Goal: Information Seeking & Learning: Learn about a topic

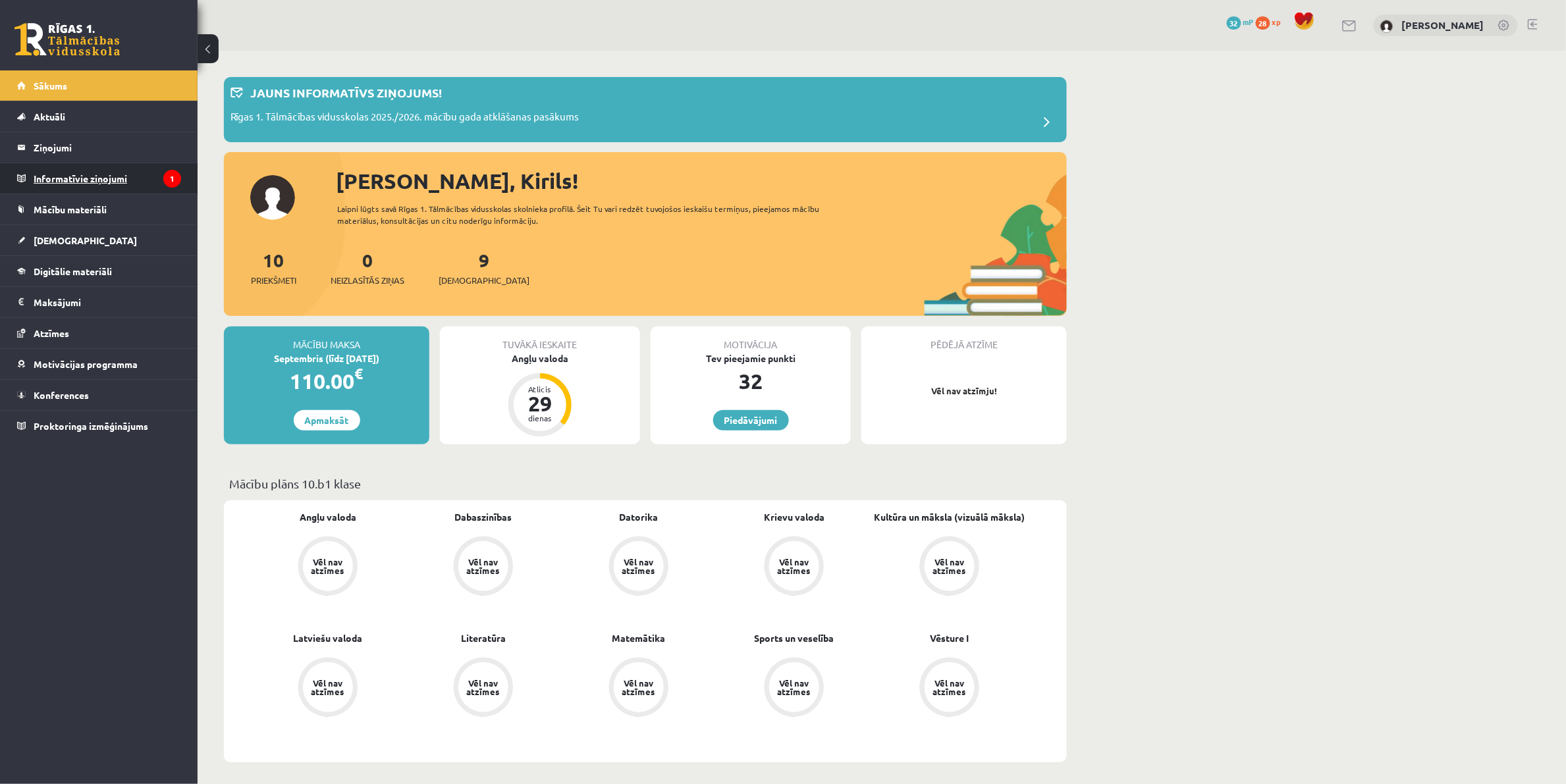
click at [119, 188] on legend "Informatīvie ziņojumi 1" at bounding box center [107, 178] width 147 height 30
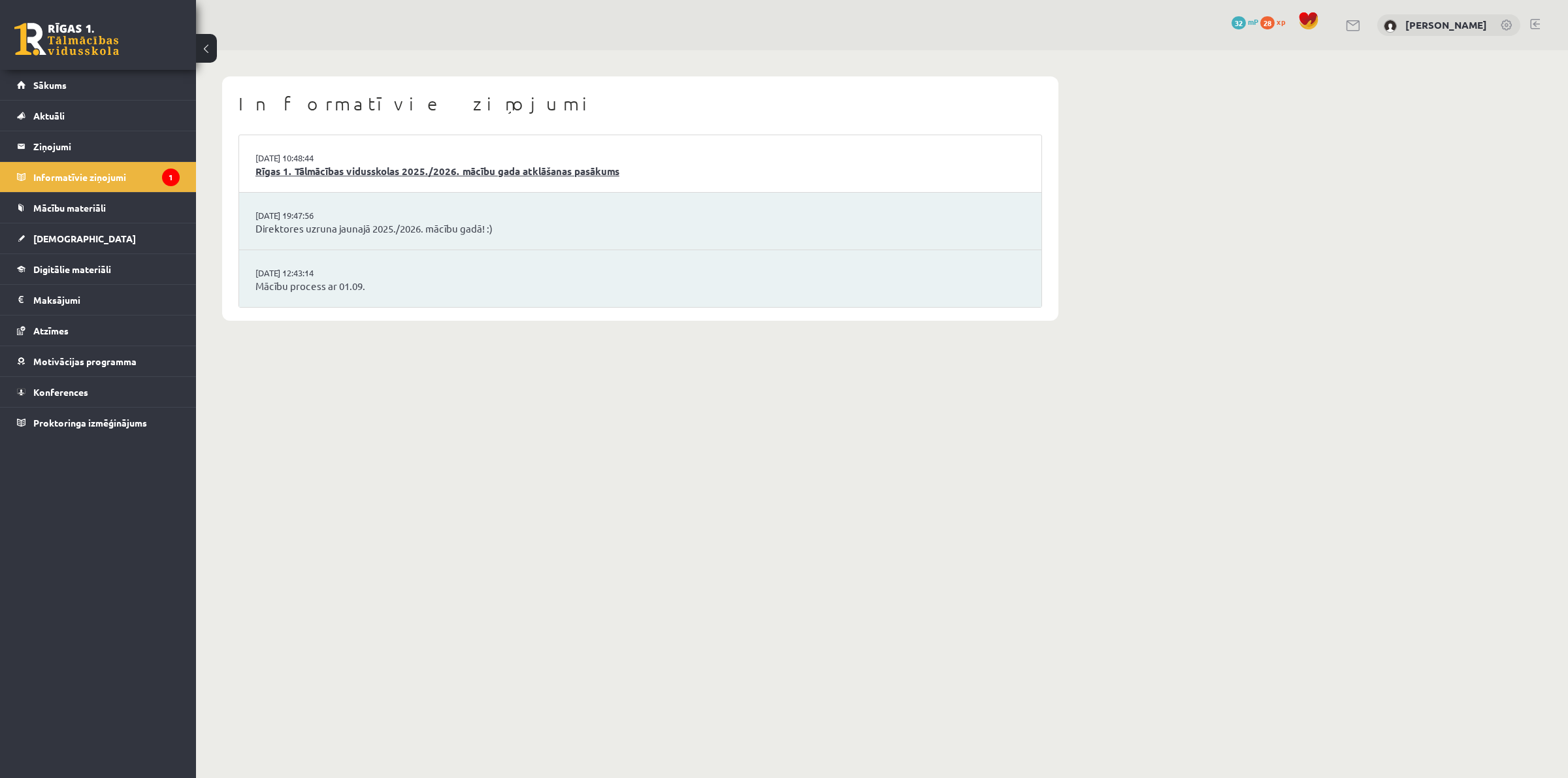
click at [420, 172] on link "Rīgas 1. Tālmācības vidusskolas 2025./2026. mācību gada atklāšanas pasākums" at bounding box center [640, 172] width 770 height 15
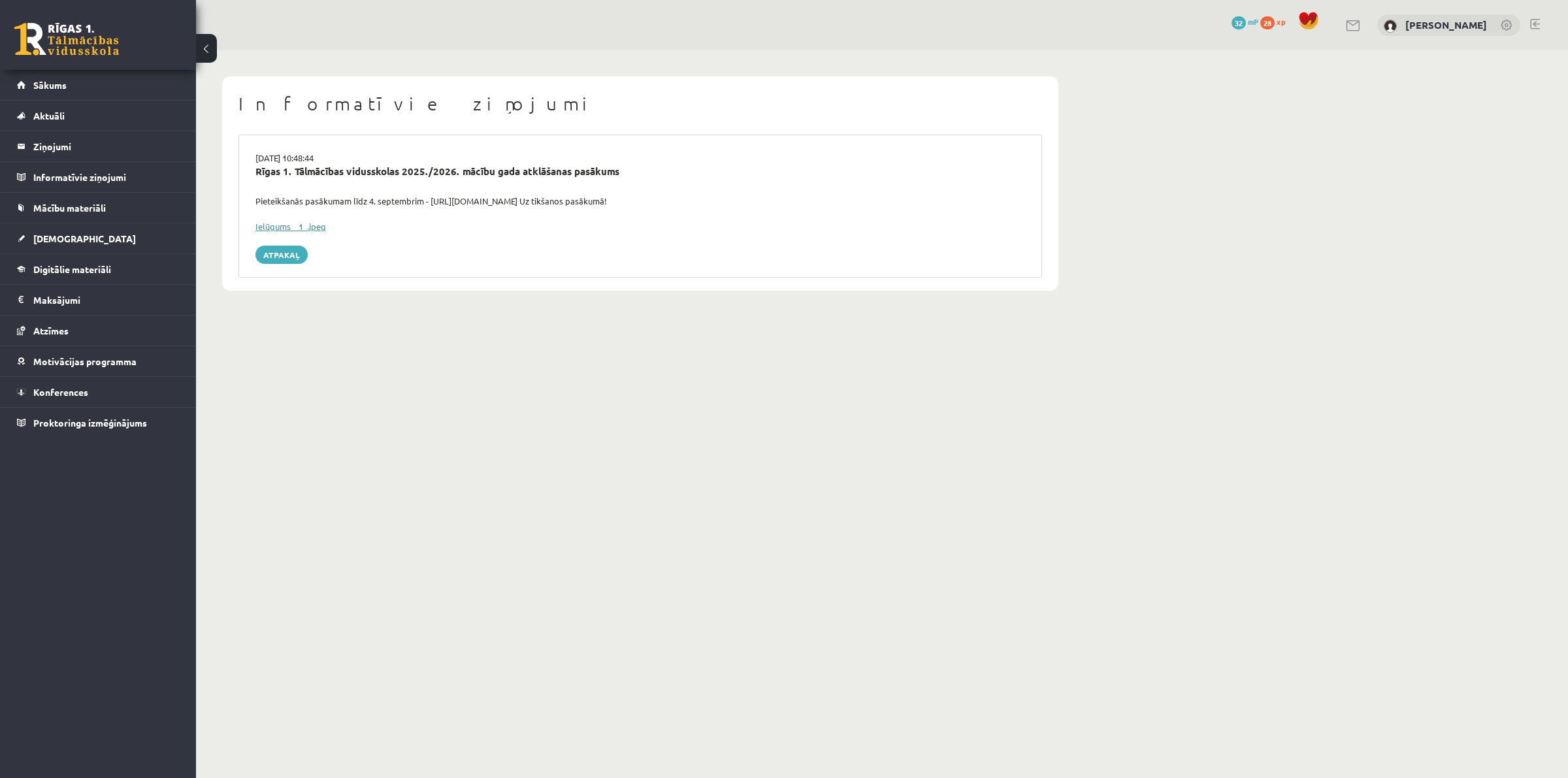
click at [266, 227] on link "Ielūgums__1_.jpeg" at bounding box center [291, 226] width 71 height 11
click at [59, 142] on legend "Ziņojumi 0" at bounding box center [107, 146] width 146 height 30
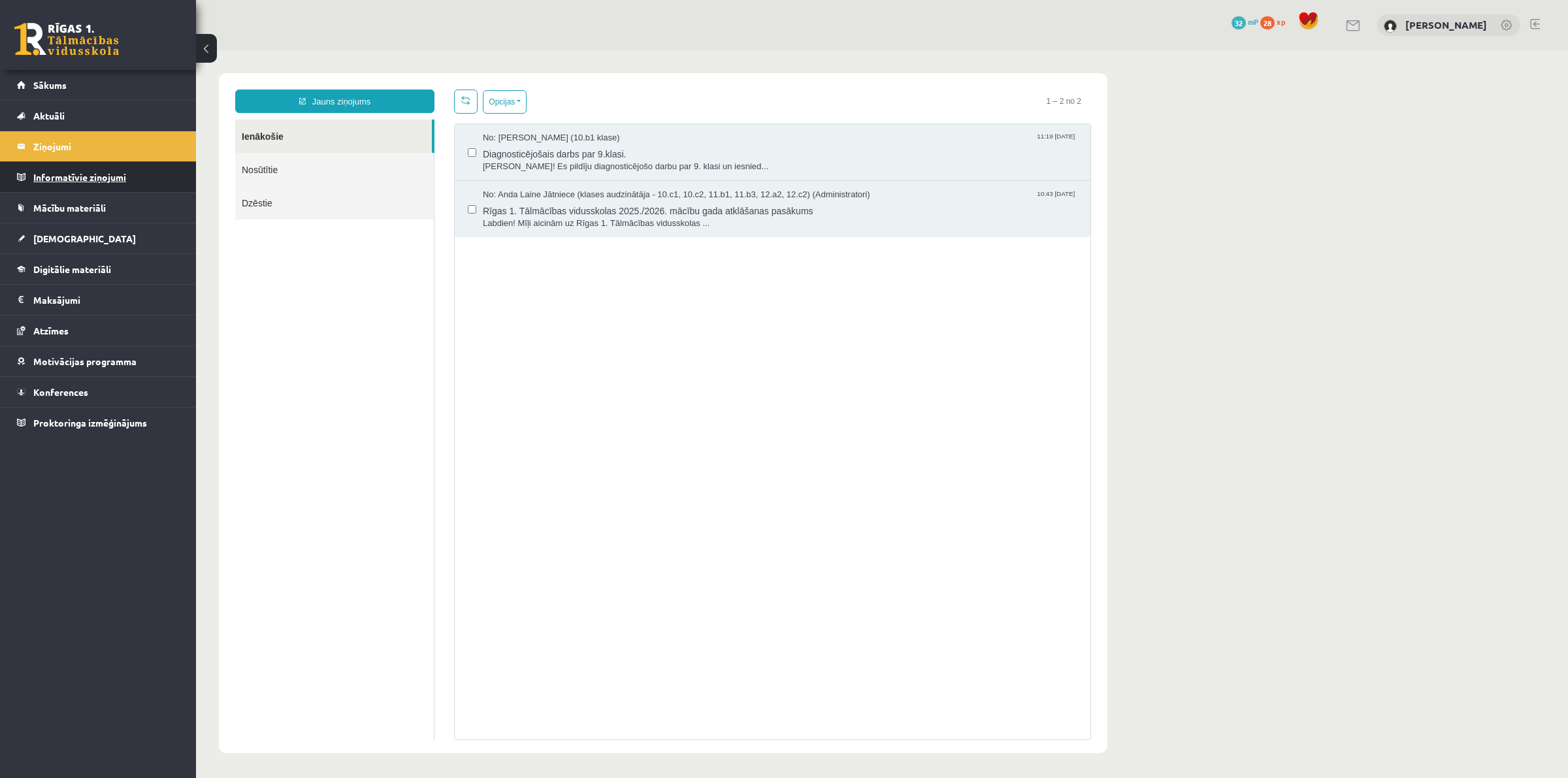
click at [30, 167] on link "Informatīvie ziņojumi 0" at bounding box center [98, 177] width 163 height 30
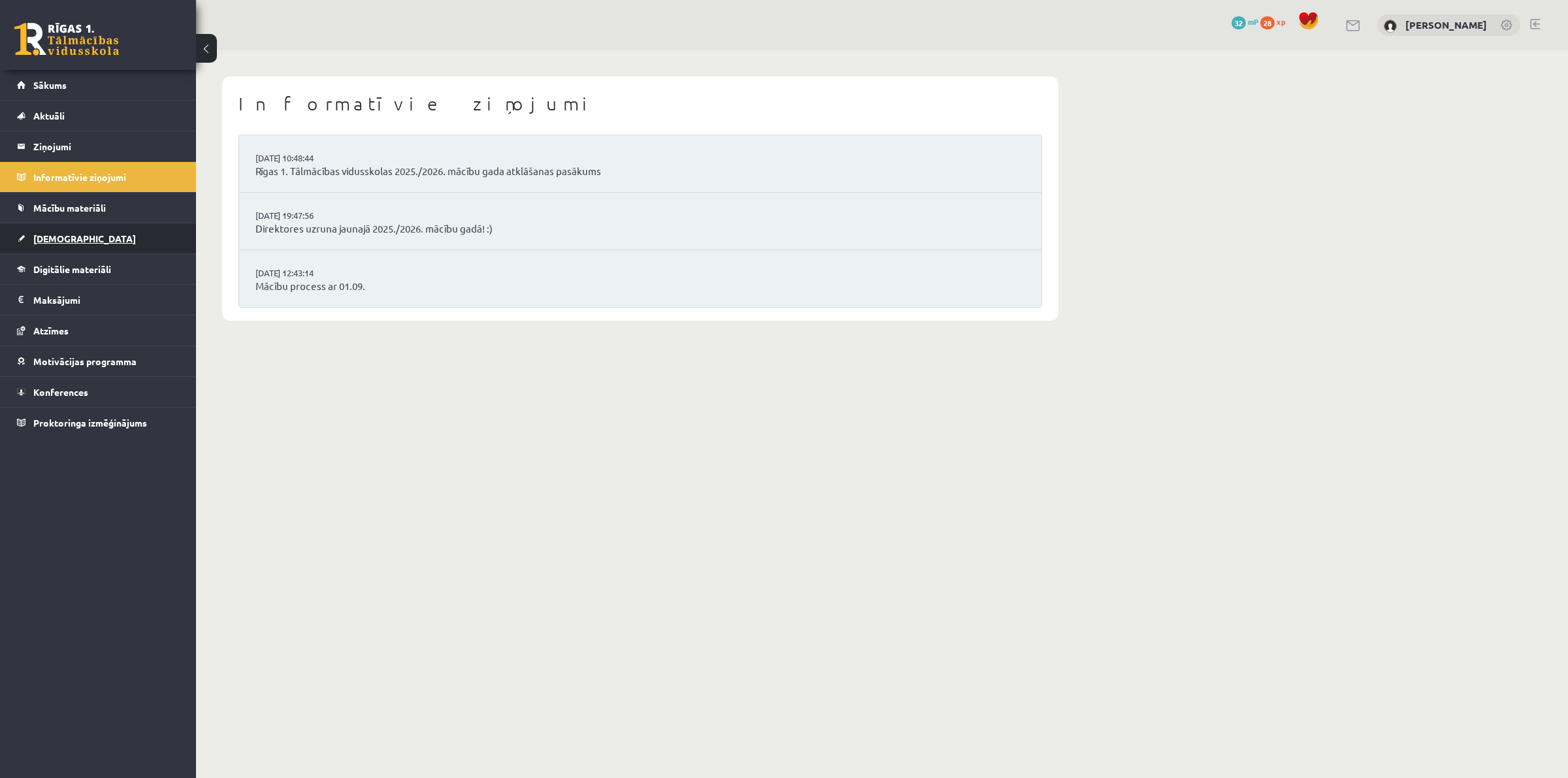
click at [46, 224] on link "[DEMOGRAPHIC_DATA]" at bounding box center [98, 238] width 163 height 30
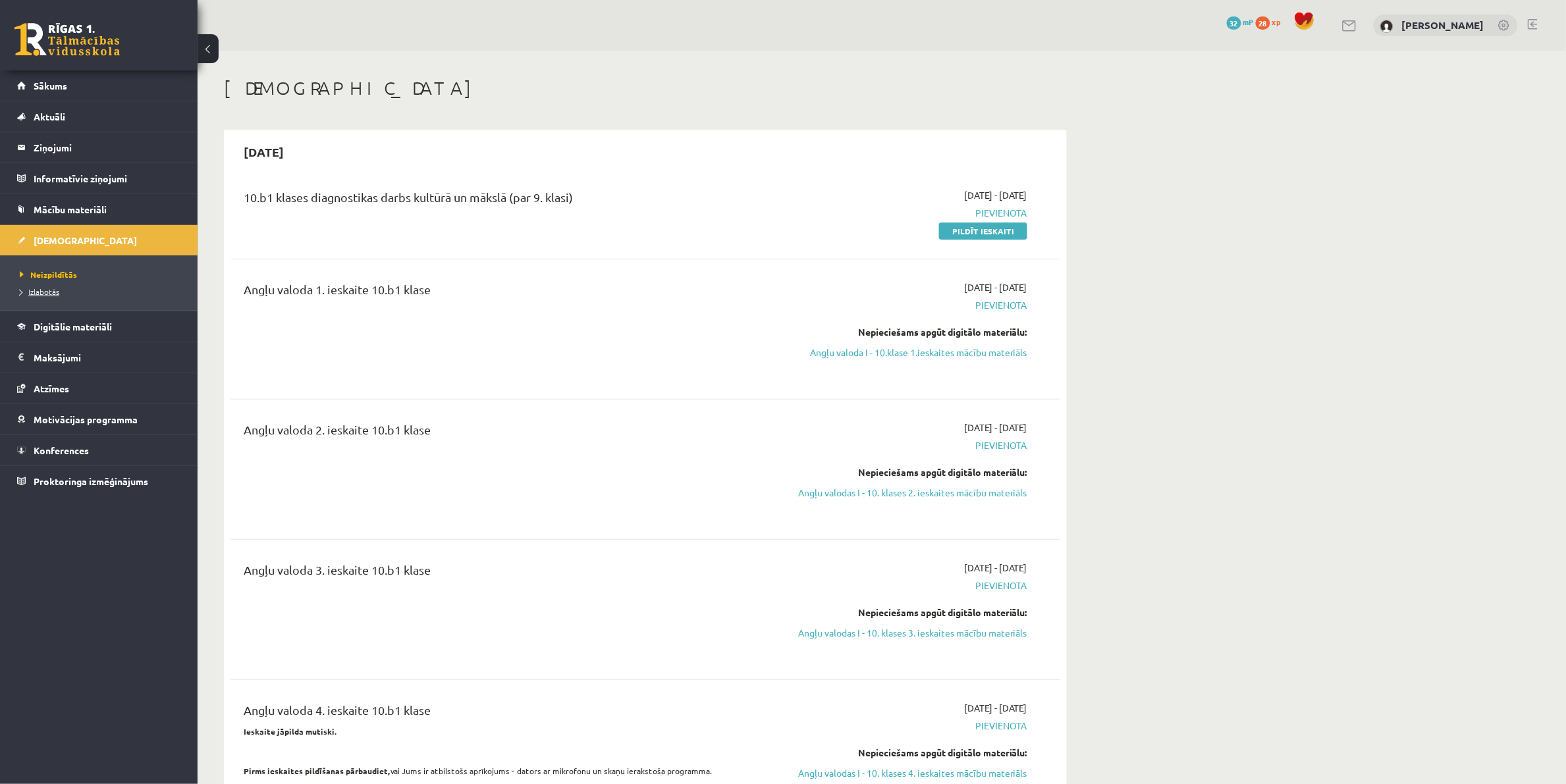
click at [41, 286] on link "Izlabotās" at bounding box center [102, 292] width 165 height 12
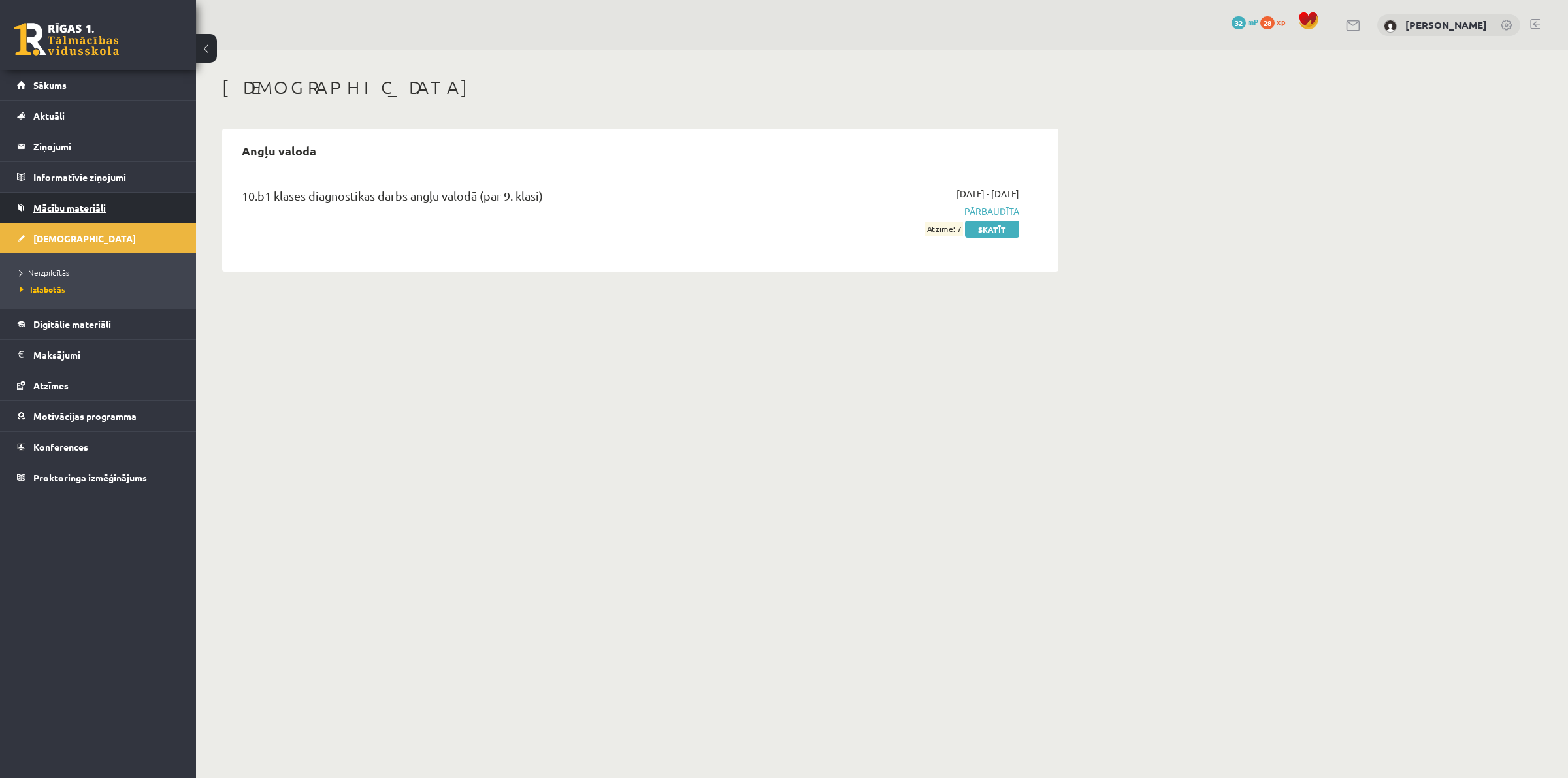
click at [43, 197] on link "Mācību materiāli" at bounding box center [98, 207] width 163 height 30
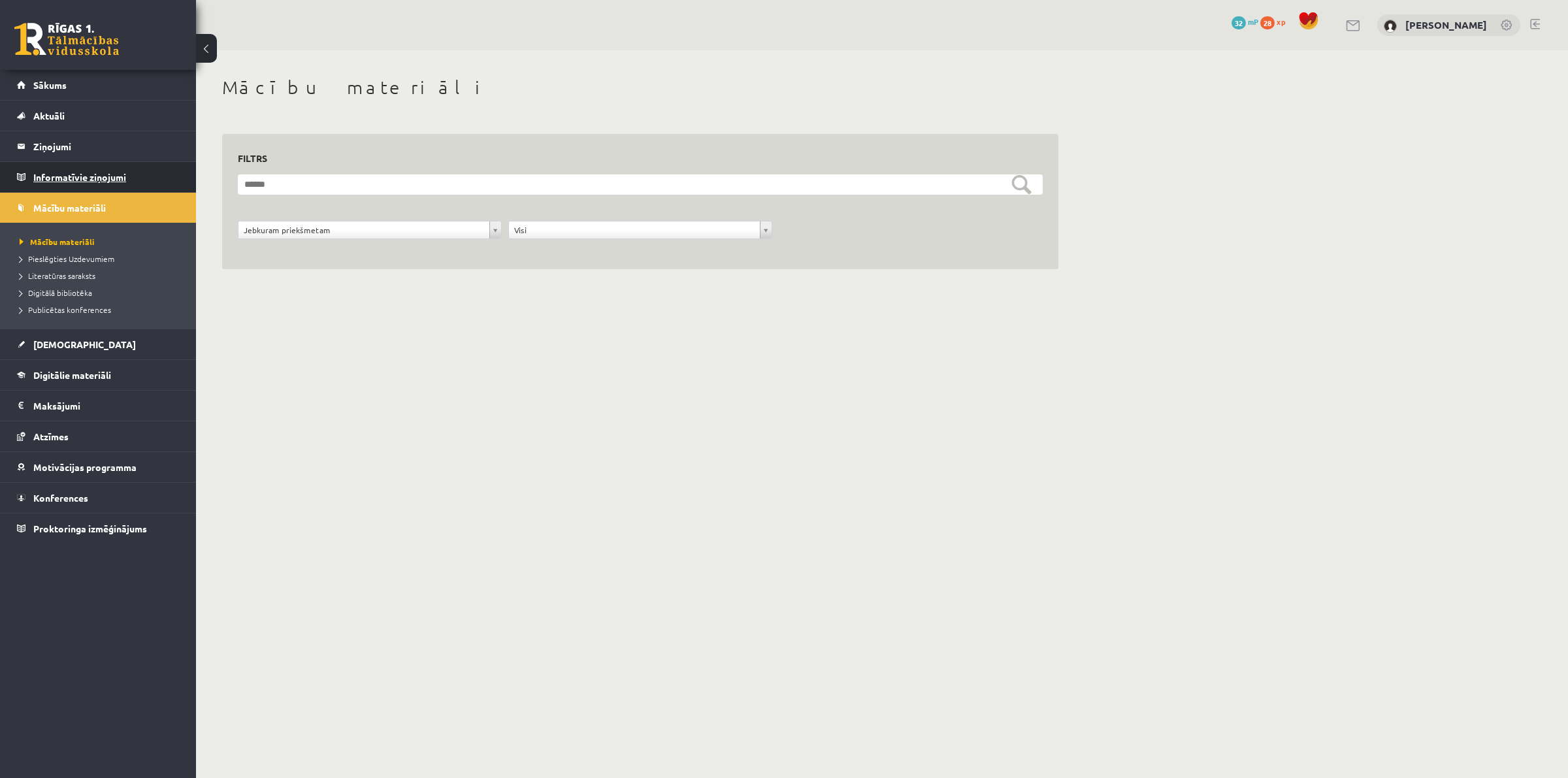
click at [51, 181] on legend "Informatīvie ziņojumi 0" at bounding box center [107, 177] width 146 height 30
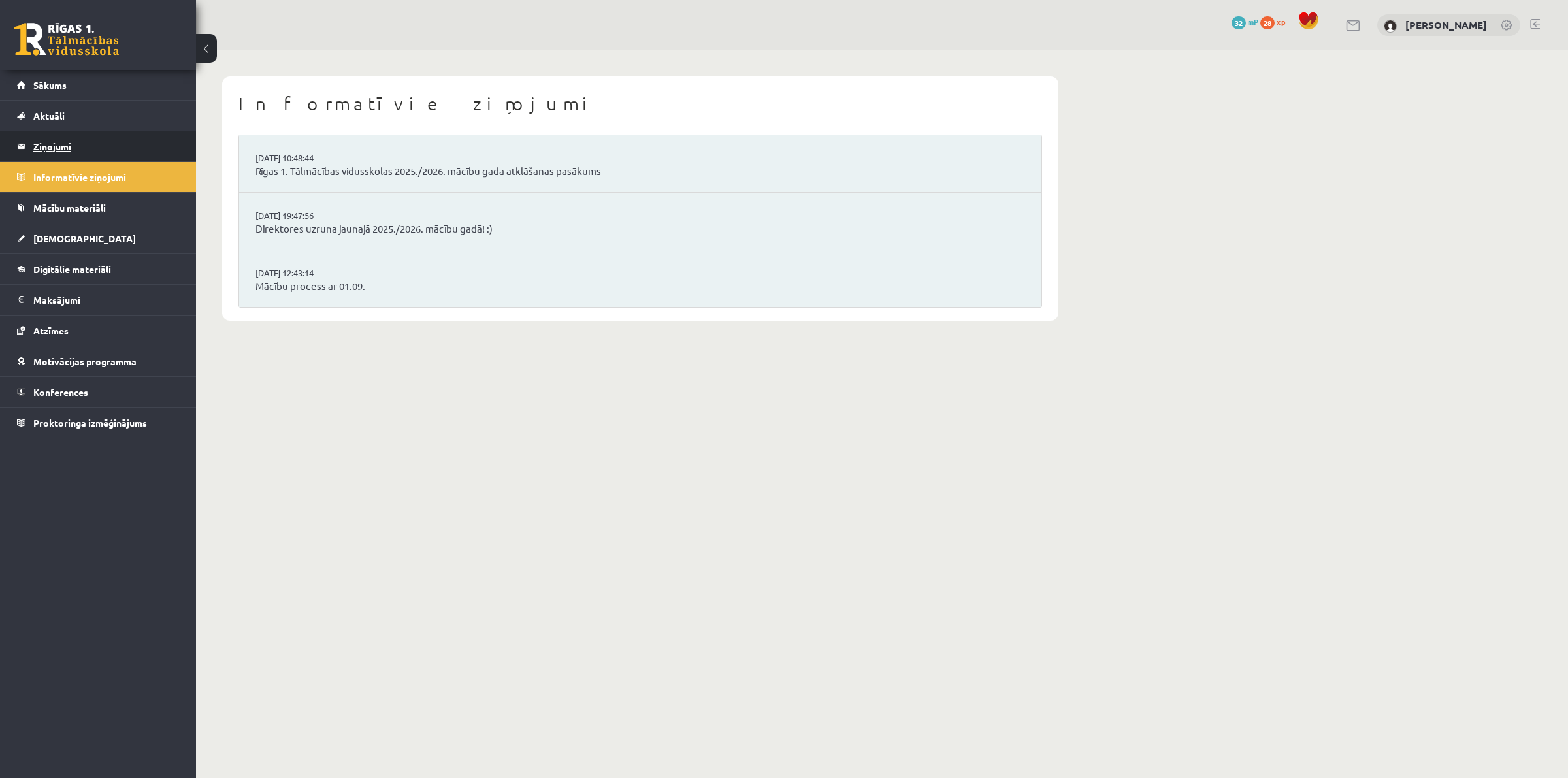
click at [66, 136] on legend "Ziņojumi 0" at bounding box center [107, 146] width 146 height 30
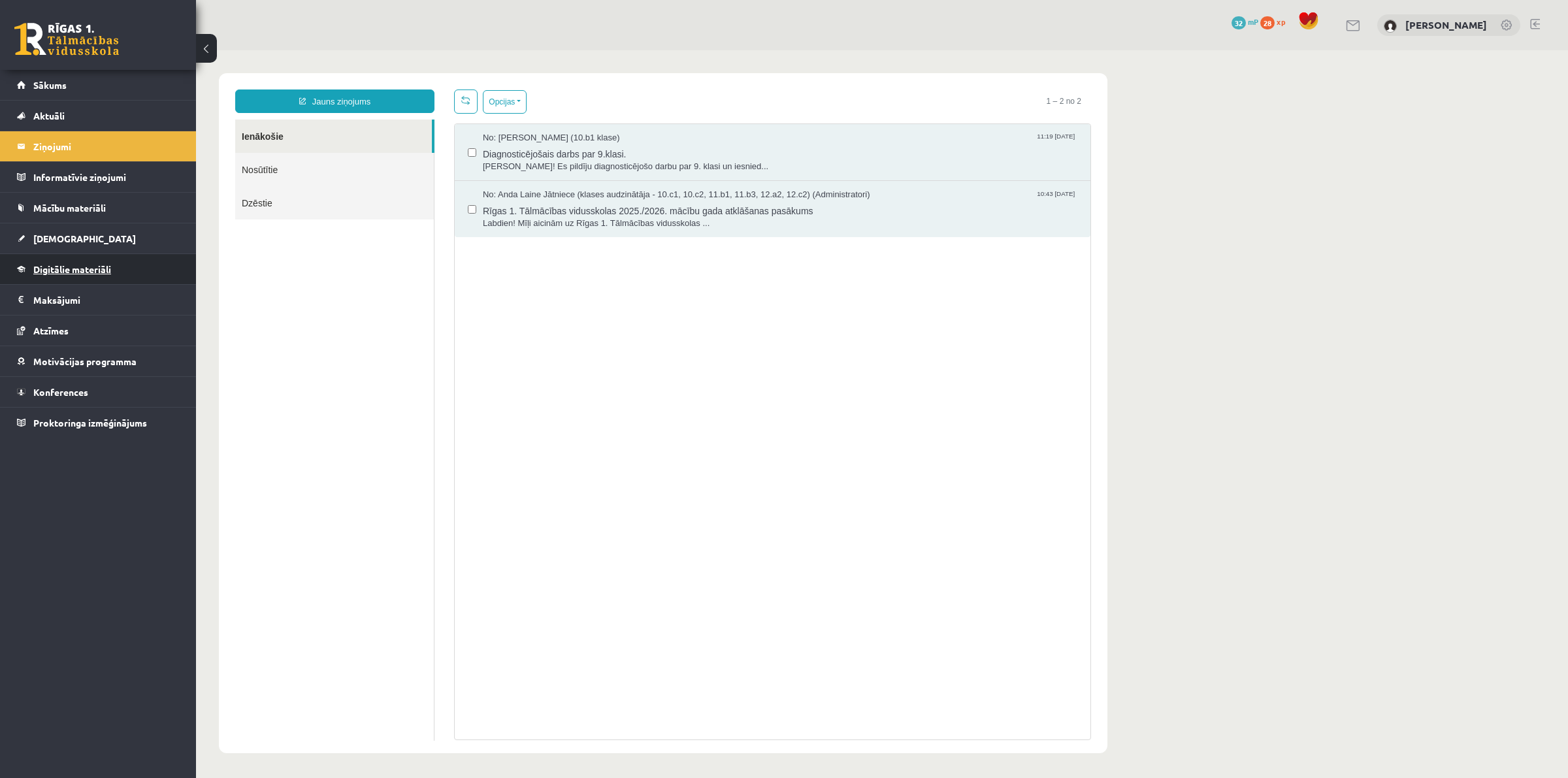
click at [47, 270] on span "Digitālie materiāli" at bounding box center [72, 269] width 77 height 12
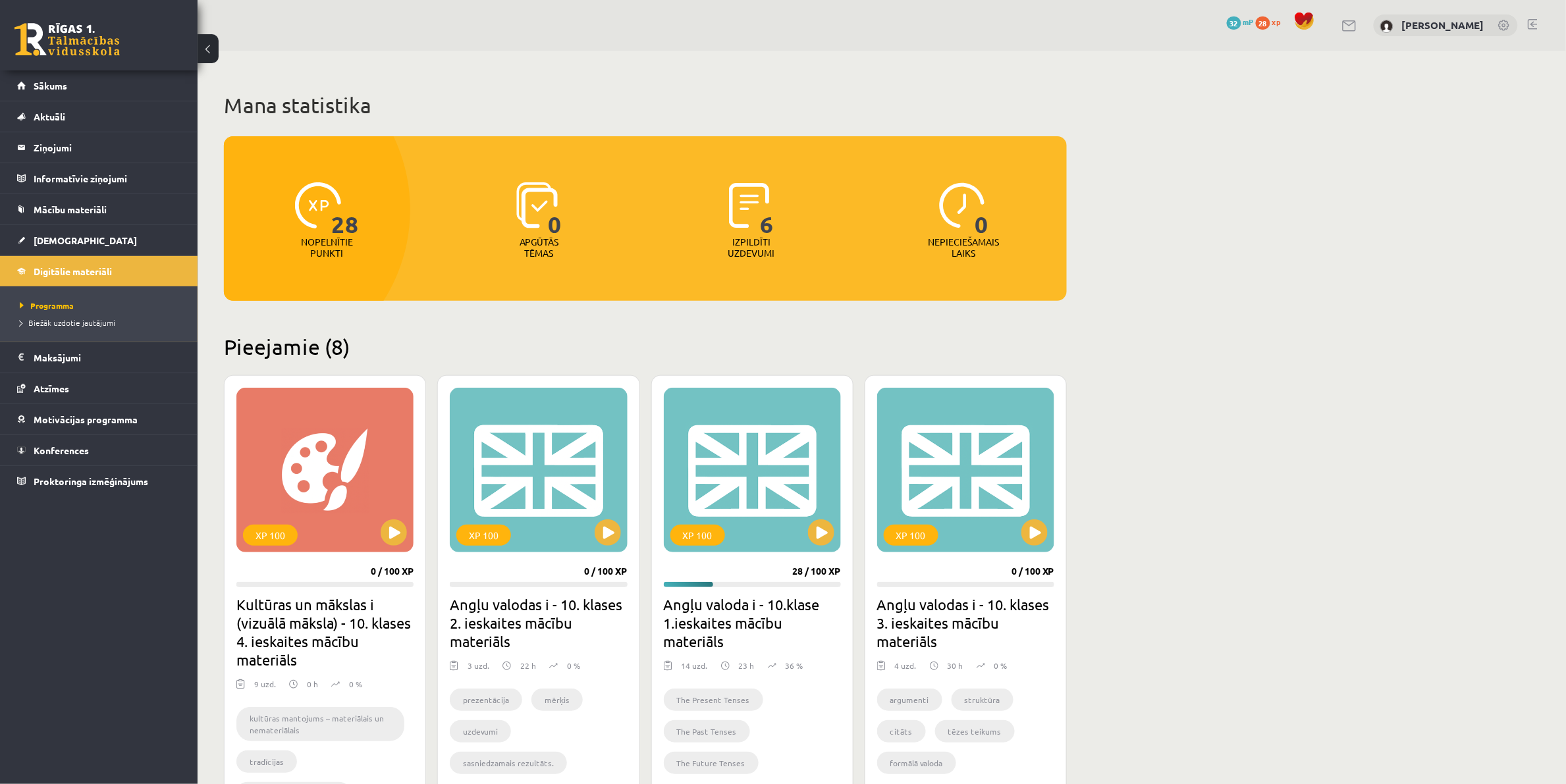
scroll to position [329, 0]
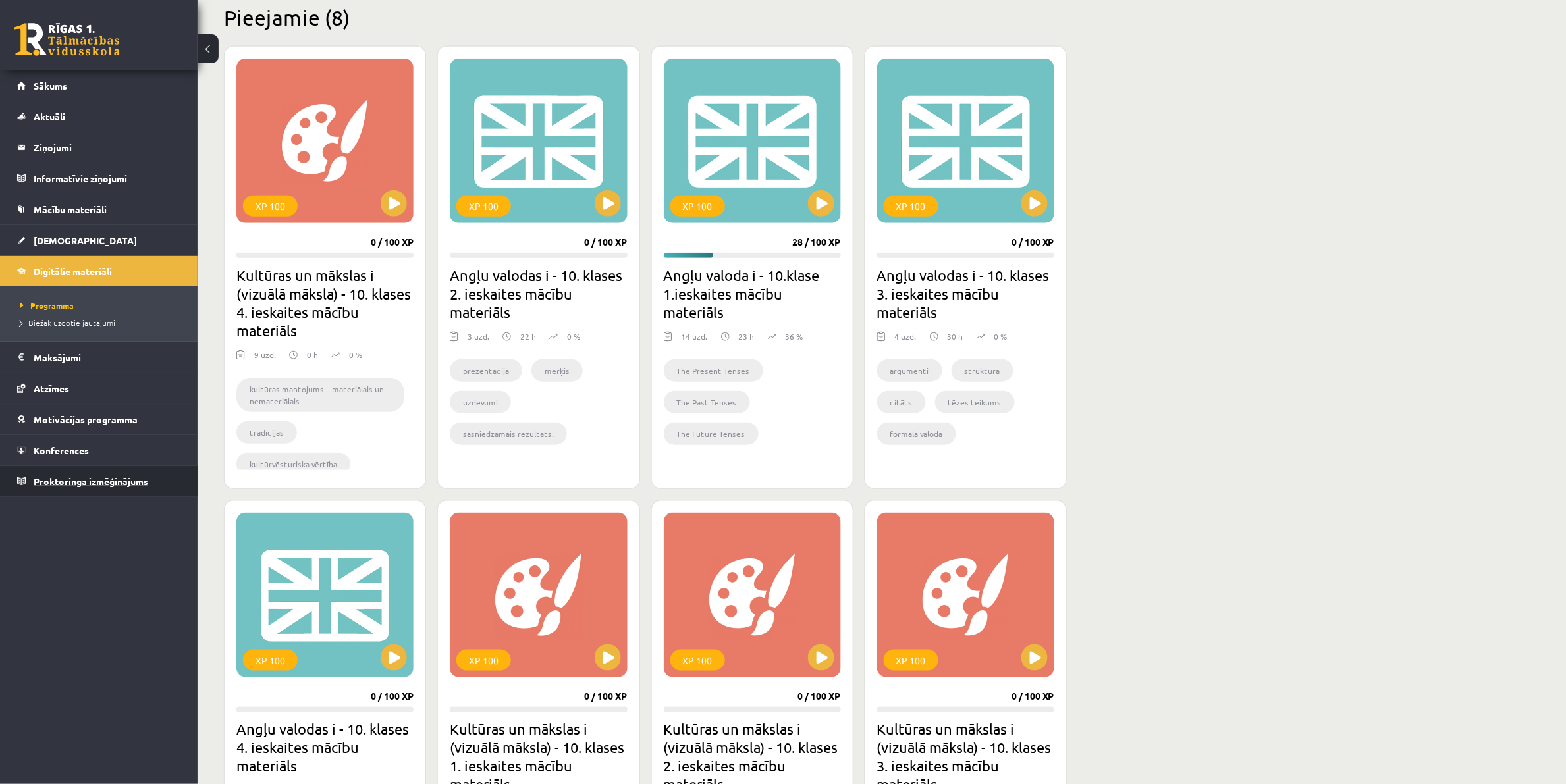
click at [67, 486] on span "Proktoringa izmēģinājums" at bounding box center [91, 481] width 115 height 12
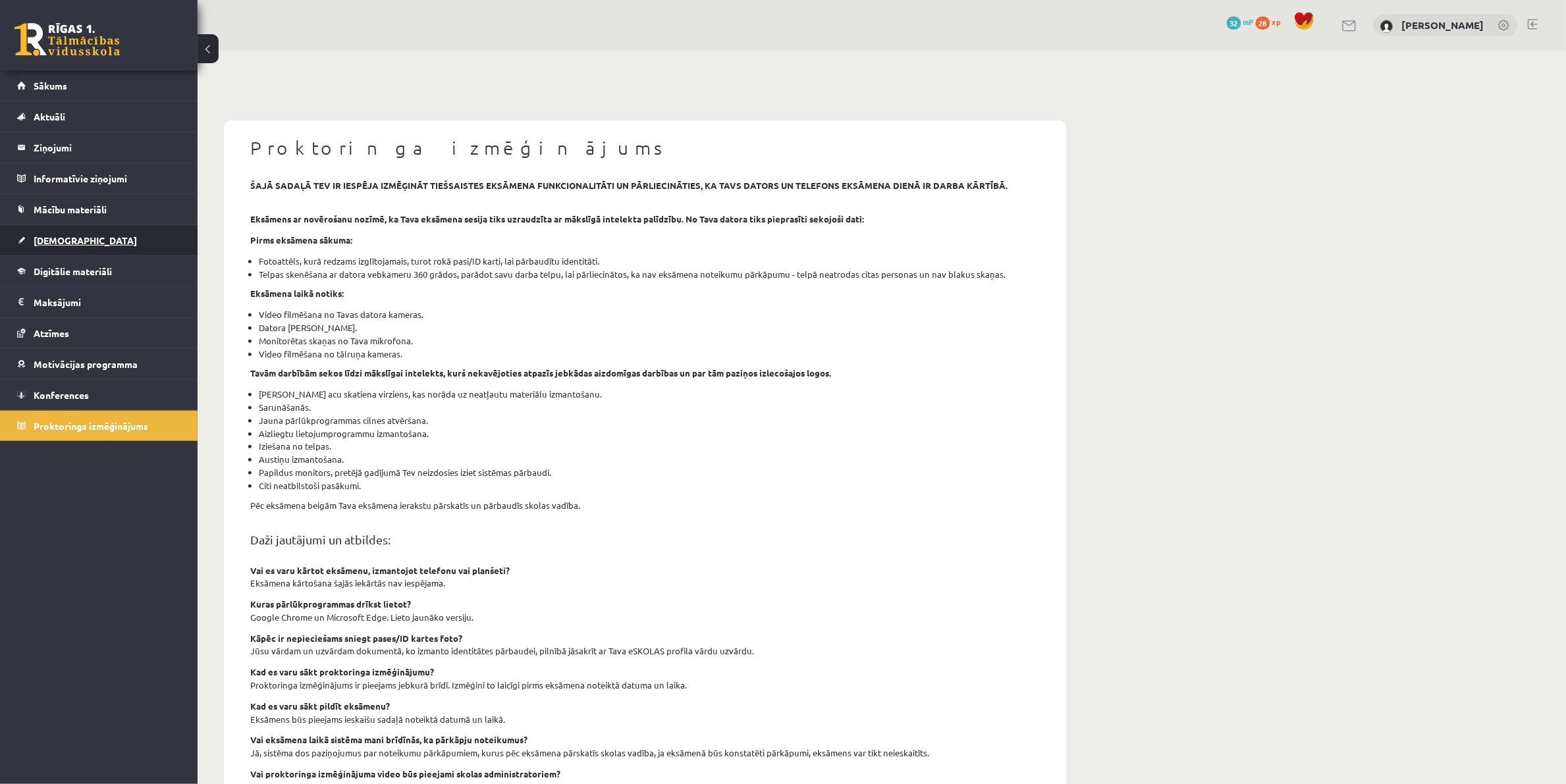
click at [40, 245] on span "[DEMOGRAPHIC_DATA]" at bounding box center [85, 240] width 103 height 12
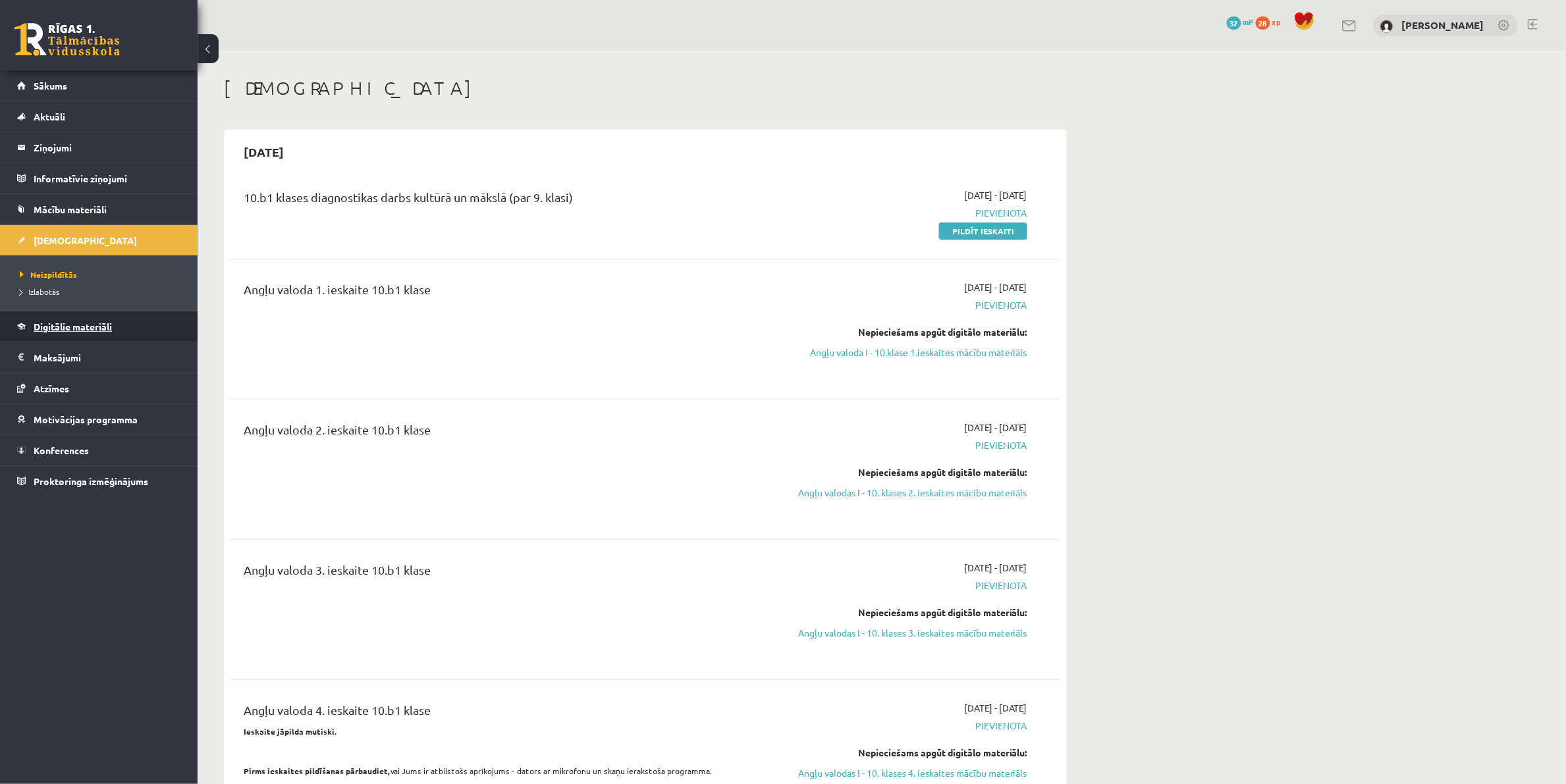
click at [57, 328] on span "Digitālie materiāli" at bounding box center [73, 327] width 78 height 12
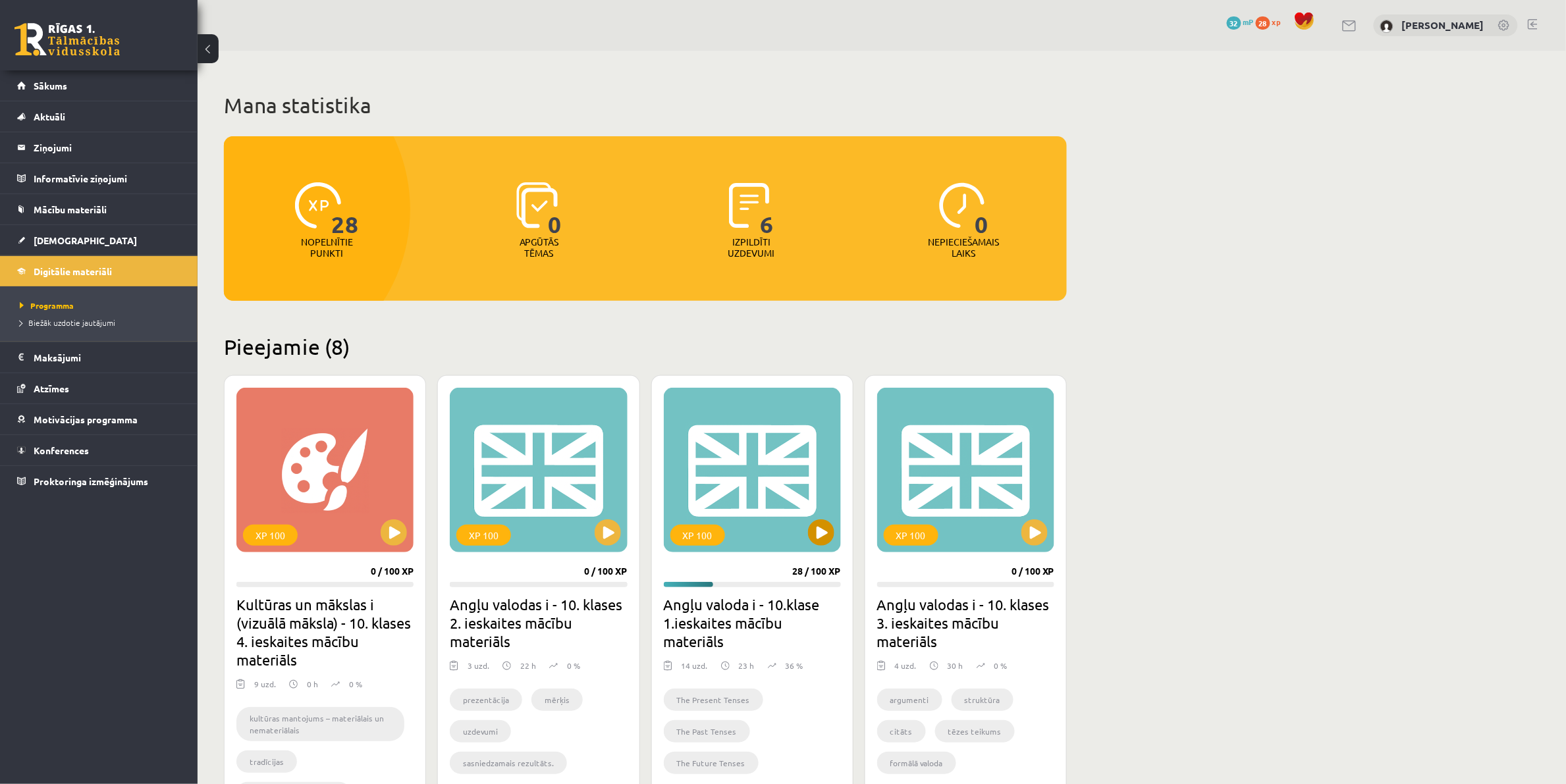
click at [805, 540] on div "XP 100" at bounding box center [752, 470] width 177 height 165
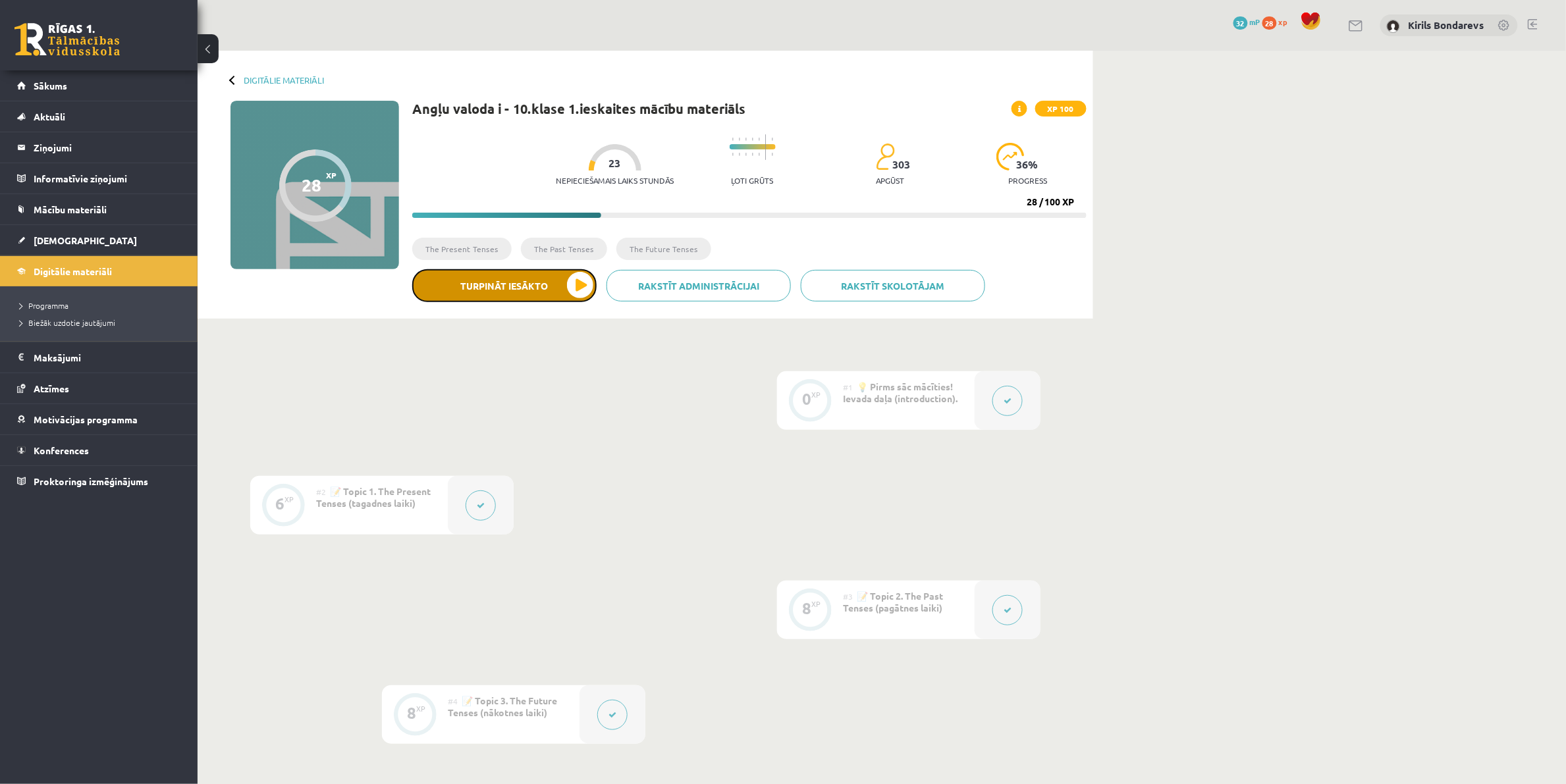
click at [560, 298] on button "Turpināt iesākto" at bounding box center [504, 286] width 184 height 33
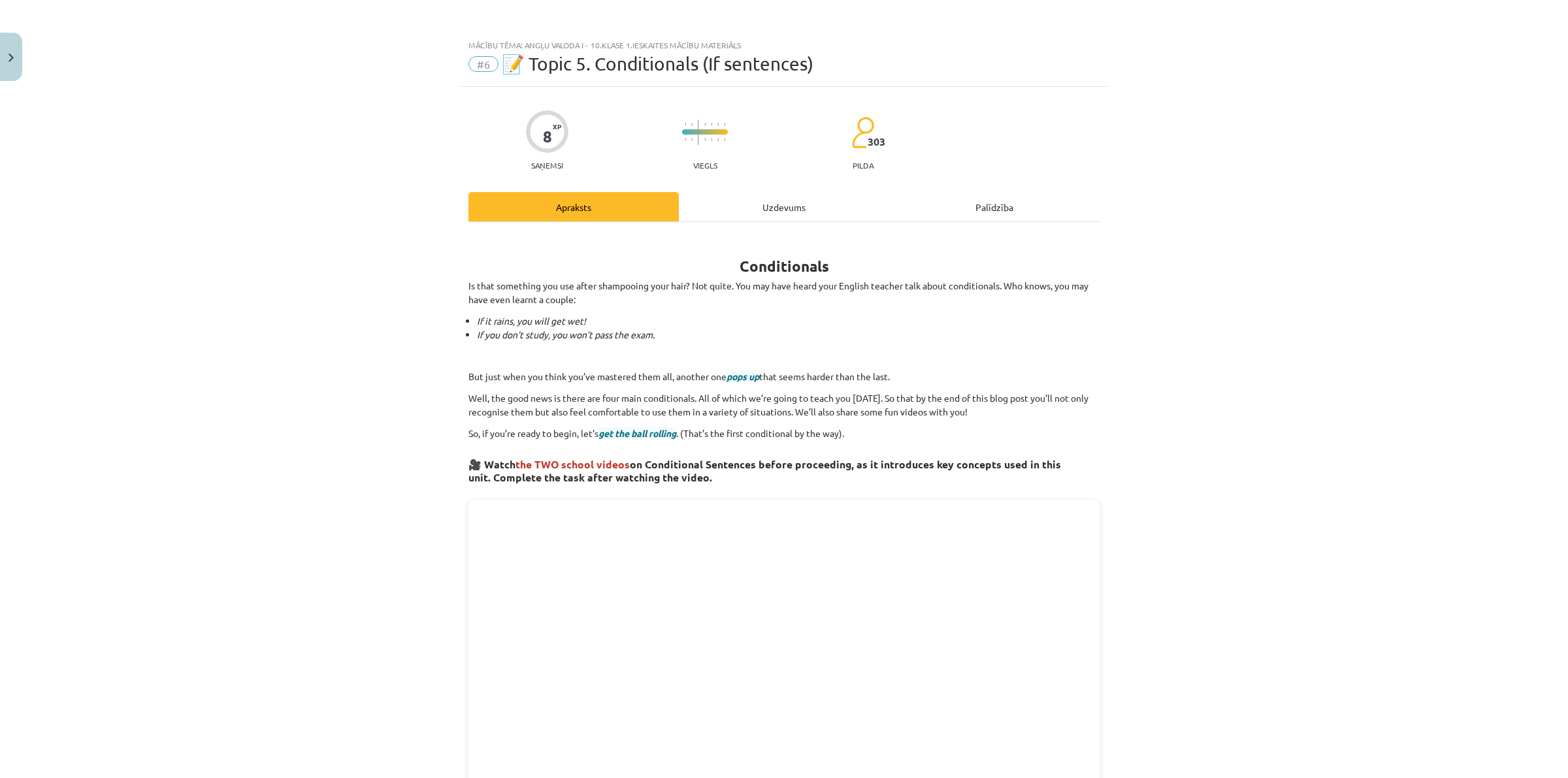
click at [754, 213] on div "Uzdevums" at bounding box center [784, 207] width 210 height 29
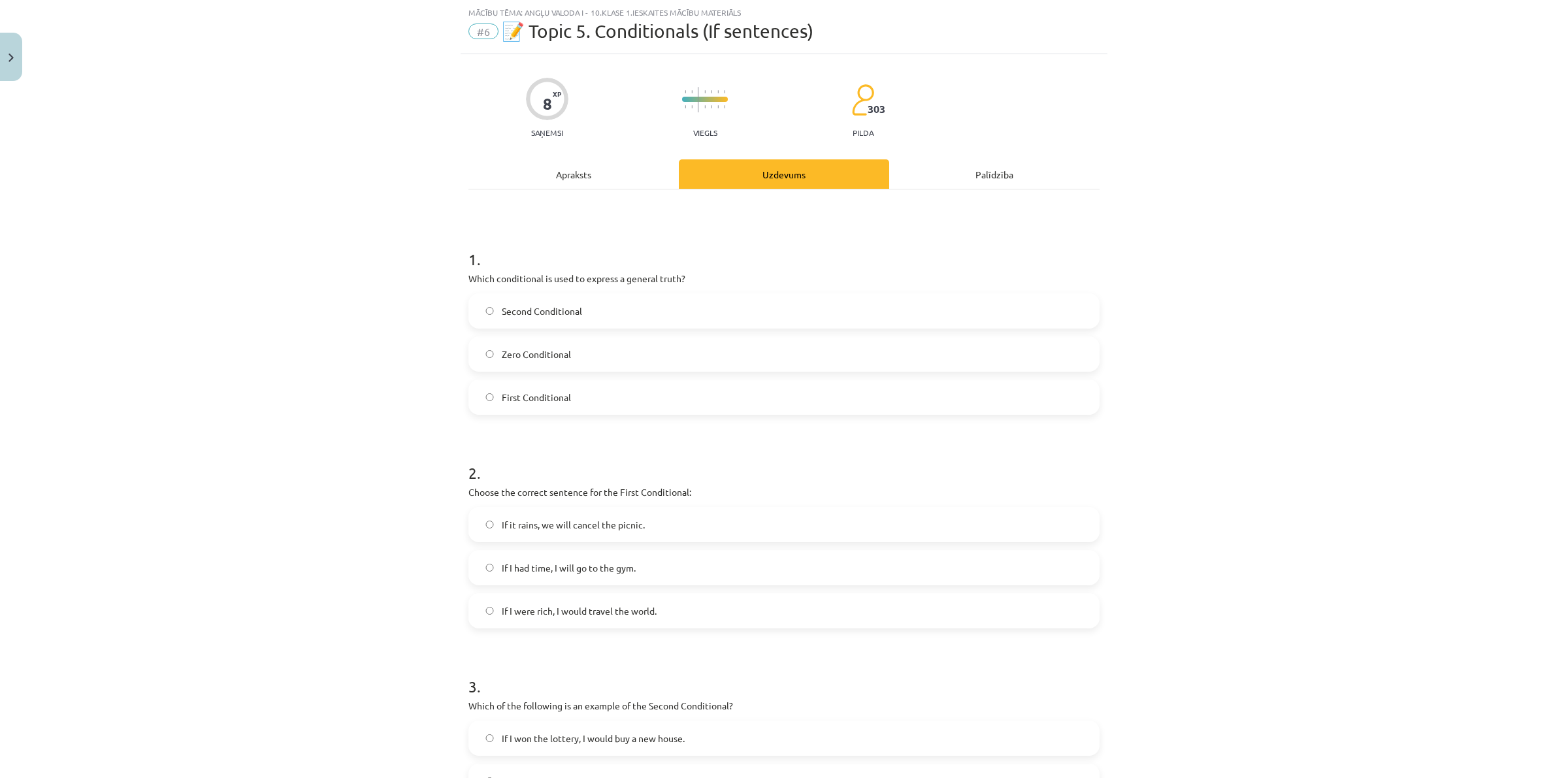
click at [575, 164] on div "Apraksts" at bounding box center [573, 174] width 210 height 29
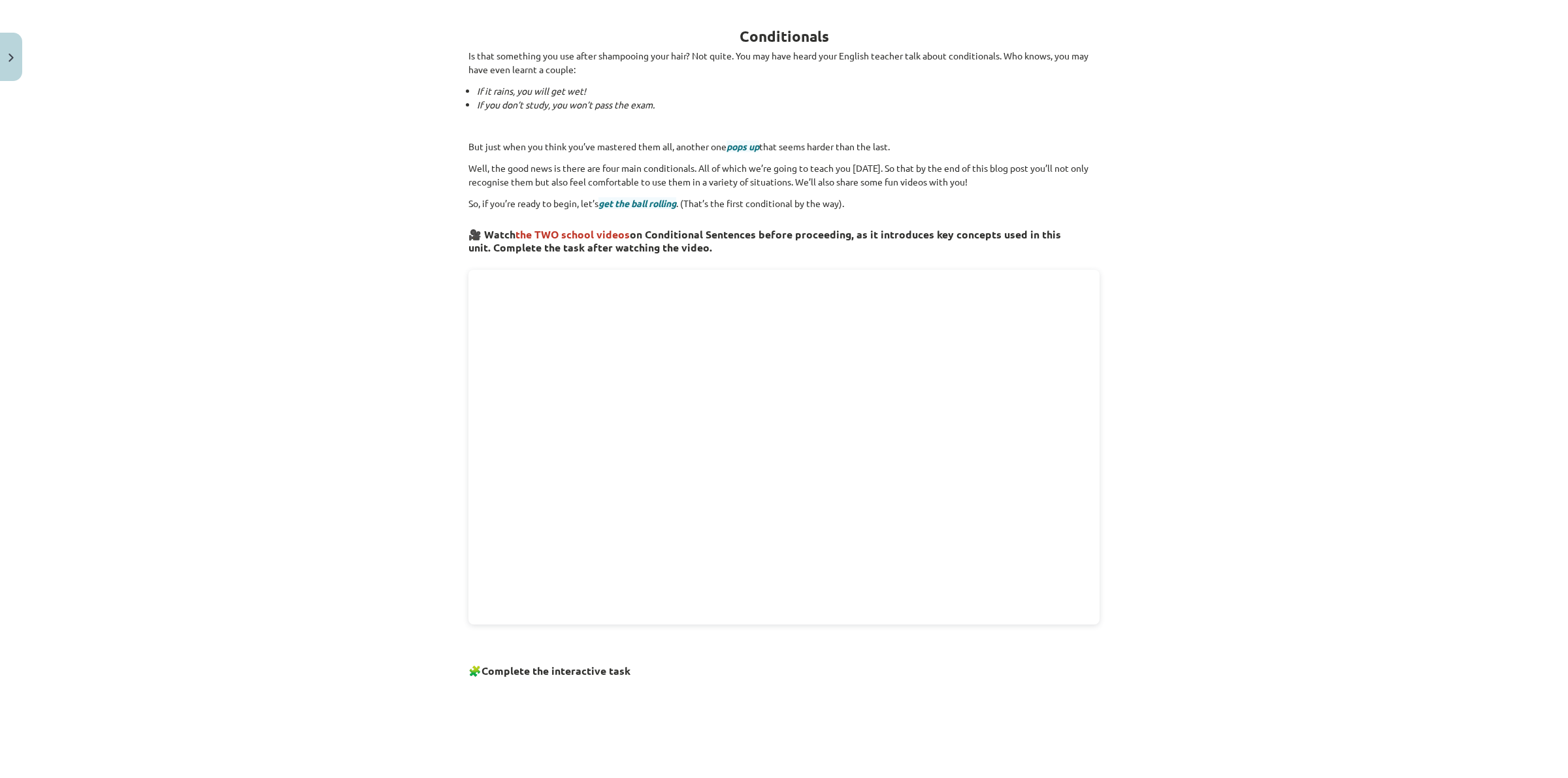
scroll to position [0, 0]
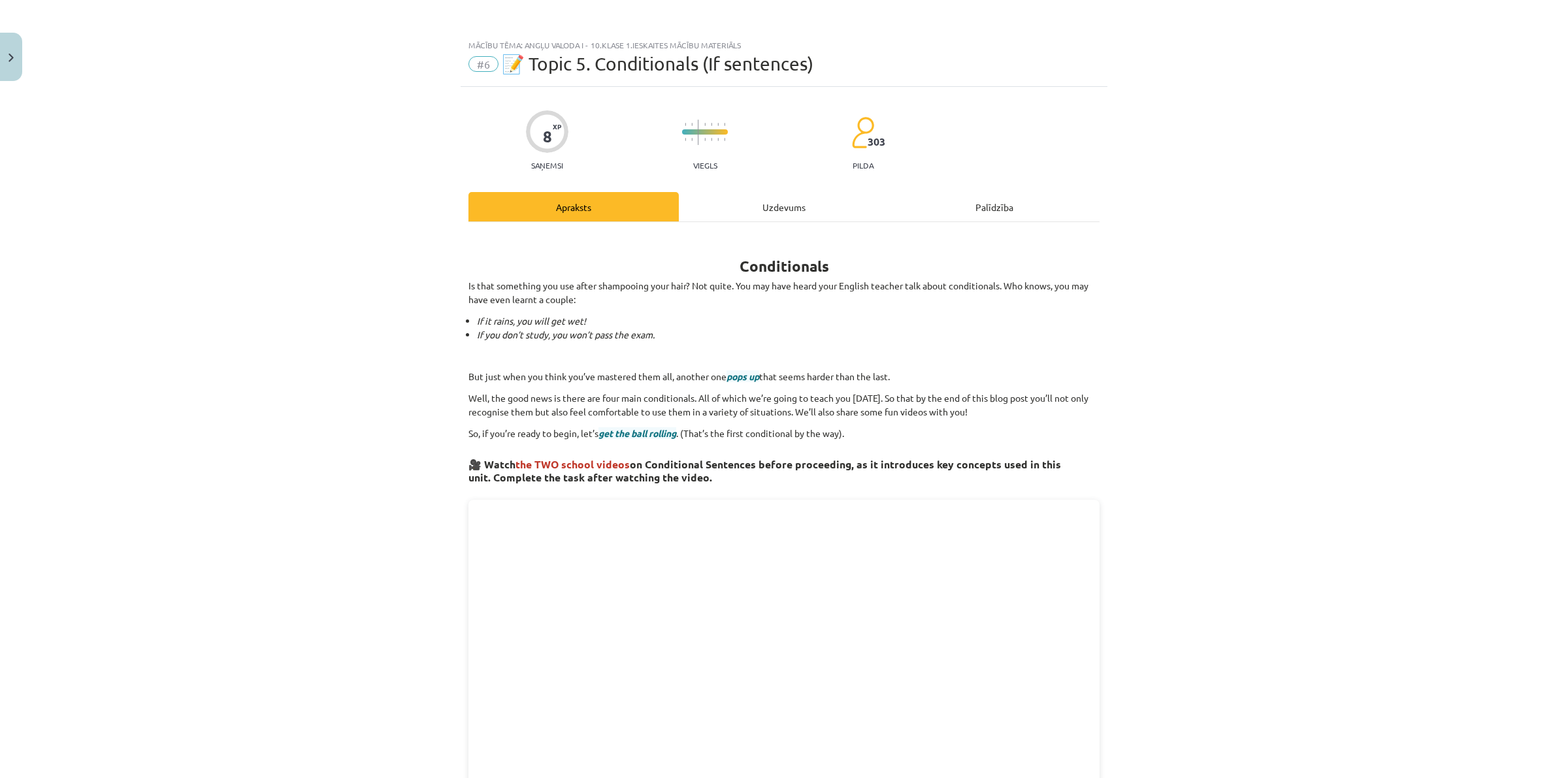
click at [788, 213] on div "Uzdevums" at bounding box center [784, 207] width 210 height 29
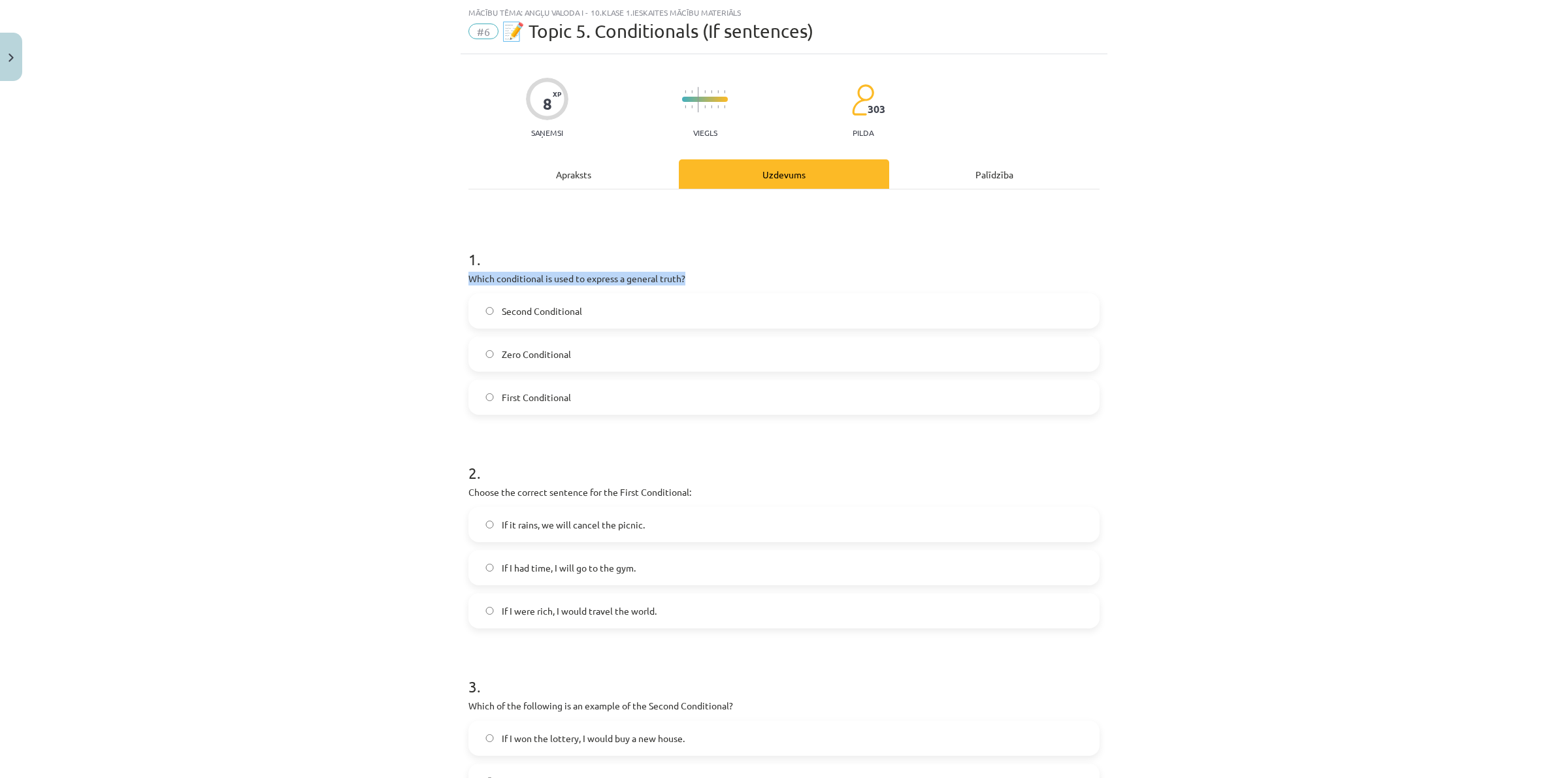
drag, startPoint x: 684, startPoint y: 281, endPoint x: 457, endPoint y: 282, distance: 227.0
click at [461, 282] on div "8 XP Saņemsi Viegls 303 pilda Apraksts Uzdevums Palīdzība 1 . Which conditional…" at bounding box center [784, 614] width 647 height 1121
copy p "Which conditional is used to express a general truth?"
click at [523, 354] on span "Zero Conditional" at bounding box center [536, 354] width 69 height 14
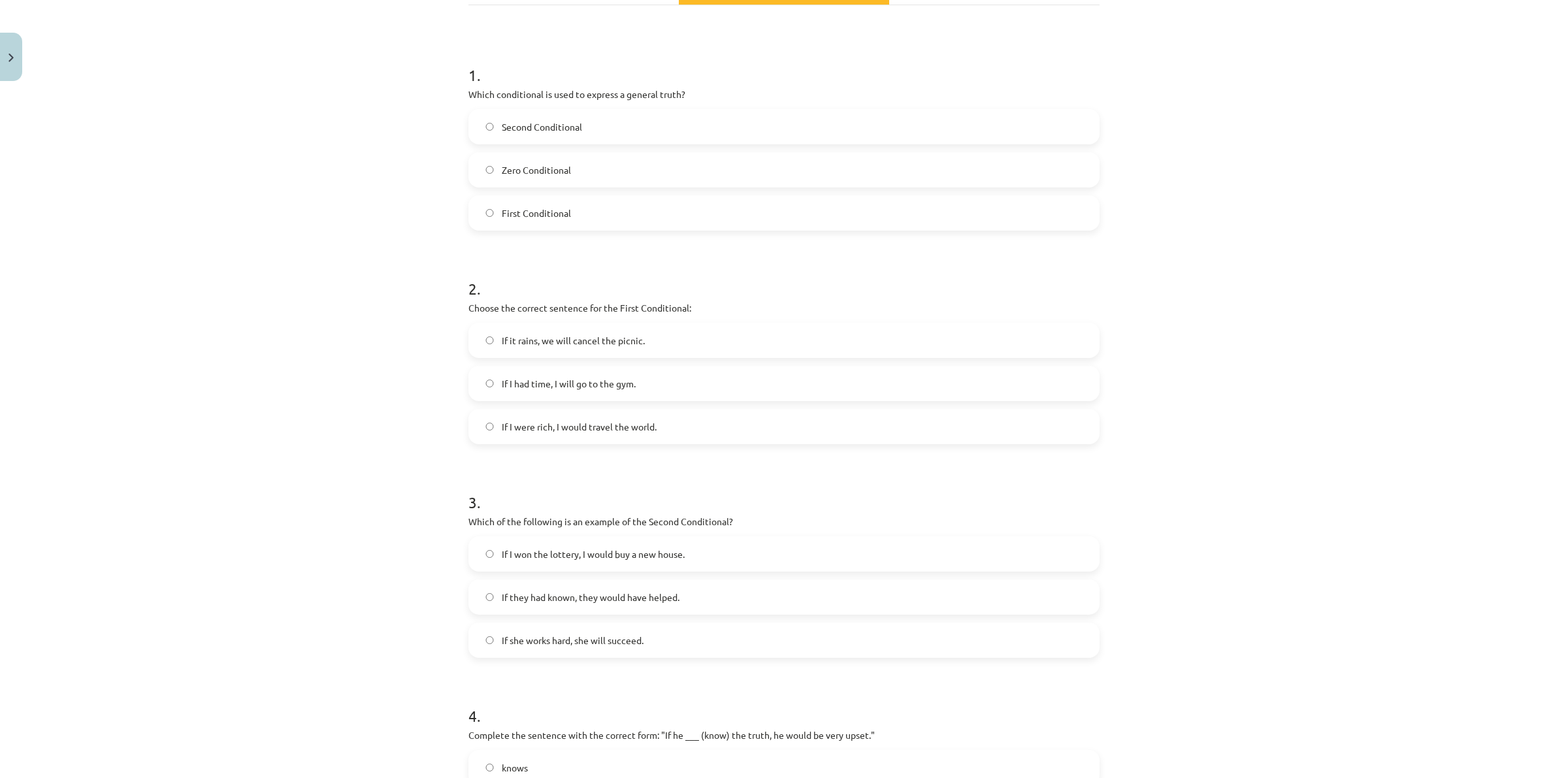
scroll to position [0, 0]
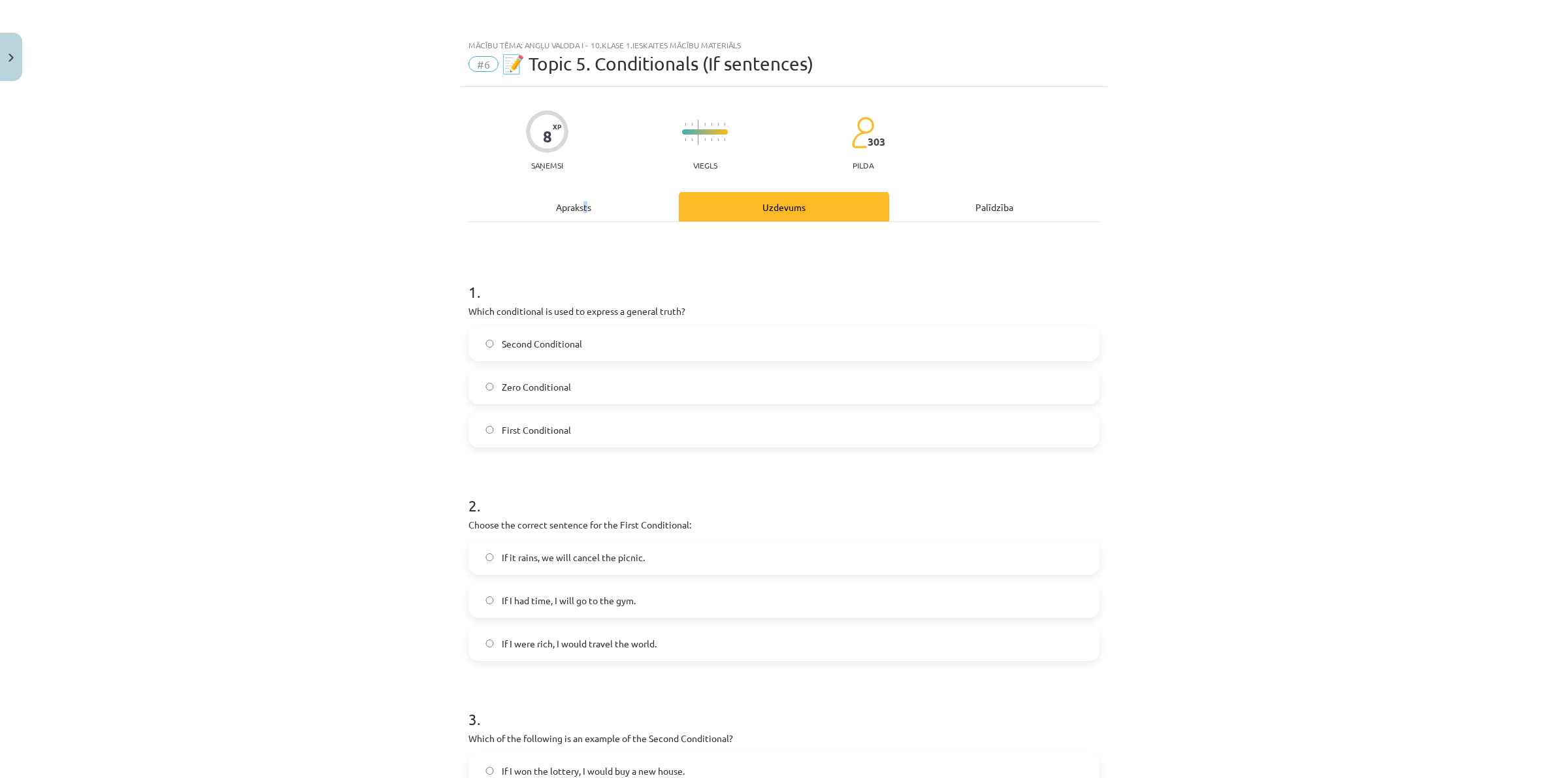
click at [575, 209] on div "Apraksts" at bounding box center [573, 207] width 210 height 29
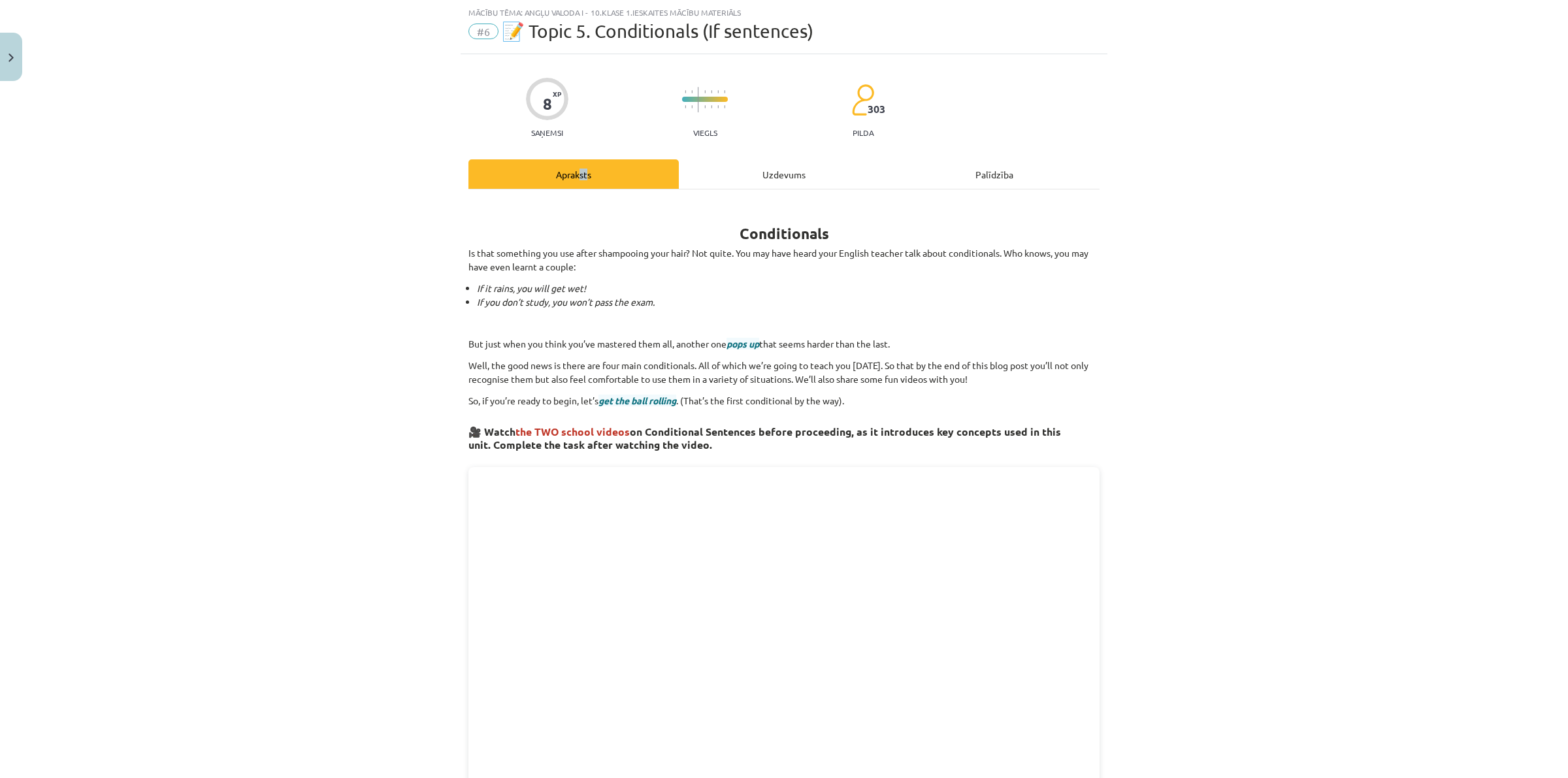
scroll to position [196, 0]
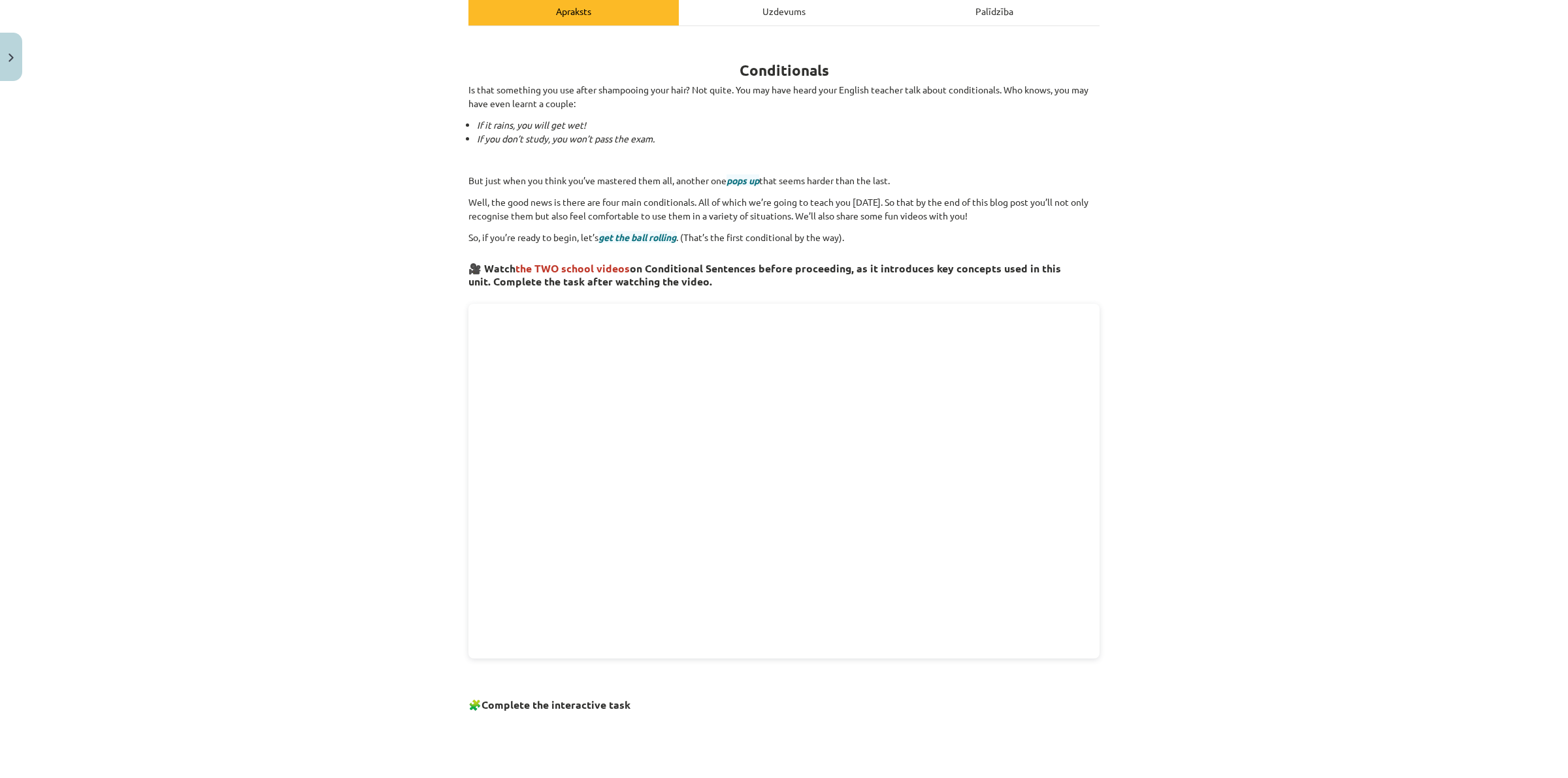
click at [727, 22] on div "Uzdevums" at bounding box center [784, 11] width 210 height 29
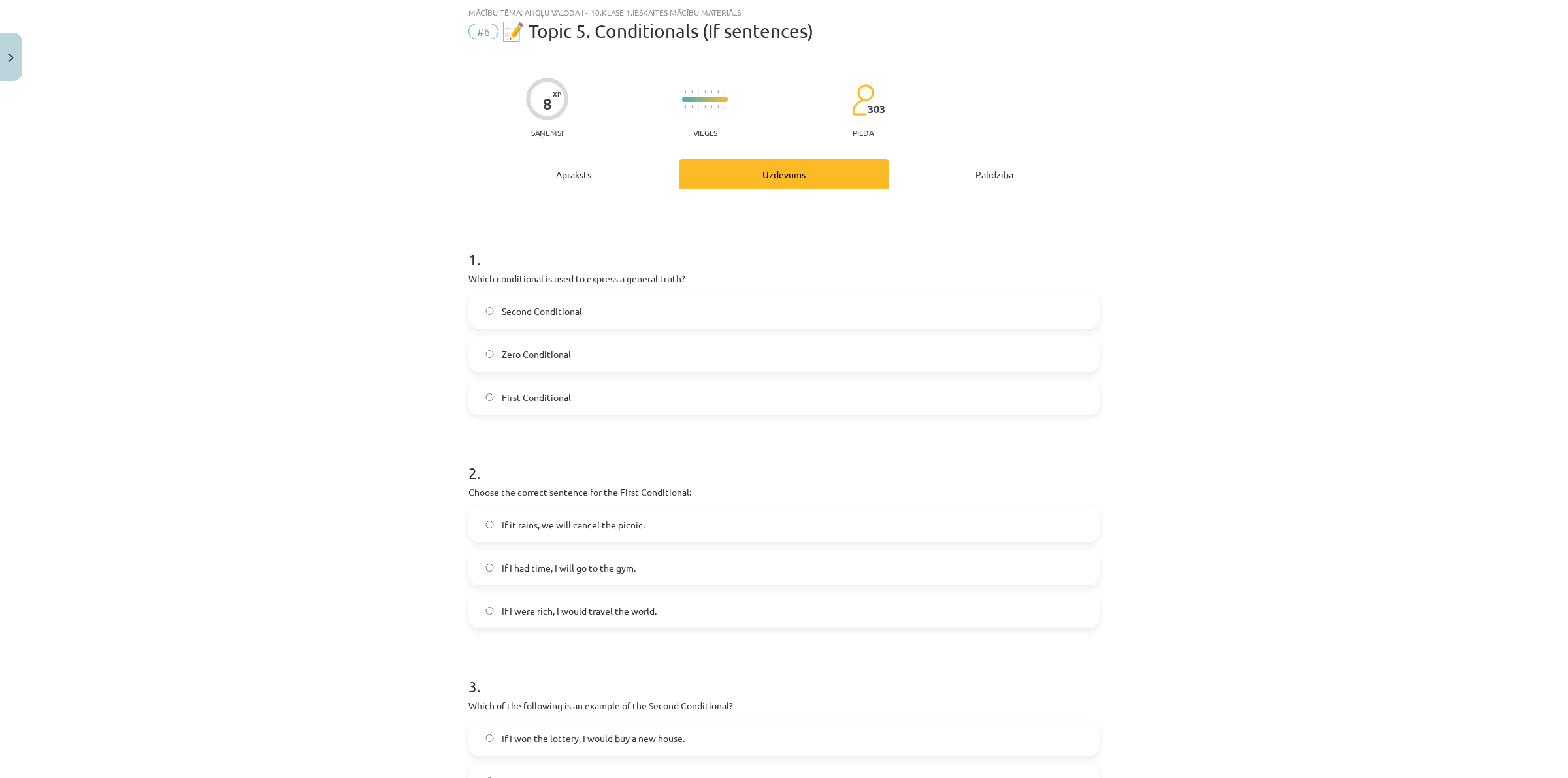
drag, startPoint x: 578, startPoint y: 167, endPoint x: 585, endPoint y: 182, distance: 16.6
click at [578, 167] on div "Apraksts" at bounding box center [573, 174] width 210 height 29
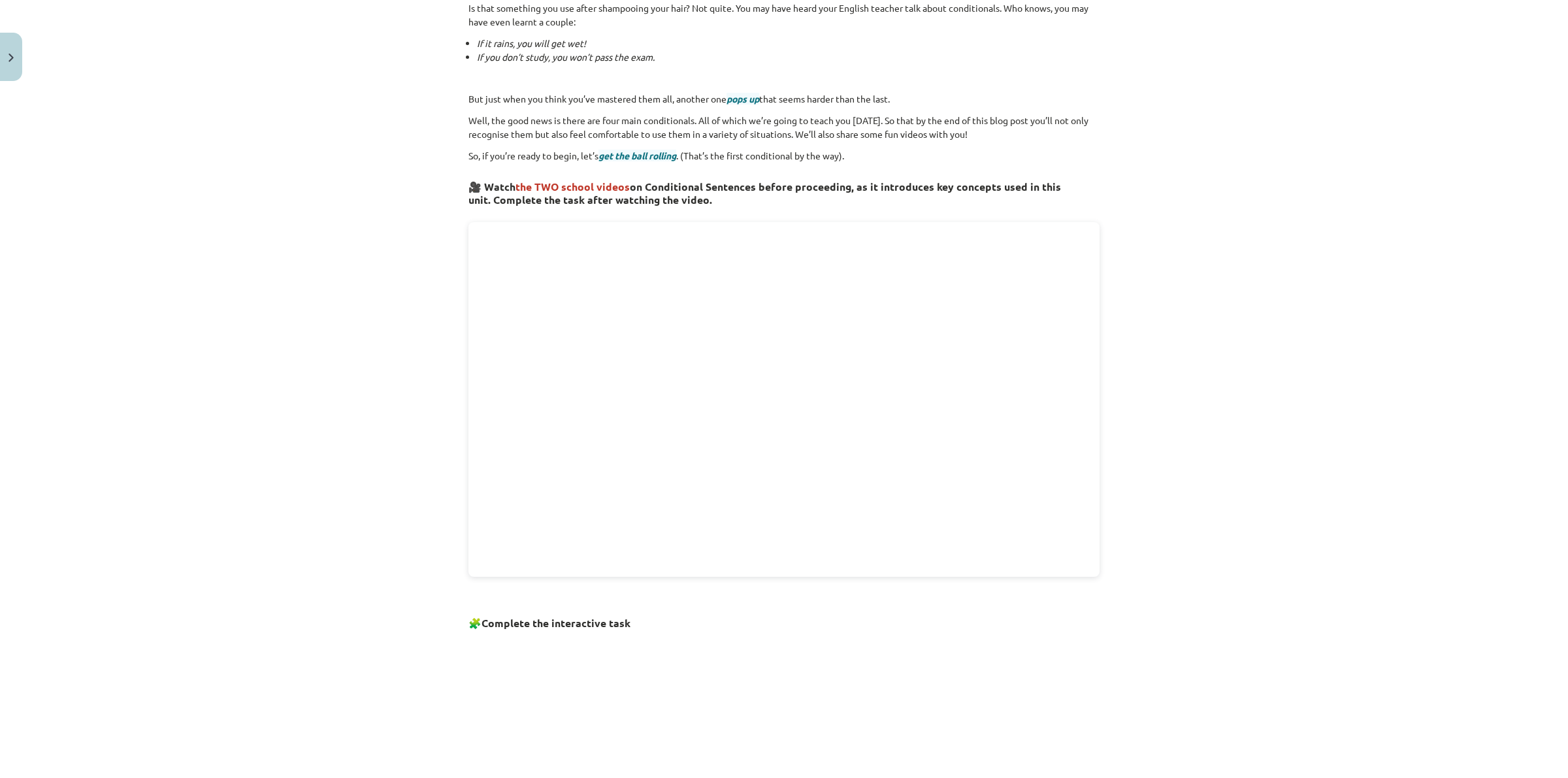
scroll to position [0, 0]
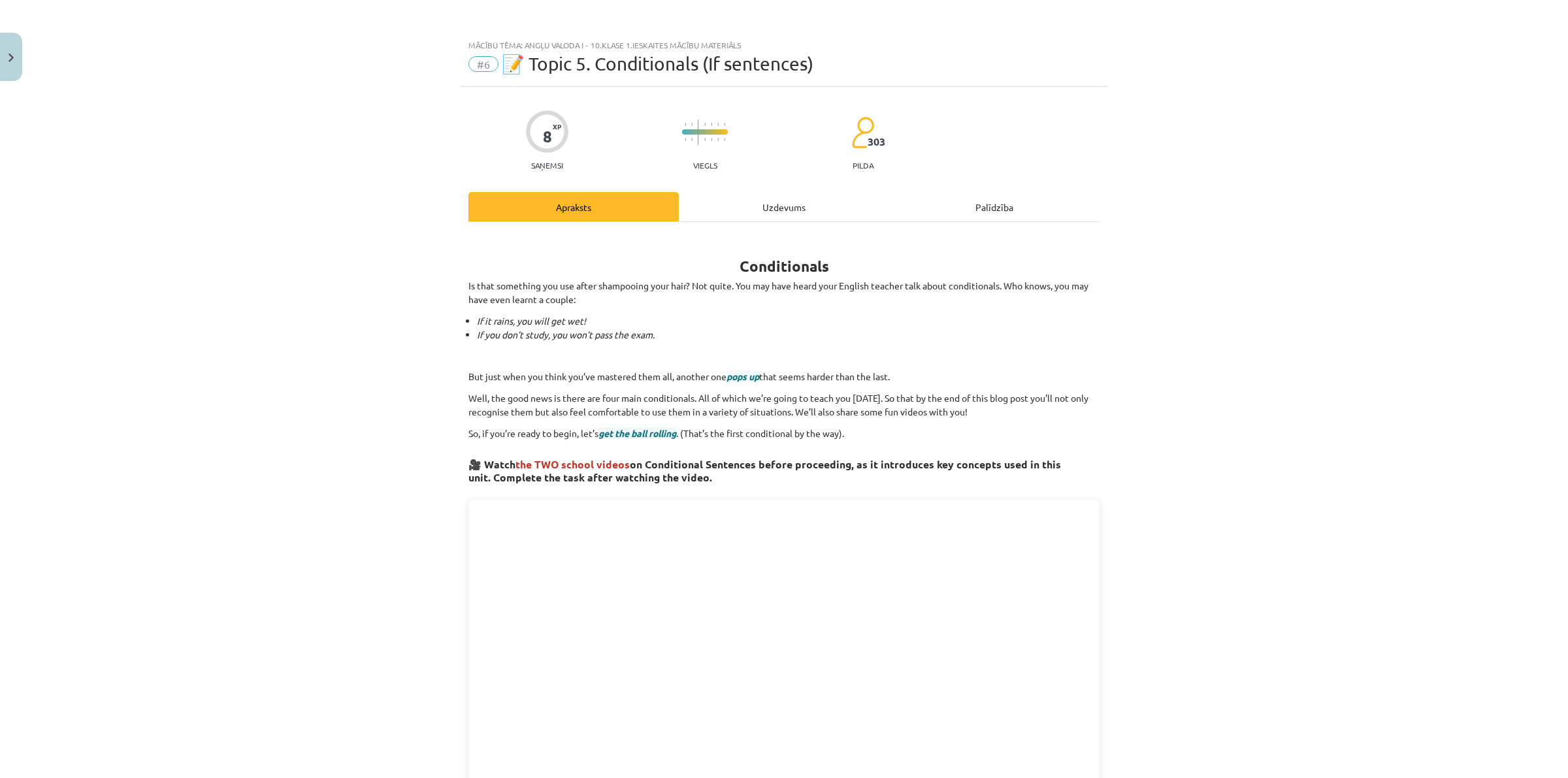
click at [743, 202] on div "Uzdevums" at bounding box center [784, 207] width 210 height 29
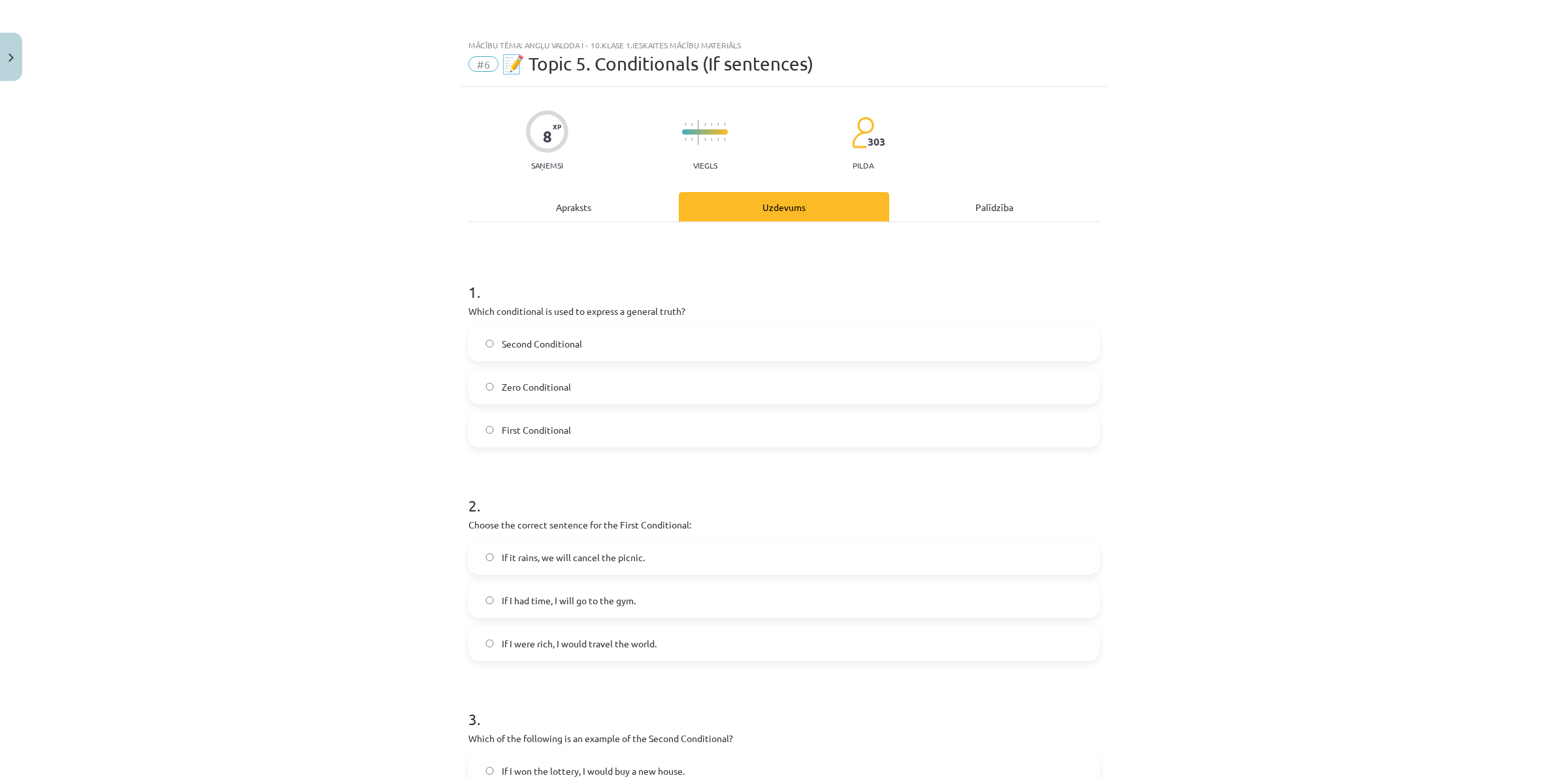
scroll to position [33, 0]
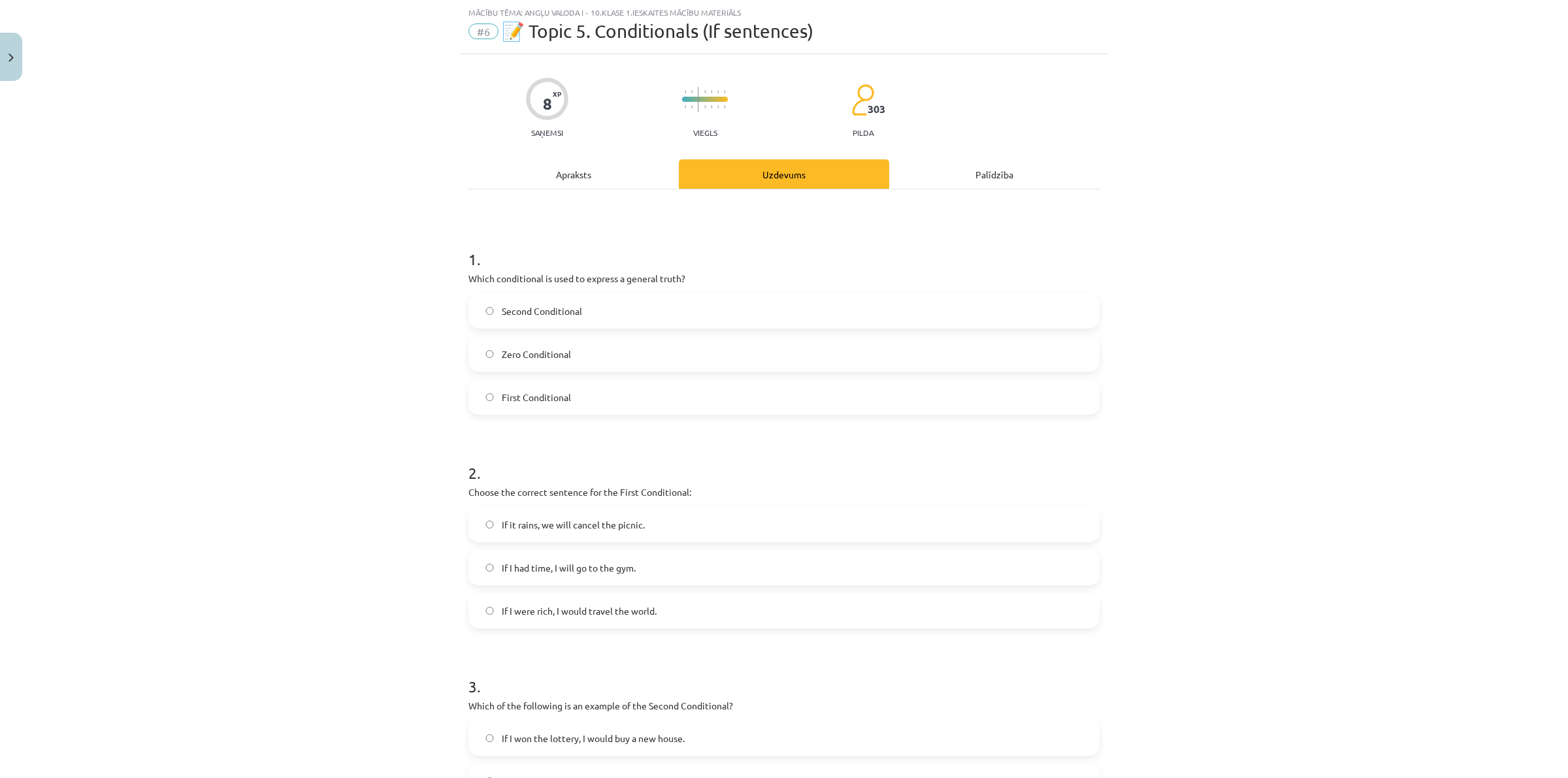
click at [611, 572] on span "If I had time, I will go to the gym." at bounding box center [568, 568] width 134 height 14
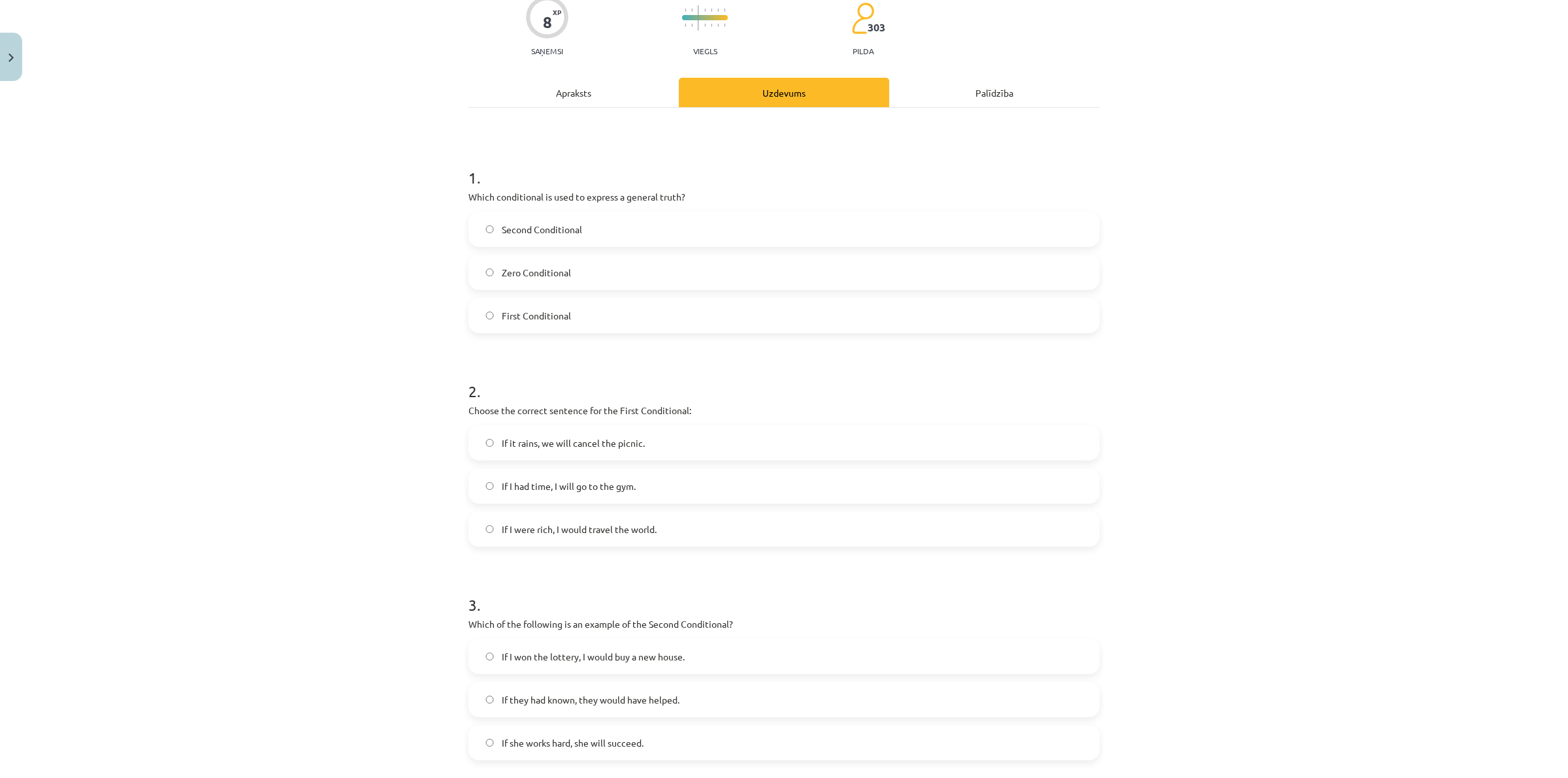
scroll to position [196, 0]
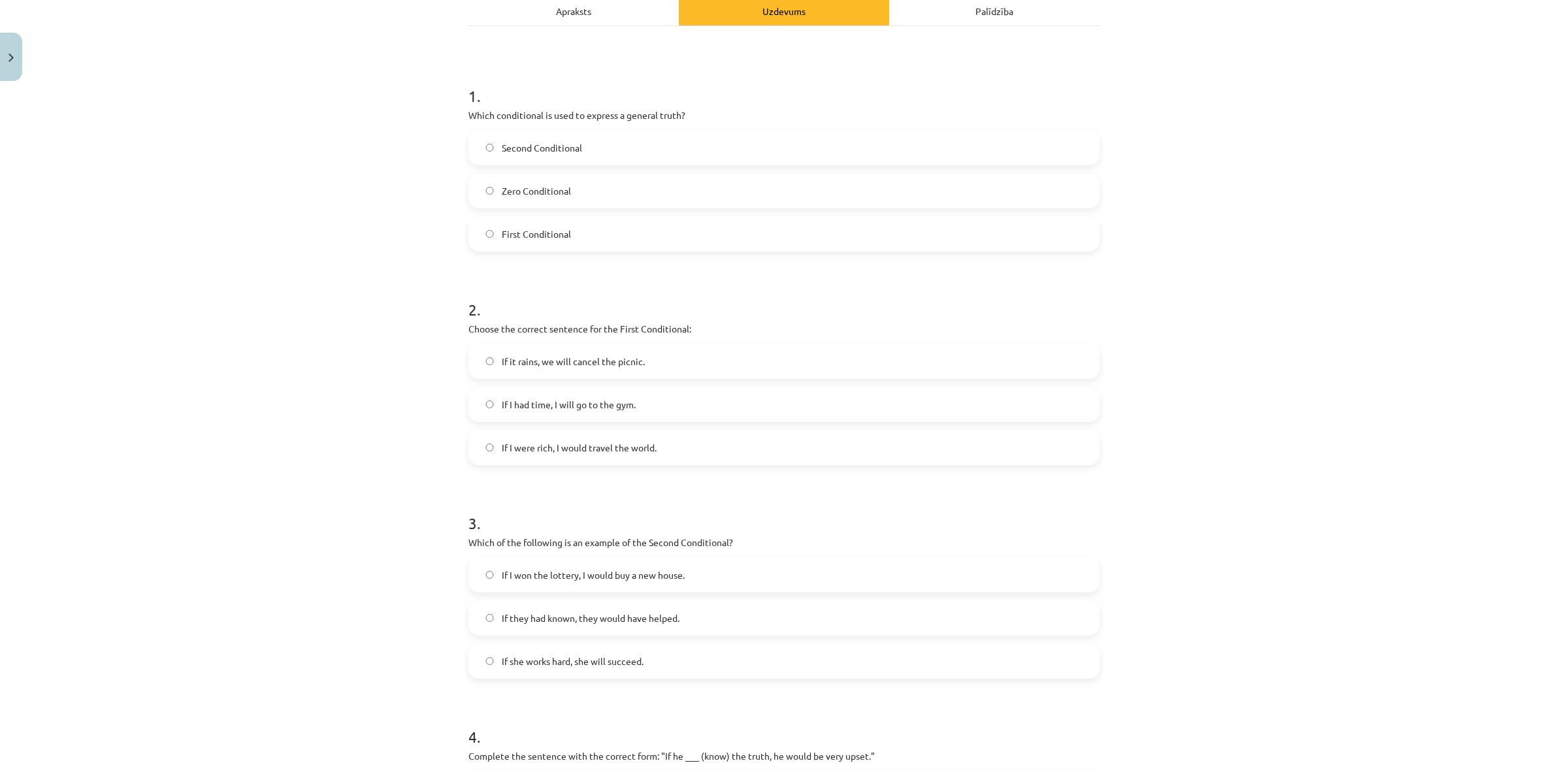
click at [696, 624] on label "If they had known, they would have helped." at bounding box center [784, 618] width 628 height 33
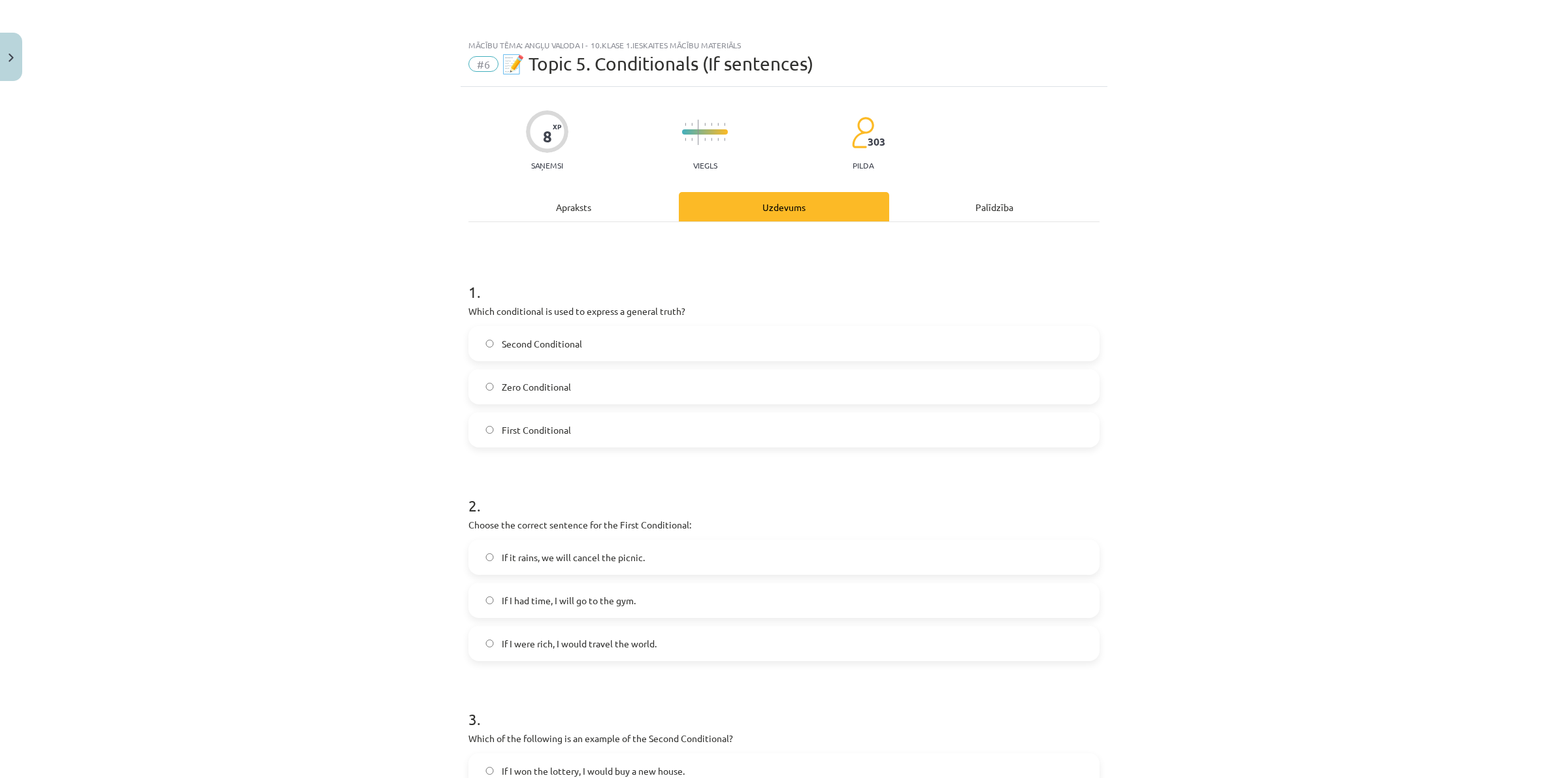
click at [563, 220] on div "Apraksts" at bounding box center [573, 207] width 210 height 29
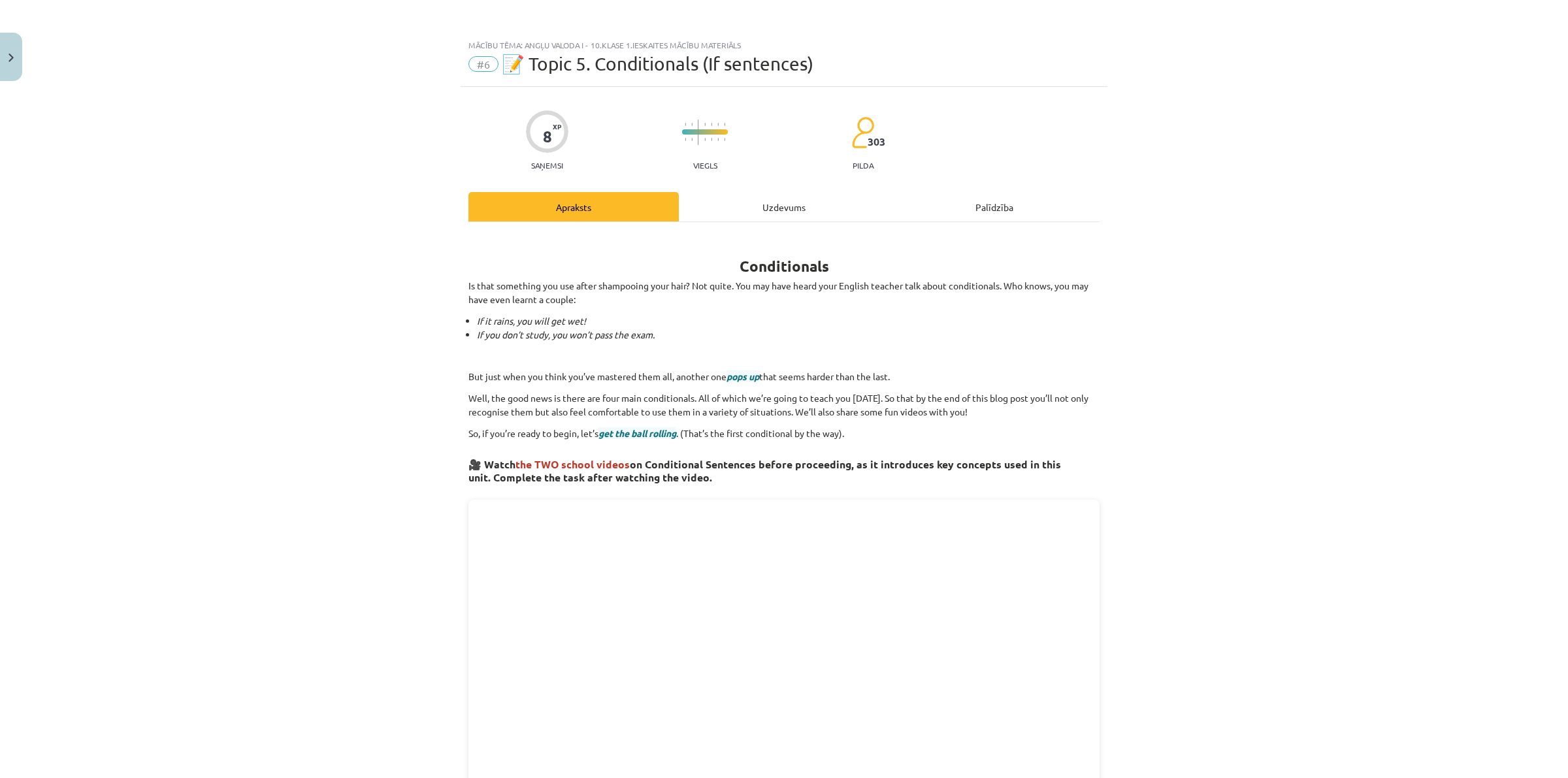
click at [749, 205] on div "Uzdevums" at bounding box center [784, 207] width 210 height 29
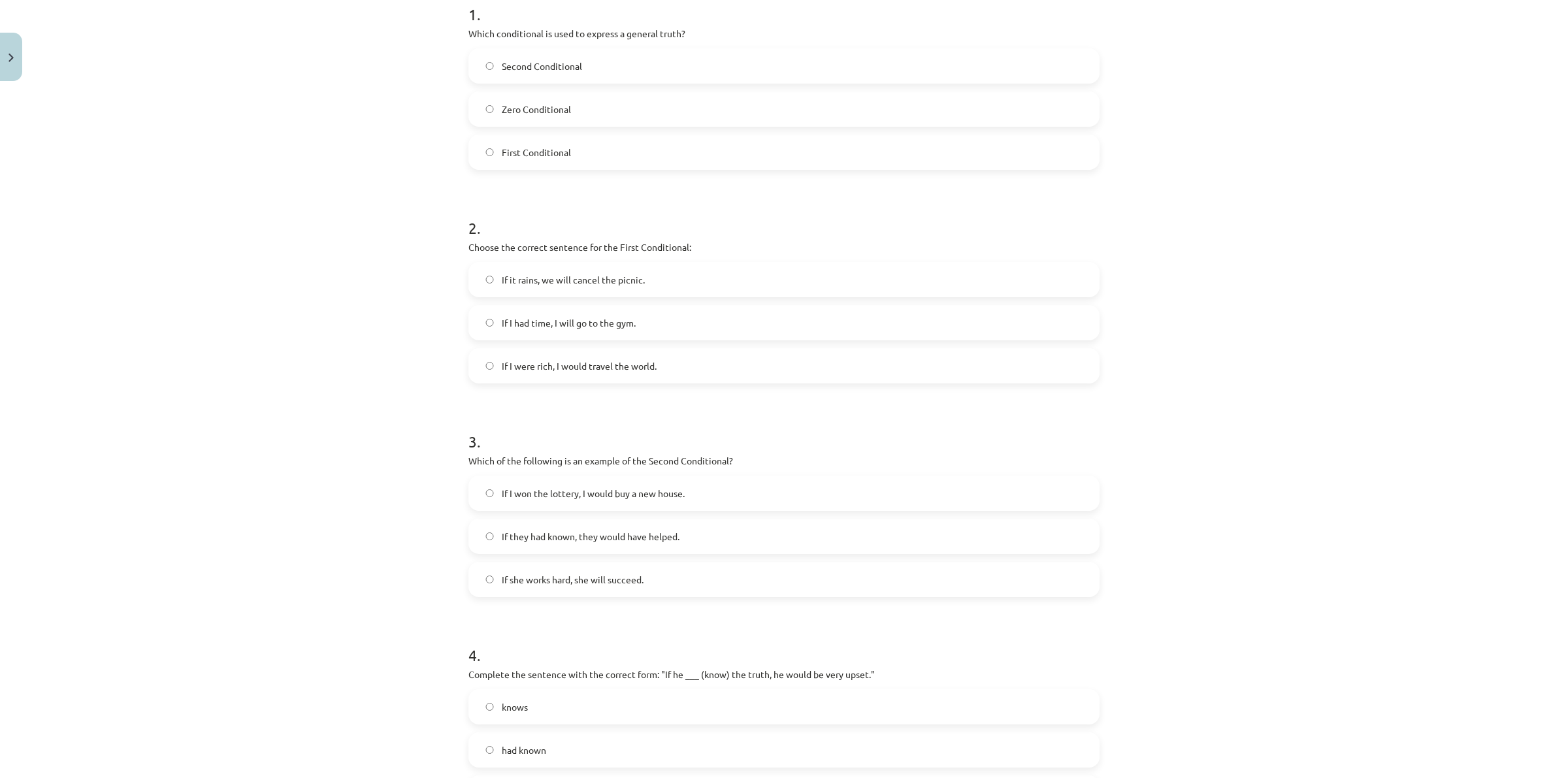
scroll to position [441, 0]
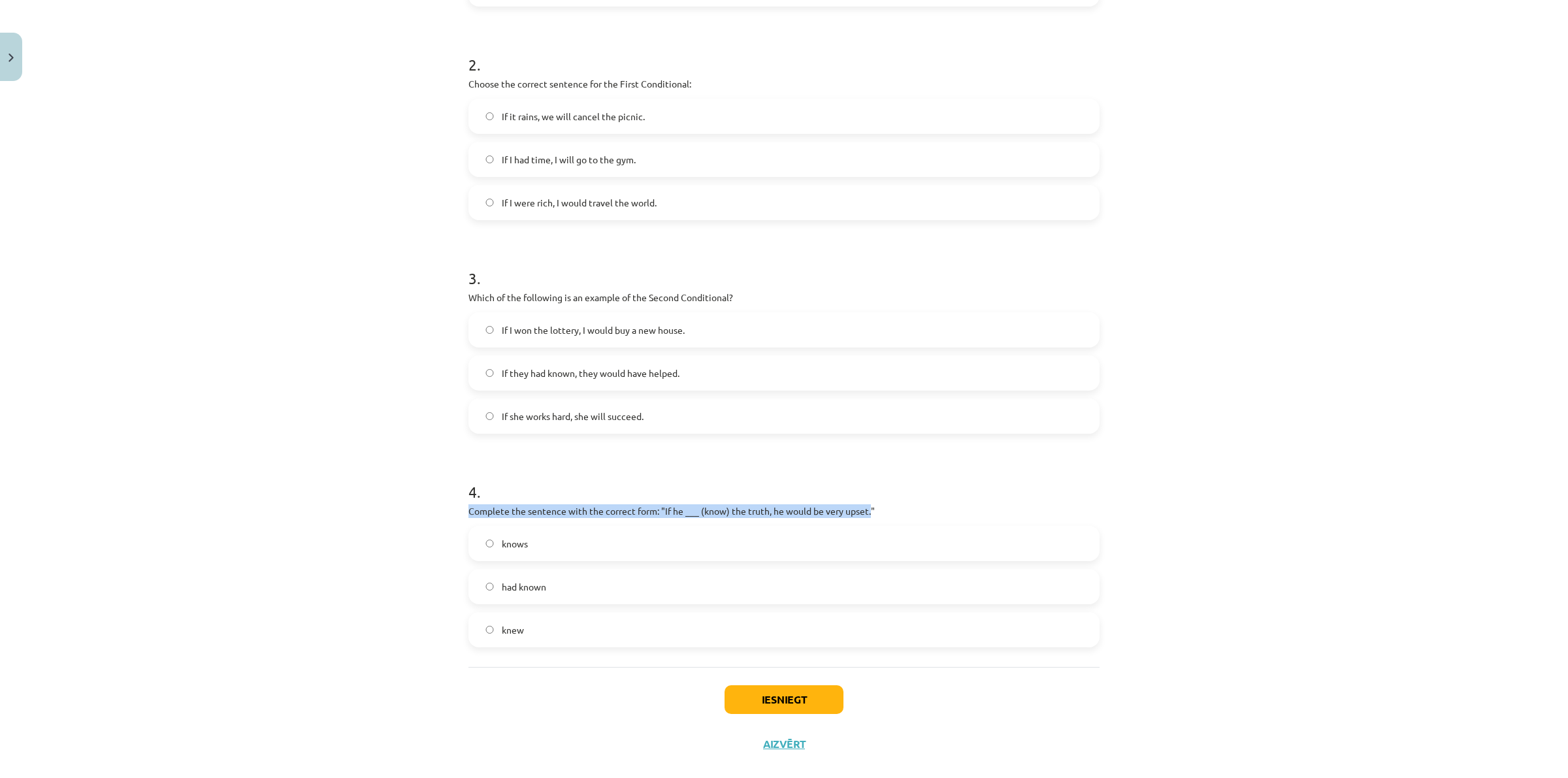
drag, startPoint x: 863, startPoint y: 508, endPoint x: 452, endPoint y: 500, distance: 411.1
click at [452, 500] on div "Mācību tēma: Angļu valoda i - 10.klase 1.ieskaites mācību materiāls #6 📝 Topic …" at bounding box center [784, 389] width 1568 height 778
copy p "Complete the sentence with the correct form: "If he ___ (know) the truth, he wo…"
click at [1049, 458] on form "1 . Which conditional is used to express a general truth? Second Conditional Ze…" at bounding box center [784, 233] width 631 height 828
click at [575, 642] on label "knew" at bounding box center [784, 630] width 628 height 33
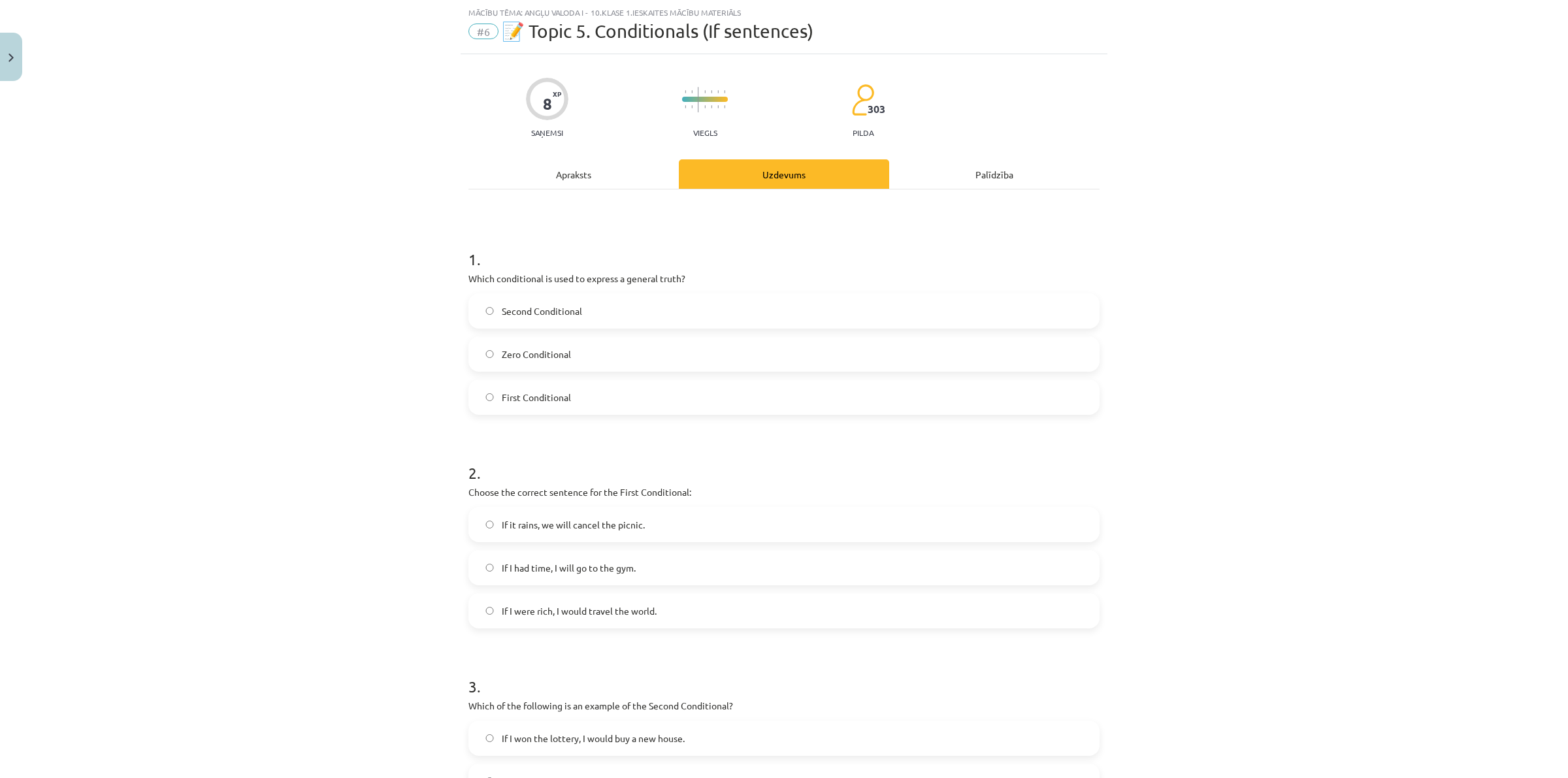
scroll to position [0, 0]
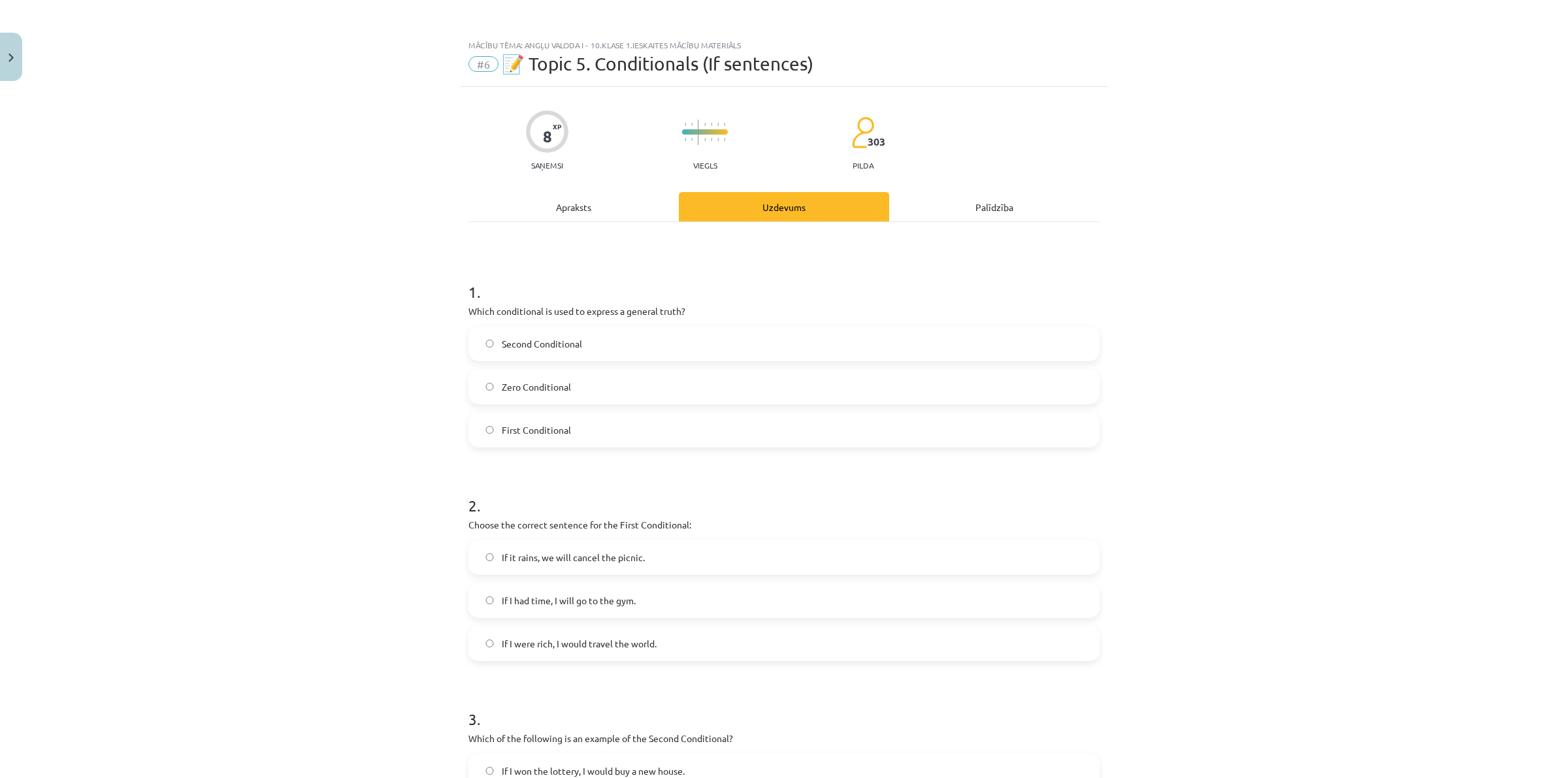
click at [578, 200] on div "Apraksts" at bounding box center [573, 207] width 210 height 29
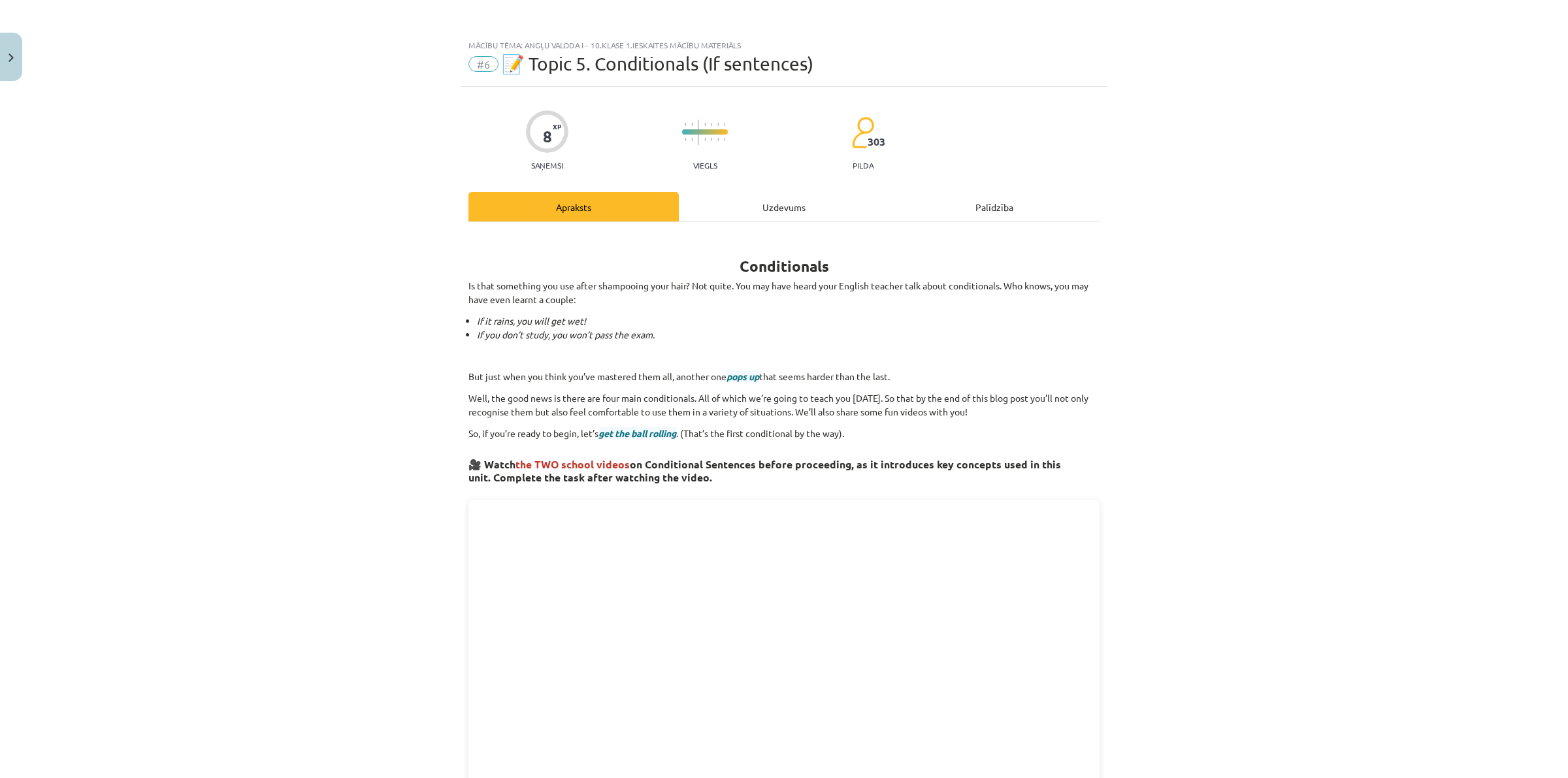
click at [782, 217] on div "Uzdevums" at bounding box center [784, 207] width 210 height 29
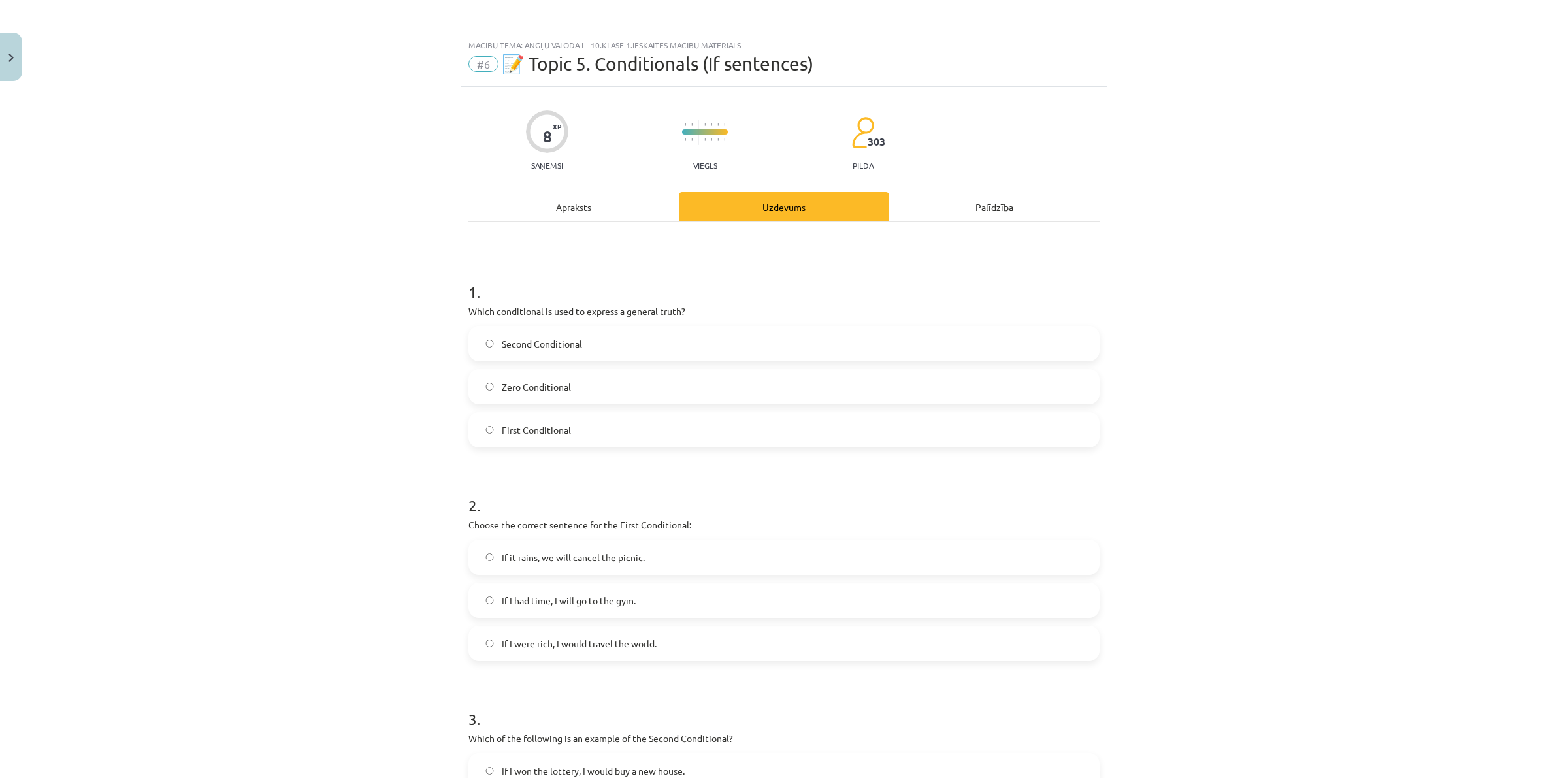
click at [570, 220] on div "Apraksts" at bounding box center [573, 207] width 210 height 29
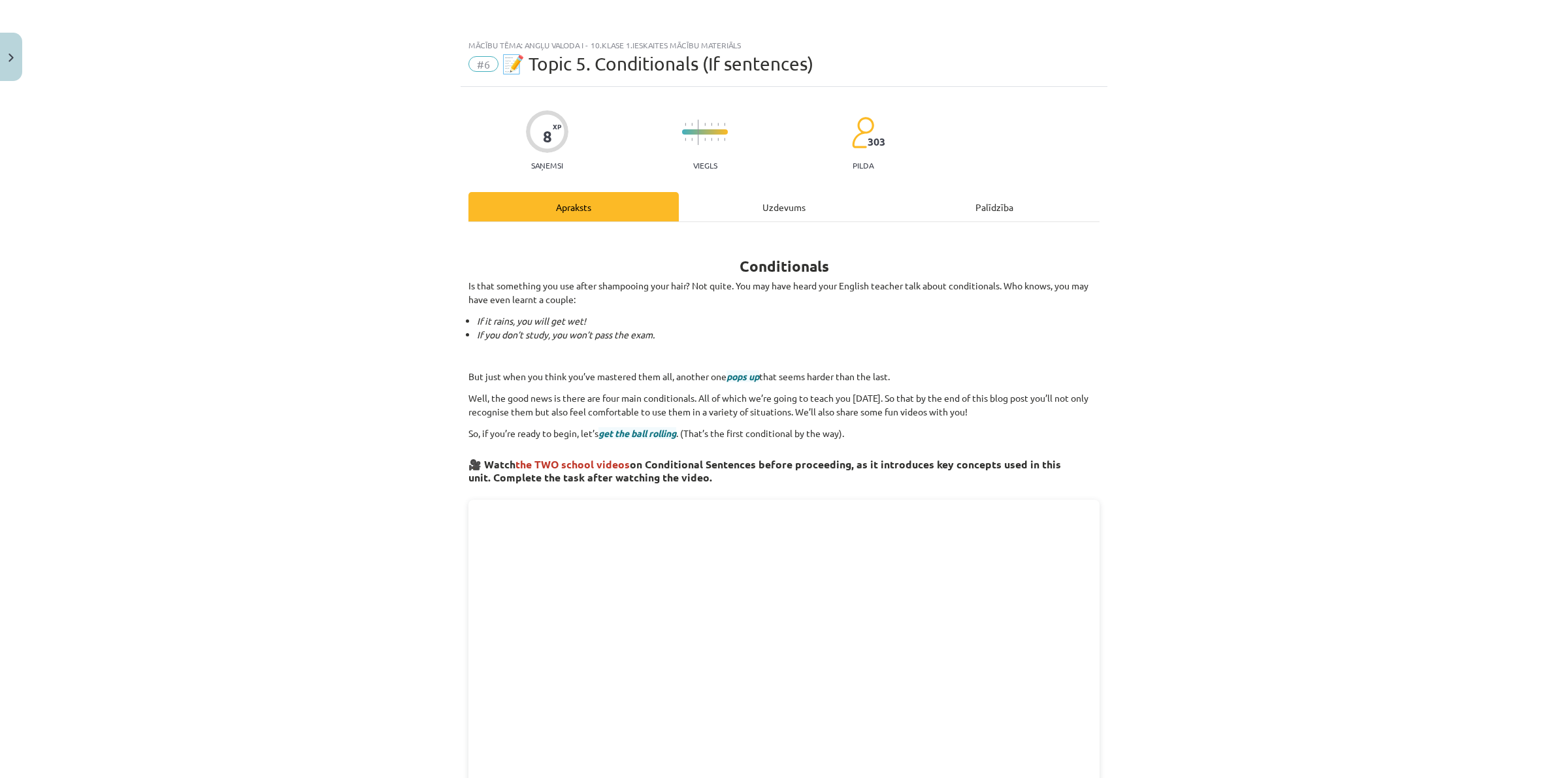
click at [788, 224] on div "Conditionals Is that something you use after shampooing your hair? Not quite. Y…" at bounding box center [784, 730] width 631 height 1016
click at [791, 202] on div "Uzdevums" at bounding box center [784, 207] width 210 height 29
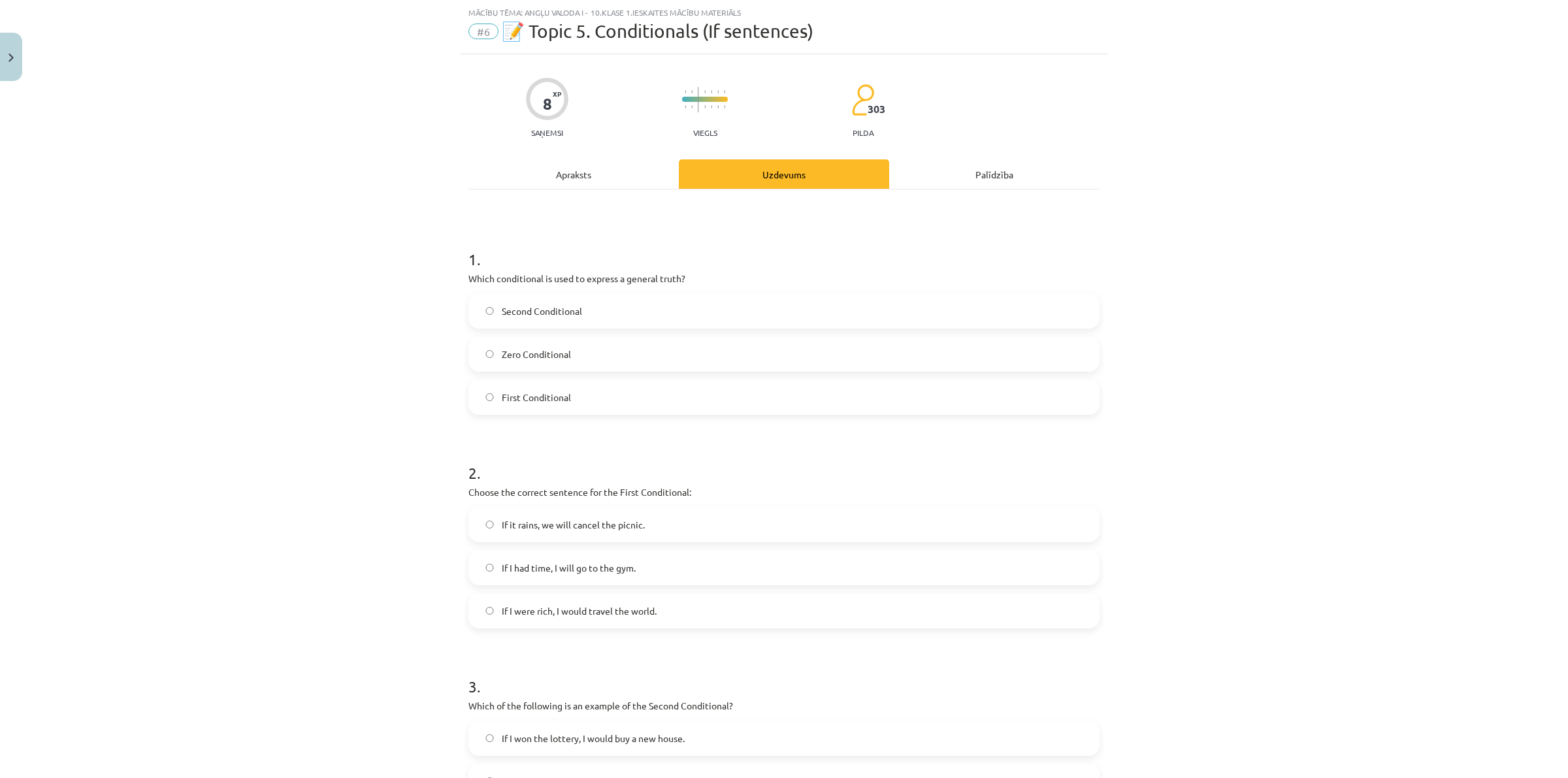
scroll to position [462, 0]
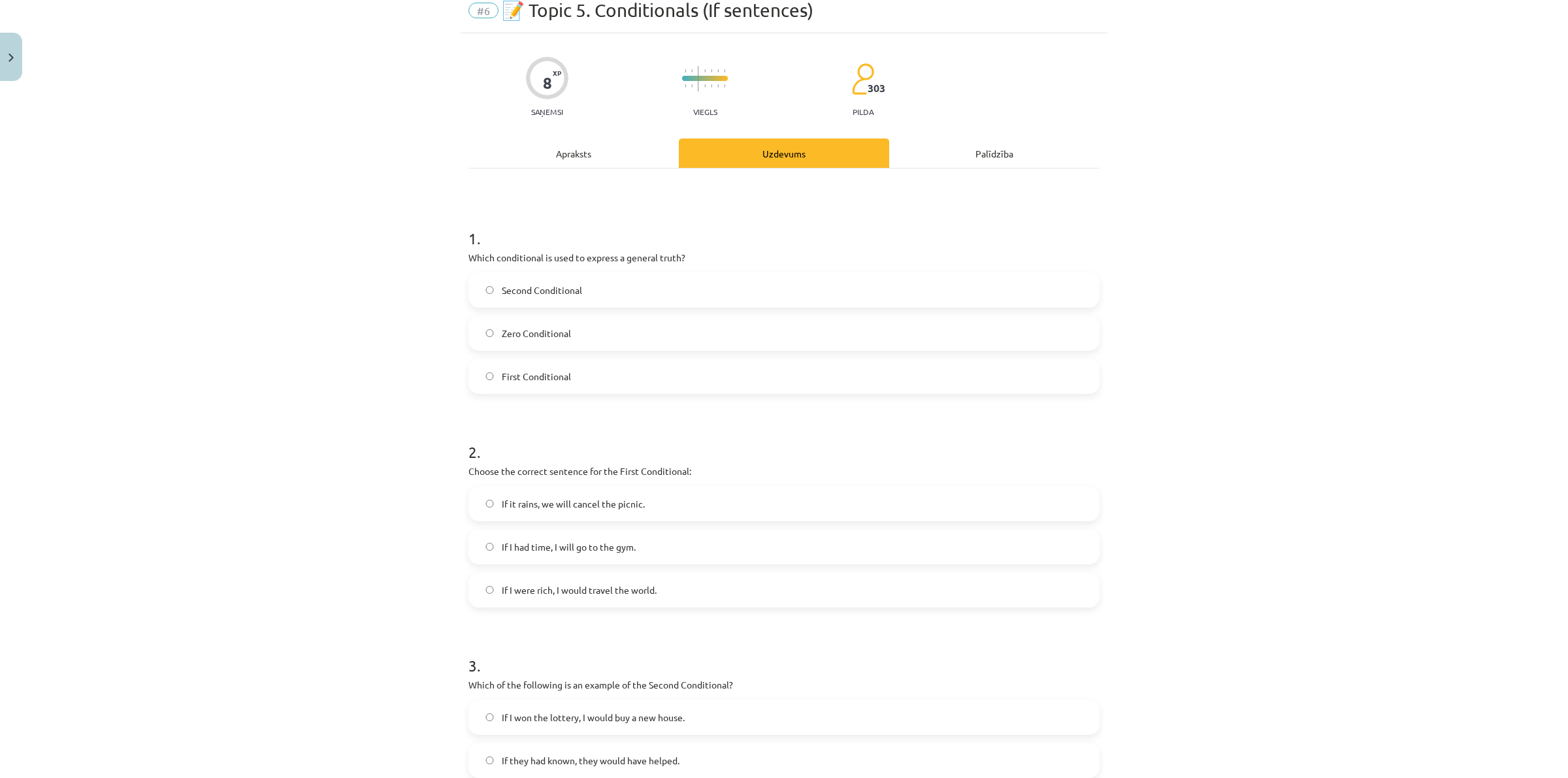
click at [595, 158] on div "Apraksts" at bounding box center [573, 153] width 210 height 29
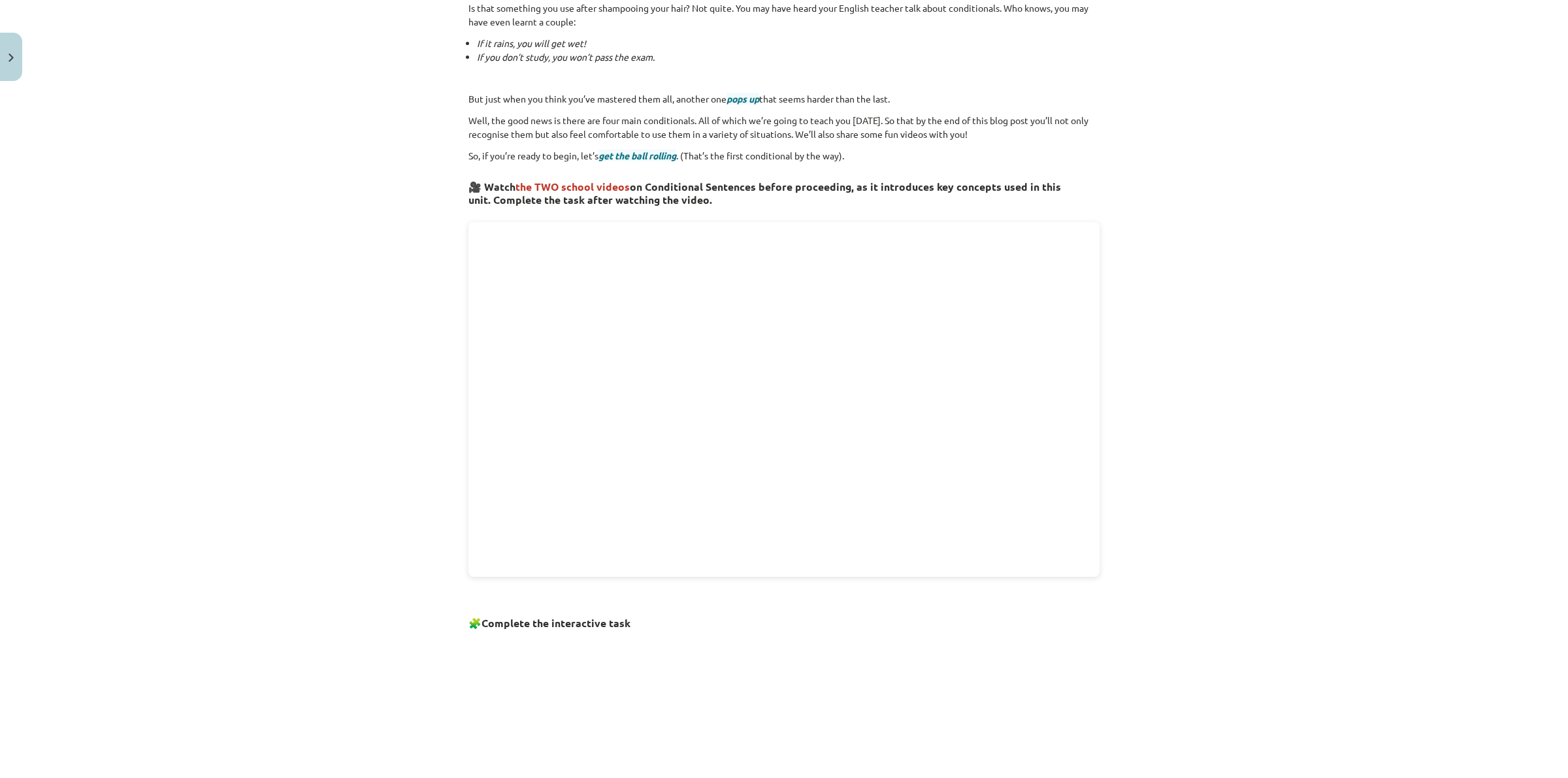
scroll to position [0, 0]
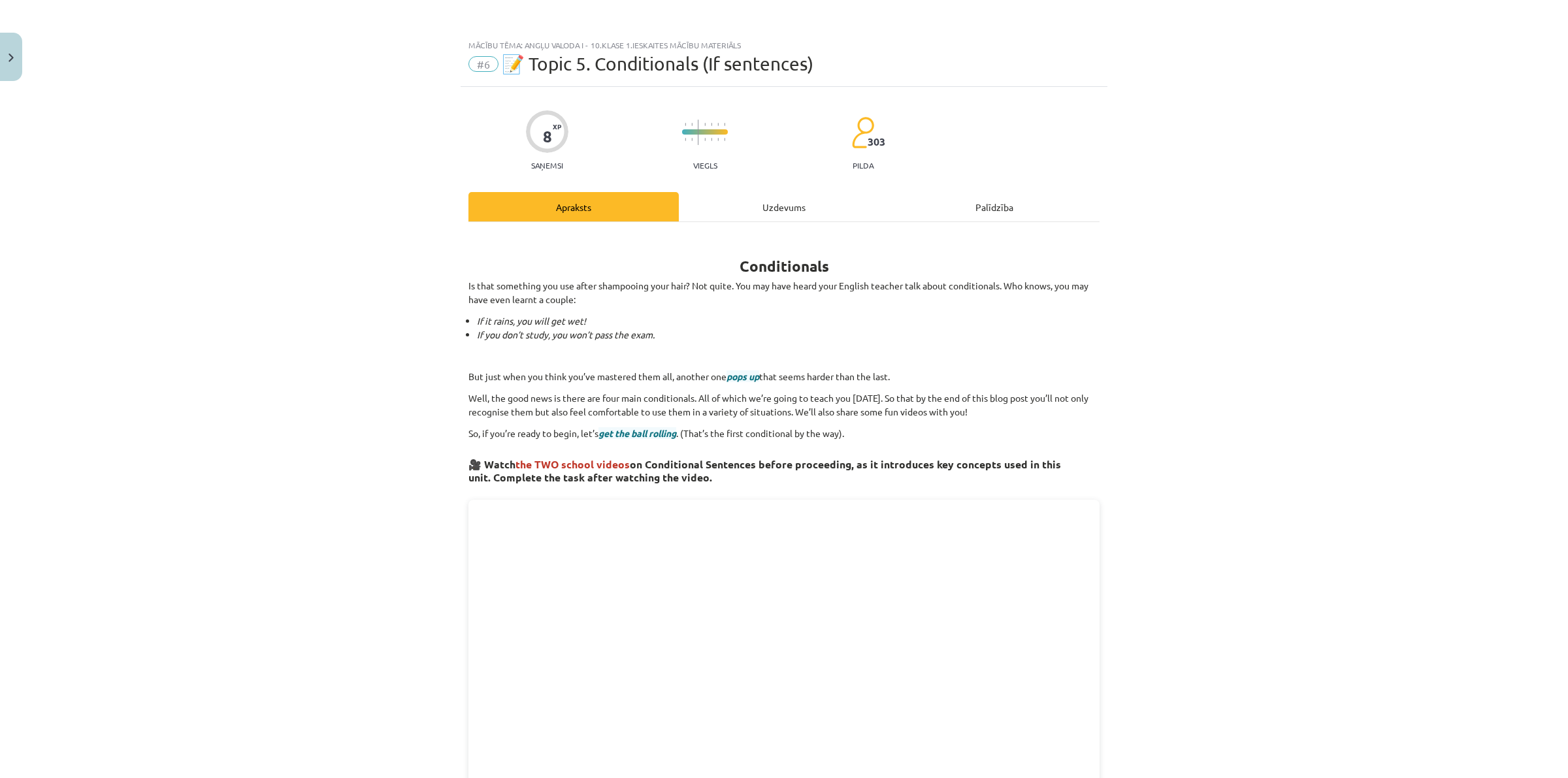
click at [770, 188] on div "8 XP Saņemsi Viegls 303 pilda Apraksts Uzdevums Palīdzība Conditionals Is that …" at bounding box center [784, 712] width 647 height 1251
click at [769, 202] on div "Uzdevums" at bounding box center [784, 207] width 210 height 29
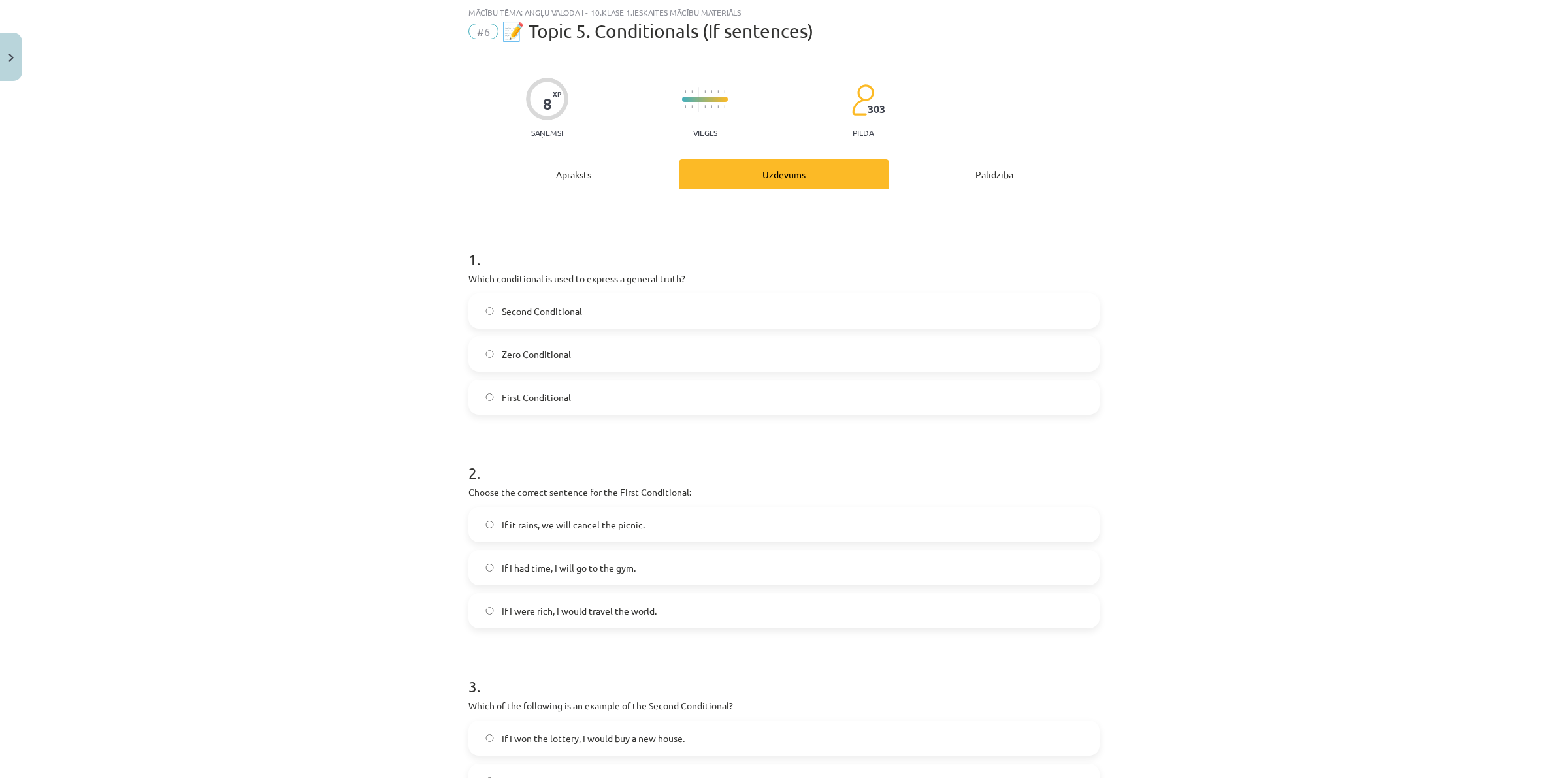
scroll to position [462, 0]
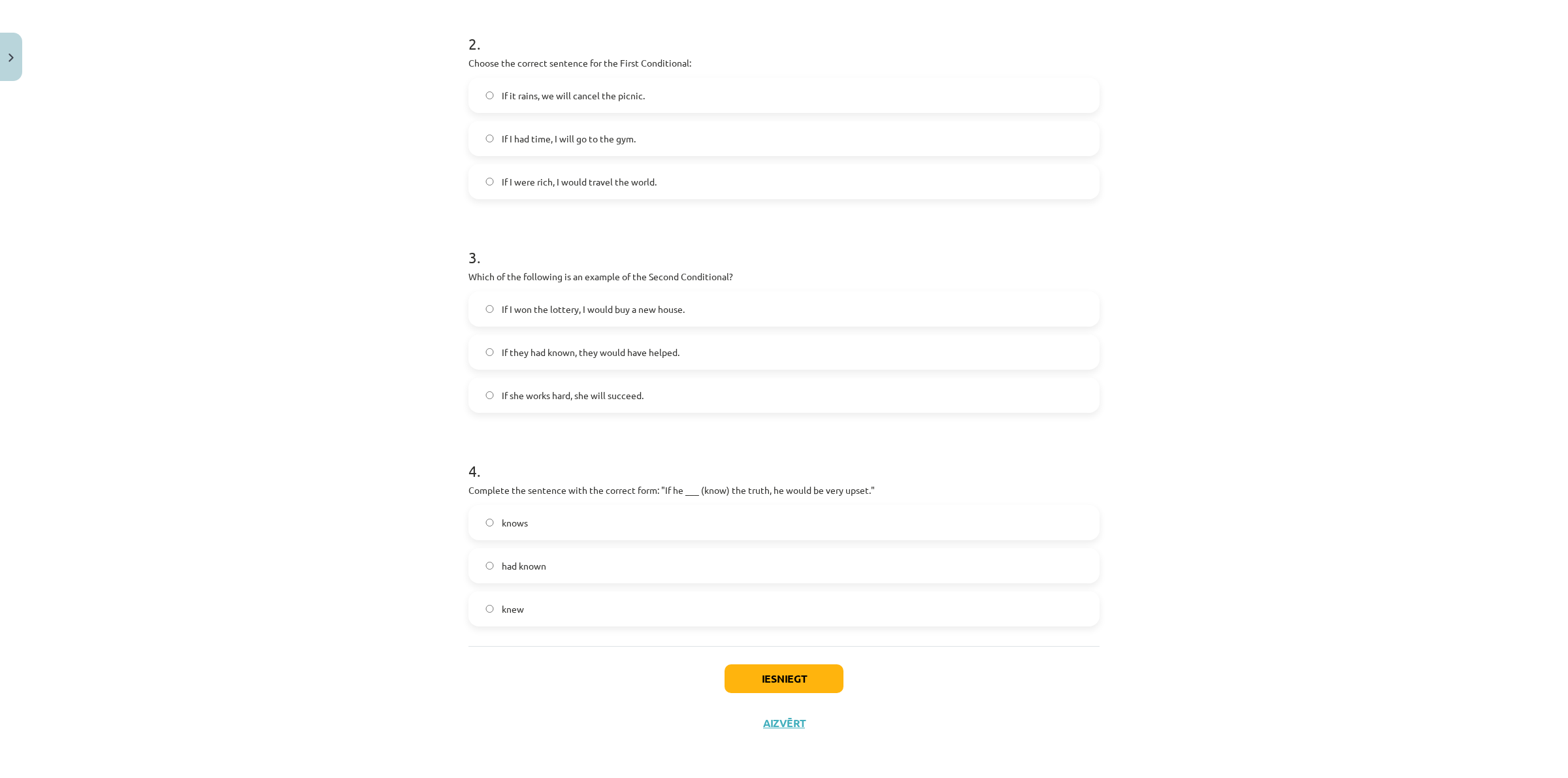
click at [592, 557] on label "had known" at bounding box center [784, 565] width 628 height 33
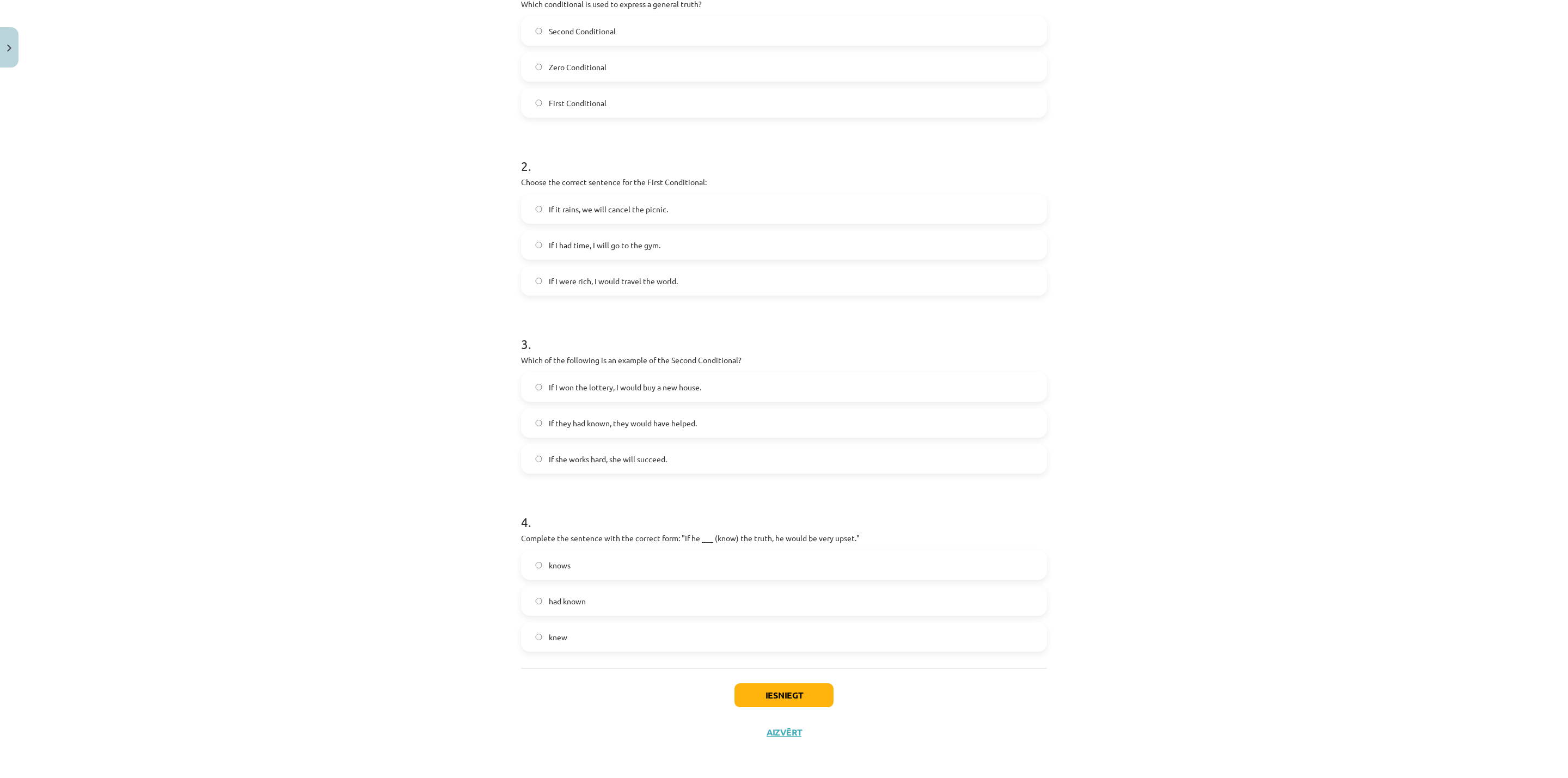
scroll to position [173, 0]
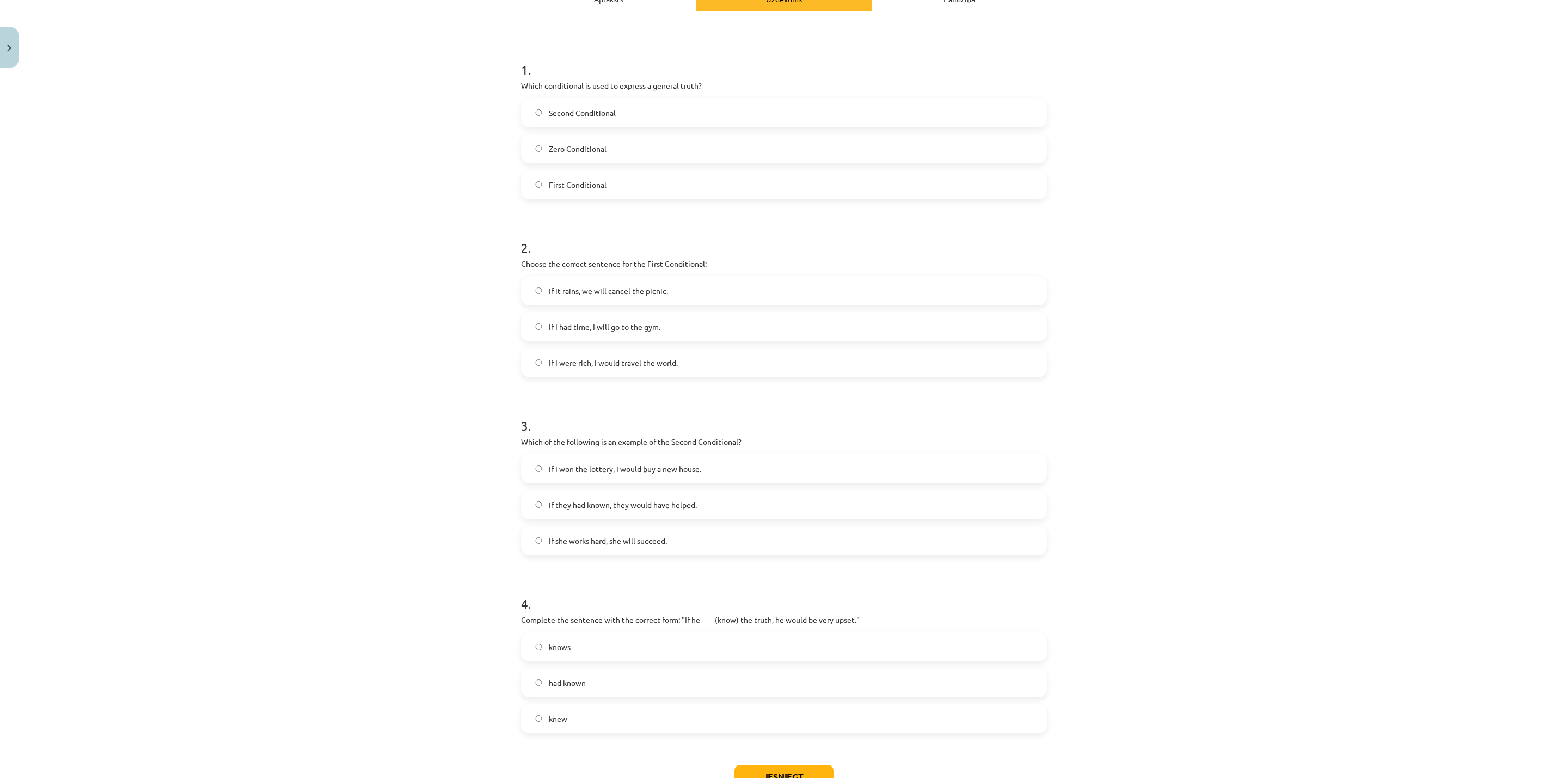
click at [549, 289] on span "If it rains, we will cancel the picnic." at bounding box center [609, 291] width 119 height 12
click at [587, 474] on span "If I won the lottery, I would buy a new house." at bounding box center [625, 469] width 152 height 12
click at [620, 648] on label "knew" at bounding box center [784, 718] width 523 height 27
click at [610, 648] on label "knows" at bounding box center [784, 647] width 523 height 27
click at [603, 648] on label "knew" at bounding box center [784, 718] width 523 height 27
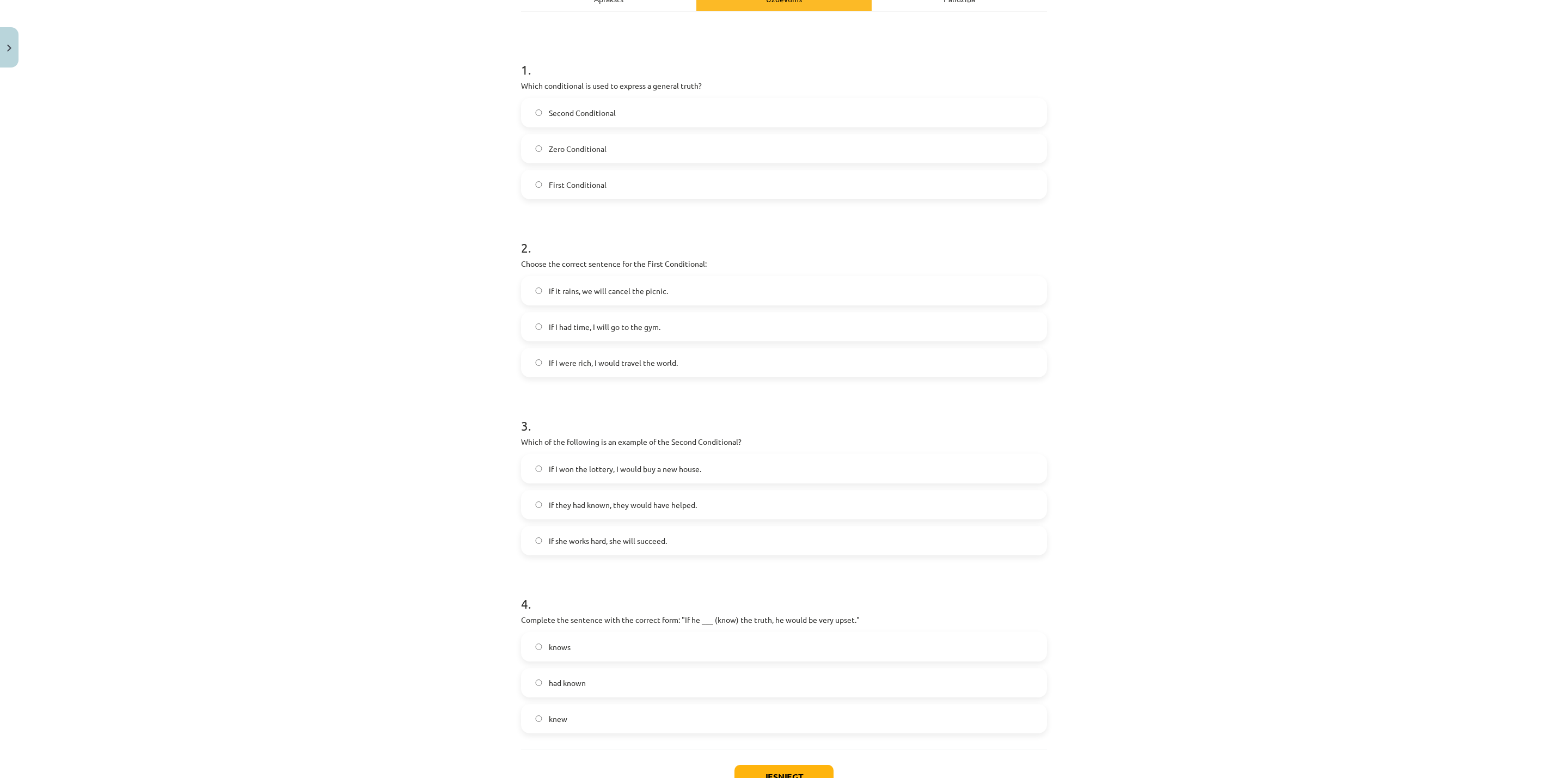
scroll to position [255, 0]
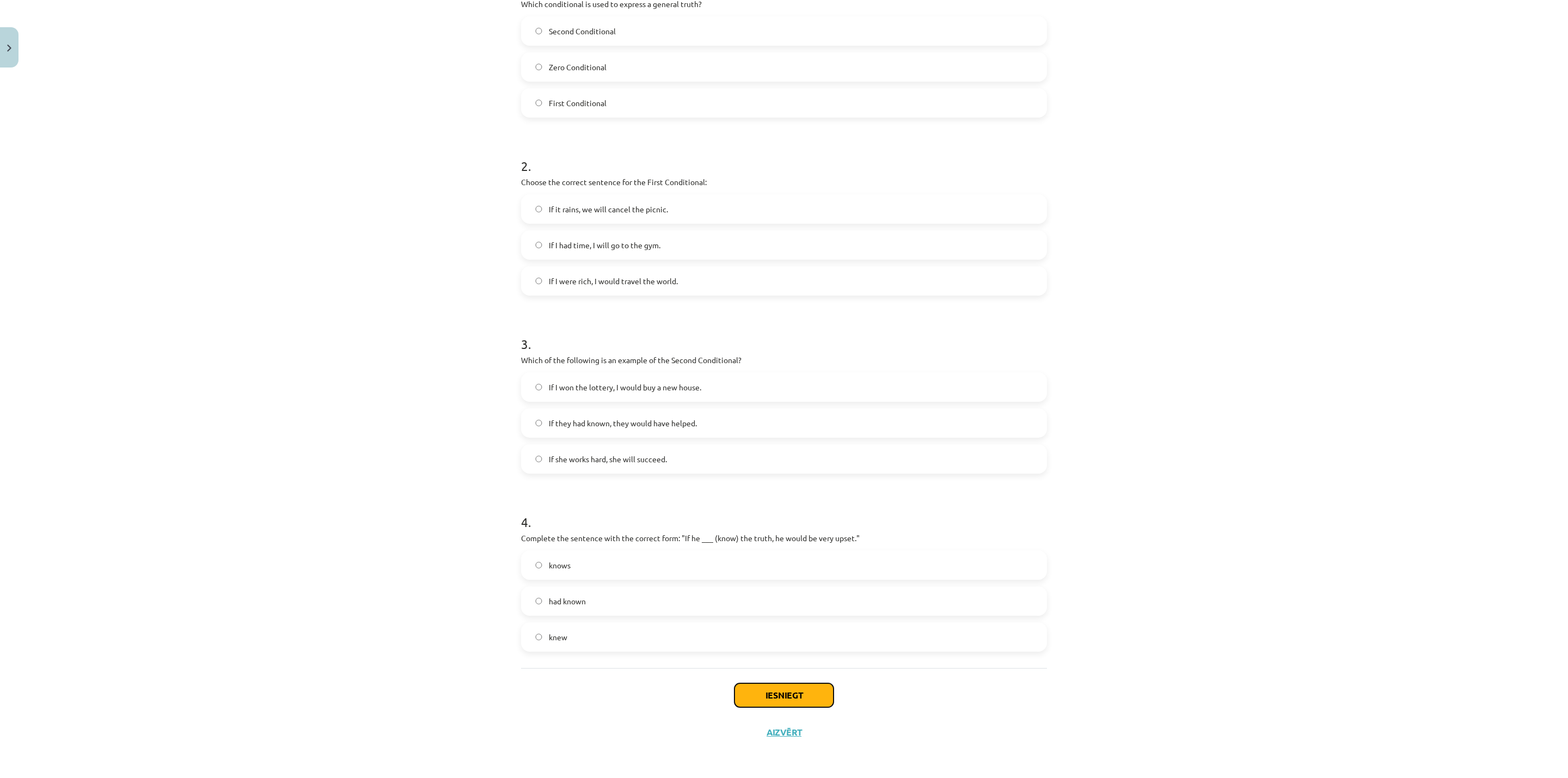
click at [768, 648] on button "Iesniegt" at bounding box center [784, 695] width 99 height 24
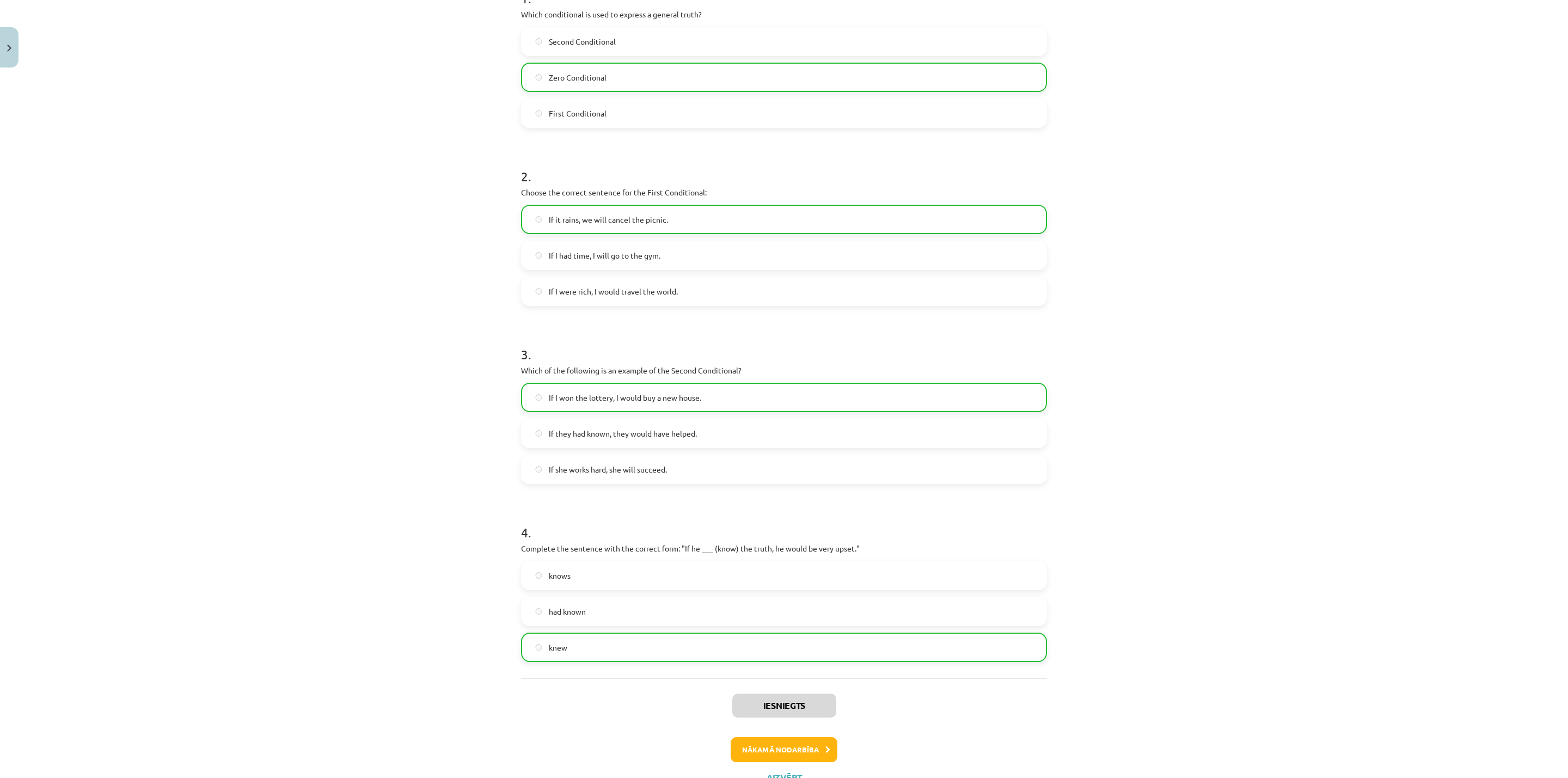
scroll to position [0, 0]
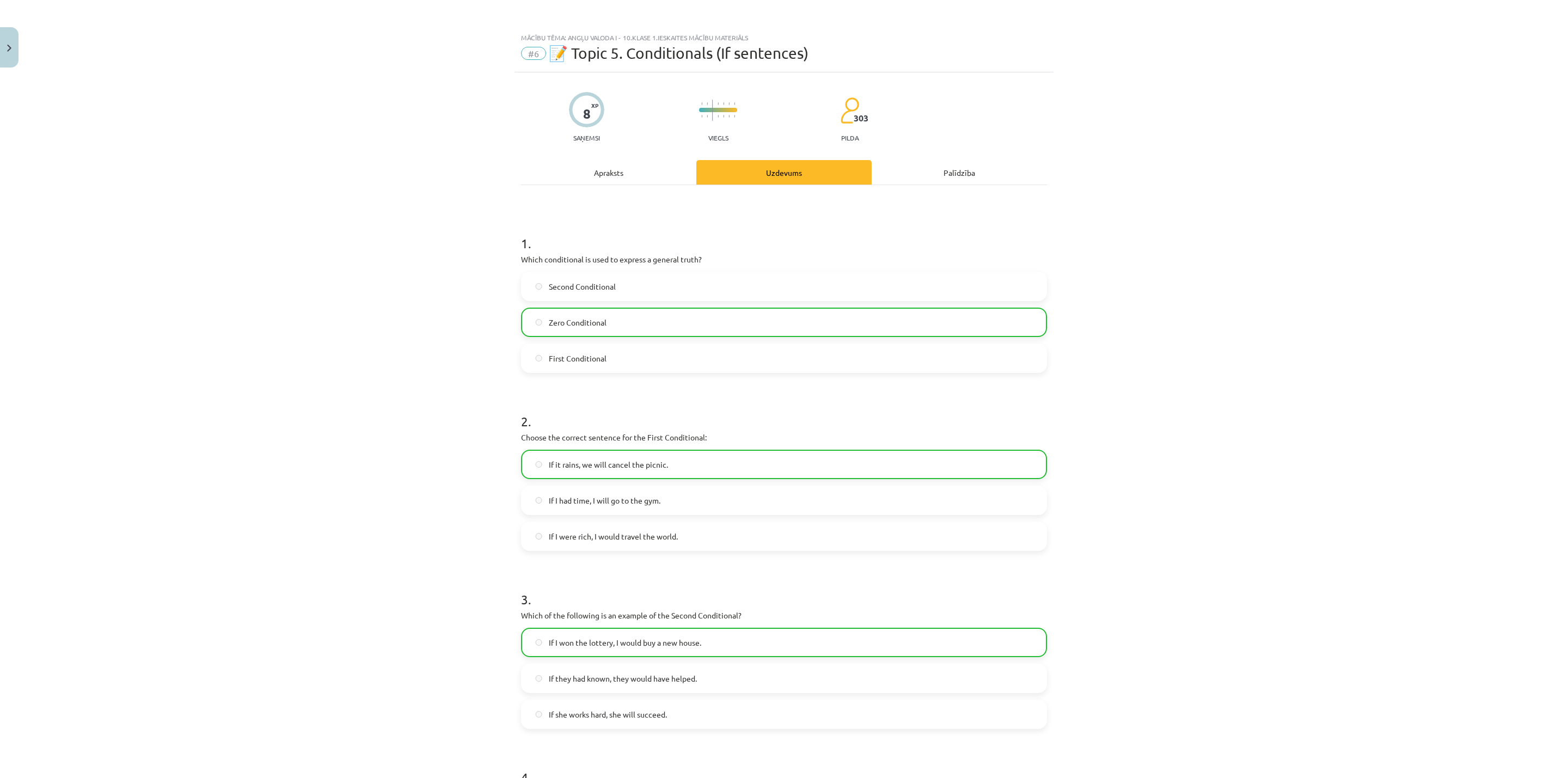
click at [616, 180] on div "Apraksts" at bounding box center [609, 172] width 175 height 24
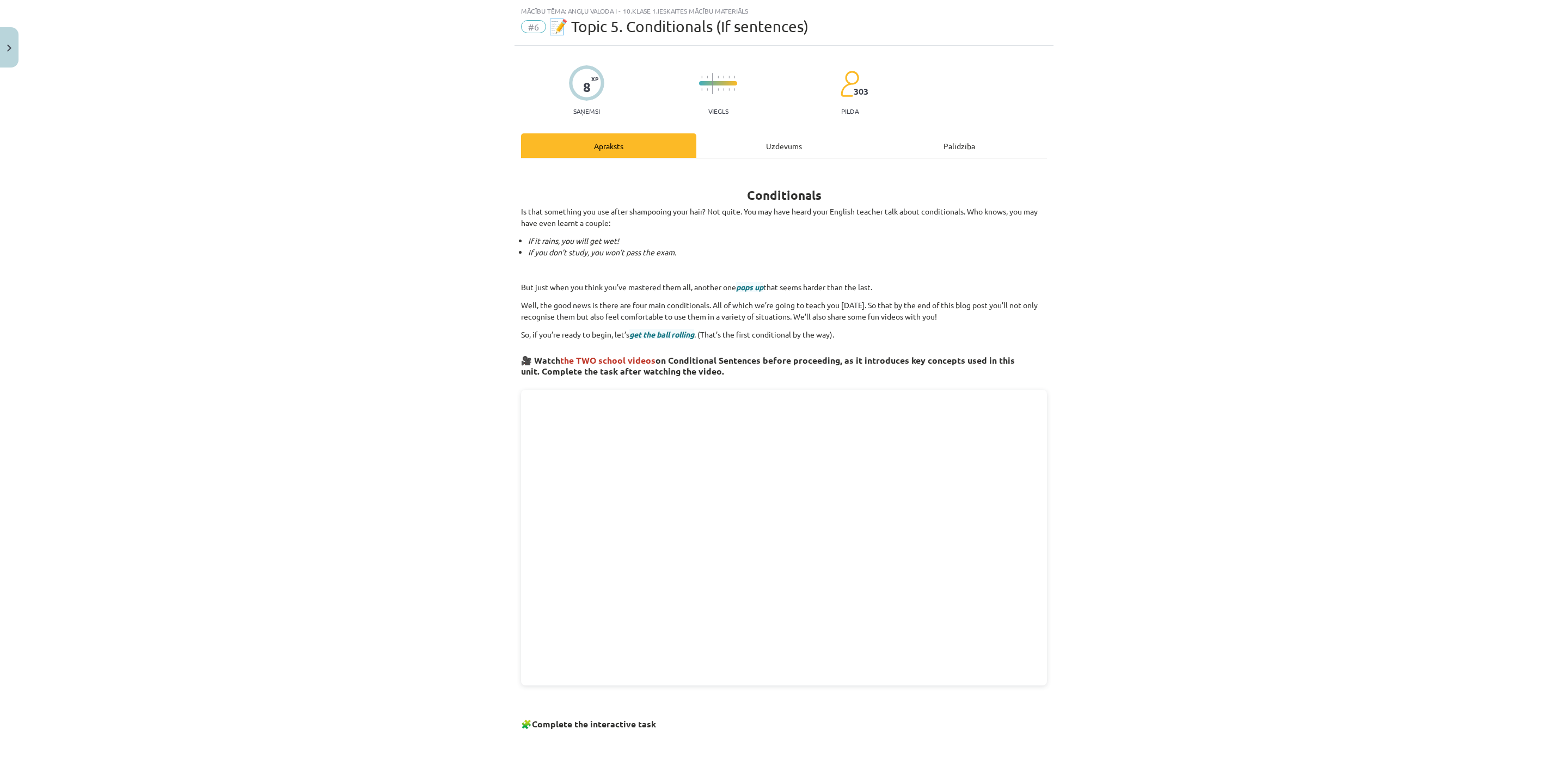
scroll to position [398, 0]
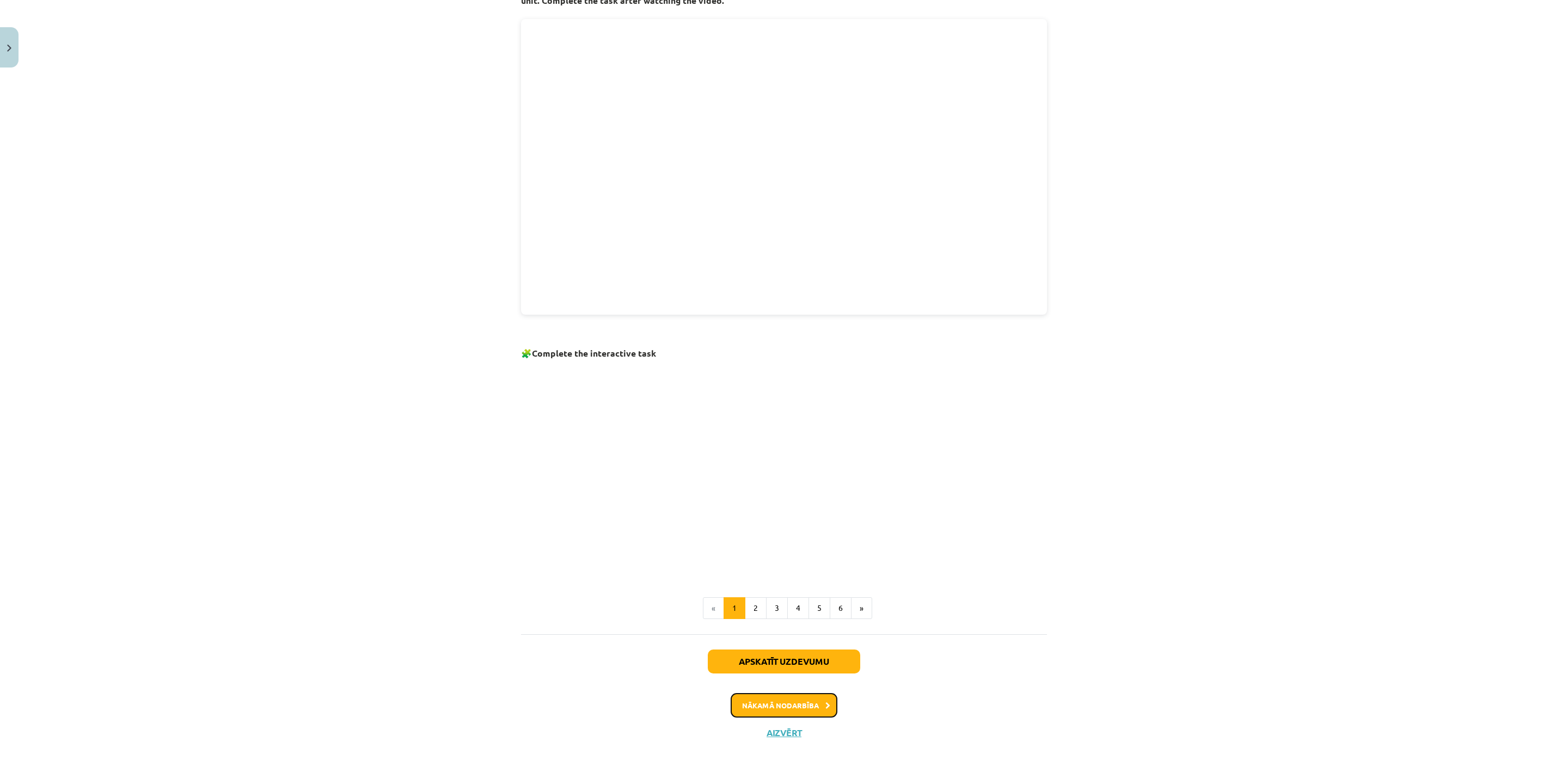
click at [809, 648] on button "Nākamā nodarbība" at bounding box center [783, 706] width 107 height 25
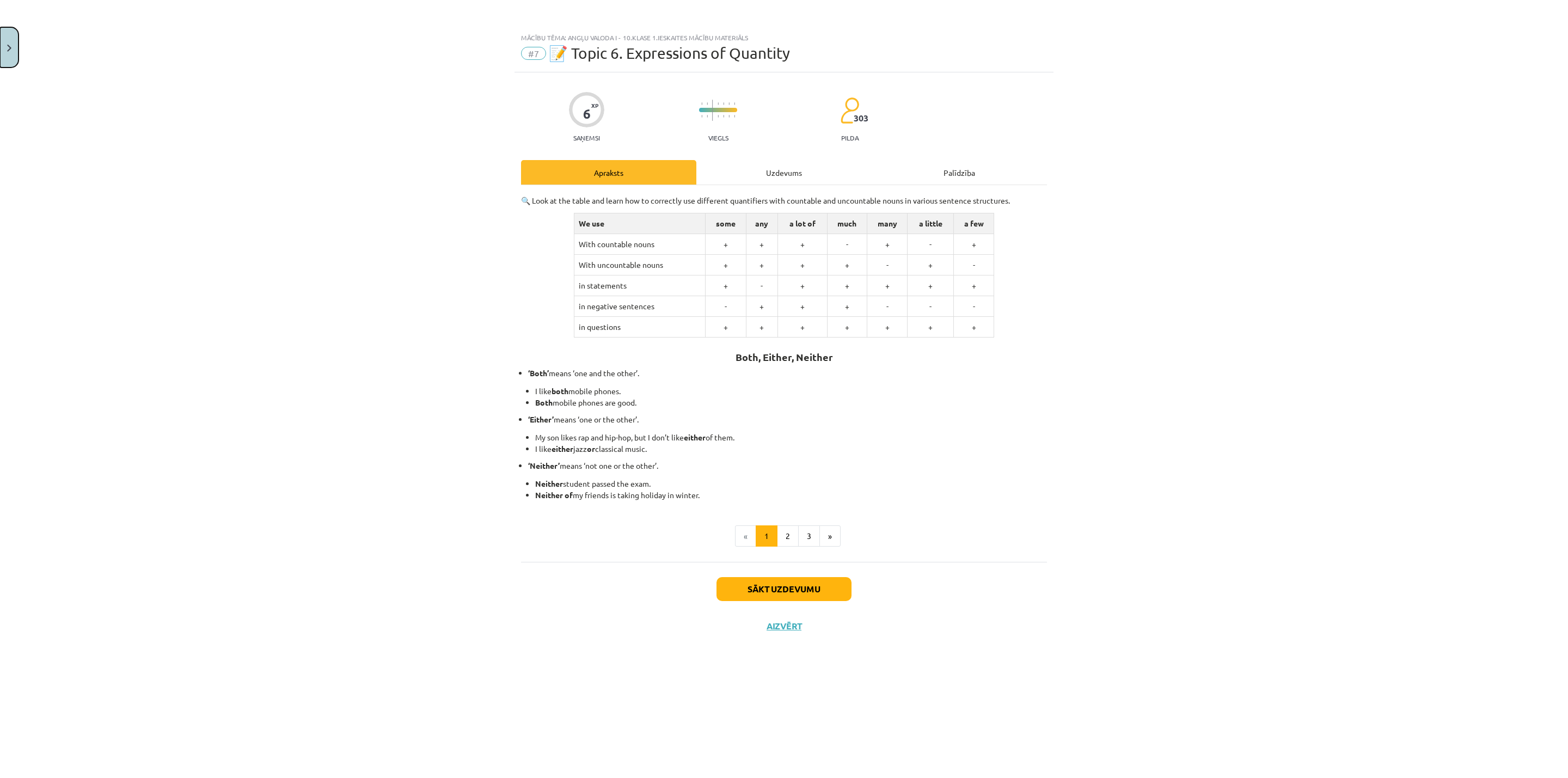
click at [7, 49] on img "Close" at bounding box center [9, 48] width 4 height 7
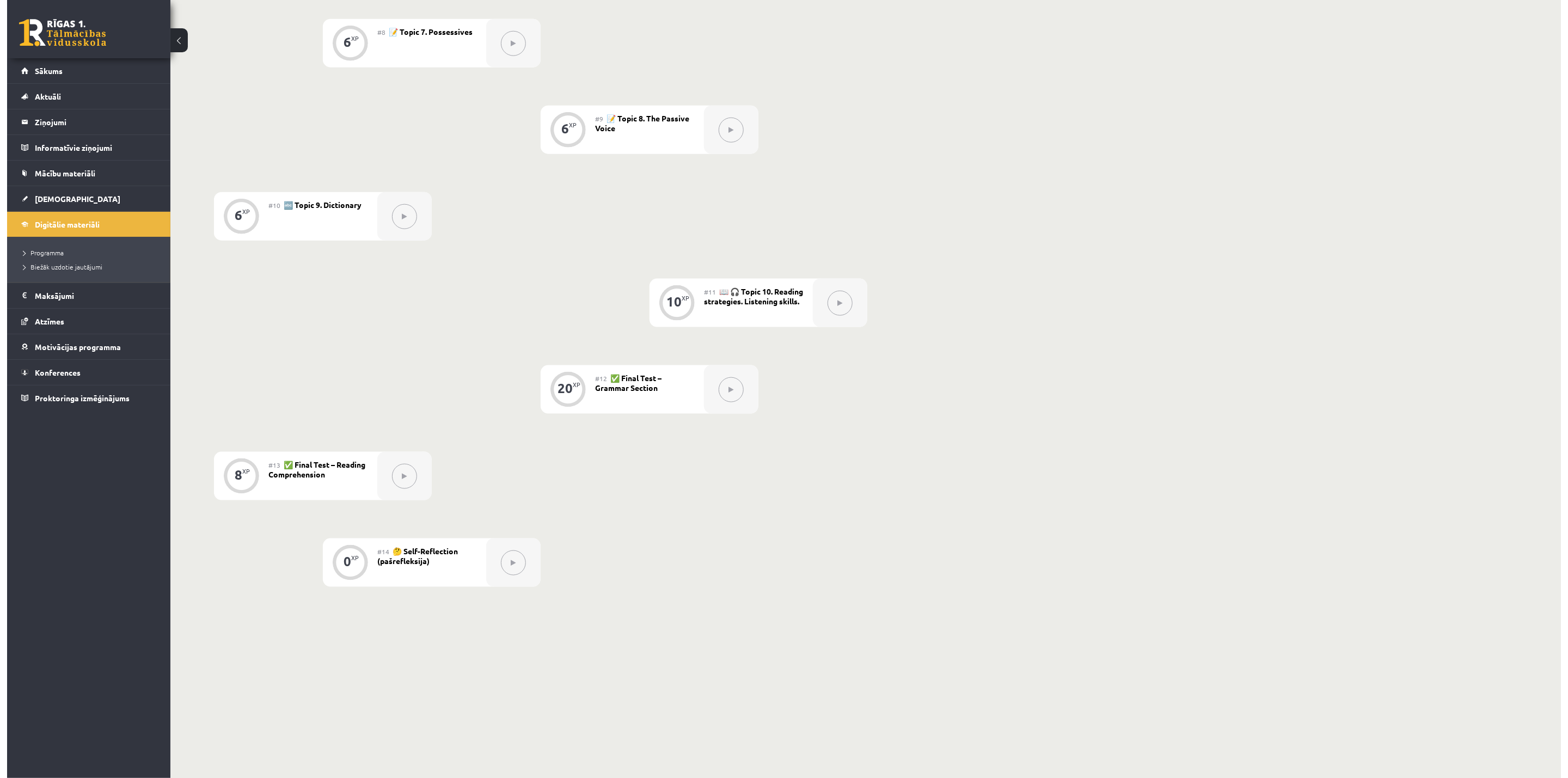
scroll to position [567, 0]
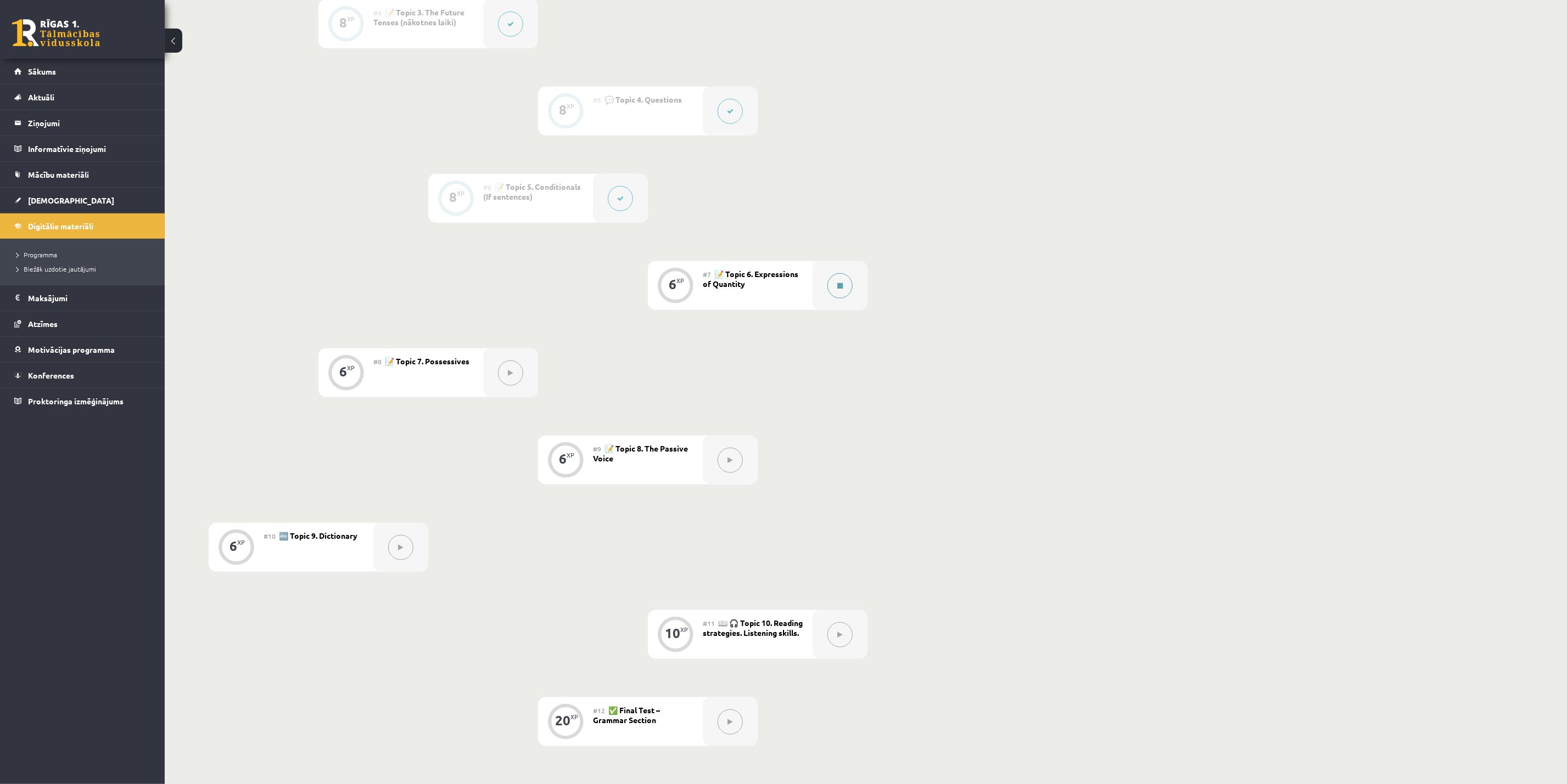
click at [850, 277] on button at bounding box center [840, 285] width 25 height 25
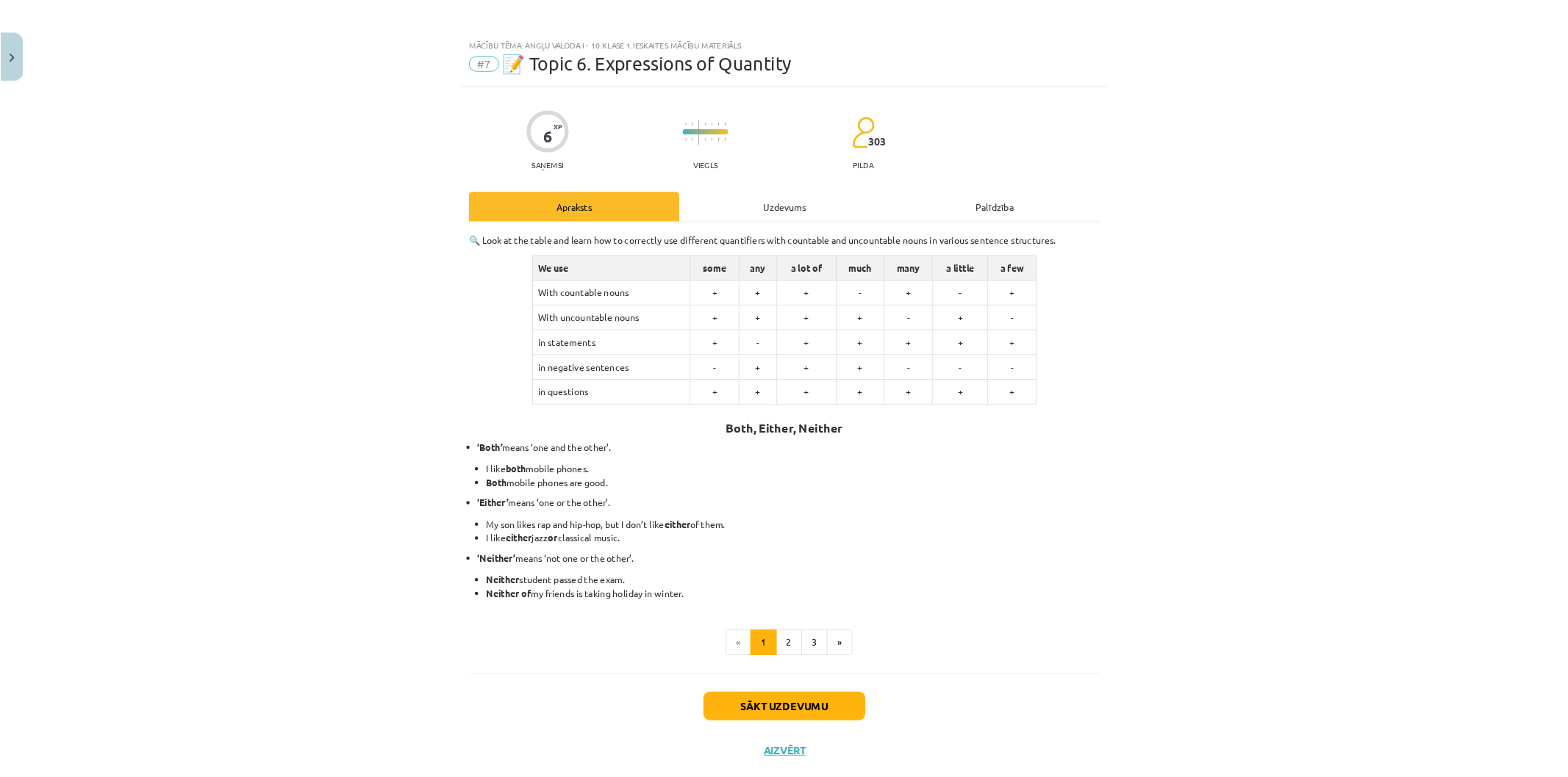
scroll to position [765, 0]
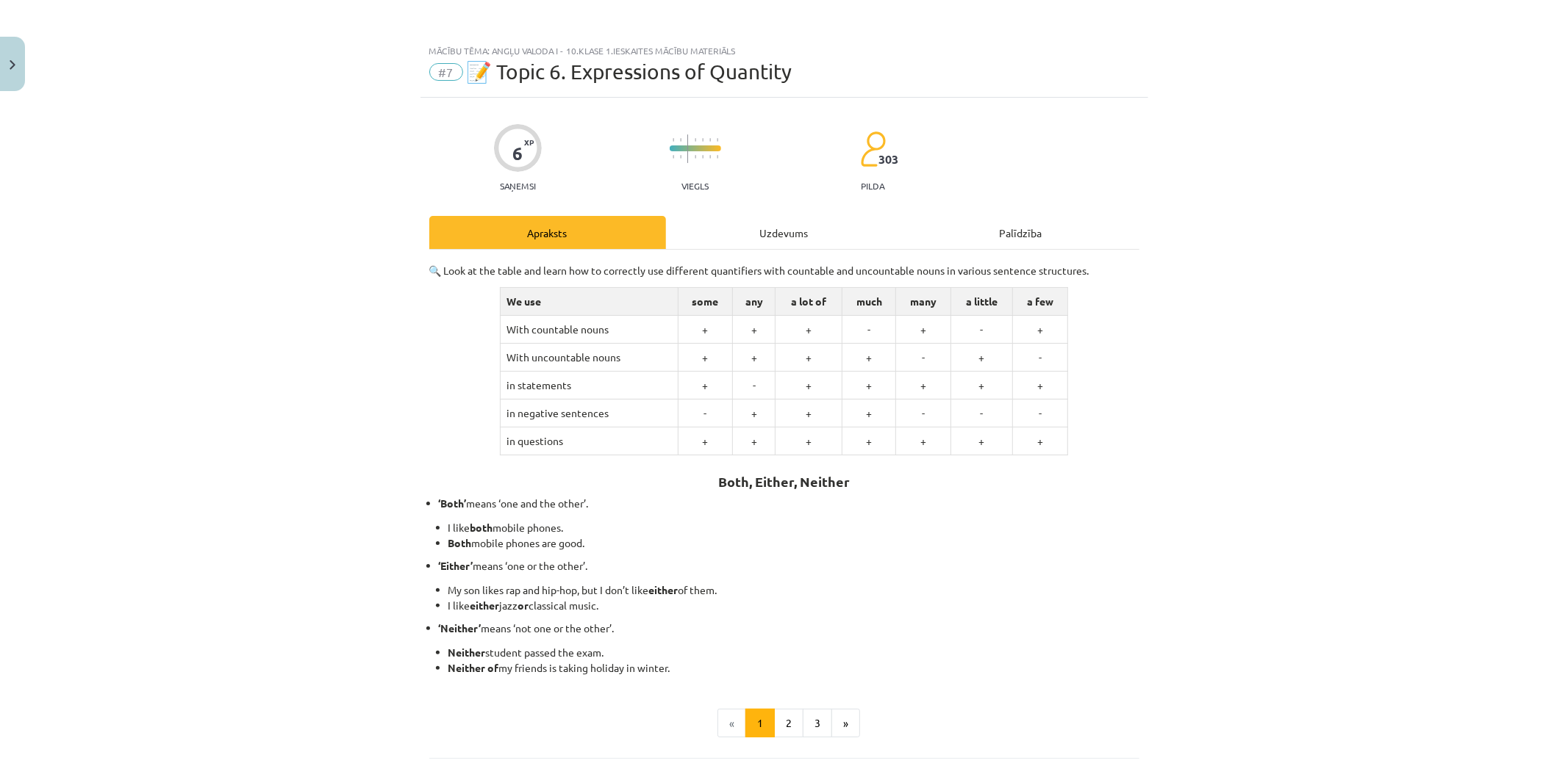
drag, startPoint x: 684, startPoint y: 669, endPoint x: 713, endPoint y: 644, distance: 38.3
click at [627, 641] on li "‘Neither’ means ‘not one or the other’. Neither student passed the exam. Neithe…" at bounding box center [789, 648] width 700 height 55
click at [839, 634] on p "‘Neither’ means ‘not one or the other’." at bounding box center [789, 628] width 700 height 16
click at [839, 729] on button "»" at bounding box center [846, 724] width 29 height 30
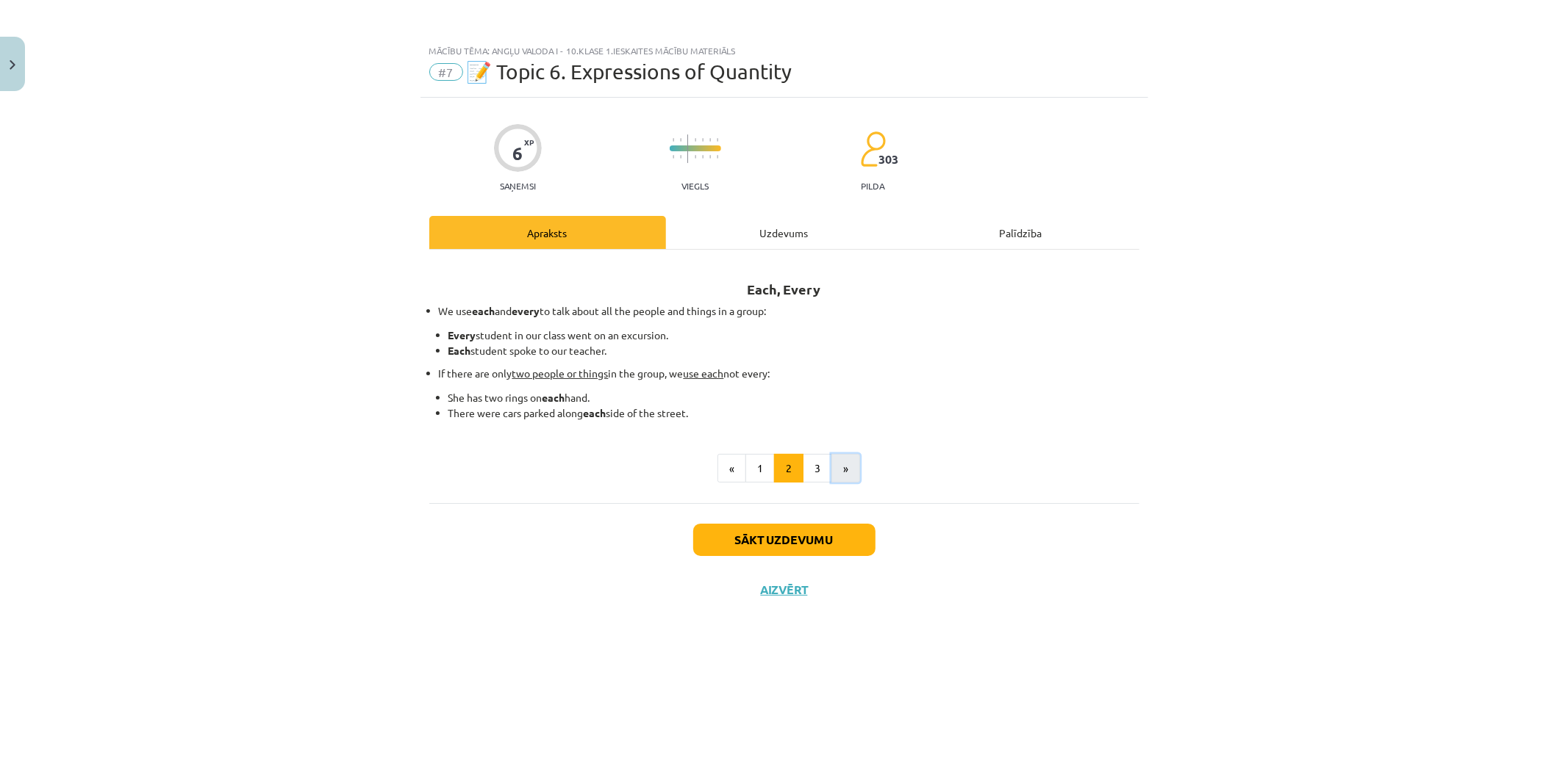
scroll to position [0, 0]
click at [839, 464] on button "»" at bounding box center [846, 469] width 29 height 30
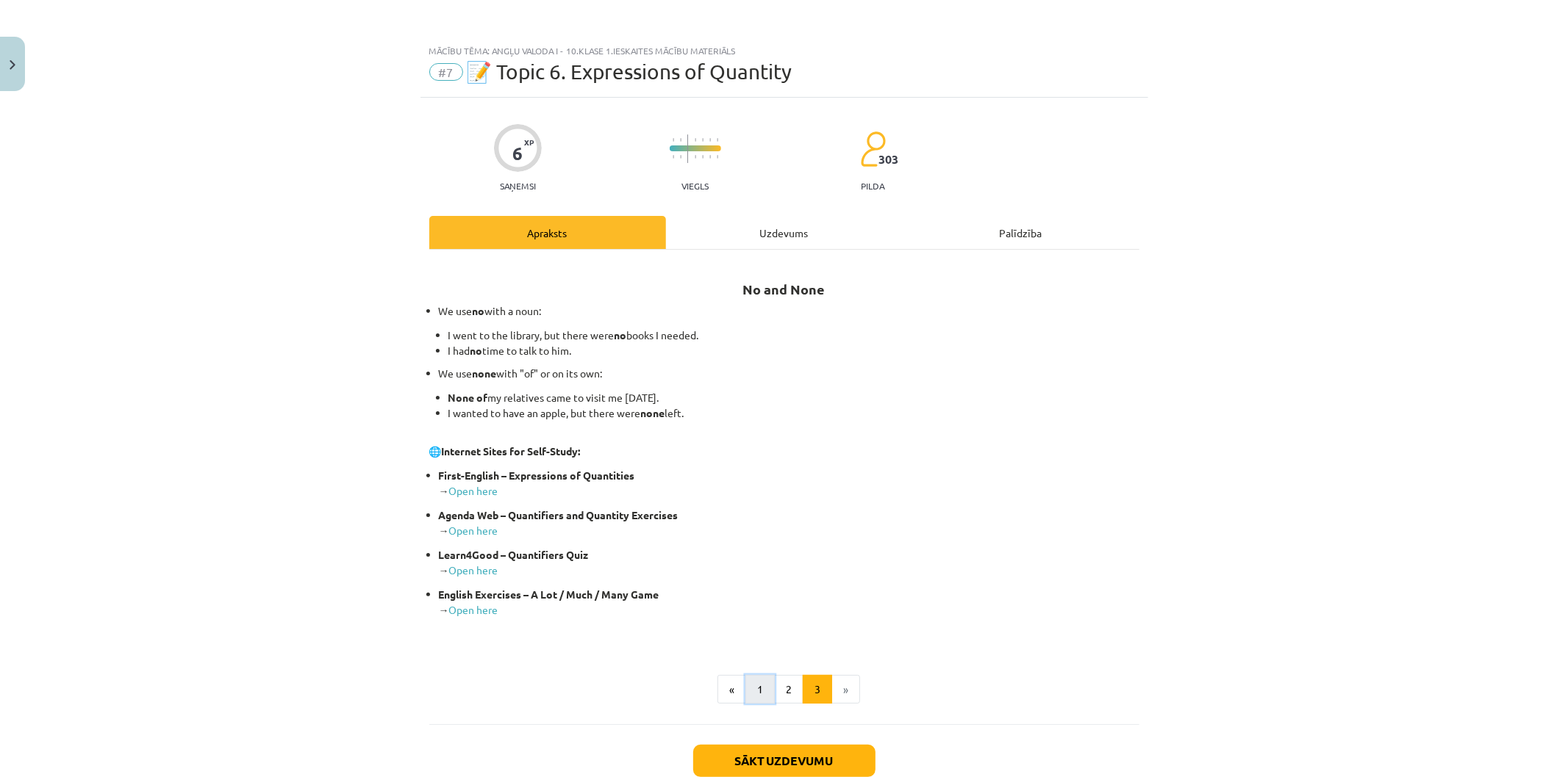
click at [747, 692] on button "1" at bounding box center [760, 690] width 30 height 30
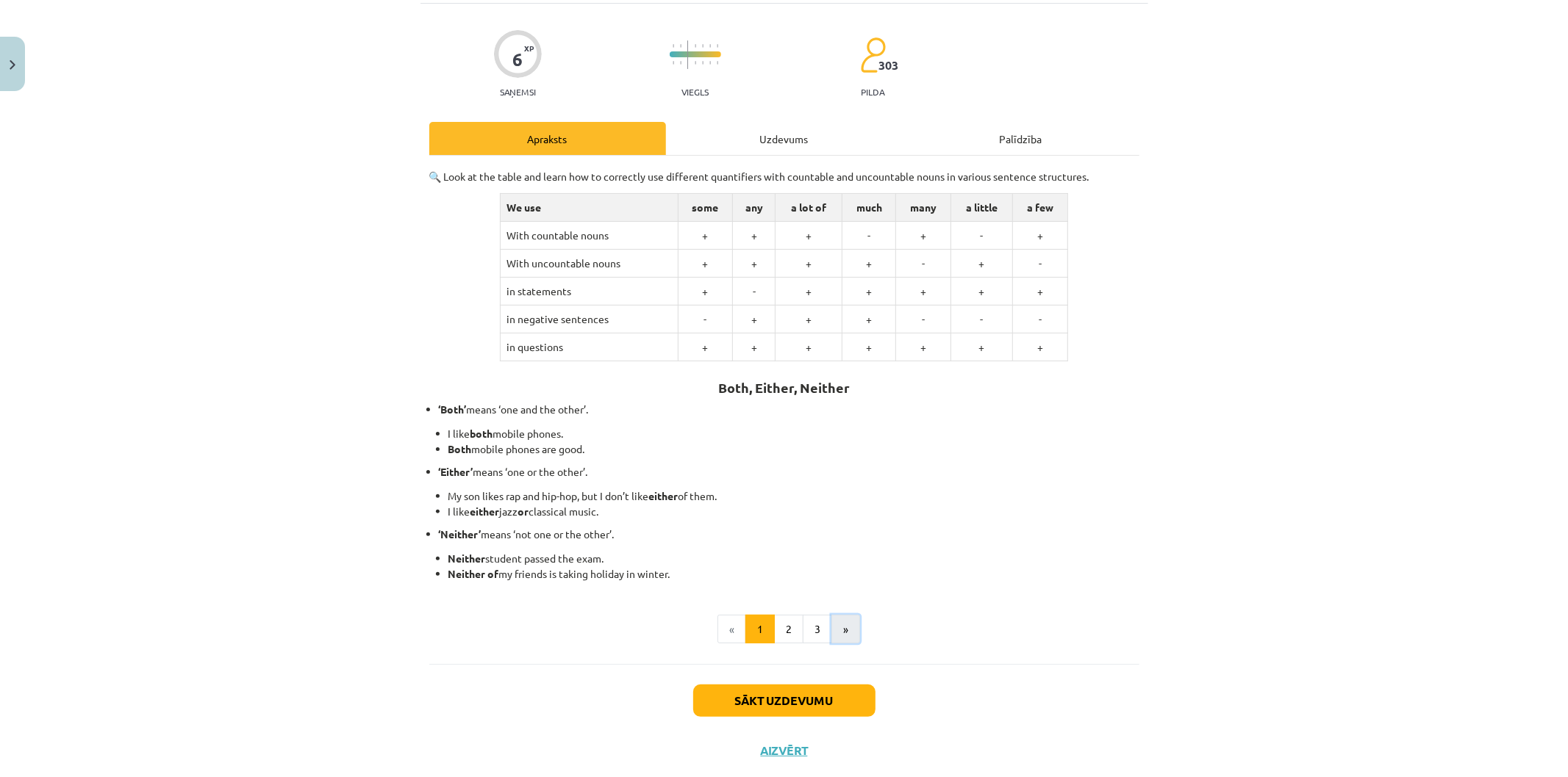
click at [832, 632] on button "»" at bounding box center [846, 630] width 29 height 30
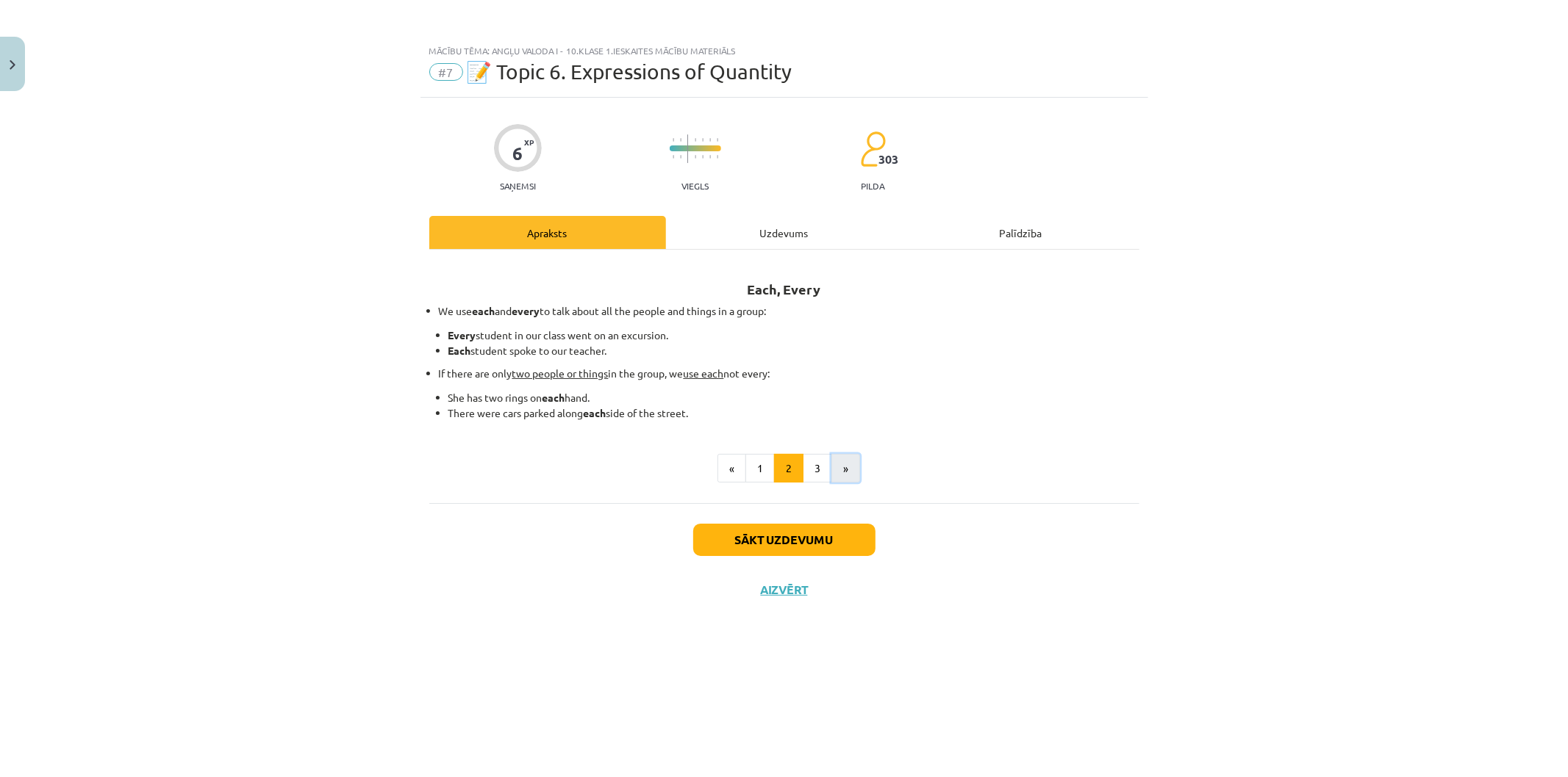
click at [855, 456] on button "»" at bounding box center [846, 469] width 29 height 30
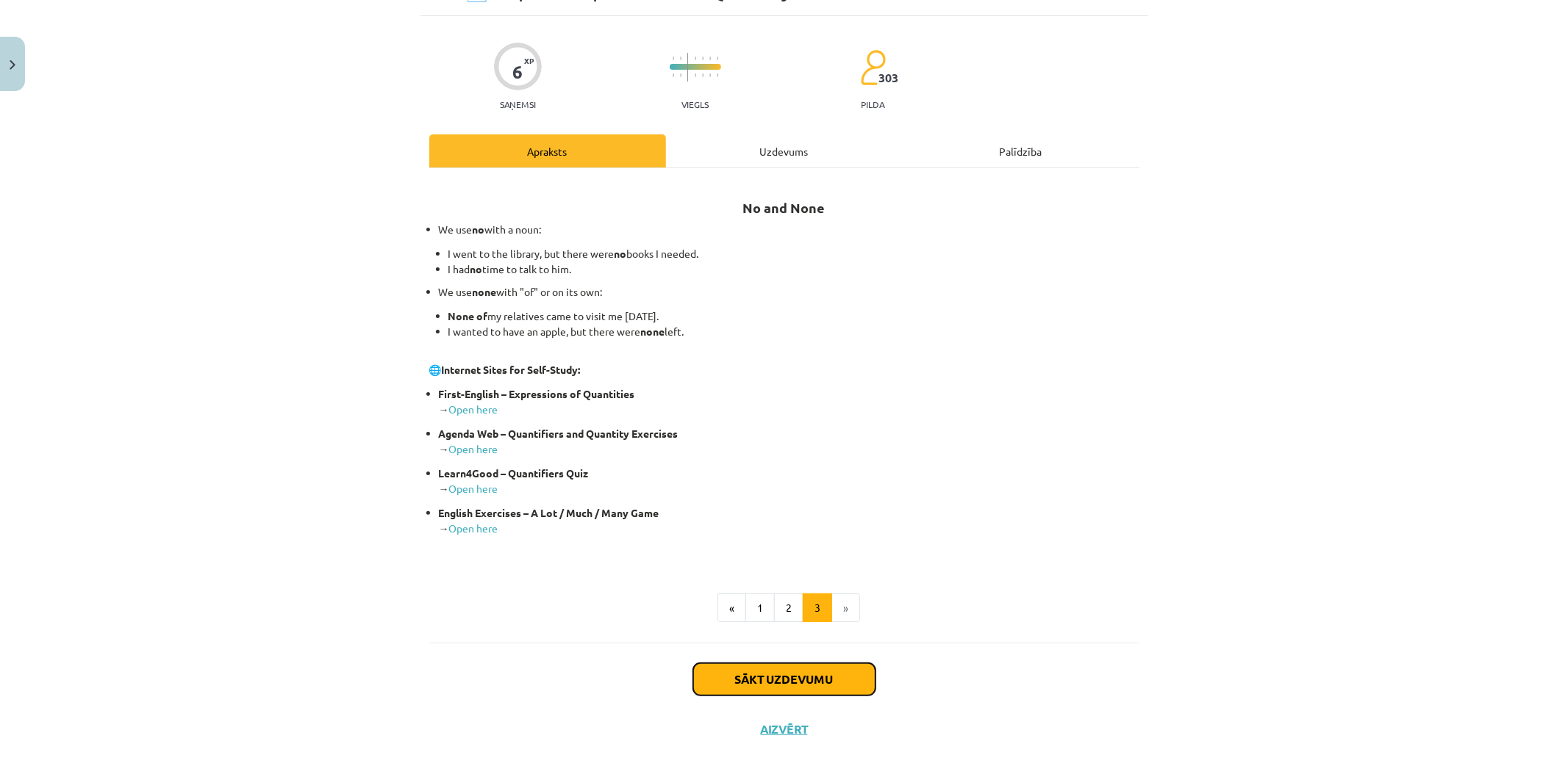
click at [752, 679] on button "Sākt uzdevumu" at bounding box center [784, 679] width 182 height 32
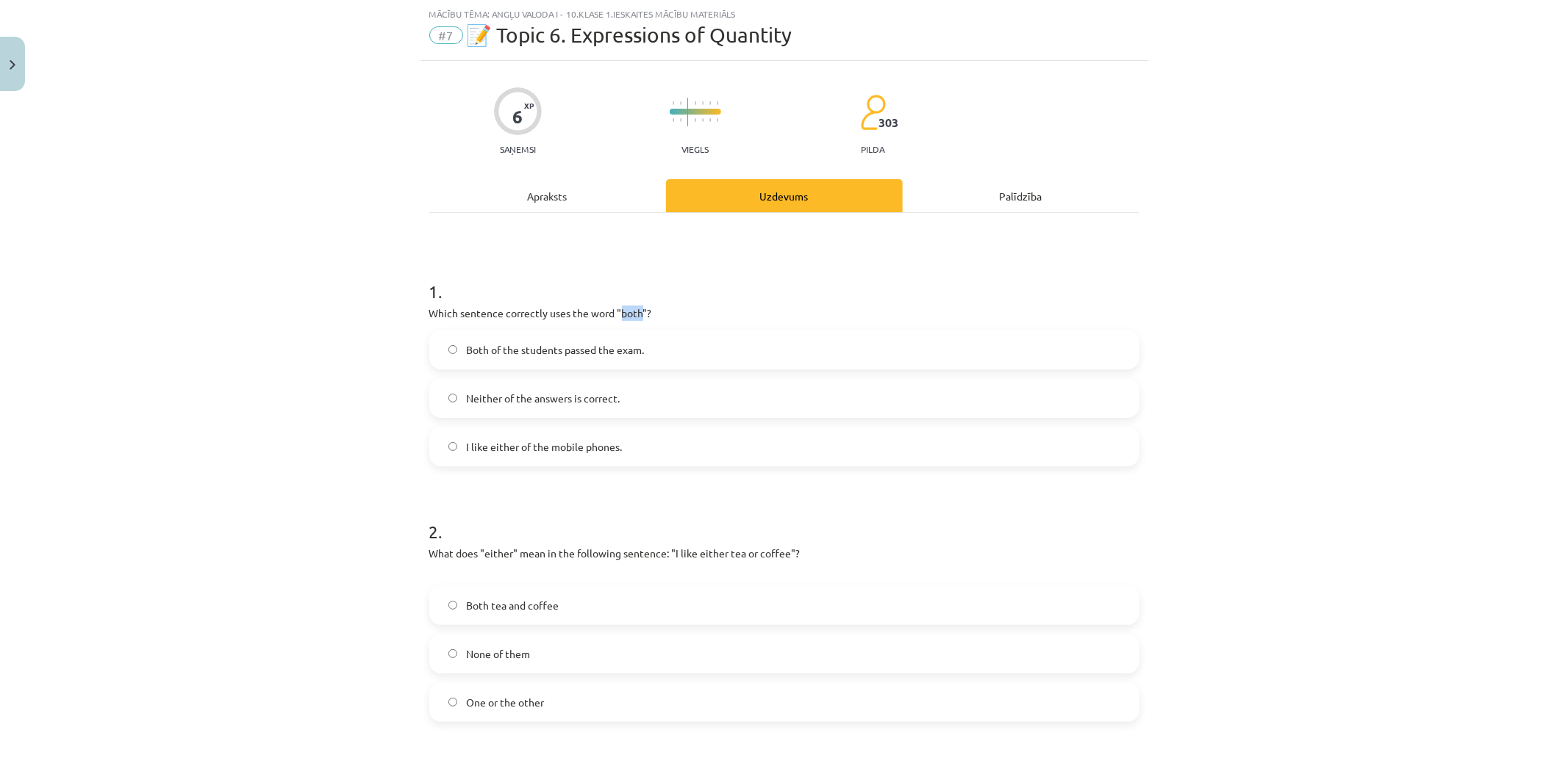
drag, startPoint x: 615, startPoint y: 313, endPoint x: 633, endPoint y: 311, distance: 18.1
click at [633, 311] on p "Which sentence correctly uses the word "both"?" at bounding box center [784, 313] width 710 height 16
copy p "both"
click at [401, 264] on div "Mācību tēma: Angļu valoda i - 10.klase 1.ieskaites mācību materiāls #7 📝 Topic …" at bounding box center [784, 388] width 1568 height 777
click at [498, 391] on span "Neither of the answers is correct." at bounding box center [542, 398] width 154 height 16
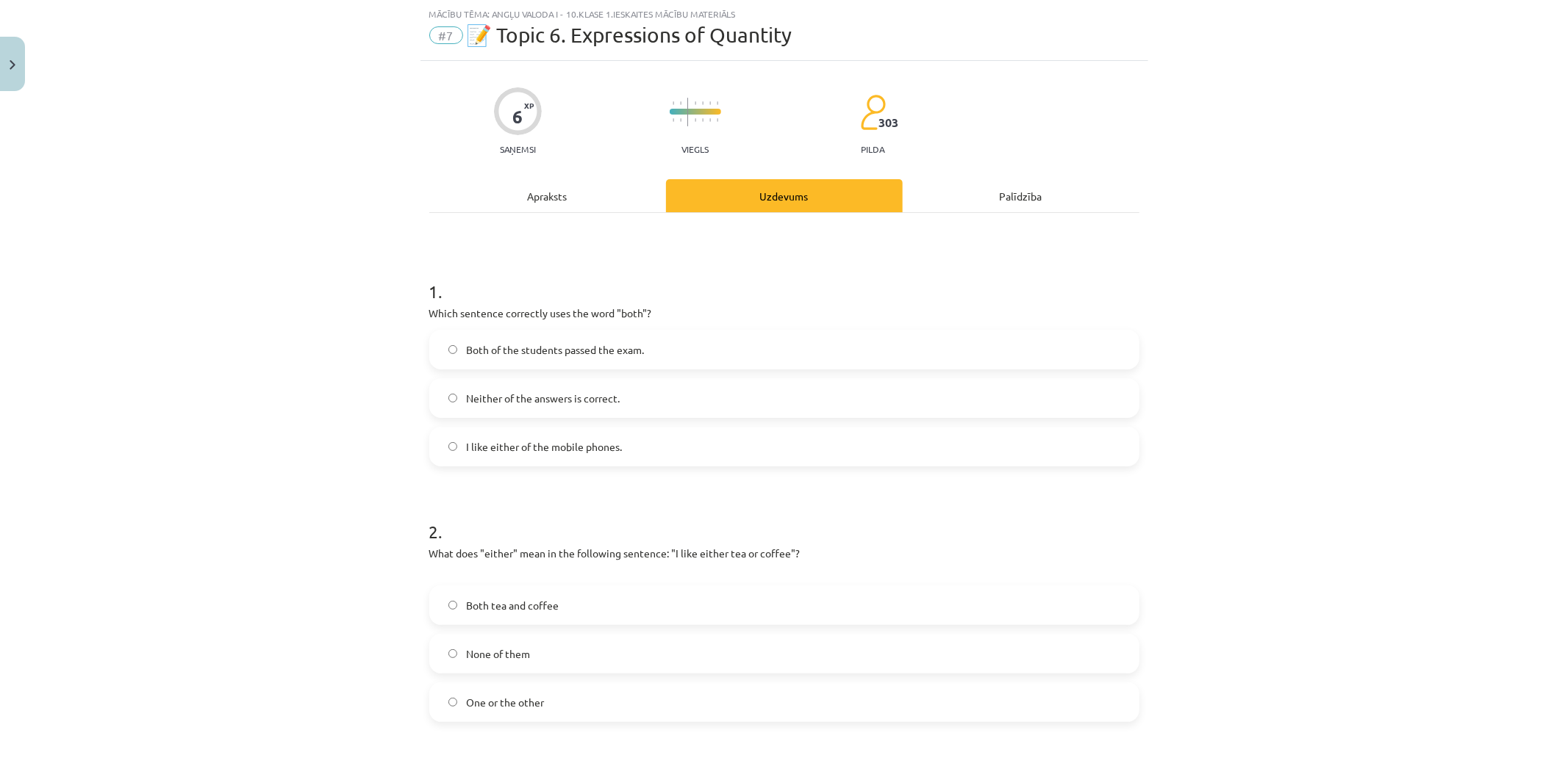
scroll to position [118, 0]
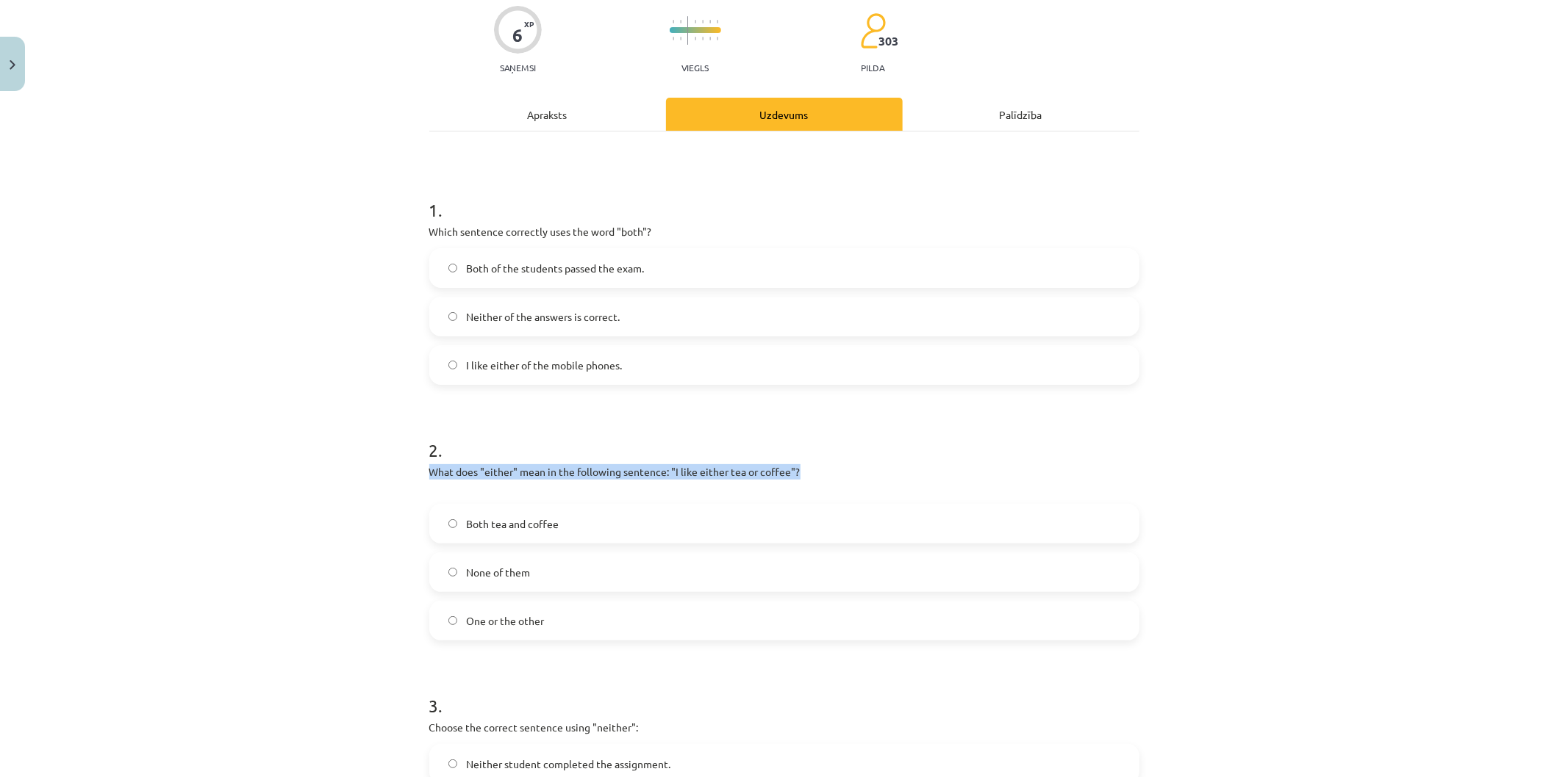
drag, startPoint x: 786, startPoint y: 475, endPoint x: 390, endPoint y: 475, distance: 396.0
click at [390, 475] on div "Mācību tēma: Angļu valoda i - 10.klase 1.ieskaites mācību materiāls #7 📝 Topic …" at bounding box center [784, 388] width 1568 height 777
copy p "What does "either" mean in the following sentence: "I like either tea or coffee…"
click at [290, 549] on div "Mācību tēma: Angļu valoda i - 10.klase 1.ieskaites mācību materiāls #7 📝 Topic …" at bounding box center [784, 388] width 1568 height 777
click at [441, 512] on label "Both tea and coffee" at bounding box center [784, 523] width 707 height 37
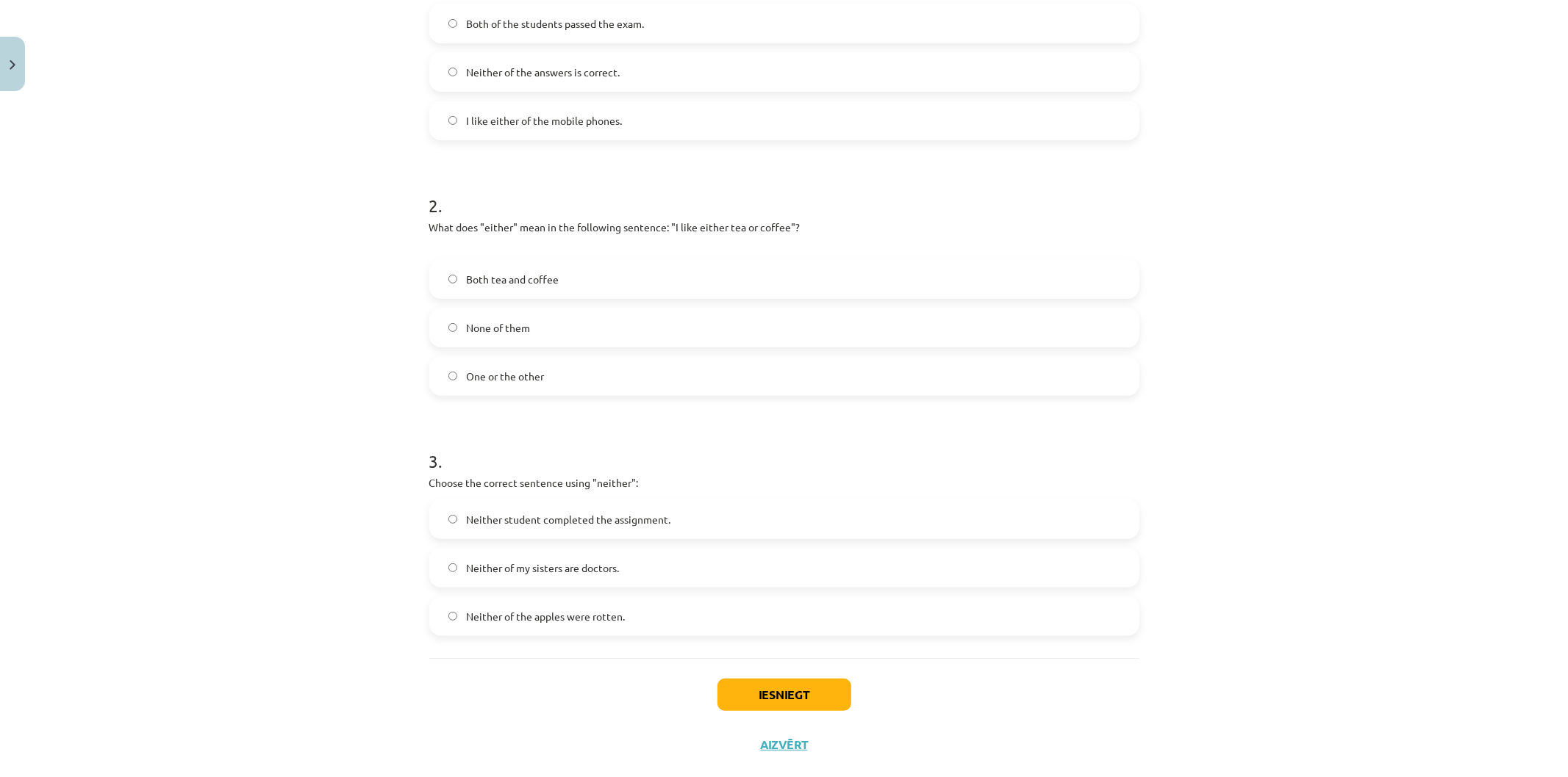
scroll to position [392, 0]
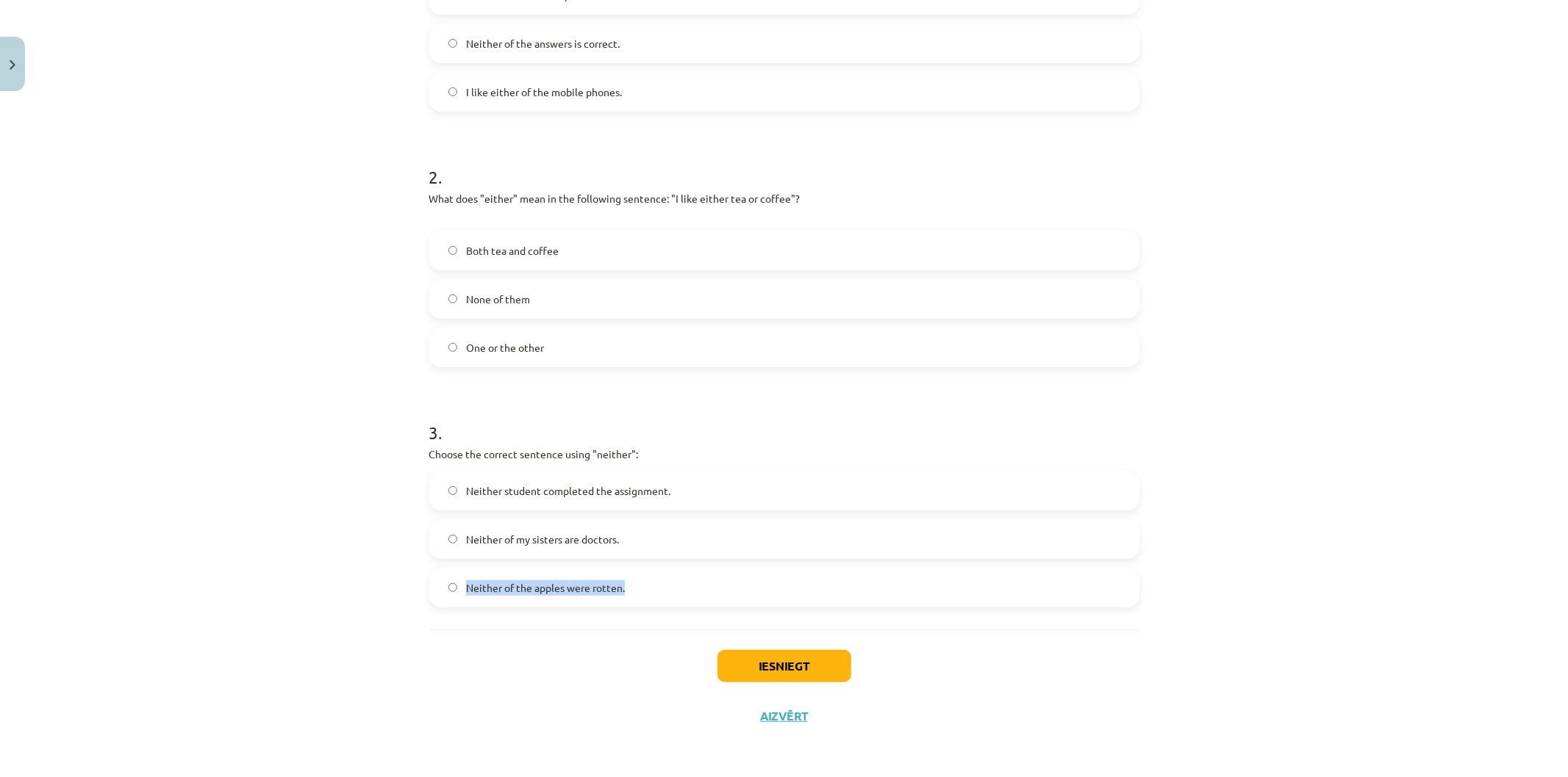
drag, startPoint x: 644, startPoint y: 592, endPoint x: 461, endPoint y: 586, distance: 183.1
click at [461, 586] on label "Neither of the apples were rotten." at bounding box center [784, 587] width 707 height 37
copy span "Neither of the apples were rotten."
click at [302, 567] on div "Mācību tēma: Angļu valoda i - 10.klase 1.ieskaites mācību materiāls #7 📝 Topic …" at bounding box center [784, 388] width 1568 height 777
drag, startPoint x: 634, startPoint y: 537, endPoint x: 453, endPoint y: 538, distance: 181.0
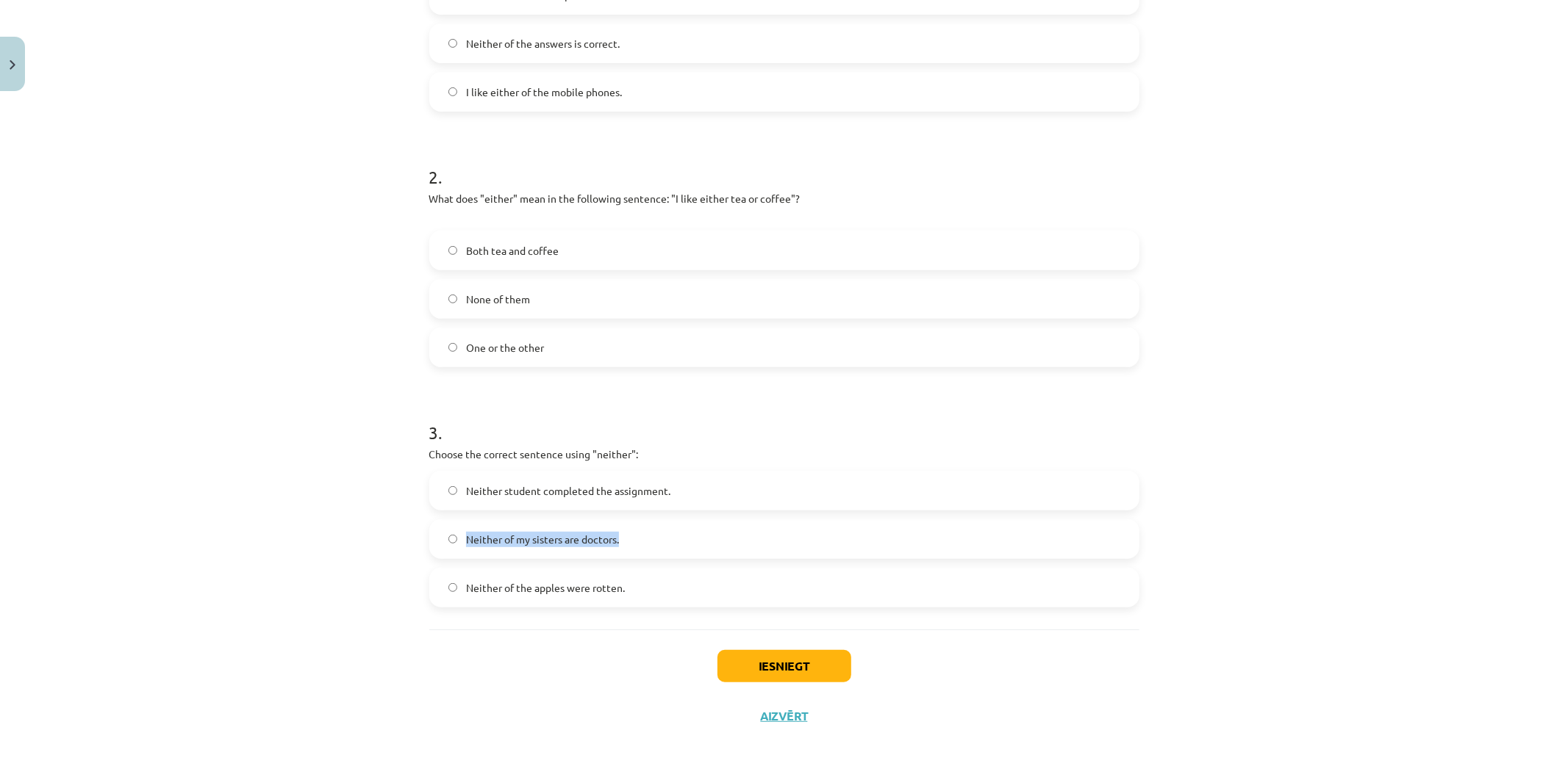
click at [453, 538] on label "Neither of my sisters are doctors." at bounding box center [784, 539] width 707 height 37
copy label "Neither of my sisters are doctors."
click at [431, 537] on label "Neither of my sisters are doctors." at bounding box center [784, 539] width 707 height 37
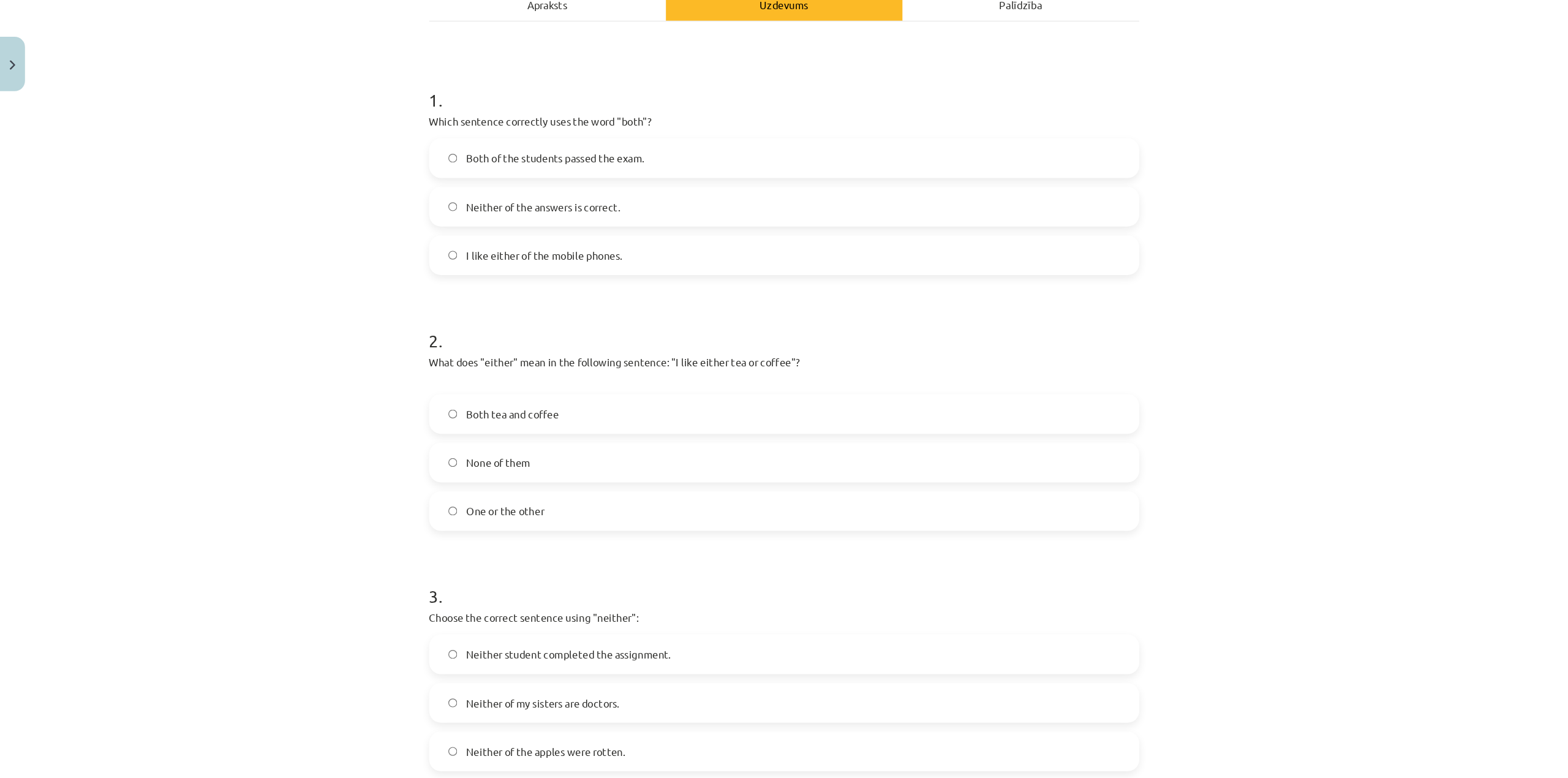
scroll to position [189, 0]
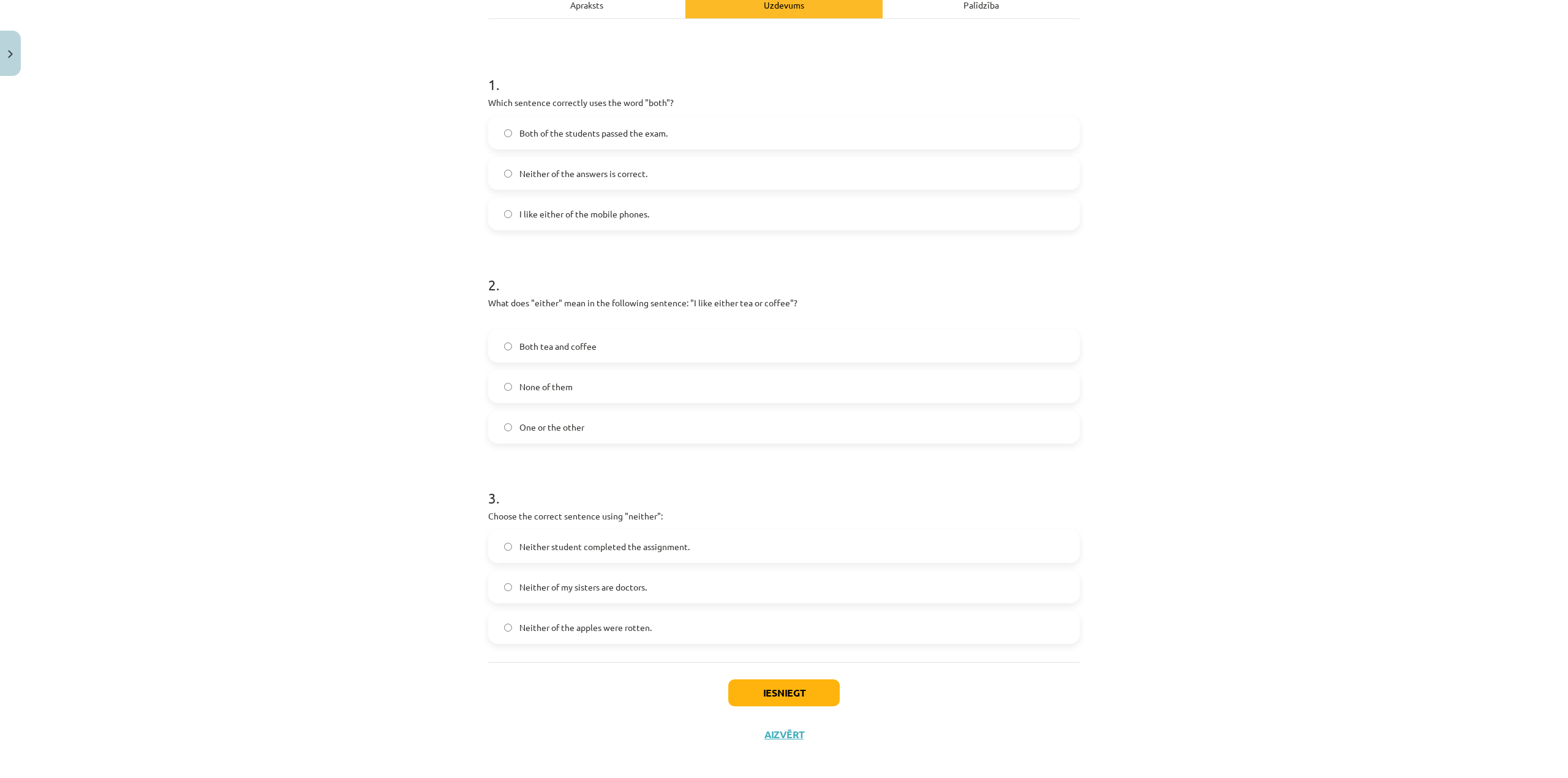
click at [506, 429] on label "One or the other" at bounding box center [784, 427] width 589 height 31
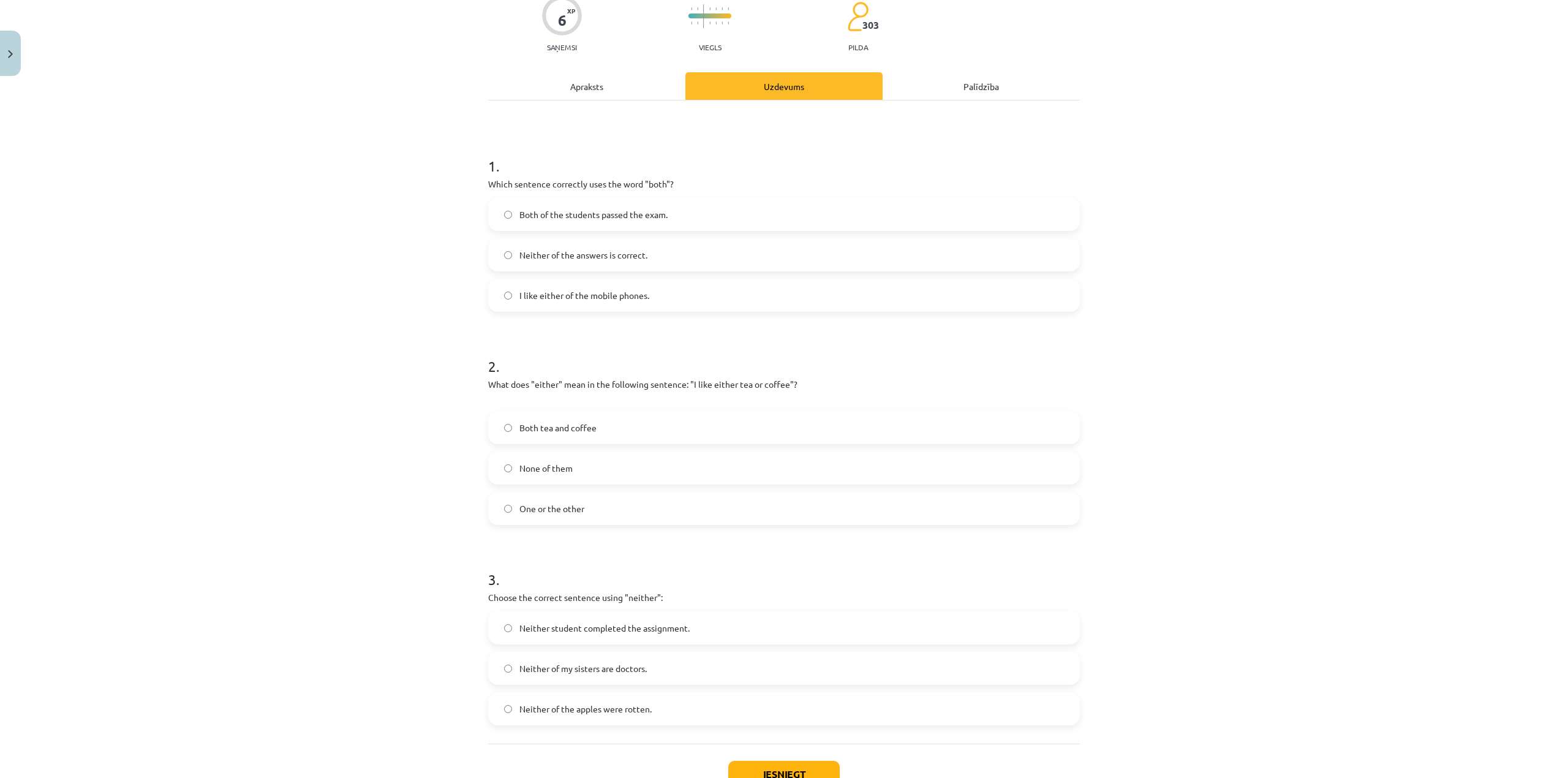
click at [505, 211] on label "Both of the students passed the exam." at bounding box center [784, 214] width 589 height 31
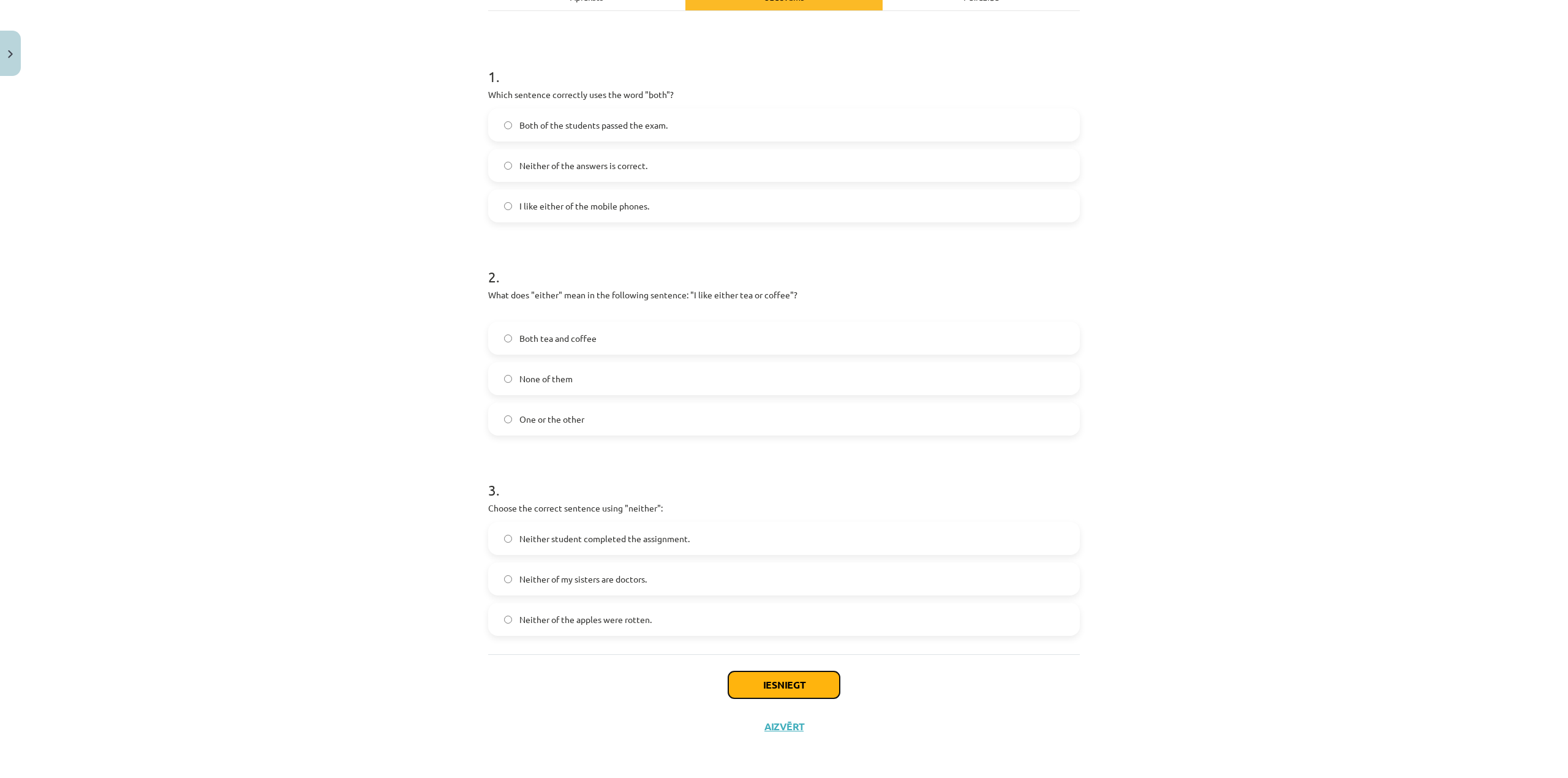
click at [747, 688] on button "Iesniegt" at bounding box center [783, 684] width 112 height 27
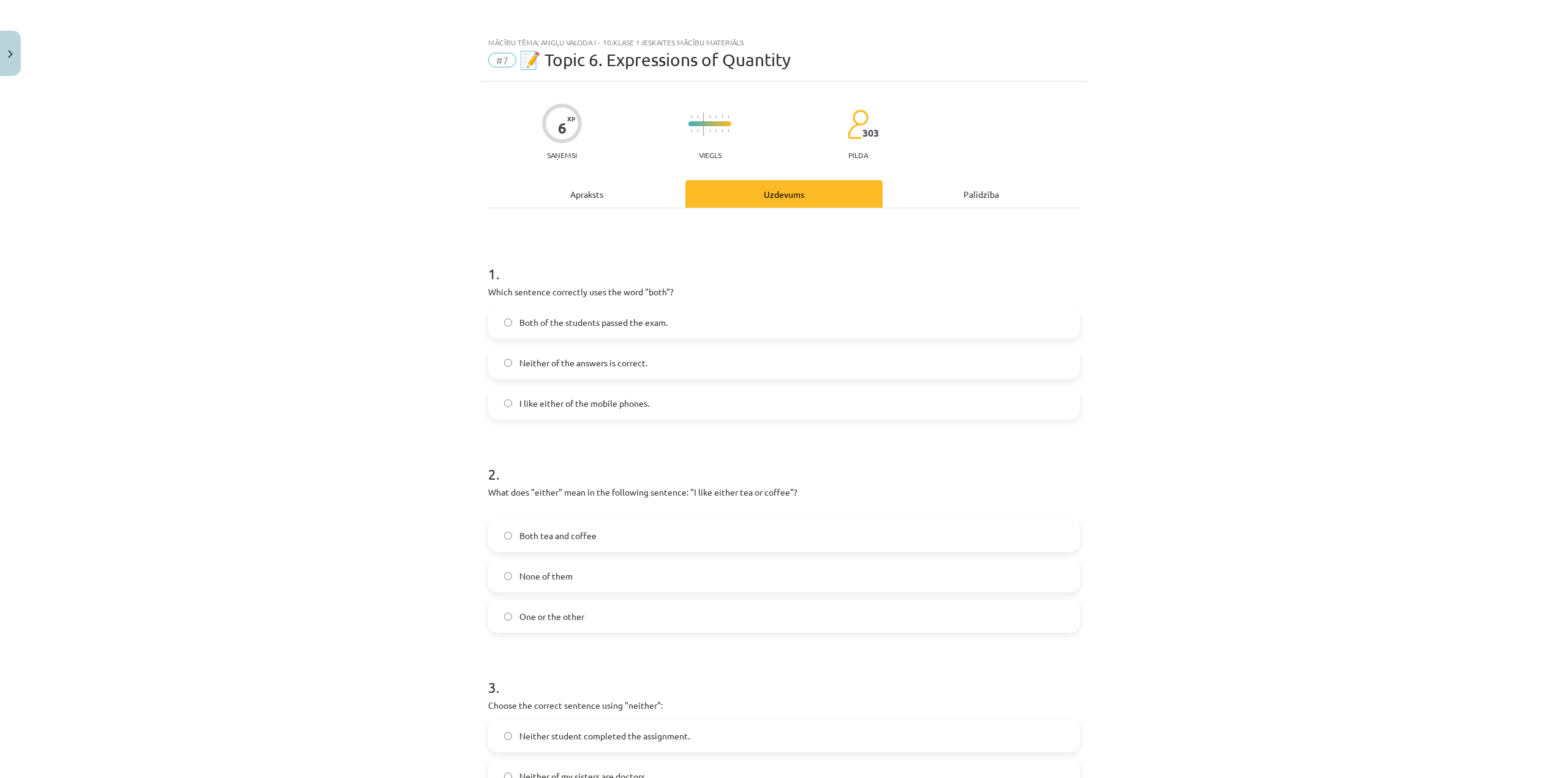
click at [592, 197] on div "Apraksts" at bounding box center [587, 194] width 197 height 27
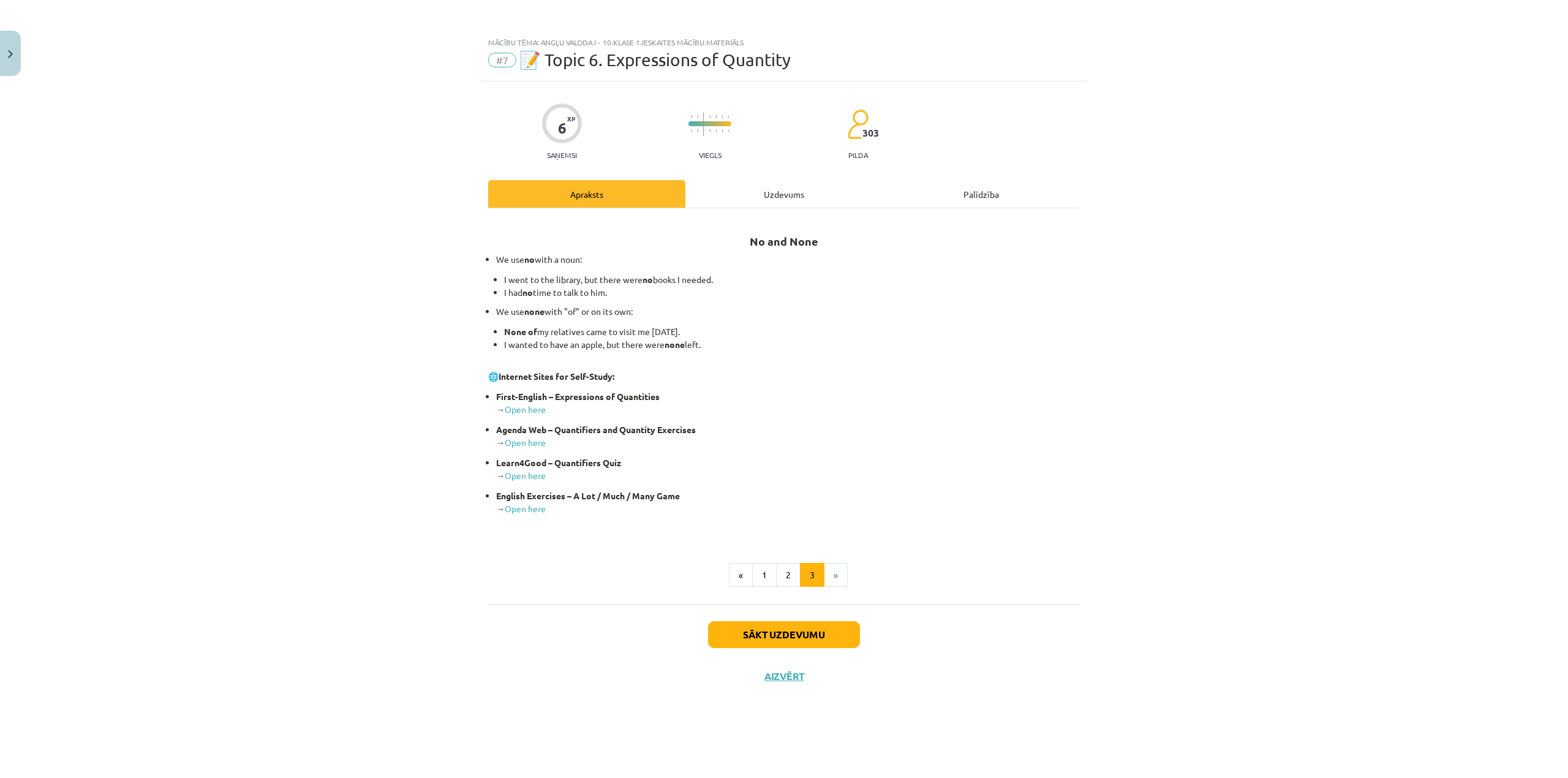
click at [726, 196] on div "Uzdevums" at bounding box center [784, 194] width 197 height 27
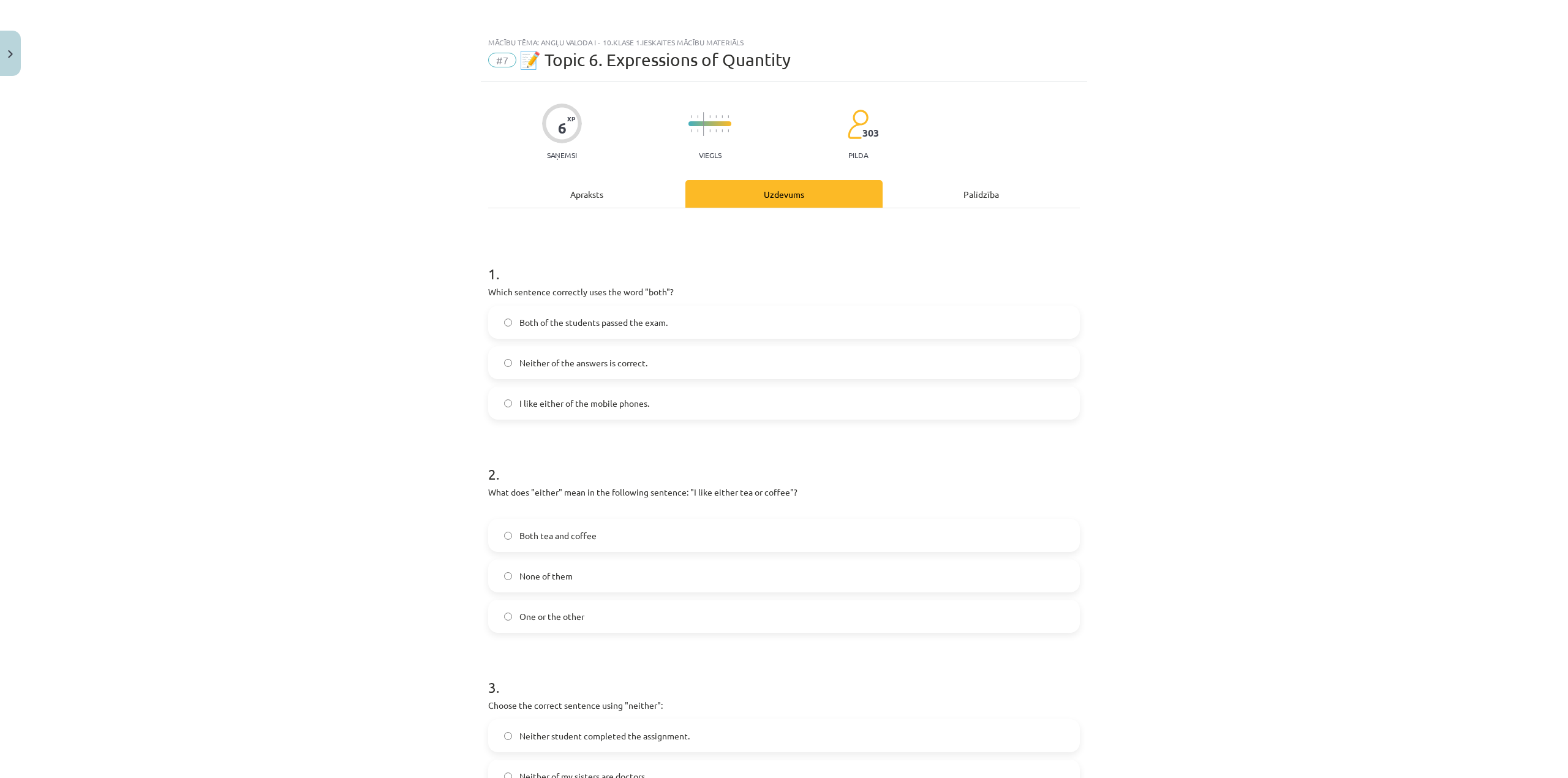
scroll to position [197, 0]
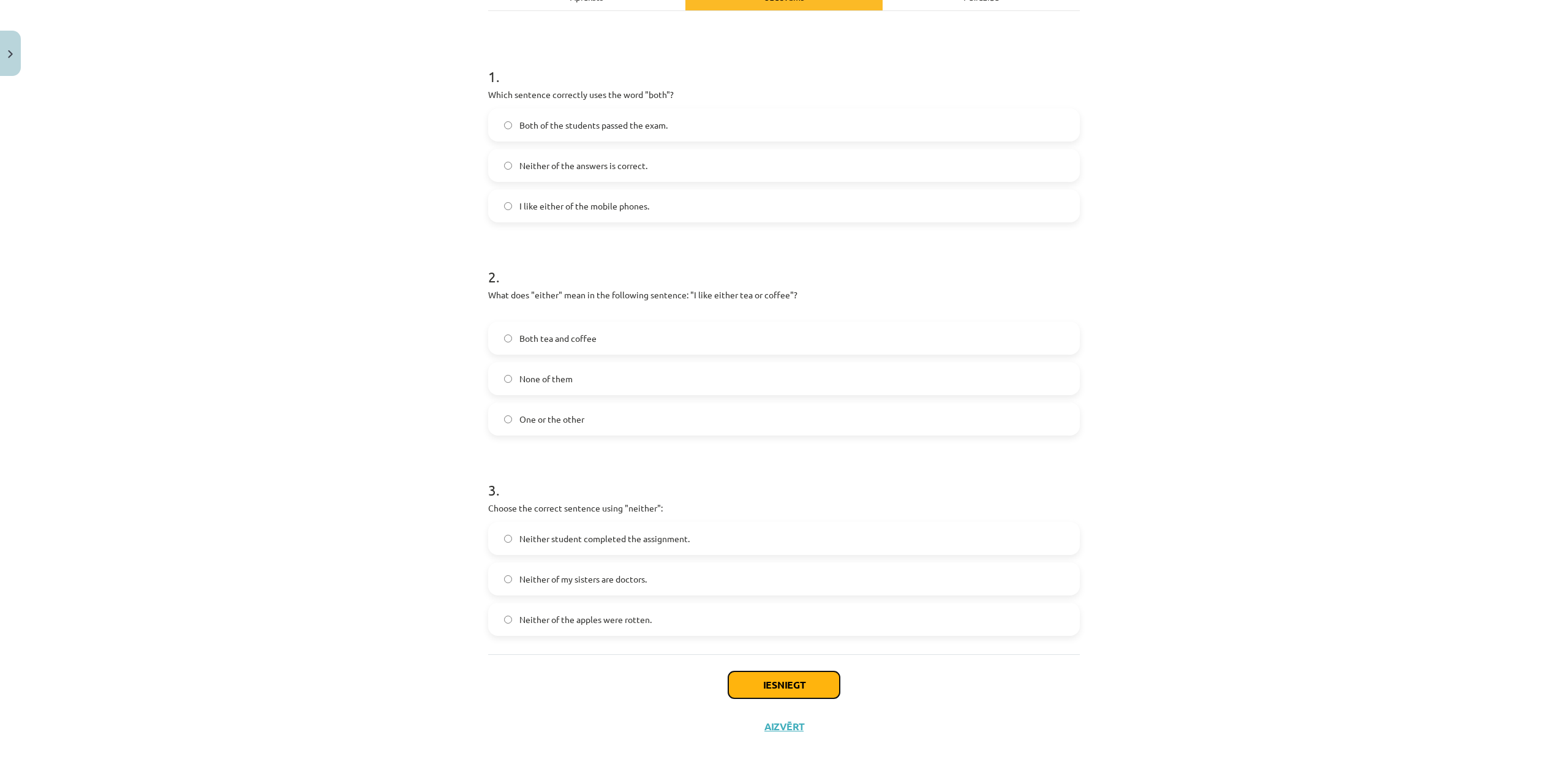
click at [770, 685] on button "Iesniegt" at bounding box center [783, 684] width 112 height 27
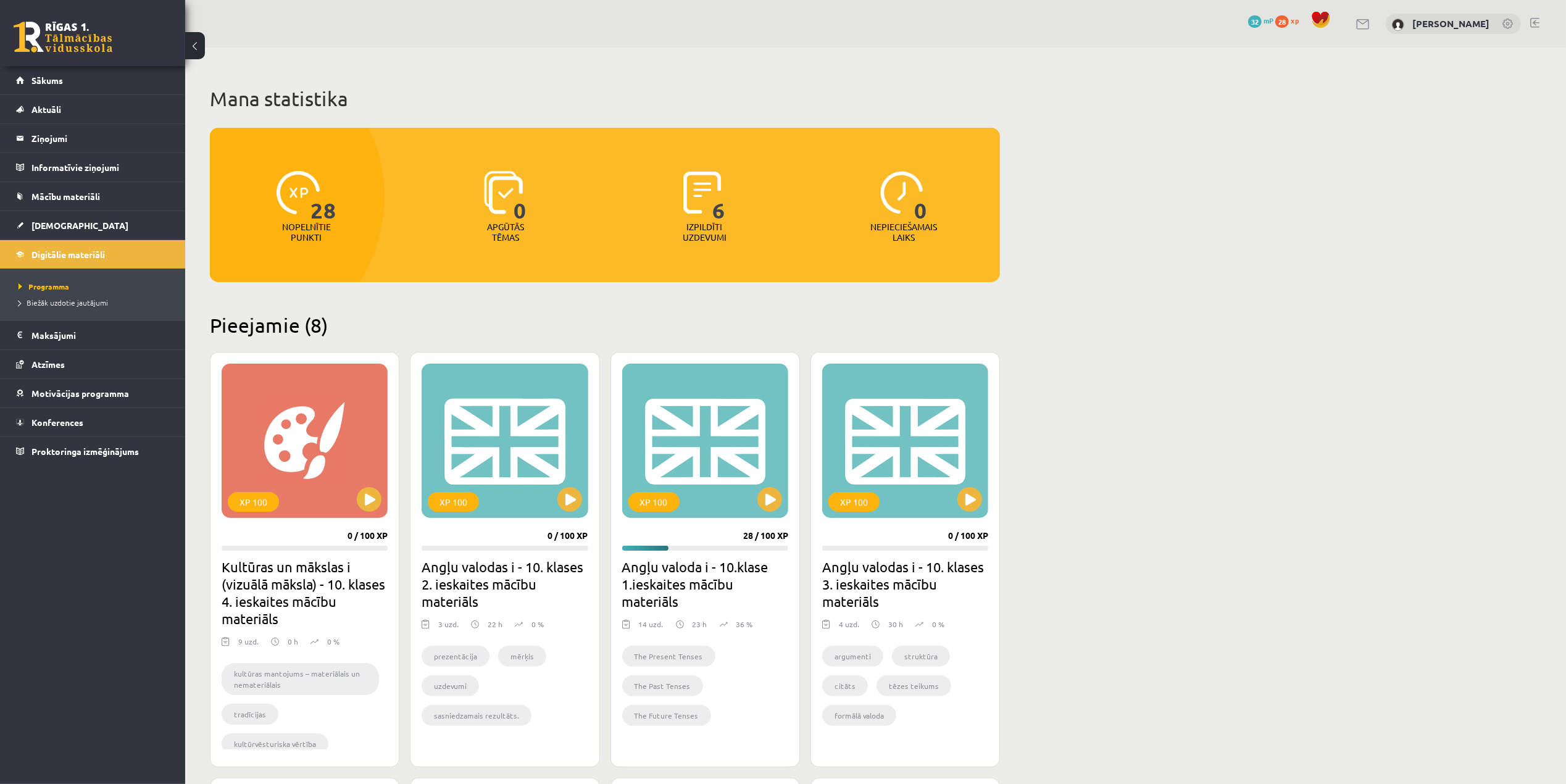
click at [82, 35] on link at bounding box center [63, 37] width 99 height 31
click at [97, 44] on link at bounding box center [63, 37] width 99 height 31
click at [762, 489] on button at bounding box center [770, 500] width 25 height 25
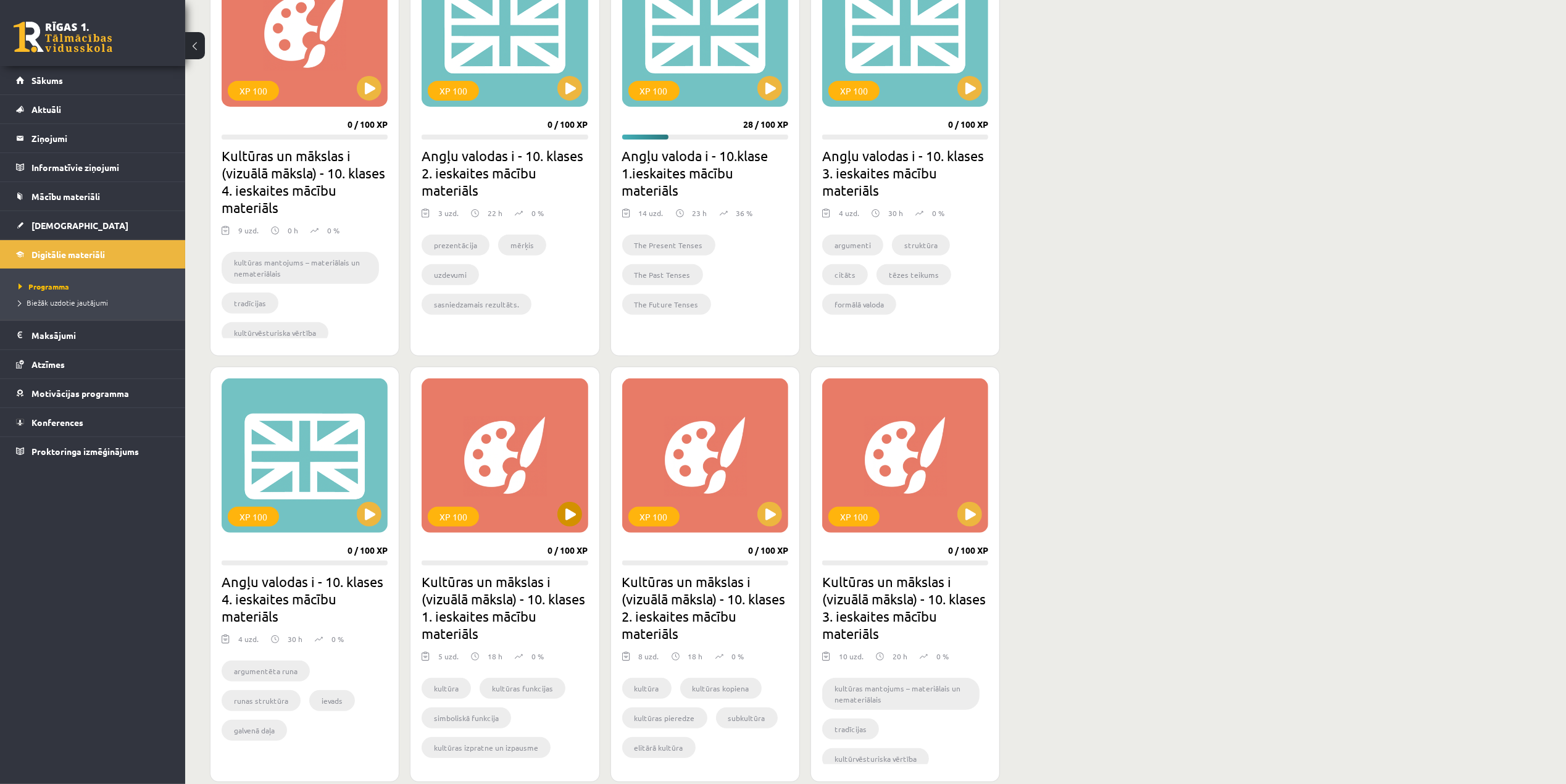
scroll to position [504, 0]
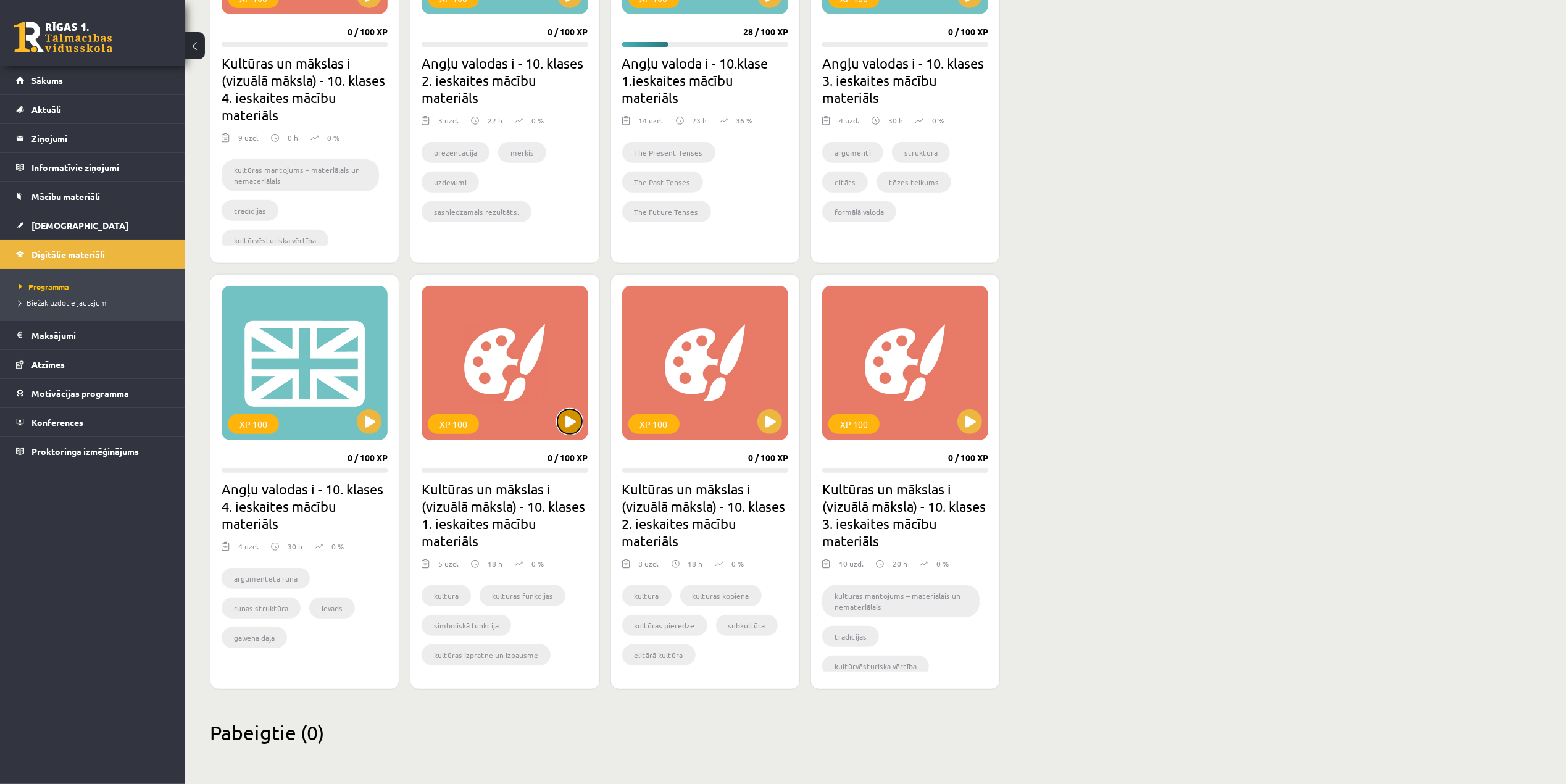
click at [570, 409] on button at bounding box center [570, 422] width 25 height 25
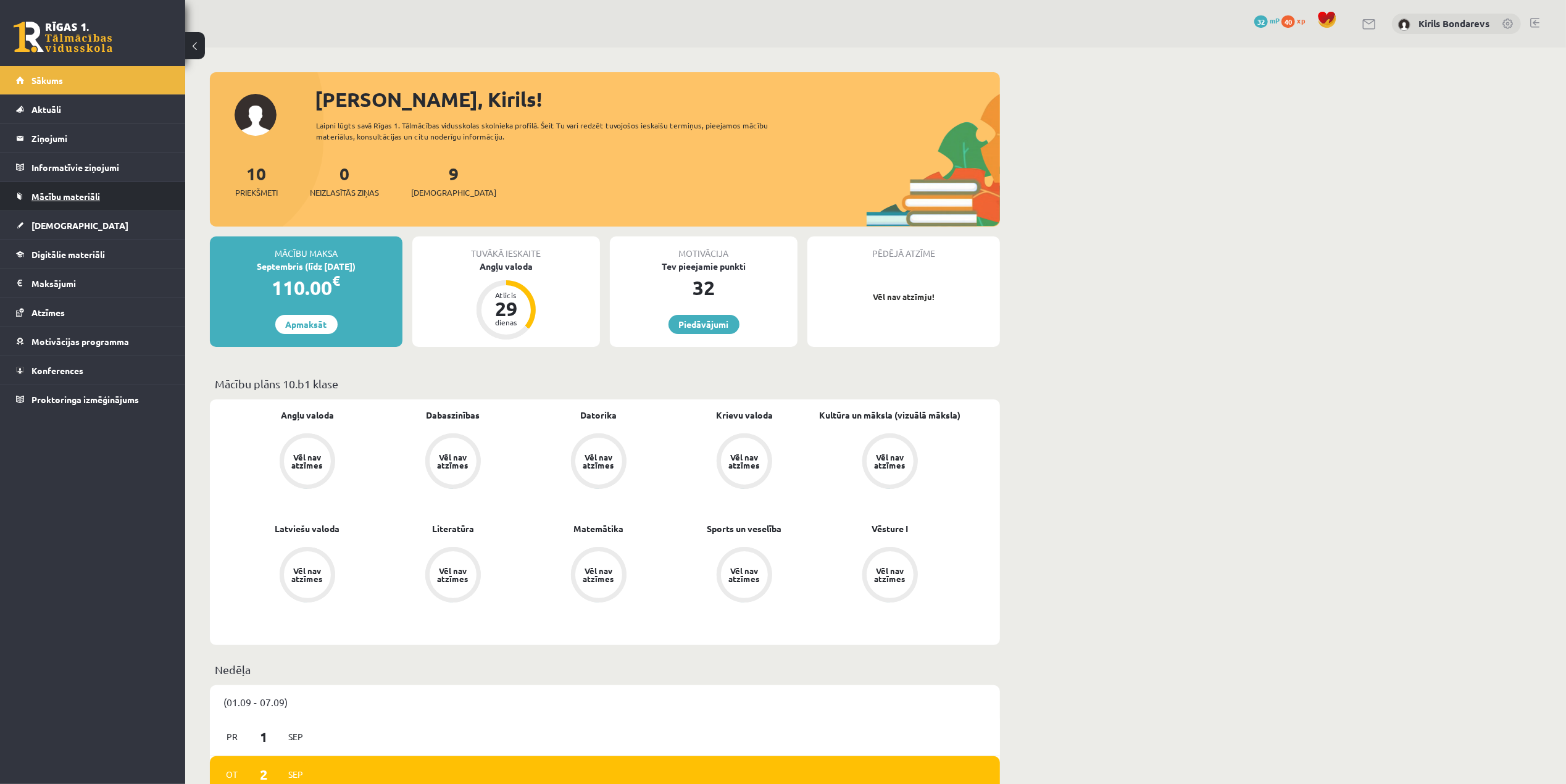
click at [80, 200] on span "Mācību materiāli" at bounding box center [66, 196] width 68 height 11
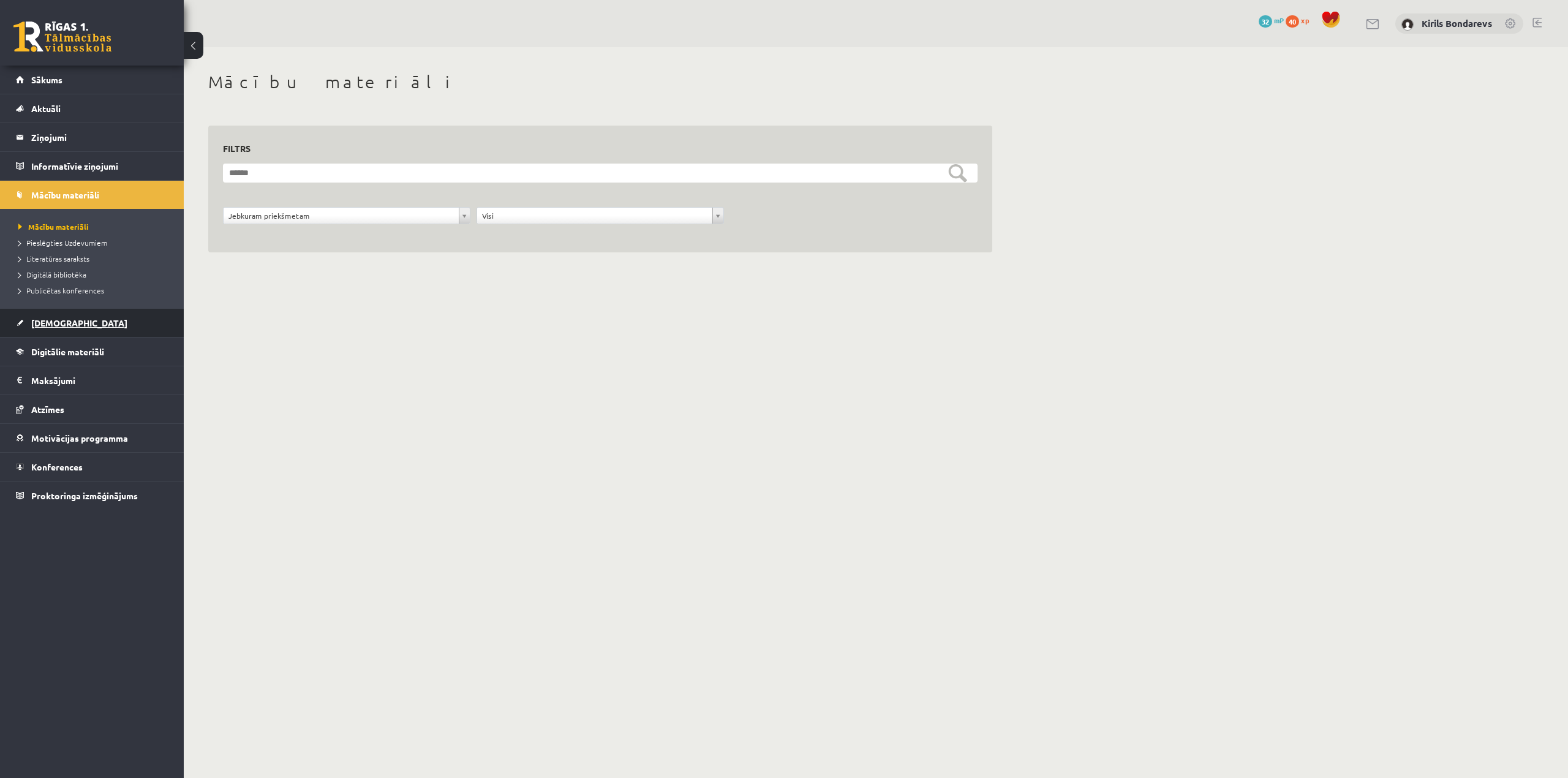
click at [66, 323] on span "[DEMOGRAPHIC_DATA]" at bounding box center [79, 323] width 96 height 11
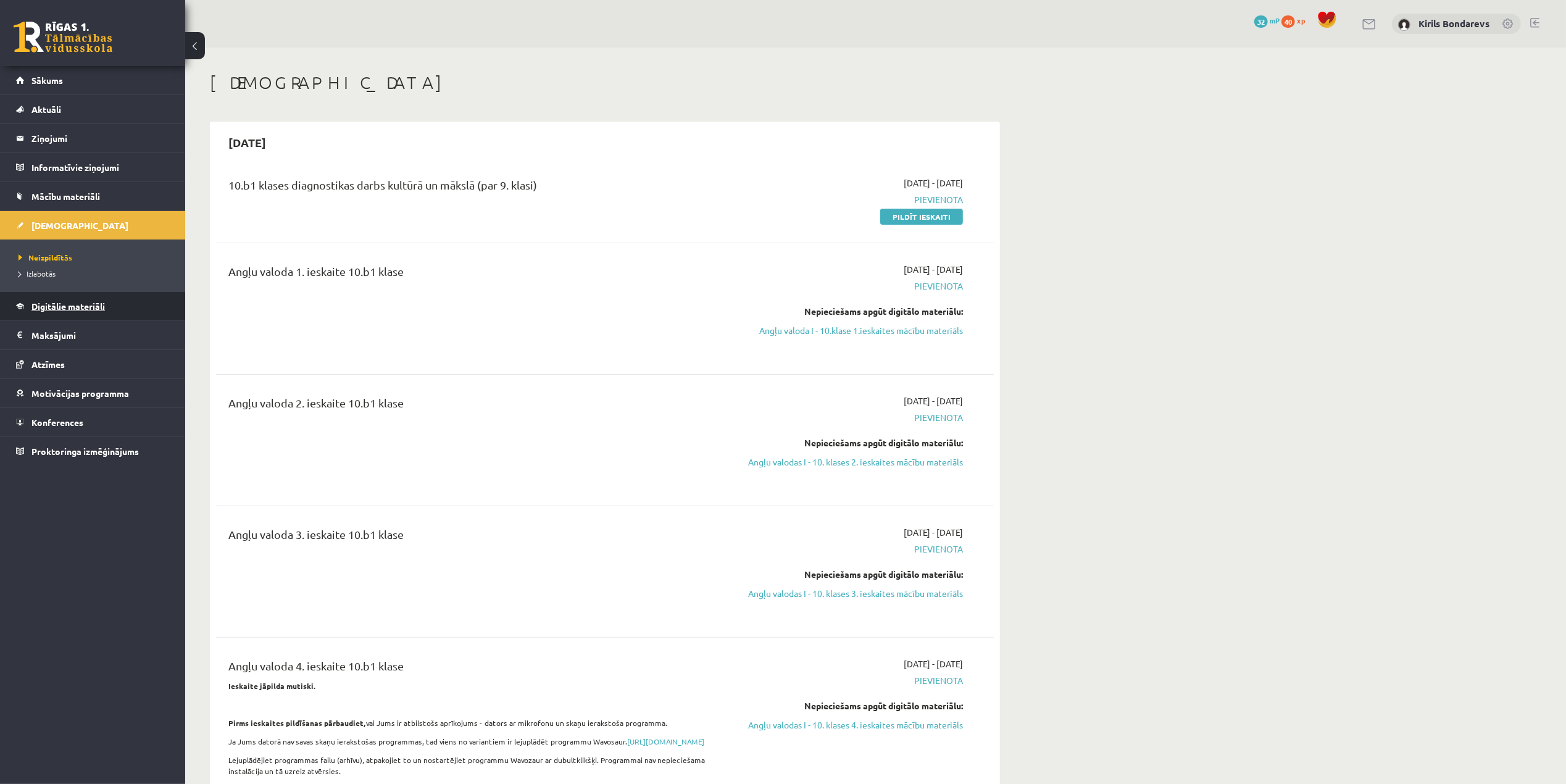
click at [50, 304] on span "Digitālie materiāli" at bounding box center [68, 306] width 73 height 11
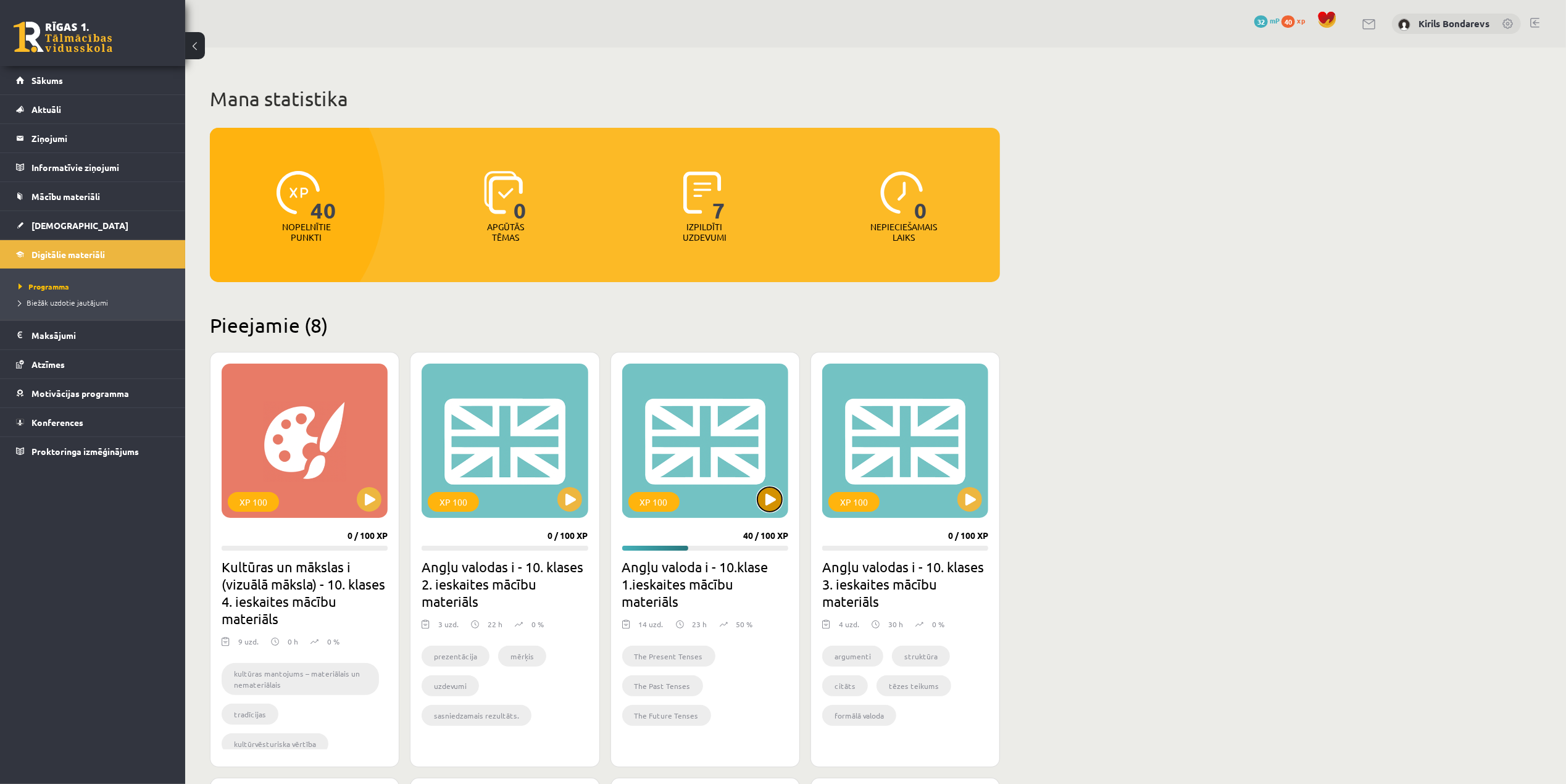
click at [763, 494] on button at bounding box center [770, 500] width 25 height 25
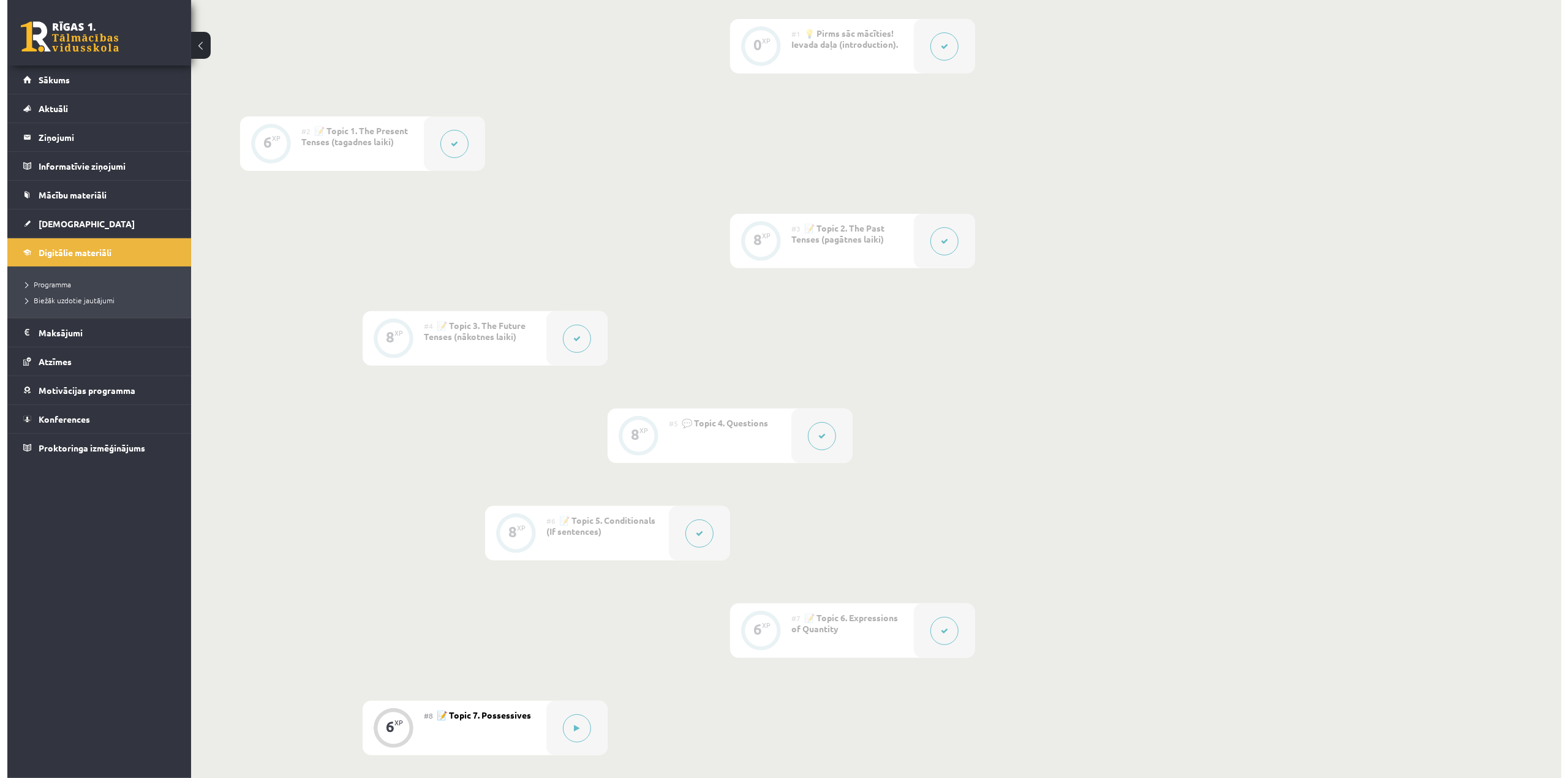
scroll to position [572, 0]
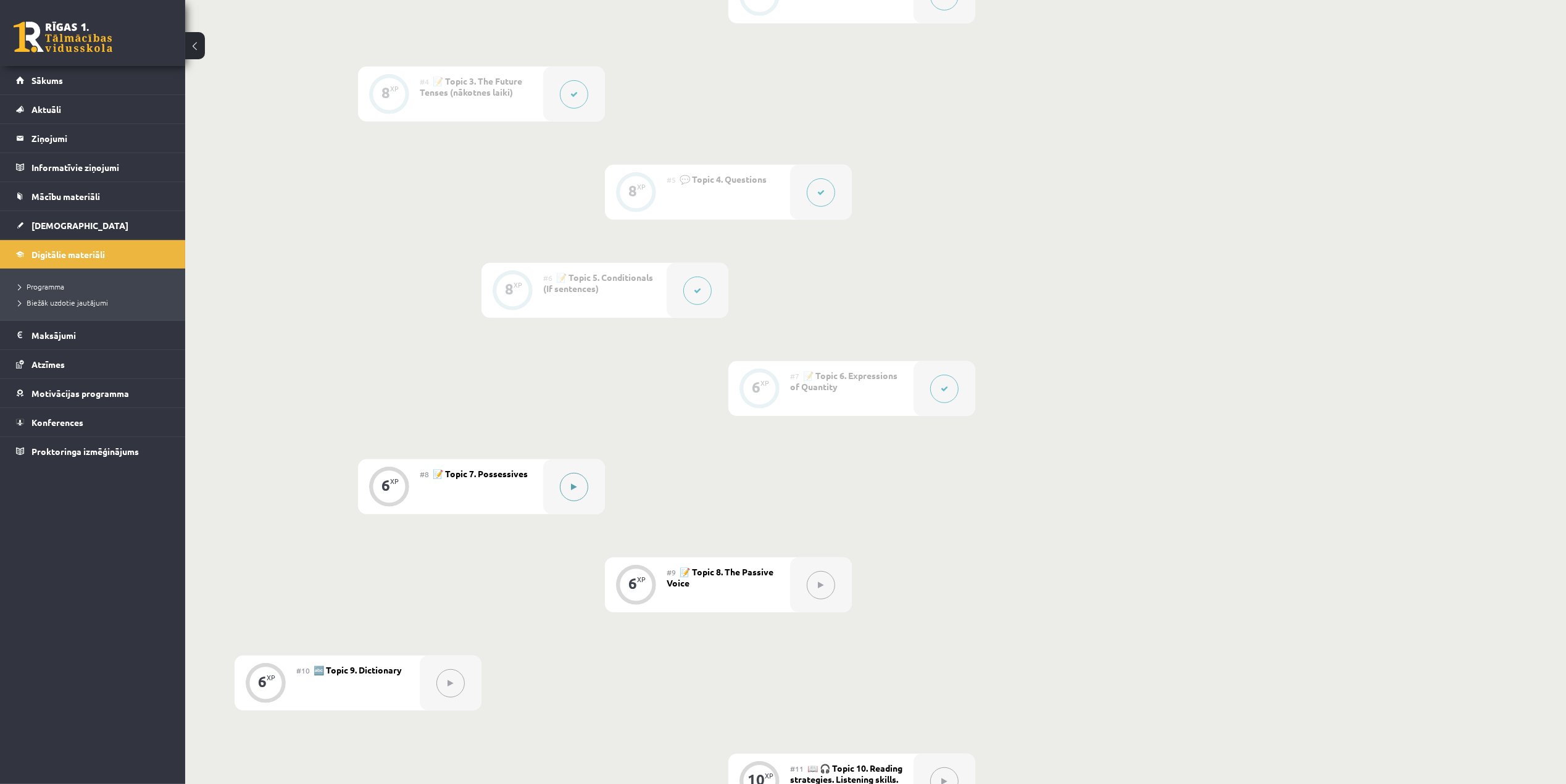
click at [562, 482] on button at bounding box center [574, 487] width 28 height 28
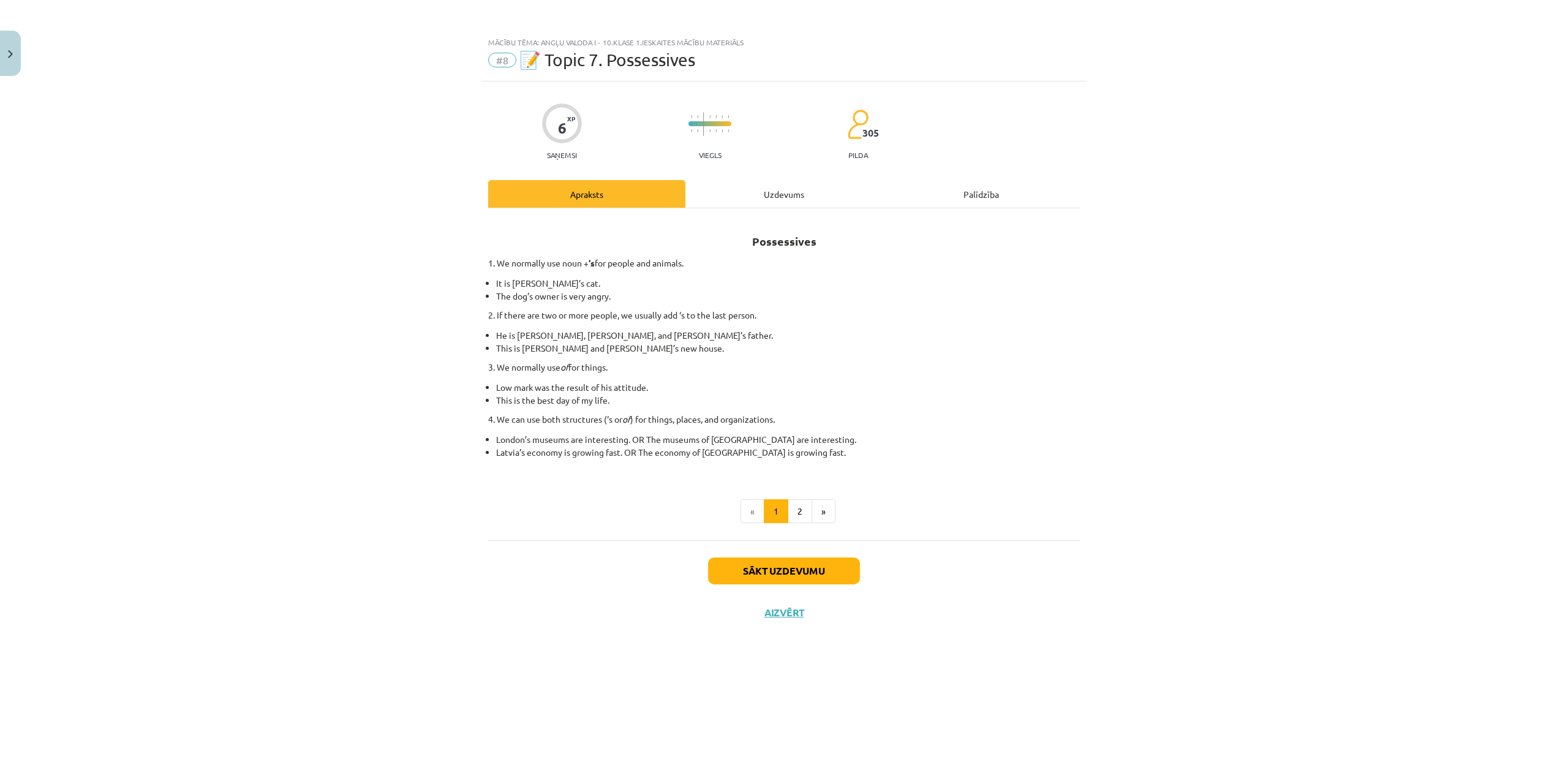
click at [774, 197] on div "Uzdevums" at bounding box center [784, 194] width 197 height 27
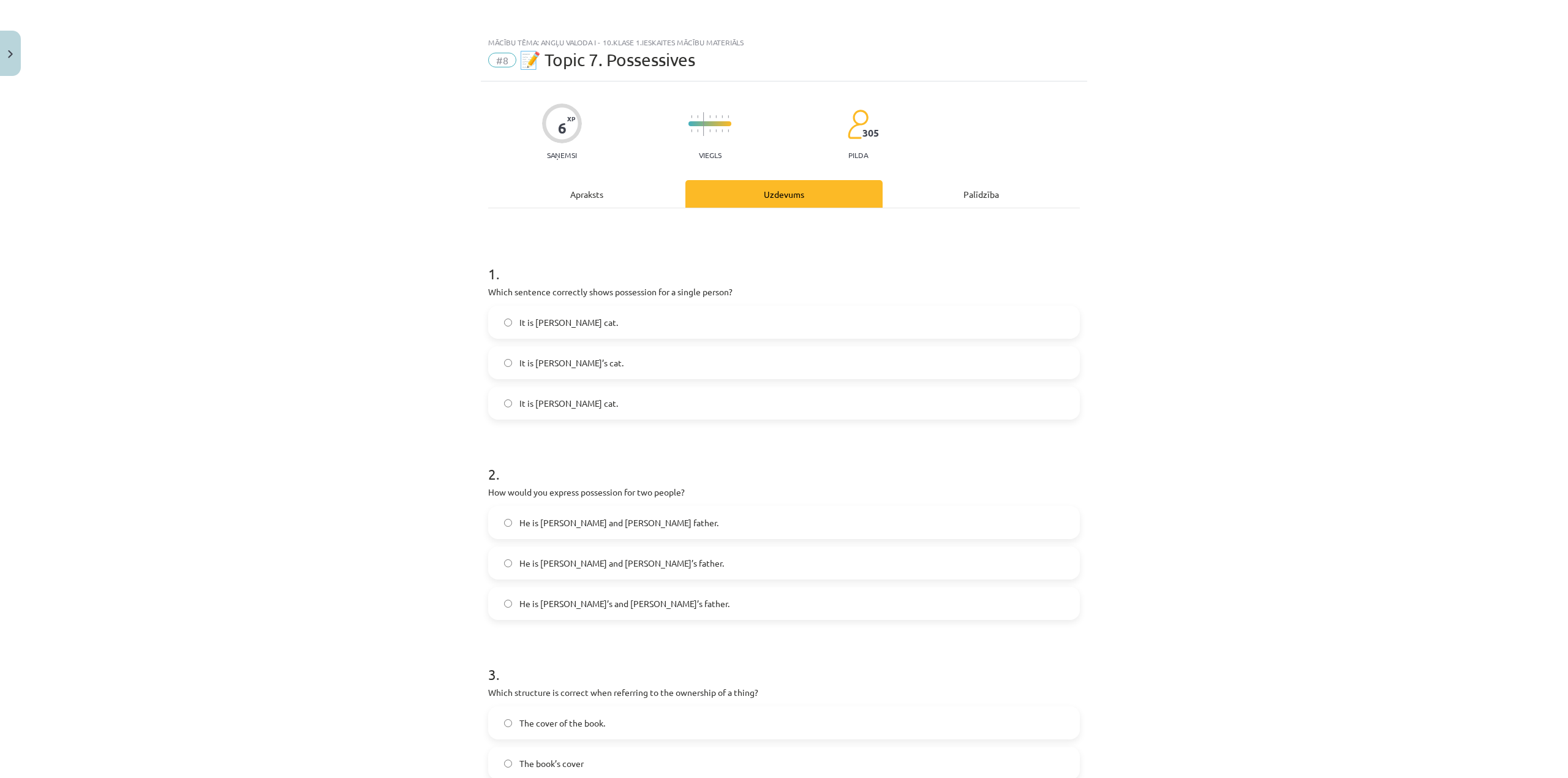
click at [598, 184] on div "Apraksts" at bounding box center [587, 194] width 197 height 27
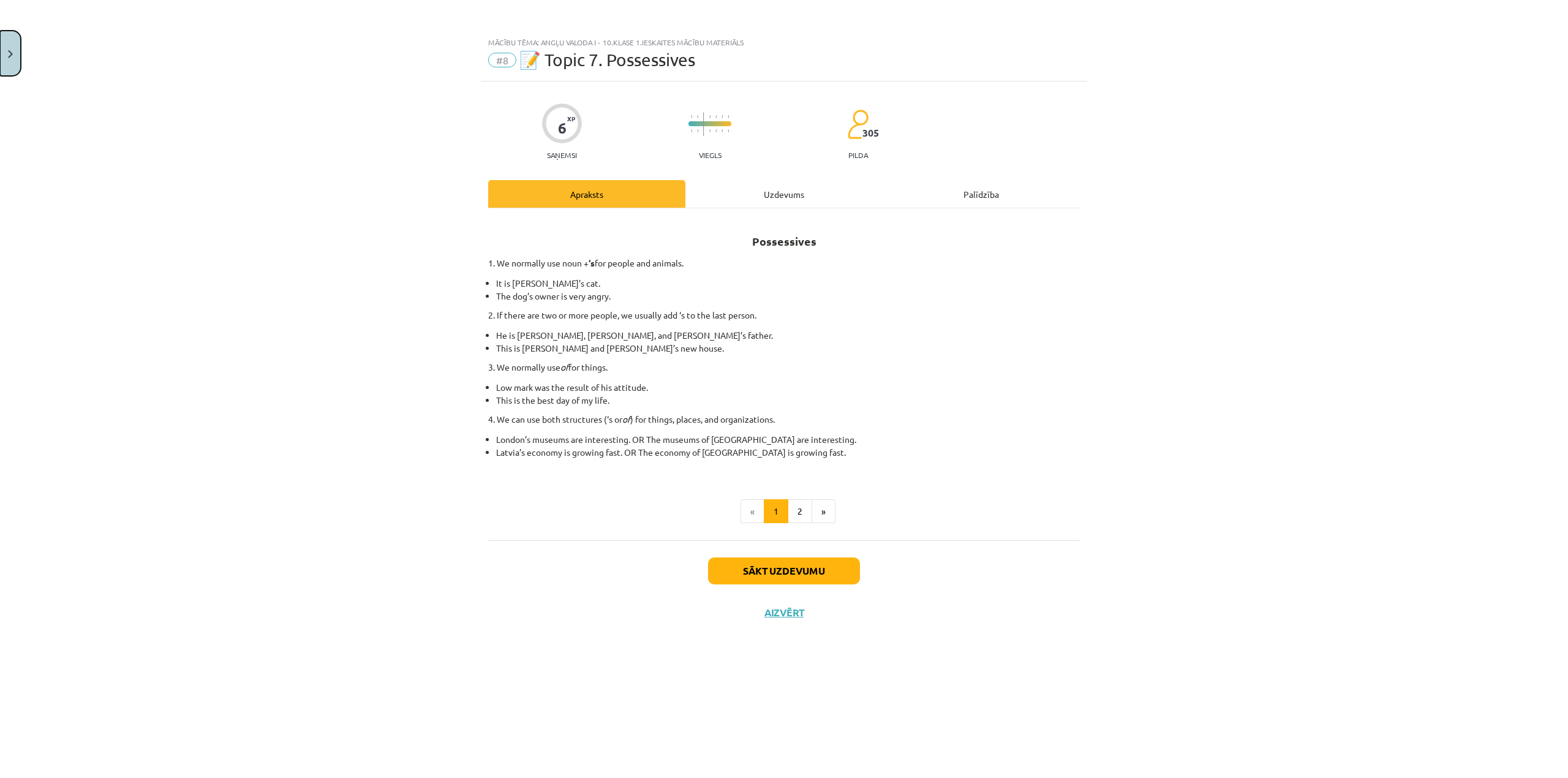
click at [0, 53] on button "Close" at bounding box center [10, 53] width 21 height 45
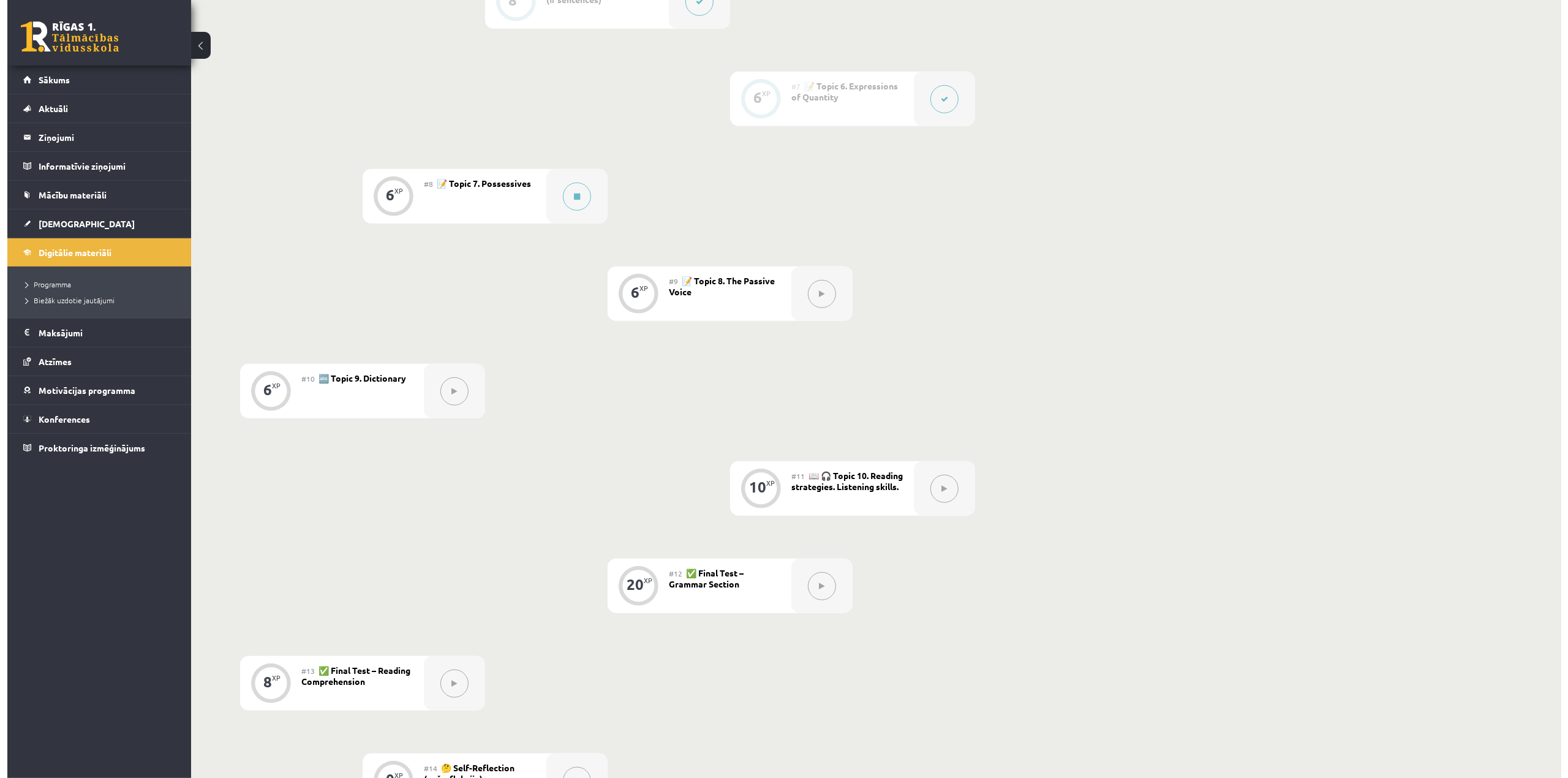
scroll to position [777, 0]
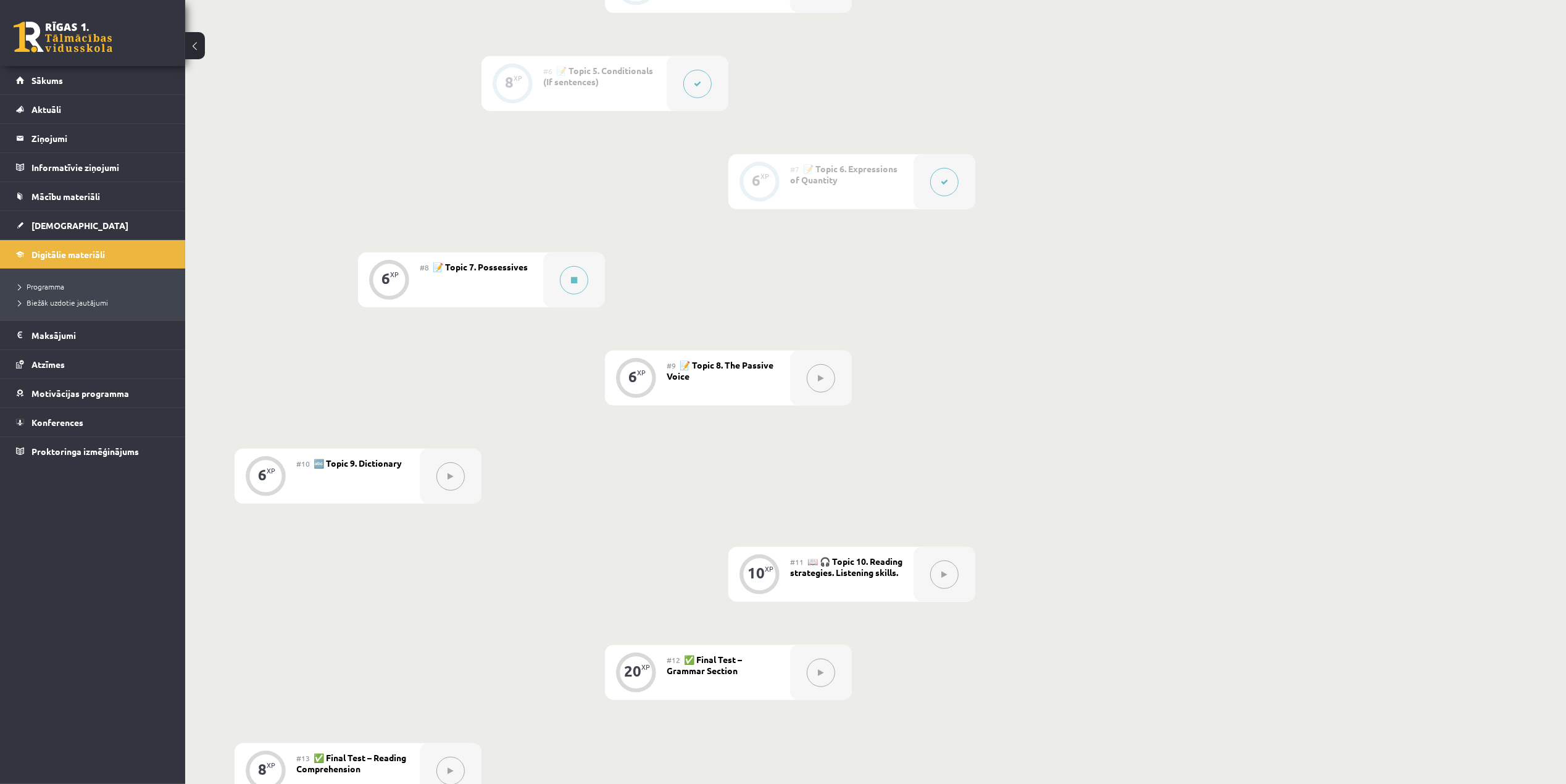
click at [948, 184] on button at bounding box center [944, 182] width 28 height 28
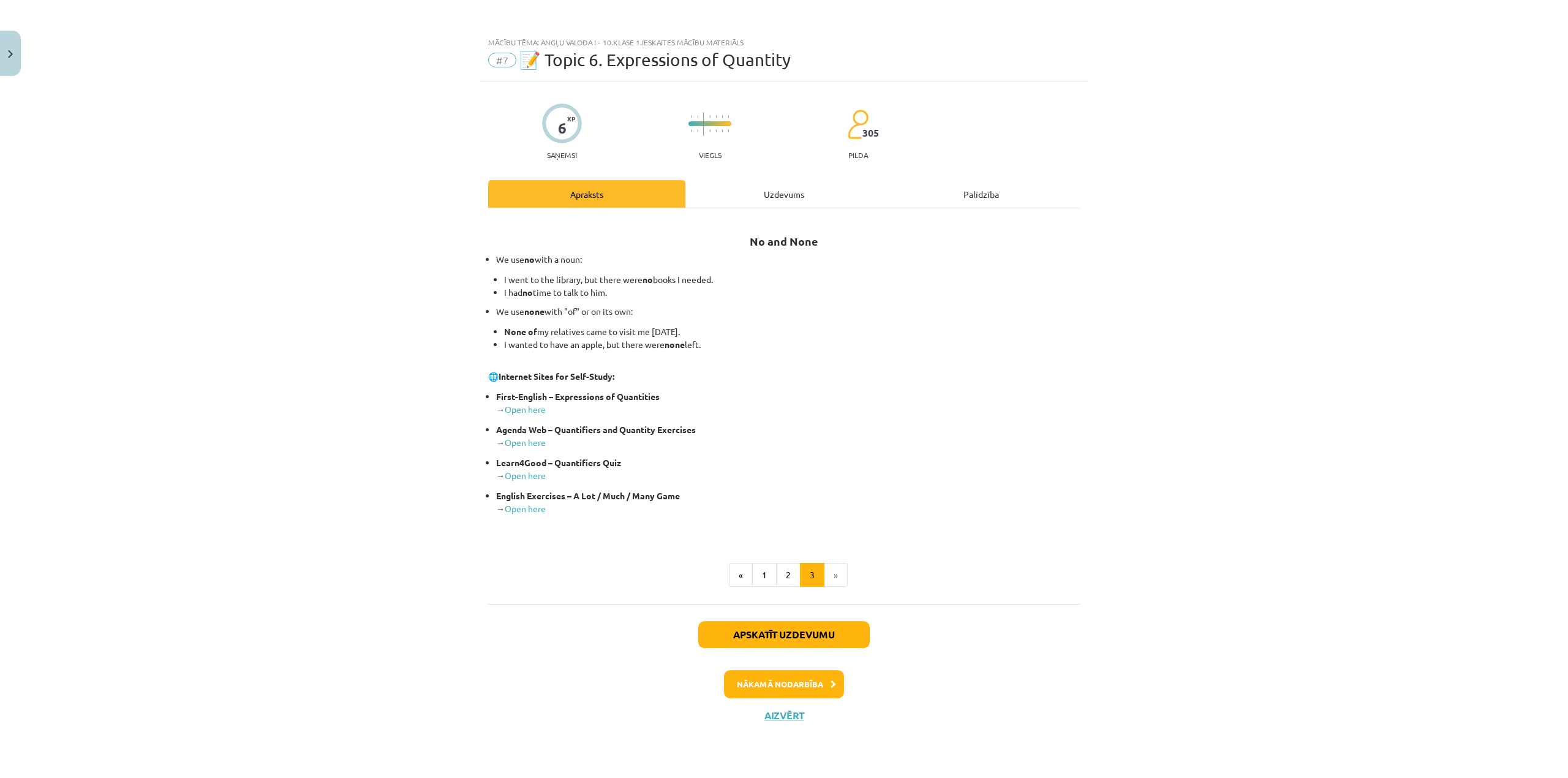
click at [757, 216] on div "No and None We use no with a noun: I went to the library, but there were no boo…" at bounding box center [784, 406] width 592 height 396
click at [753, 197] on div "Uzdevums" at bounding box center [784, 194] width 197 height 27
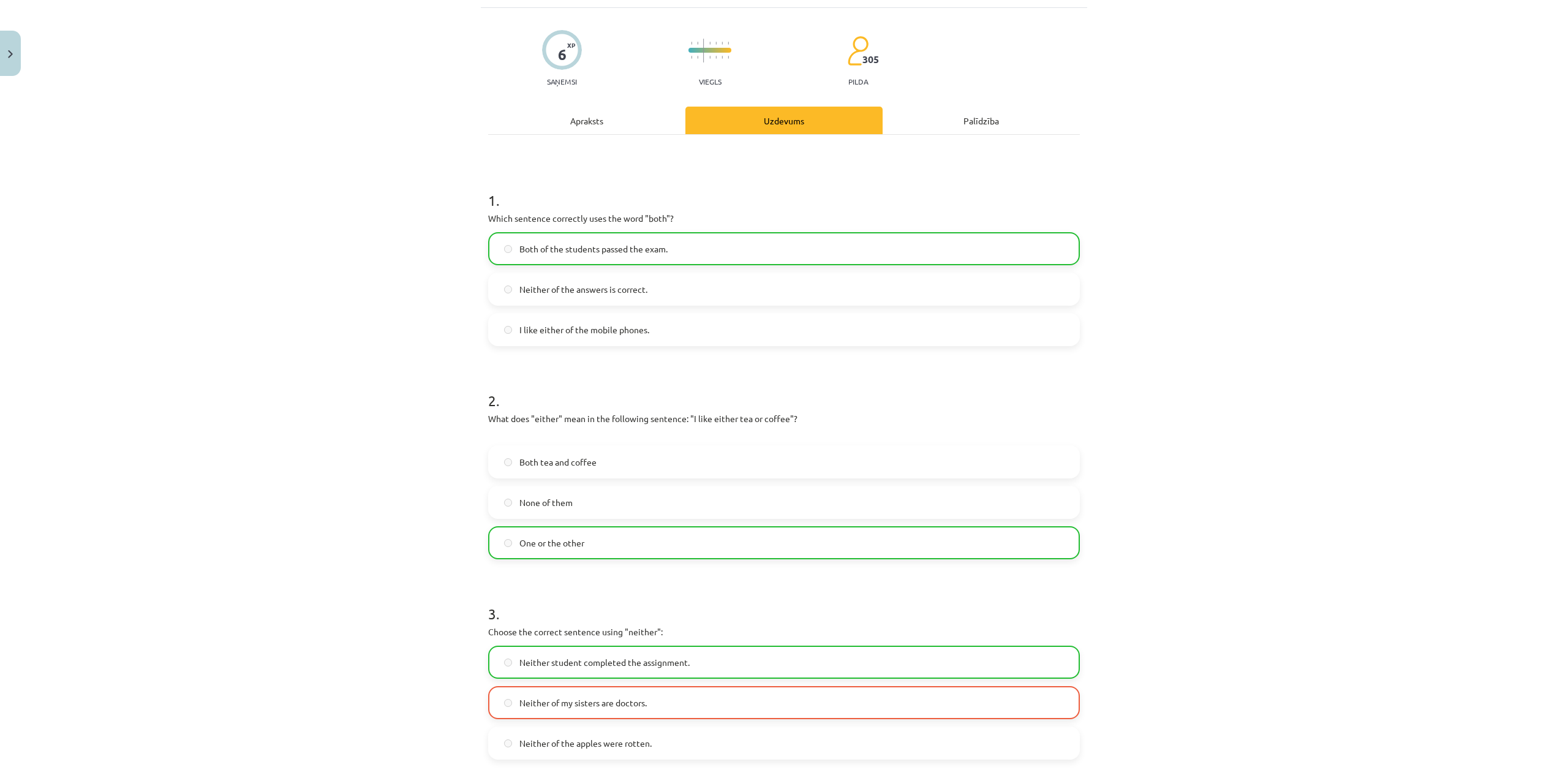
scroll to position [236, 0]
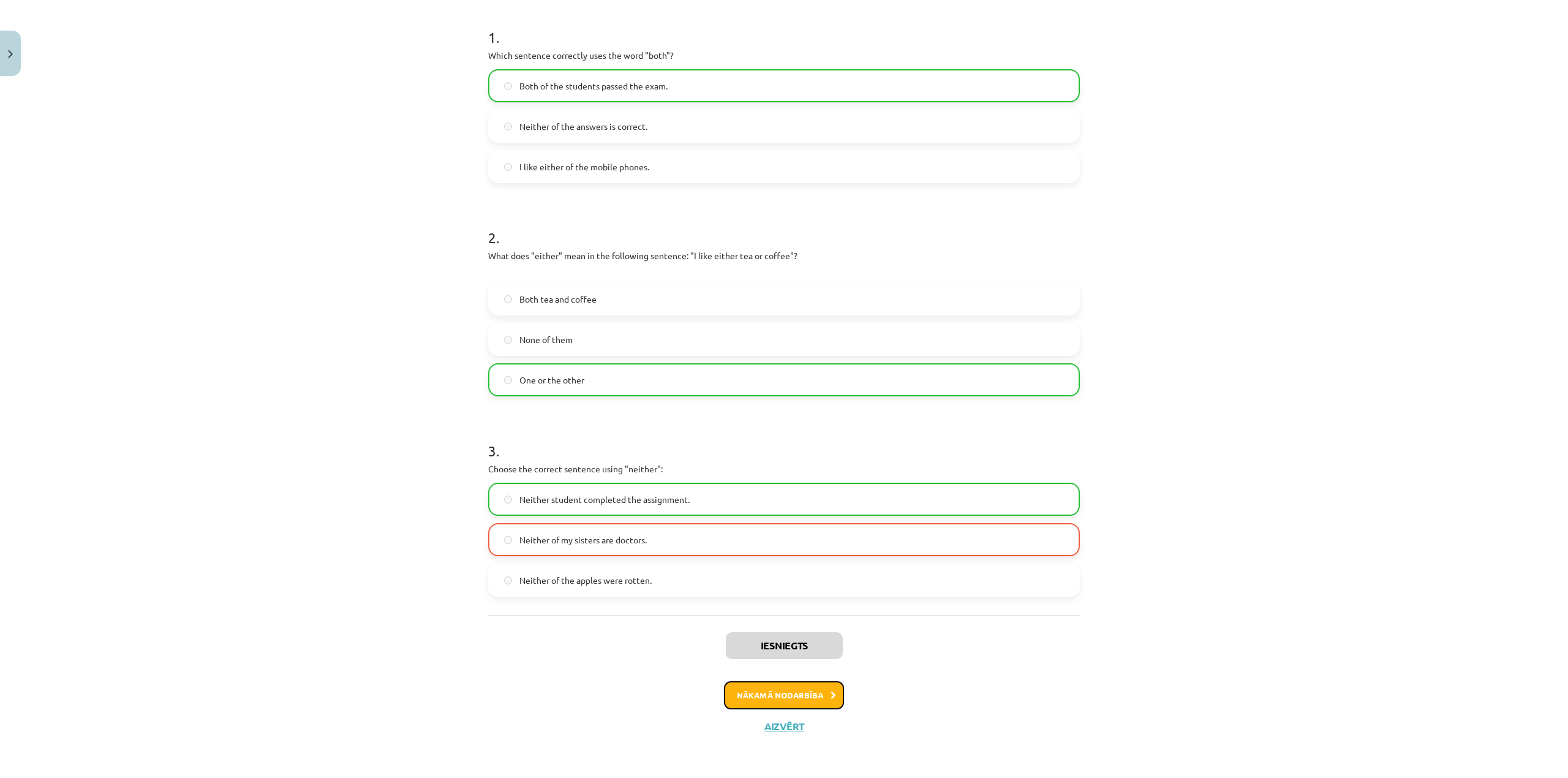
click at [794, 685] on button "Nākamā nodarbība" at bounding box center [783, 695] width 120 height 28
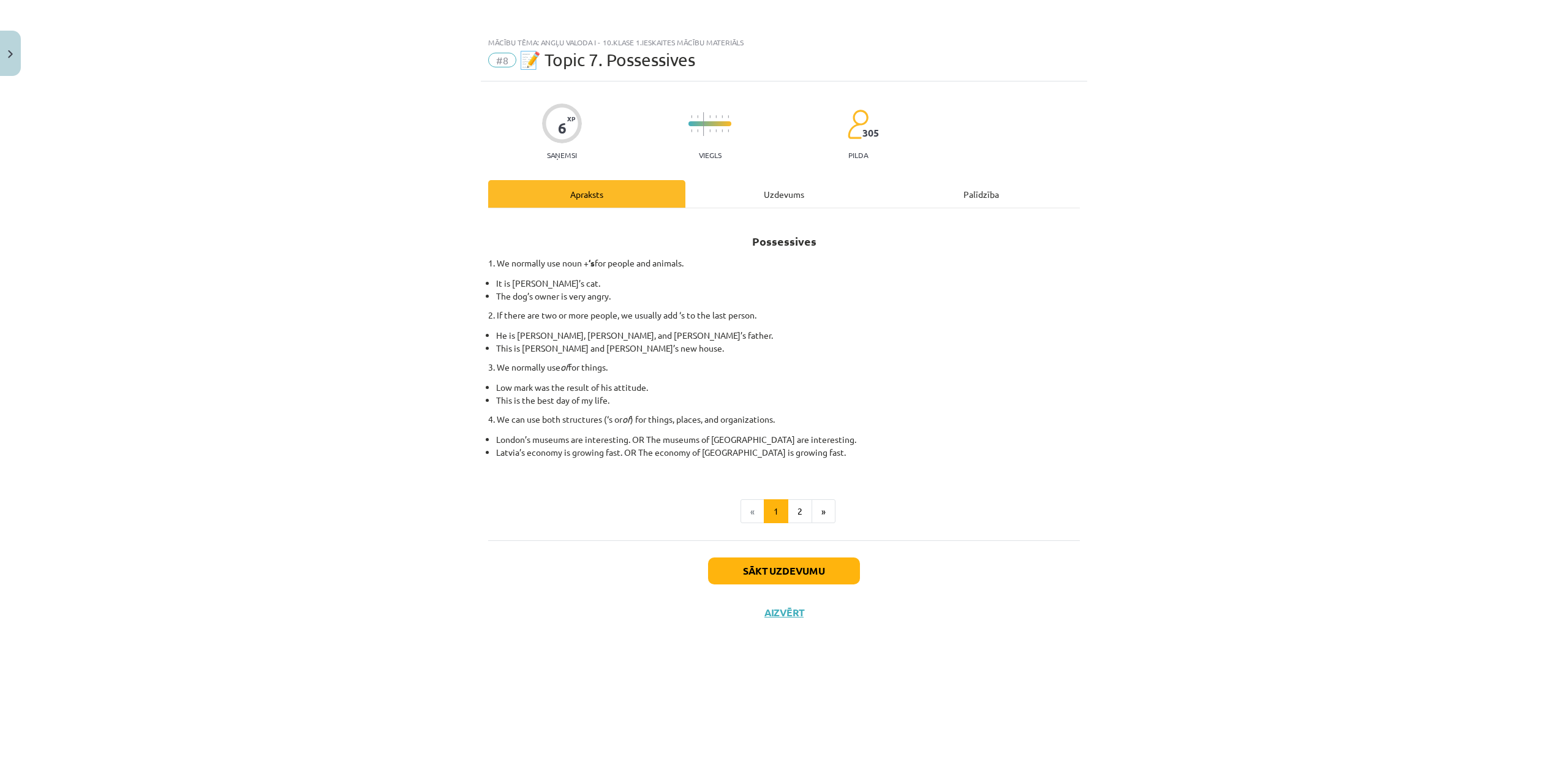
scroll to position [0, 0]
click at [770, 199] on div "Uzdevums" at bounding box center [784, 194] width 197 height 27
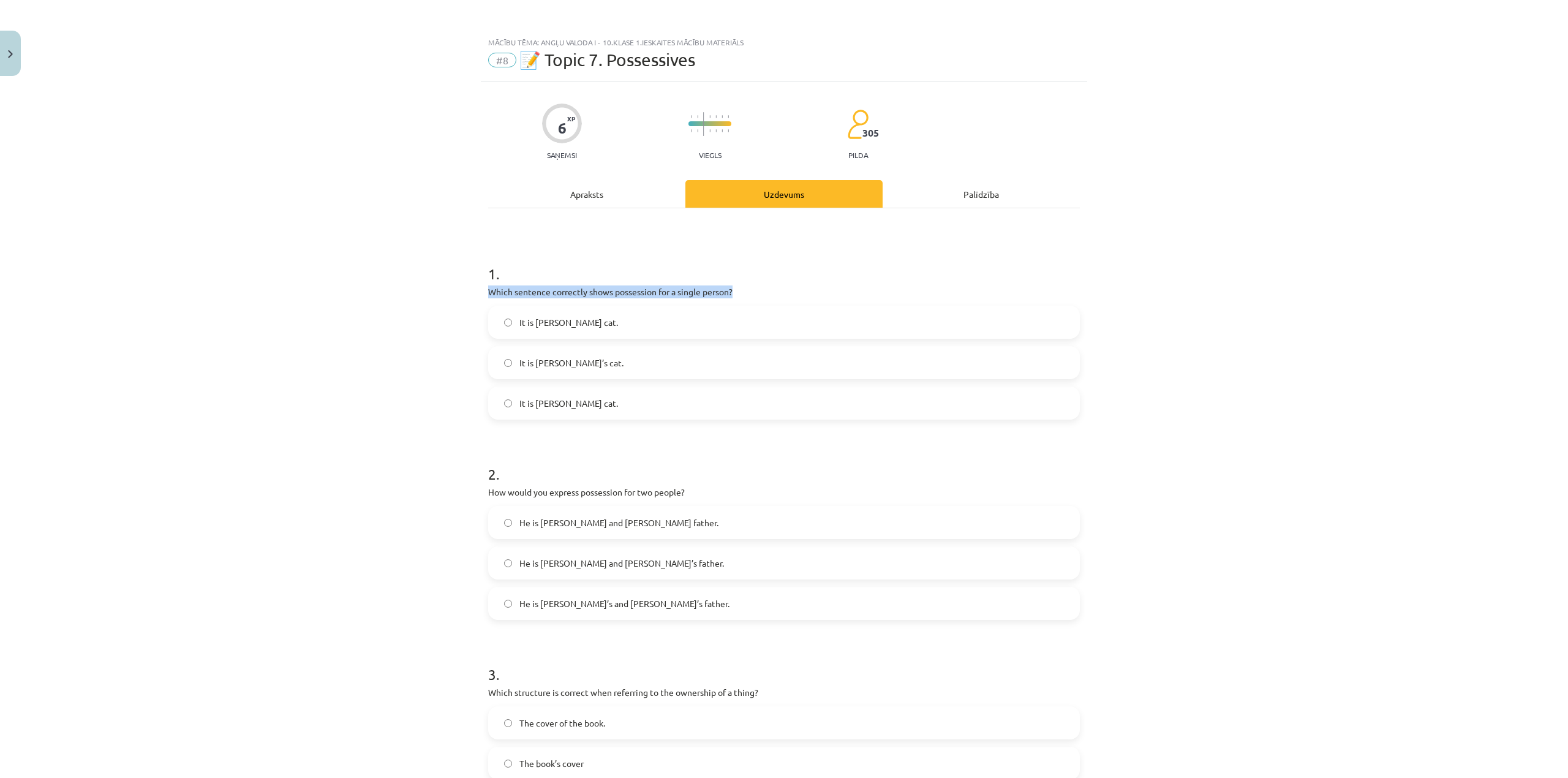
drag, startPoint x: 734, startPoint y: 289, endPoint x: 449, endPoint y: 292, distance: 285.0
click at [449, 292] on div "Mācību tēma: Angļu valoda i - 10.[PERSON_NAME] 1.ieskaites mācību materiāls #8 …" at bounding box center [784, 389] width 1568 height 778
copy p "Which sentence correctly shows possession for a single person?"
click at [1222, 281] on div "Mācību tēma: Angļu valoda i - 10.[PERSON_NAME] 1.ieskaites mācību materiāls #8 …" at bounding box center [784, 389] width 1568 height 778
click at [559, 373] on label "It is [PERSON_NAME]’s cat." at bounding box center [784, 362] width 589 height 31
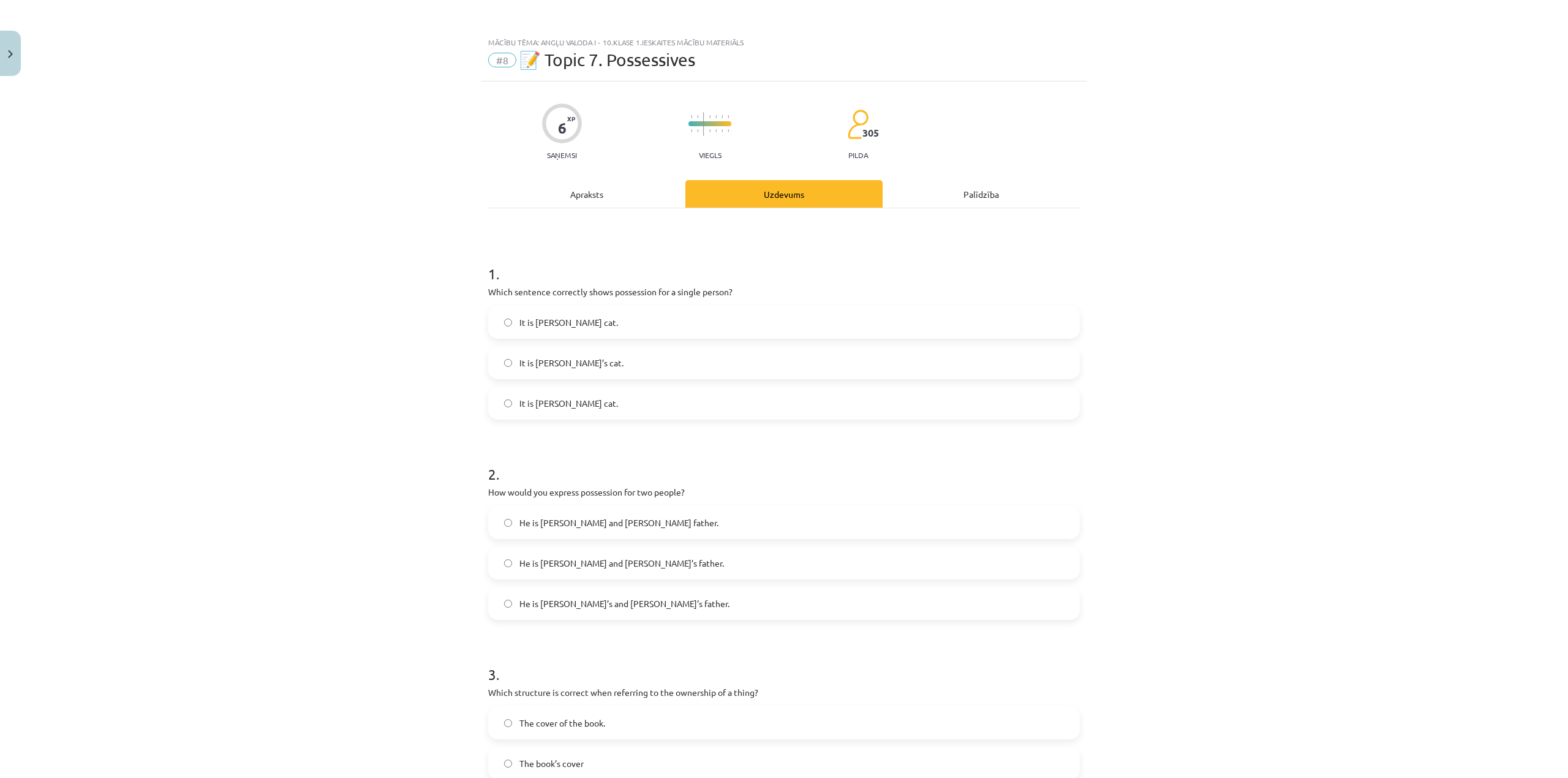
scroll to position [81, 0]
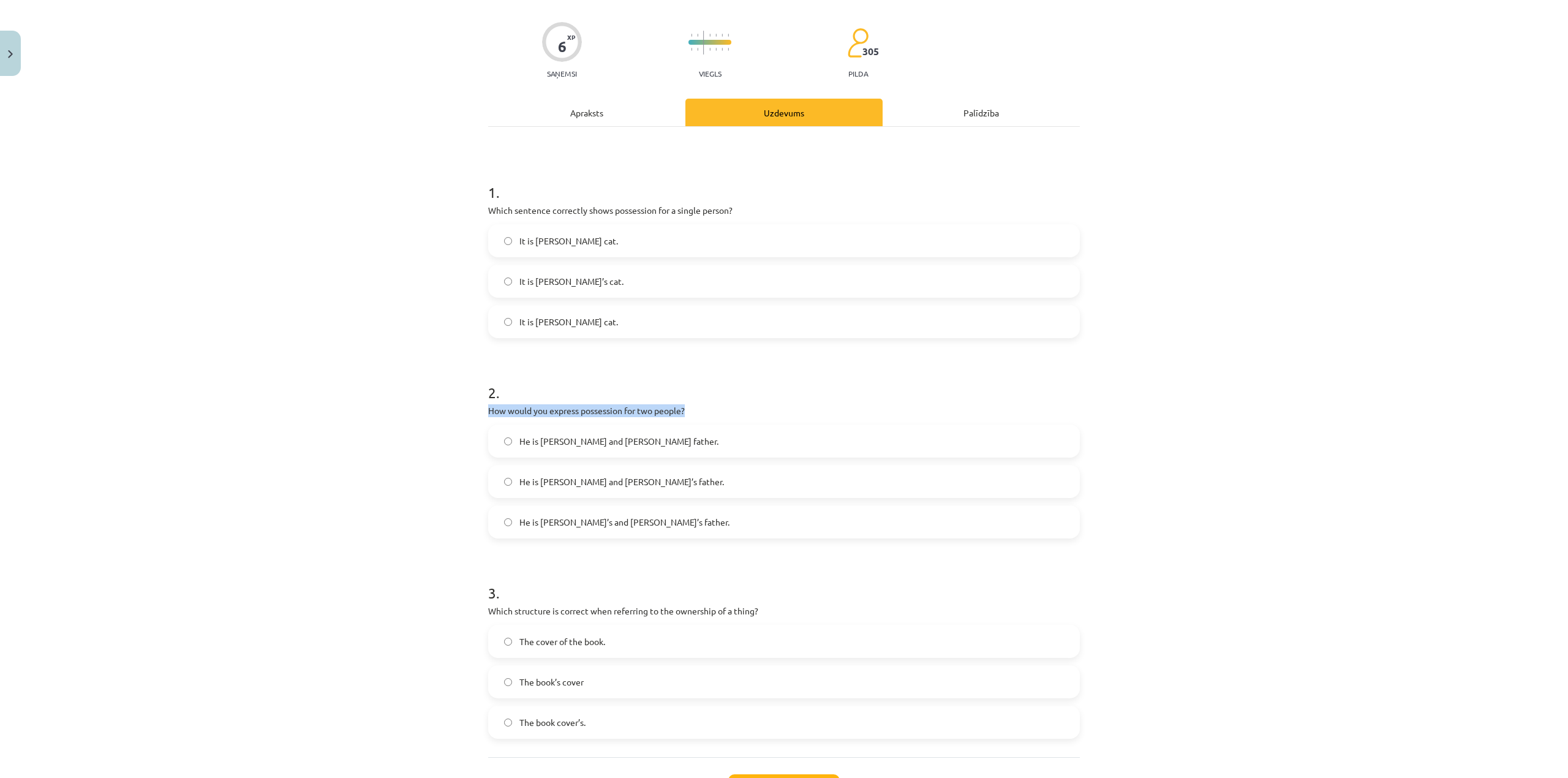
drag, startPoint x: 707, startPoint y: 404, endPoint x: 464, endPoint y: 403, distance: 243.0
click at [464, 403] on div "Mācību tēma: Angļu valoda i - 10.[PERSON_NAME] 1.ieskaites mācību materiāls #8 …" at bounding box center [784, 389] width 1568 height 778
copy p "How would you express possession for two people?"
click at [391, 471] on div "Mācību tēma: Angļu valoda i - 10.[PERSON_NAME] 1.ieskaites mācību materiāls #8 …" at bounding box center [784, 389] width 1568 height 778
click at [528, 481] on span "He is [PERSON_NAME] and [PERSON_NAME]’s father." at bounding box center [621, 481] width 205 height 13
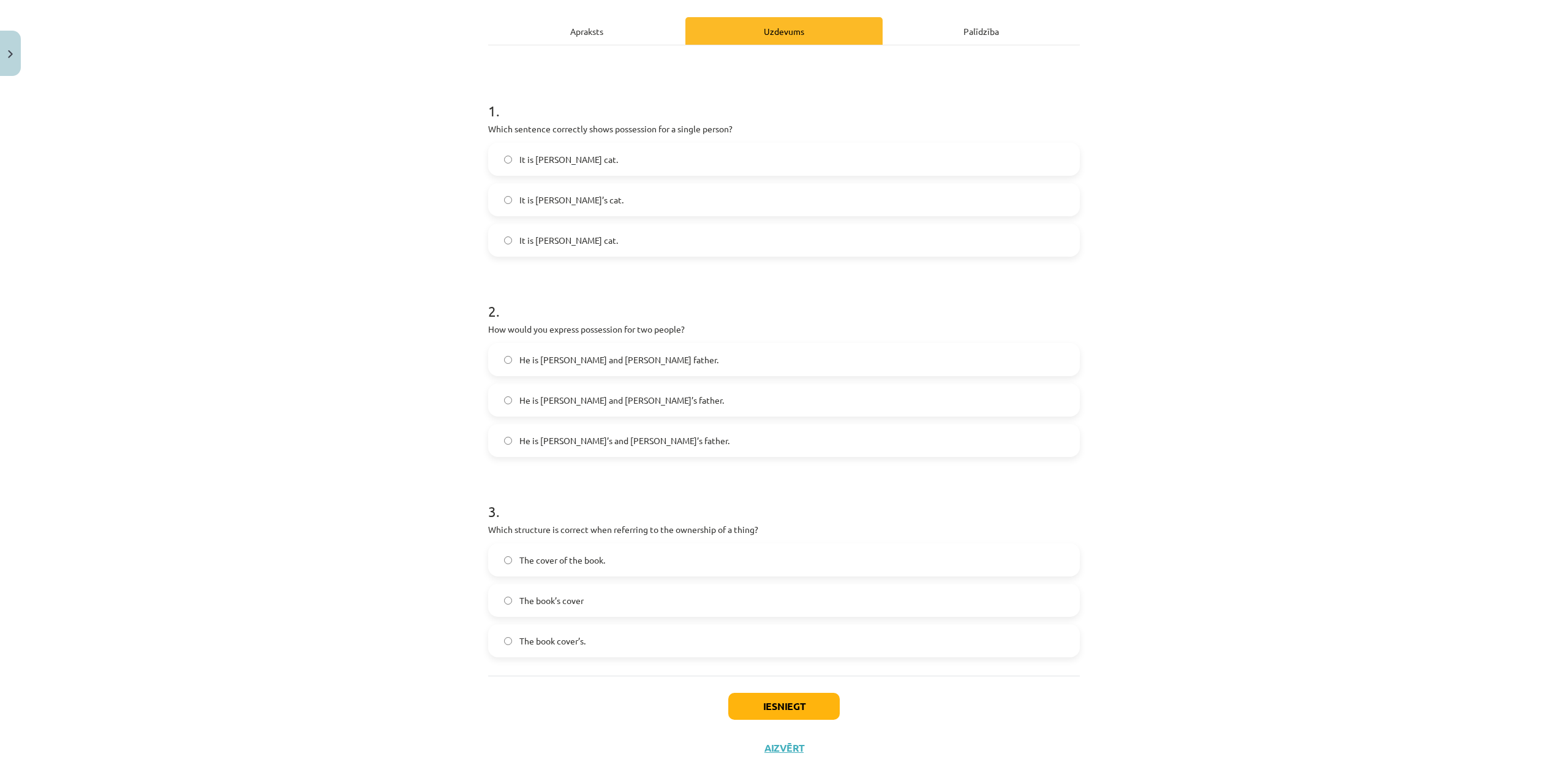
scroll to position [184, 0]
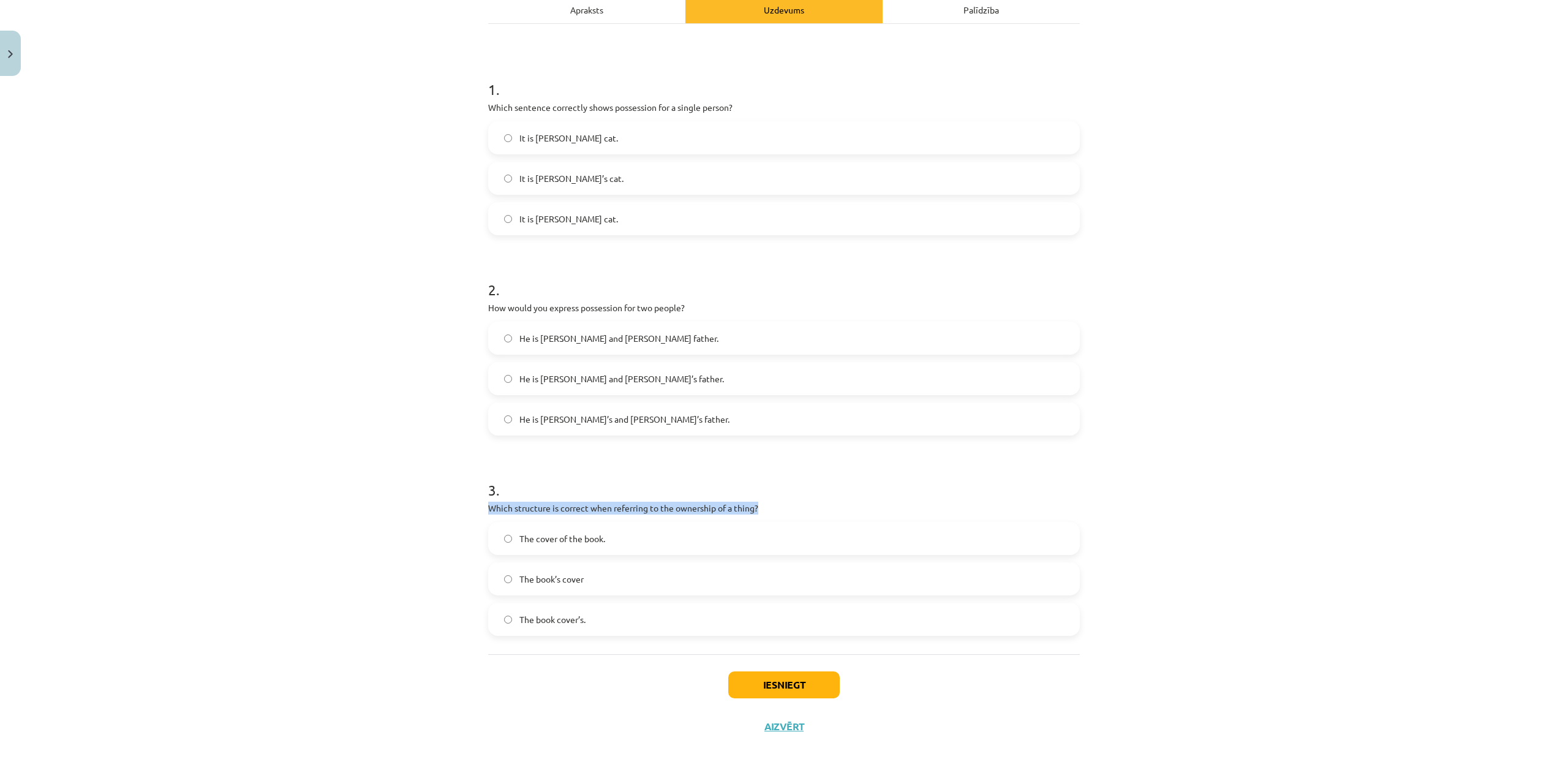
drag, startPoint x: 739, startPoint y: 507, endPoint x: 439, endPoint y: 505, distance: 300.0
click at [439, 505] on div "Mācību tēma: Angļu valoda i - 10.[PERSON_NAME] 1.ieskaites mācību materiāls #8 …" at bounding box center [784, 389] width 1568 height 778
copy p "Which structure is correct when referring to the ownership of a thing?"
click at [395, 510] on div "Mācību tēma: Angļu valoda i - 10.[PERSON_NAME] 1.ieskaites mācību materiāls #8 …" at bounding box center [784, 389] width 1568 height 778
click at [518, 545] on label "The cover of the book." at bounding box center [784, 538] width 589 height 31
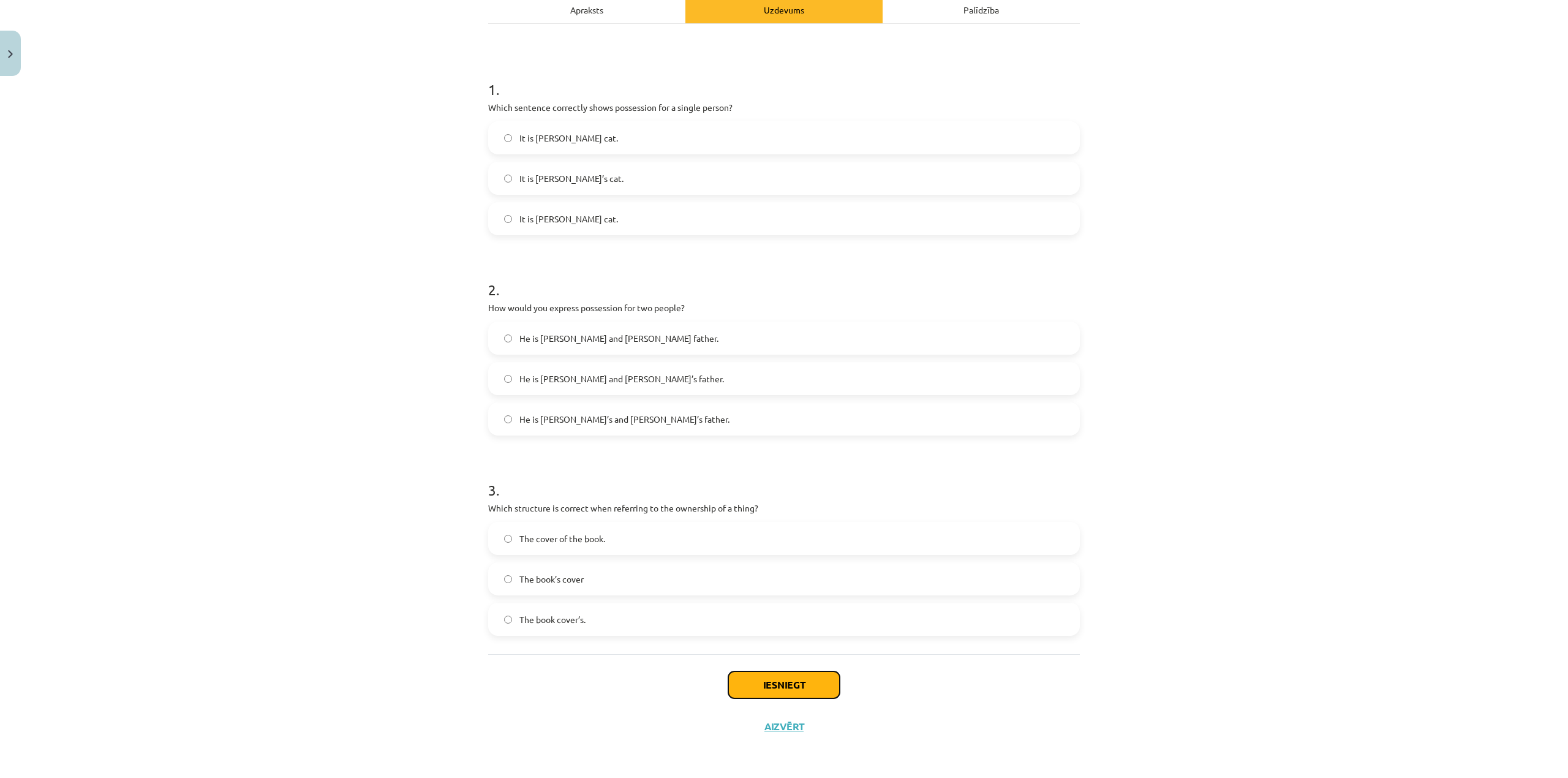
click at [781, 681] on button "Iesniegt" at bounding box center [783, 684] width 112 height 27
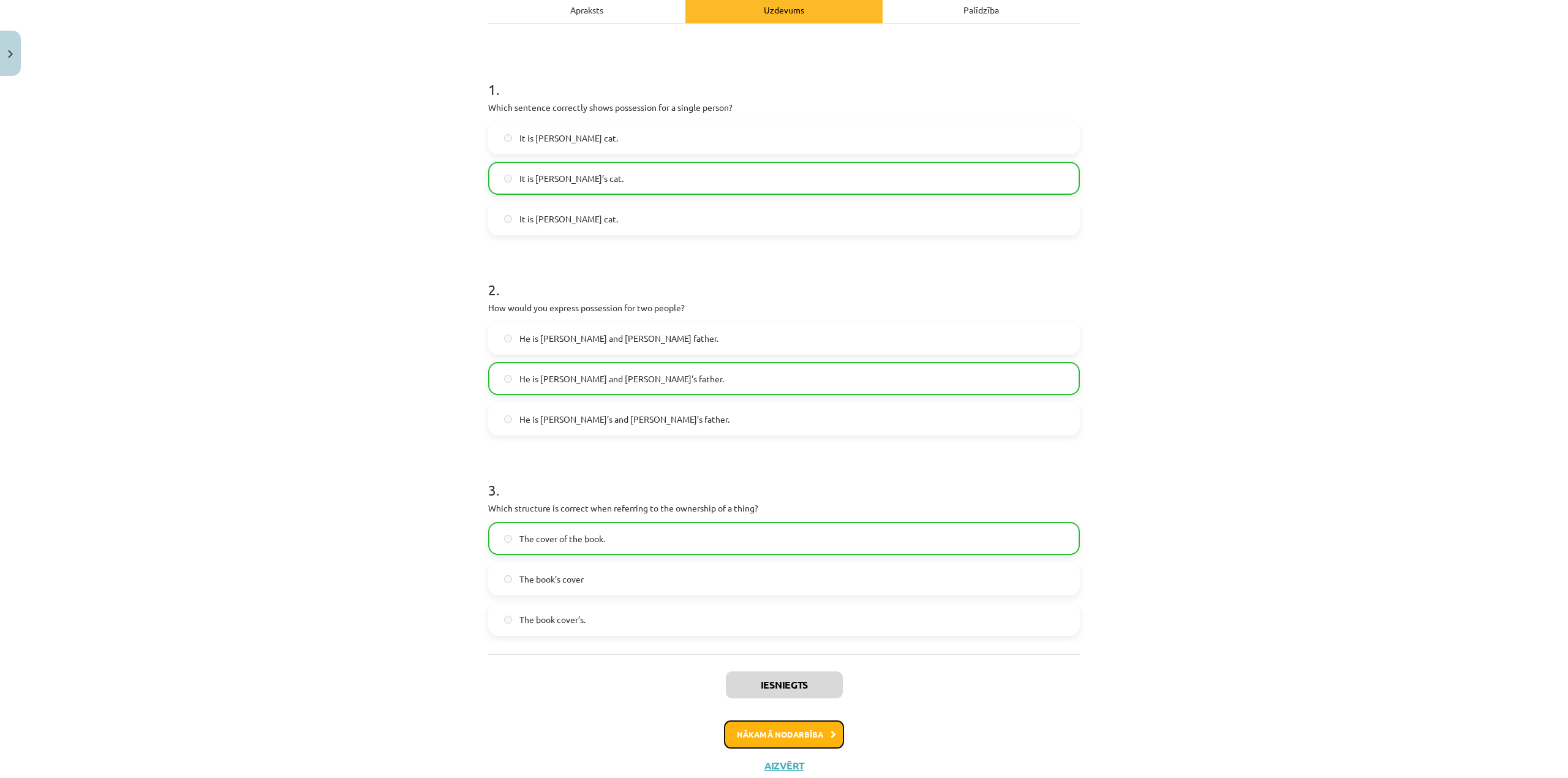
click at [799, 739] on button "Nākamā nodarbība" at bounding box center [783, 734] width 120 height 28
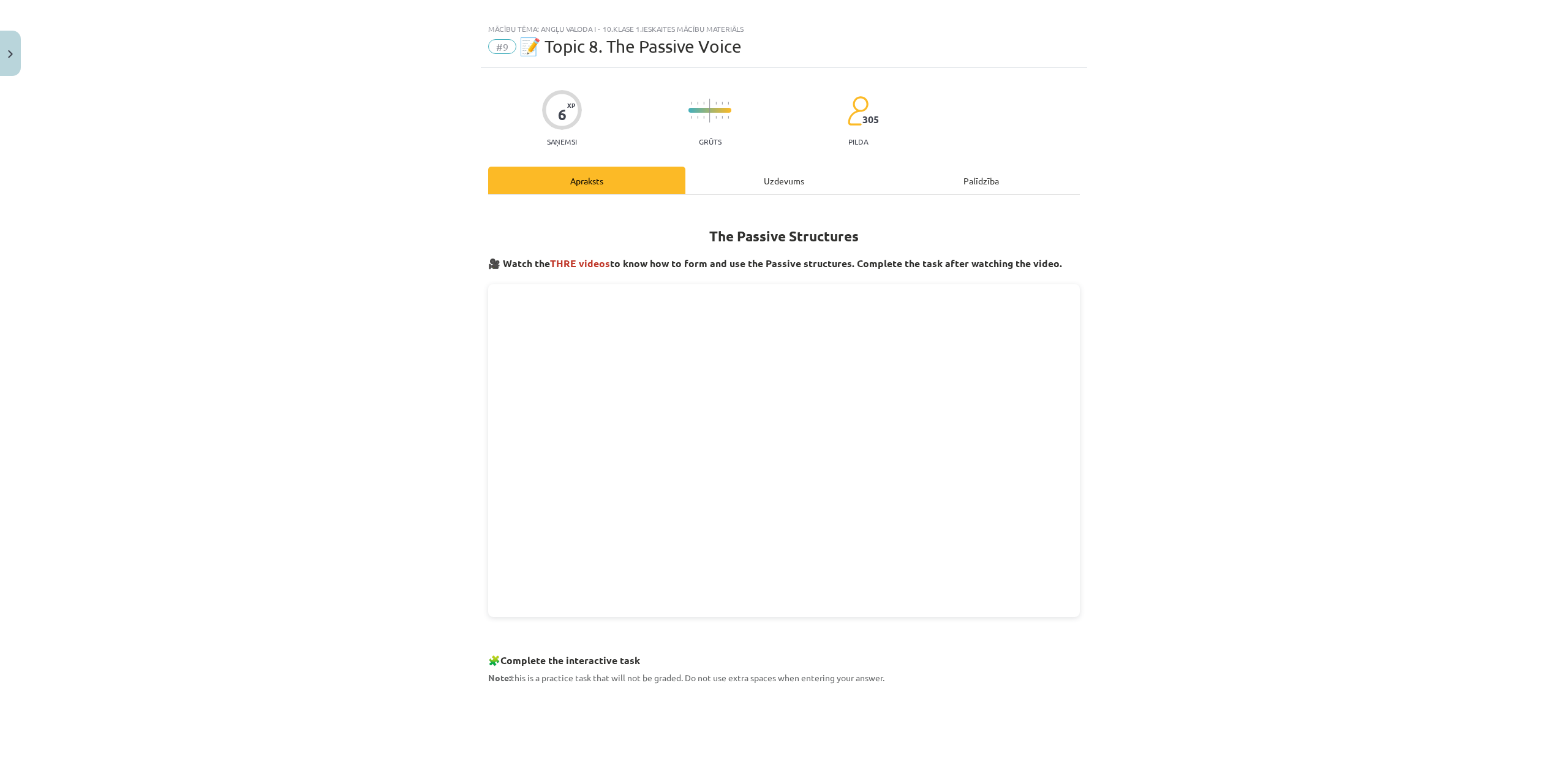
scroll to position [0, 0]
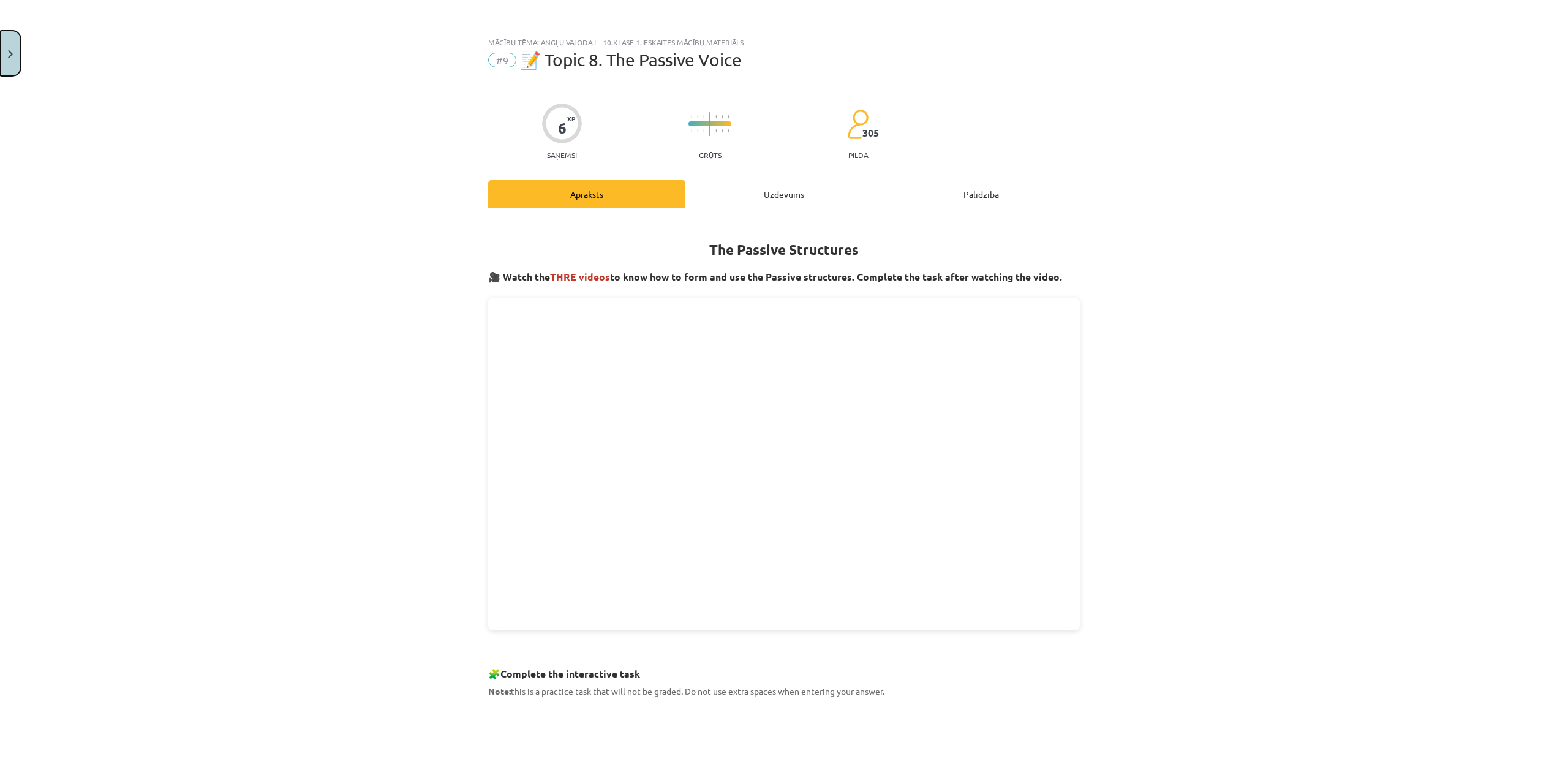
click at [1, 55] on button "Close" at bounding box center [10, 53] width 21 height 45
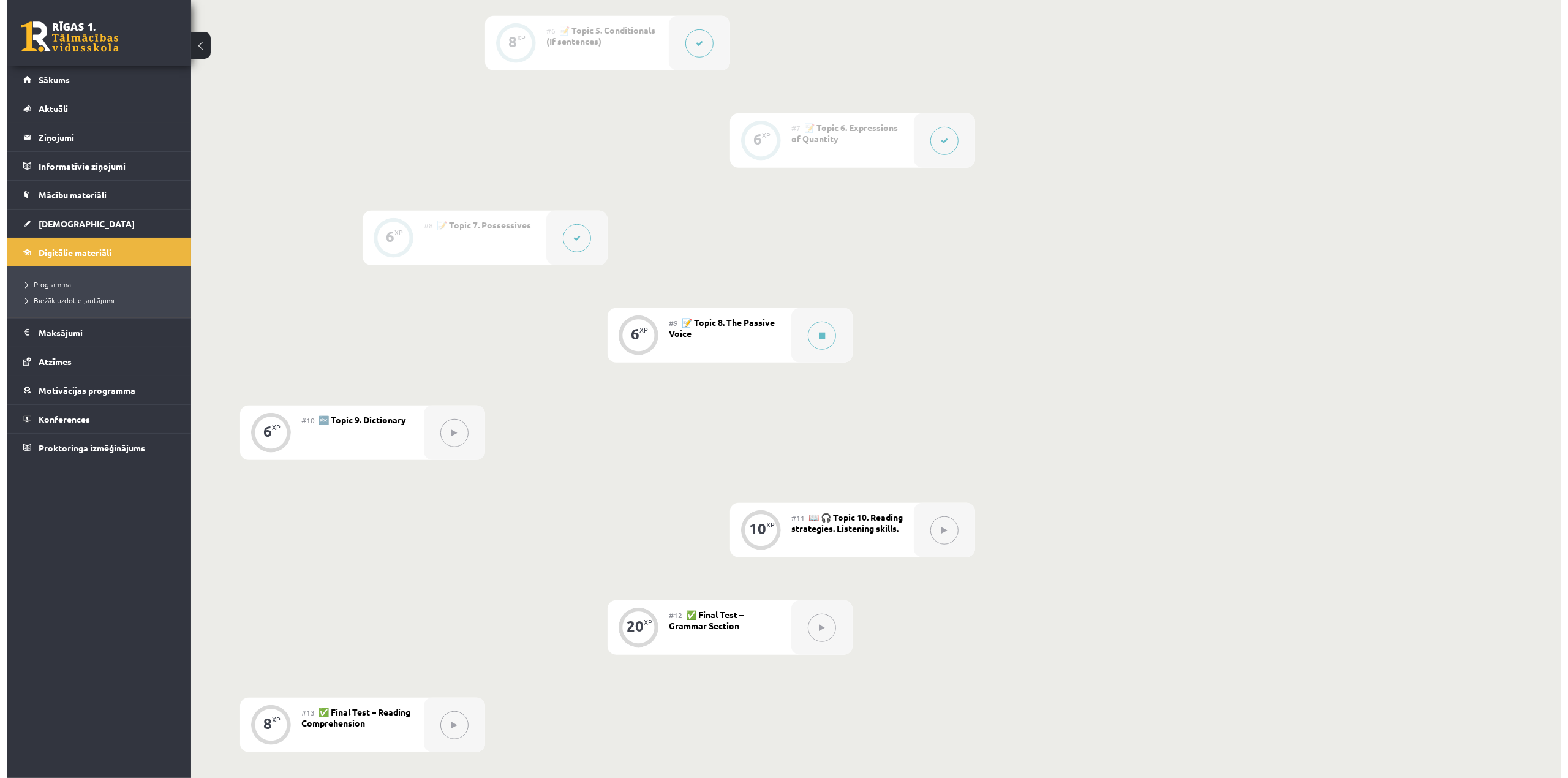
scroll to position [980, 0]
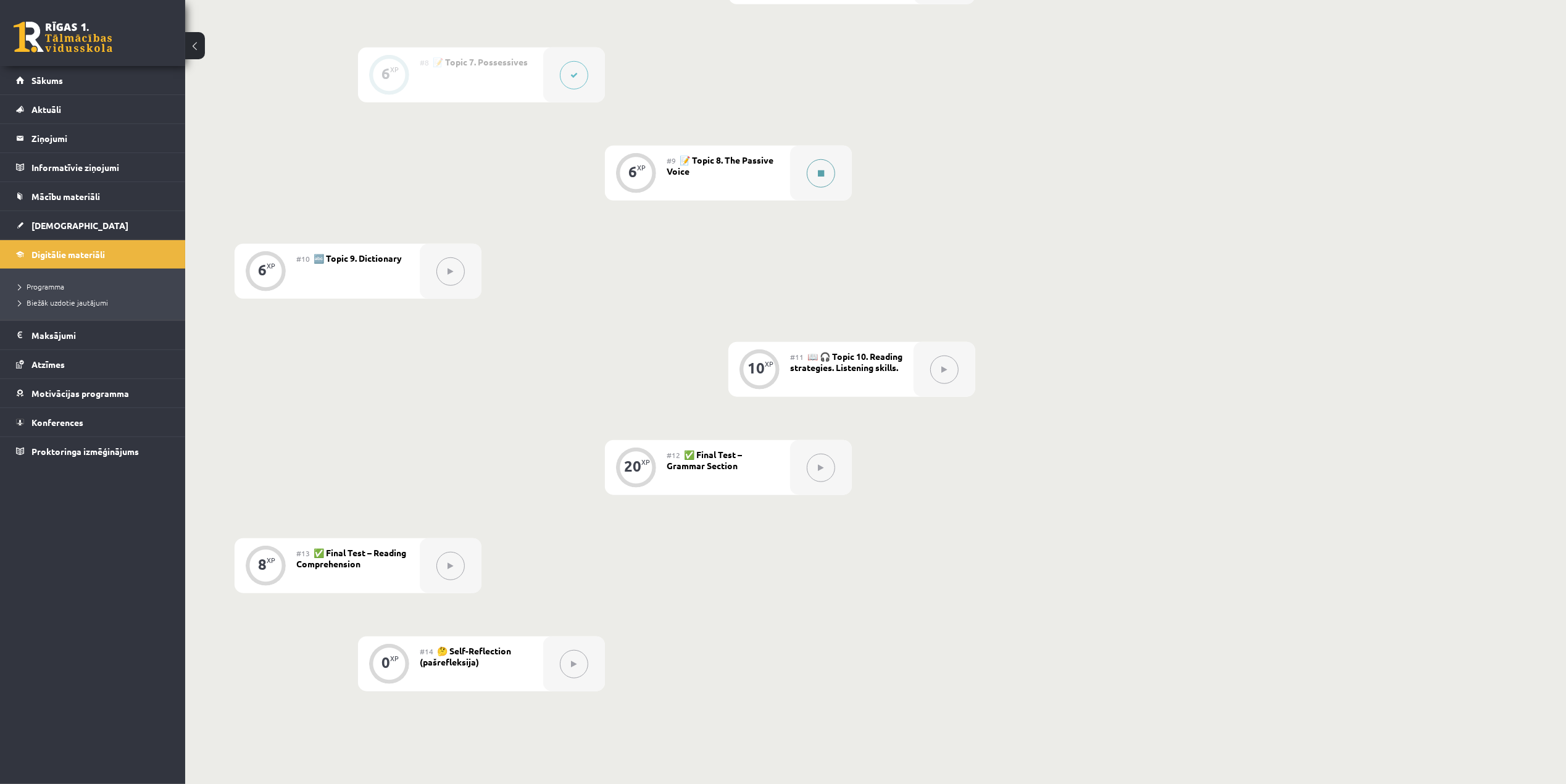
click at [820, 185] on button at bounding box center [821, 173] width 28 height 28
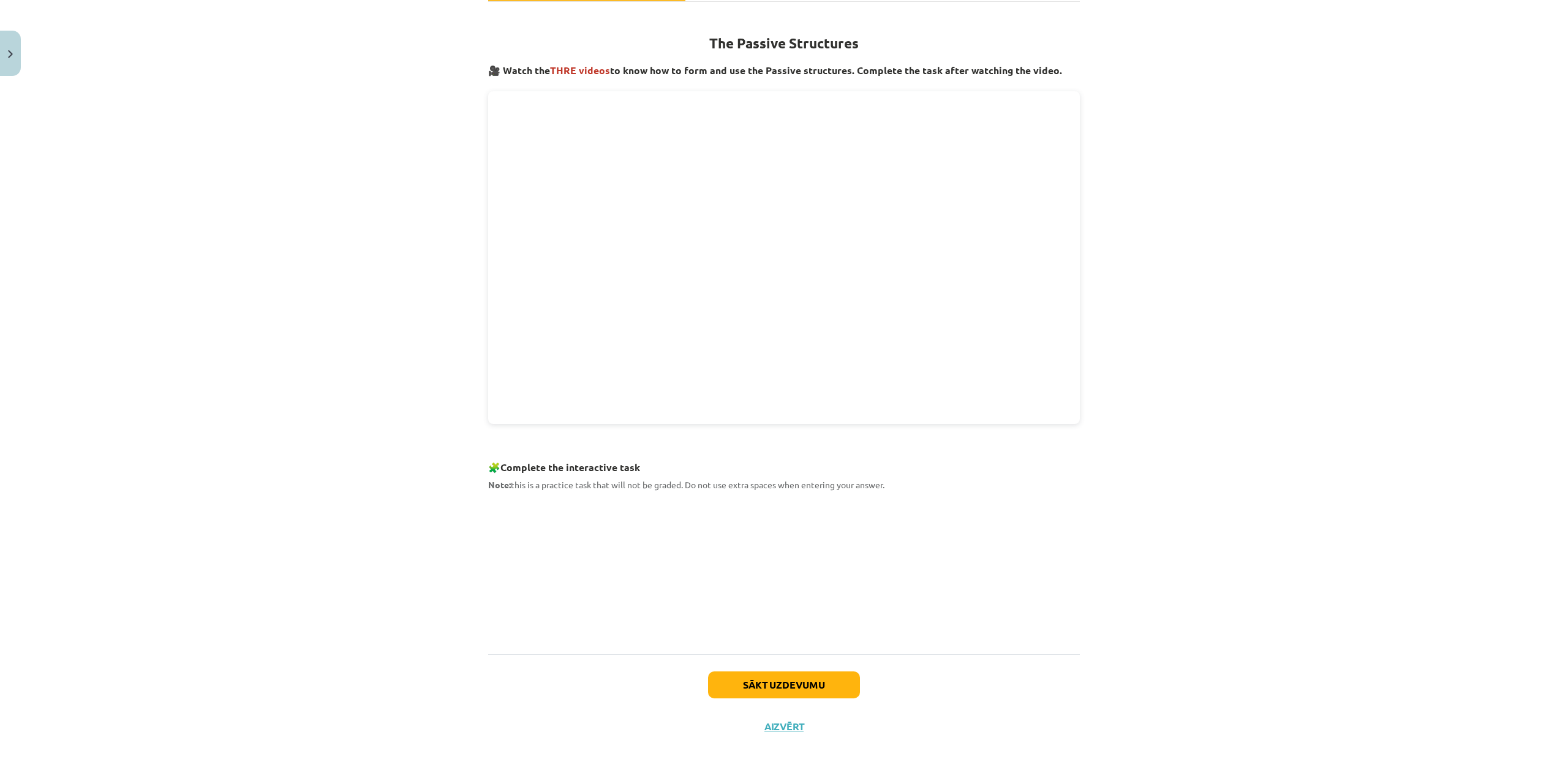
scroll to position [206, 0]
click at [782, 682] on button "Sākt uzdevumu" at bounding box center [784, 685] width 152 height 27
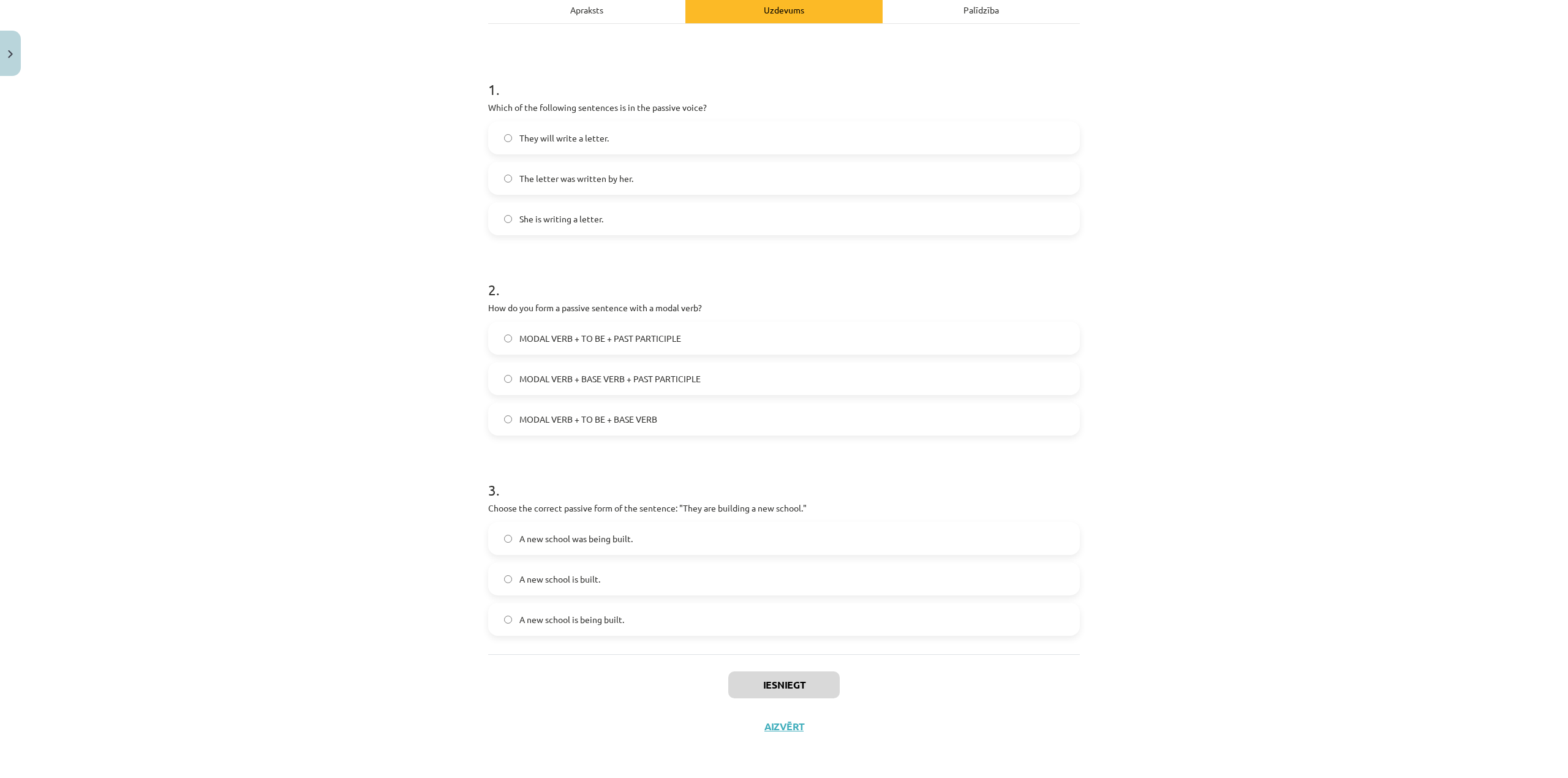
scroll to position [31, 0]
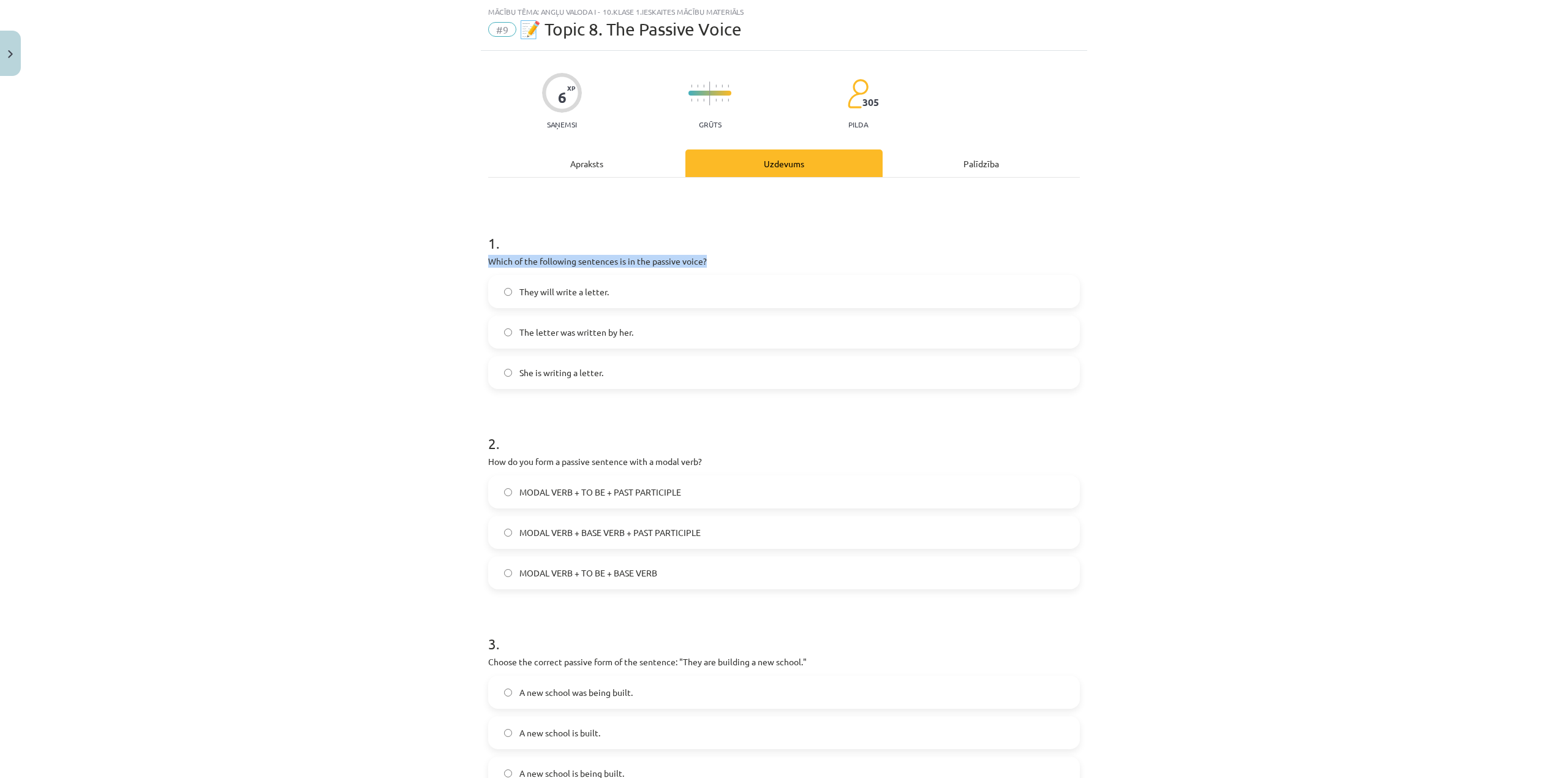
drag, startPoint x: 714, startPoint y: 264, endPoint x: 458, endPoint y: 264, distance: 256.0
click at [458, 264] on div "Mācību tēma: Angļu valoda i - 10.[PERSON_NAME] 1.ieskaites mācību materiāls #9 …" at bounding box center [784, 389] width 1568 height 778
copy p "Which of the following sentences is in the passive voice?"
click at [740, 264] on p "Which of the following sentences is in the passive voice?" at bounding box center [784, 261] width 592 height 13
click at [491, 336] on label "The letter was written by her." at bounding box center [784, 331] width 589 height 31
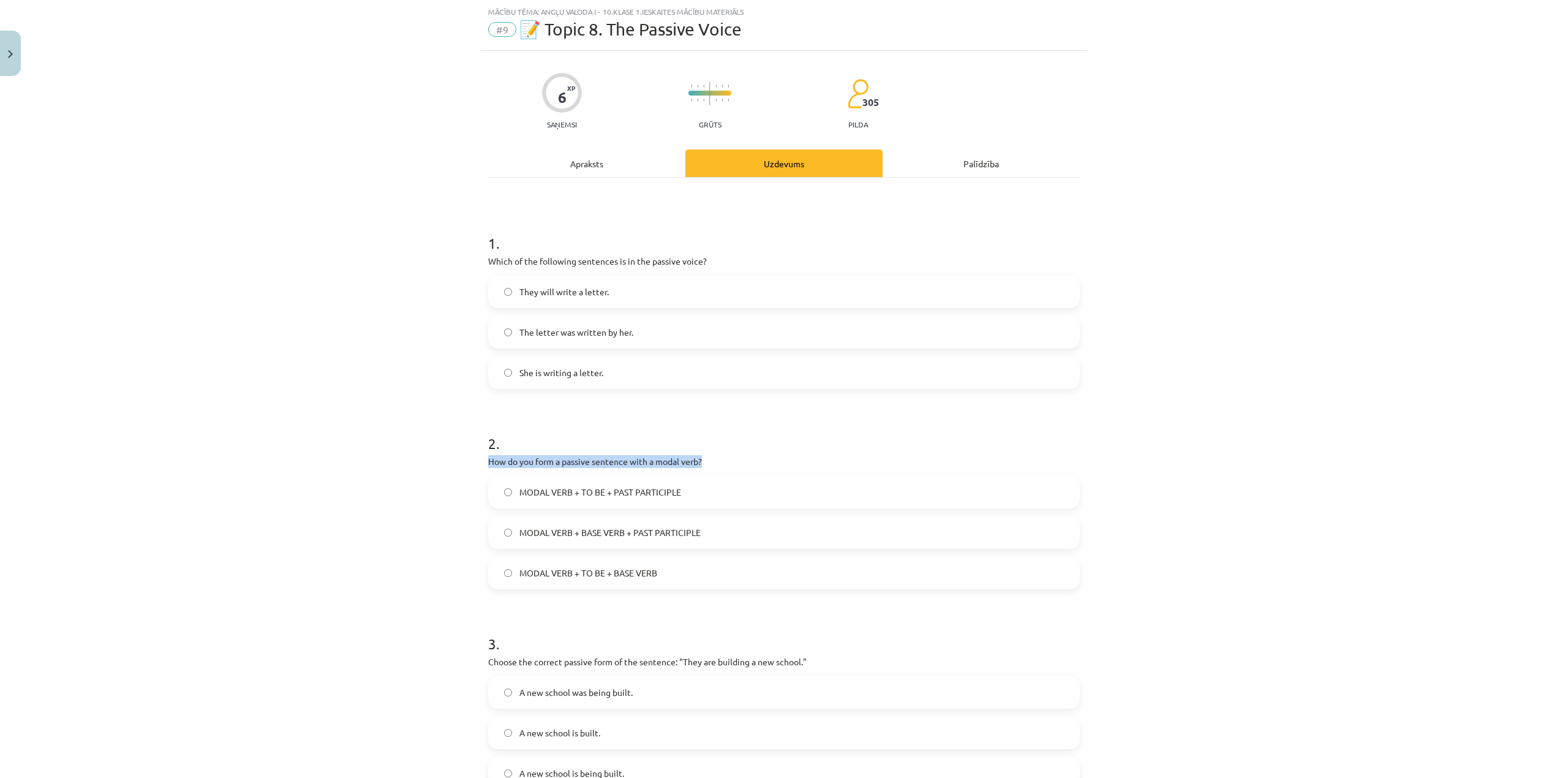
drag, startPoint x: 708, startPoint y: 459, endPoint x: 473, endPoint y: 461, distance: 235.0
click at [481, 461] on div "6 XP Saņemsi Grūts 305 pilda Apraksts Uzdevums Palīdzība 1 . Which of the follo…" at bounding box center [784, 475] width 607 height 850
copy p "How do you form a passive sentence with a modal verb?"
click at [429, 494] on div "Mācību tēma: Angļu valoda i - 10.[PERSON_NAME] 1.ieskaites mācību materiāls #9 …" at bounding box center [784, 389] width 1568 height 778
click at [603, 572] on span "MODAL VERB + TO BE + BASE VERB" at bounding box center [587, 573] width 138 height 13
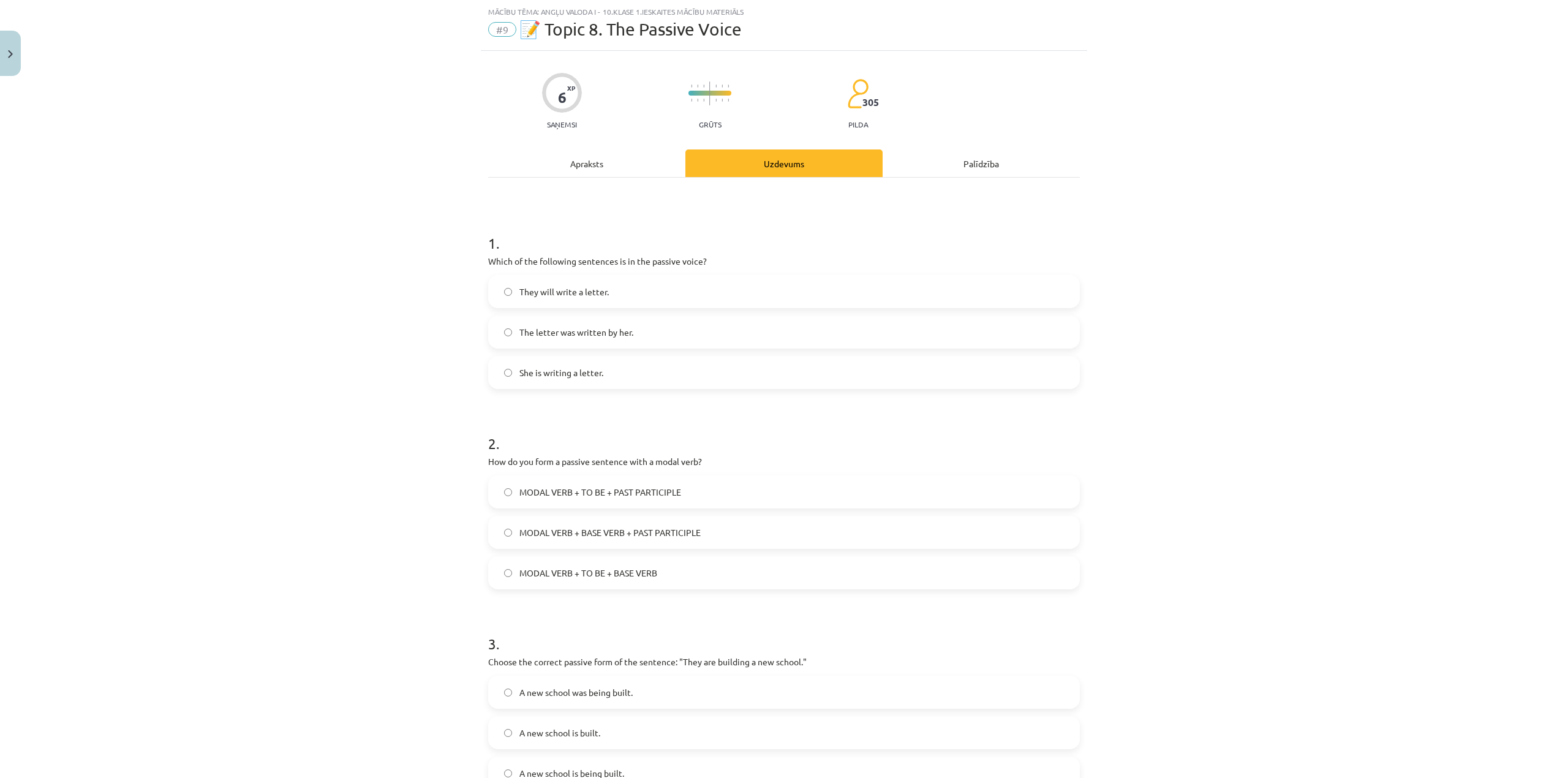
scroll to position [184, 0]
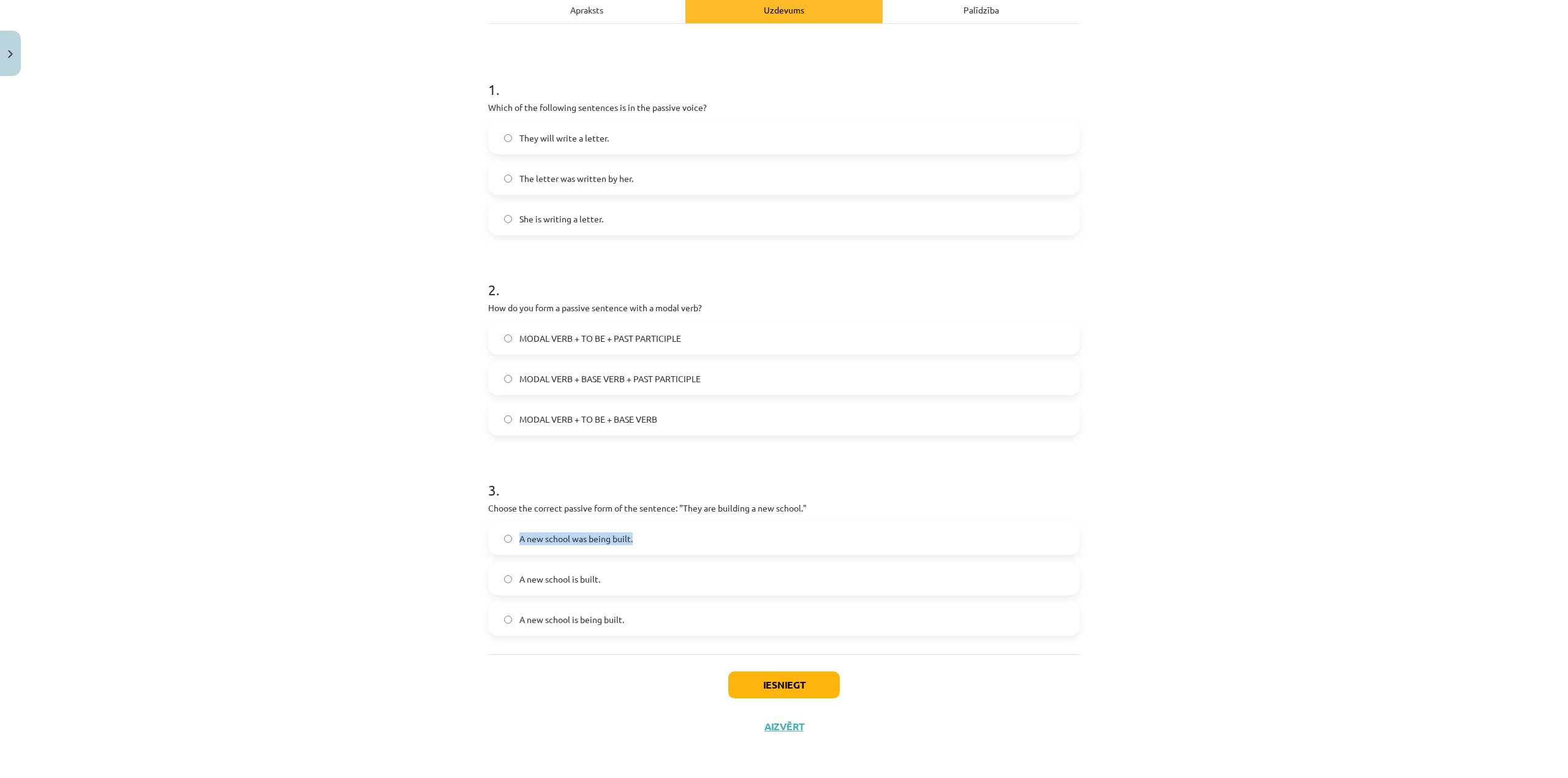
drag, startPoint x: 642, startPoint y: 538, endPoint x: 486, endPoint y: 550, distance: 156.5
click at [490, 550] on label "A new school was being built." at bounding box center [784, 538] width 589 height 31
copy label "A new school was being built."
drag, startPoint x: 631, startPoint y: 616, endPoint x: 507, endPoint y: 623, distance: 124.2
click at [507, 623] on label "A new school is being built." at bounding box center [784, 619] width 589 height 31
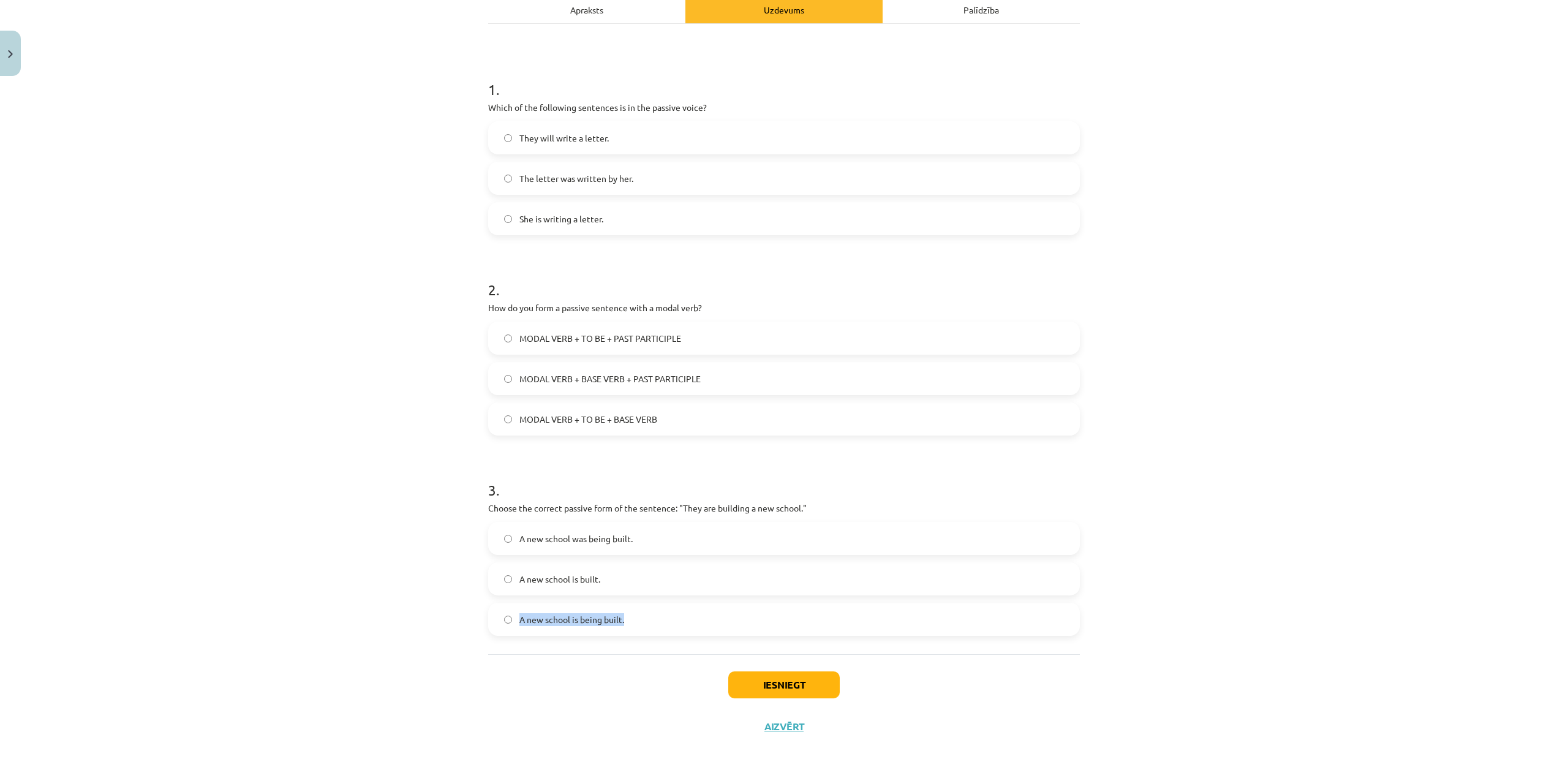
copy label "A new school is being built."
click at [572, 584] on span "A new school is built." at bounding box center [559, 579] width 81 height 13
drag, startPoint x: 579, startPoint y: 537, endPoint x: 606, endPoint y: 540, distance: 27.2
click at [606, 540] on span "A new school was being built." at bounding box center [575, 538] width 113 height 13
copy span "being"
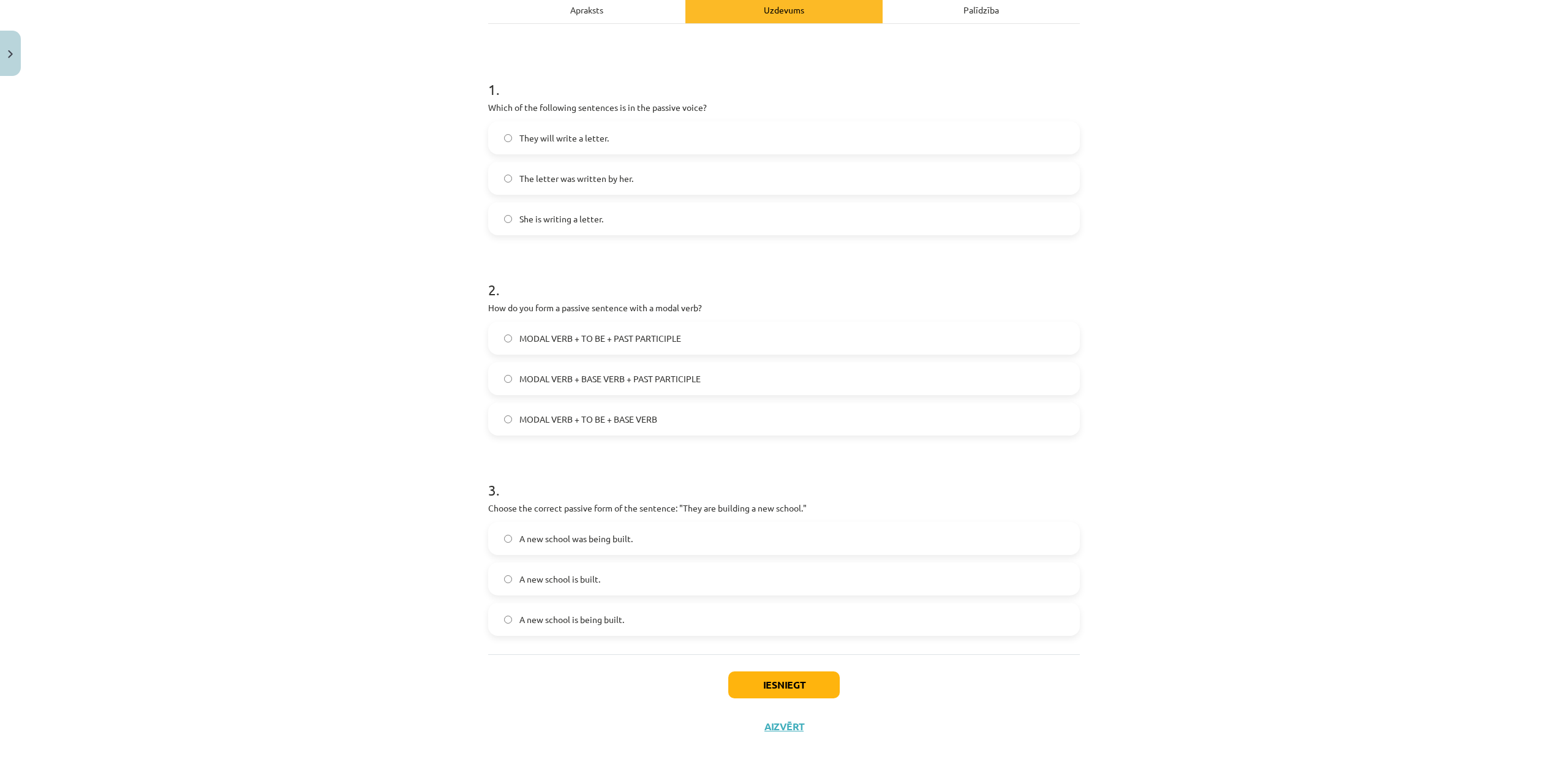
click at [646, 544] on label "A new school was being built." at bounding box center [784, 538] width 589 height 31
drag, startPoint x: 523, startPoint y: 620, endPoint x: 522, endPoint y: 614, distance: 6.1
click at [522, 620] on span "A new school is being built." at bounding box center [571, 619] width 105 height 13
click at [519, 380] on span "MODAL VERB + BASE VERB + PAST PARTICIPLE" at bounding box center [609, 379] width 181 height 13
click at [746, 682] on button "Iesniegt" at bounding box center [783, 684] width 112 height 27
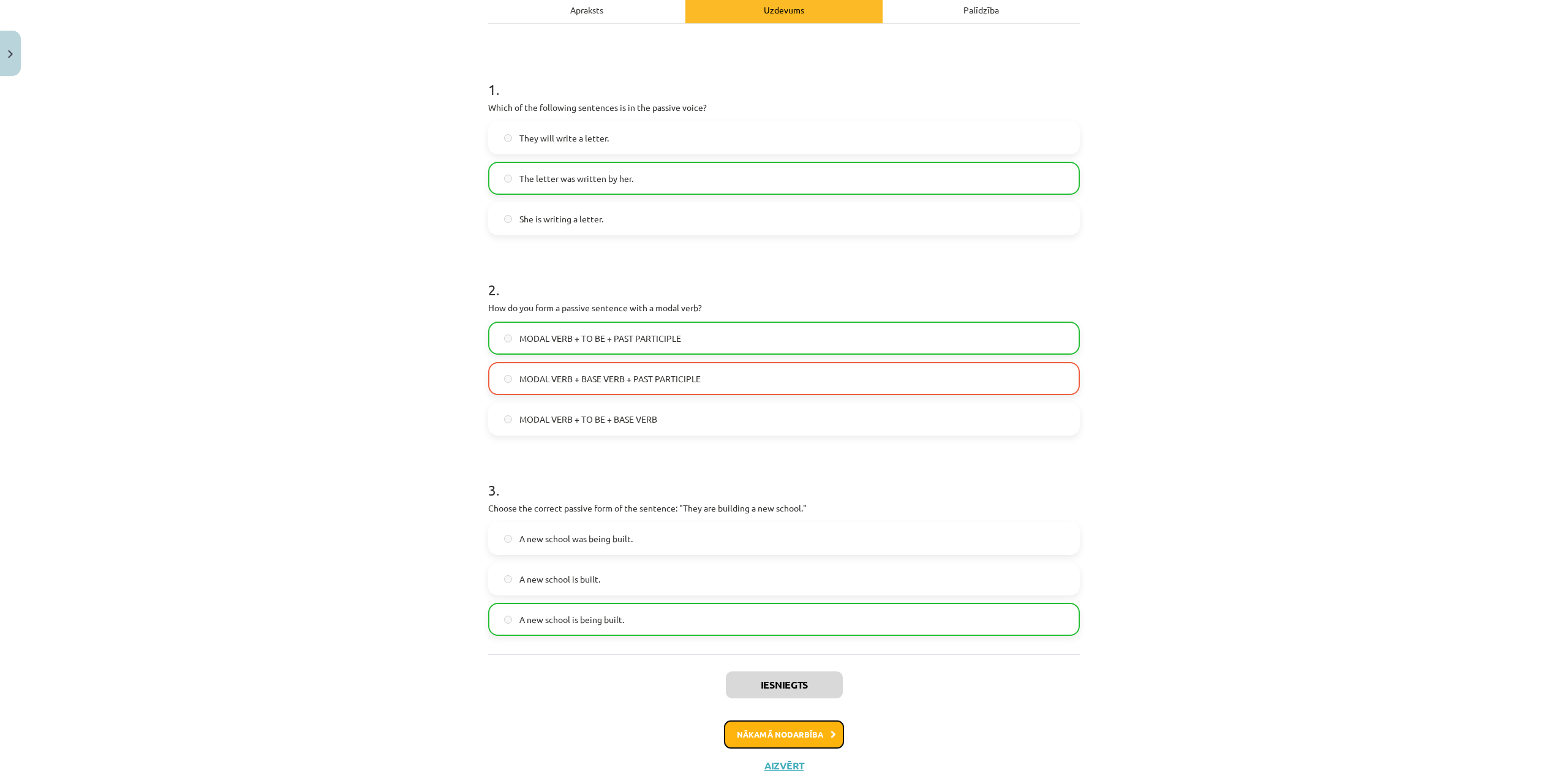
click at [765, 740] on button "Nākamā nodarbība" at bounding box center [783, 734] width 120 height 28
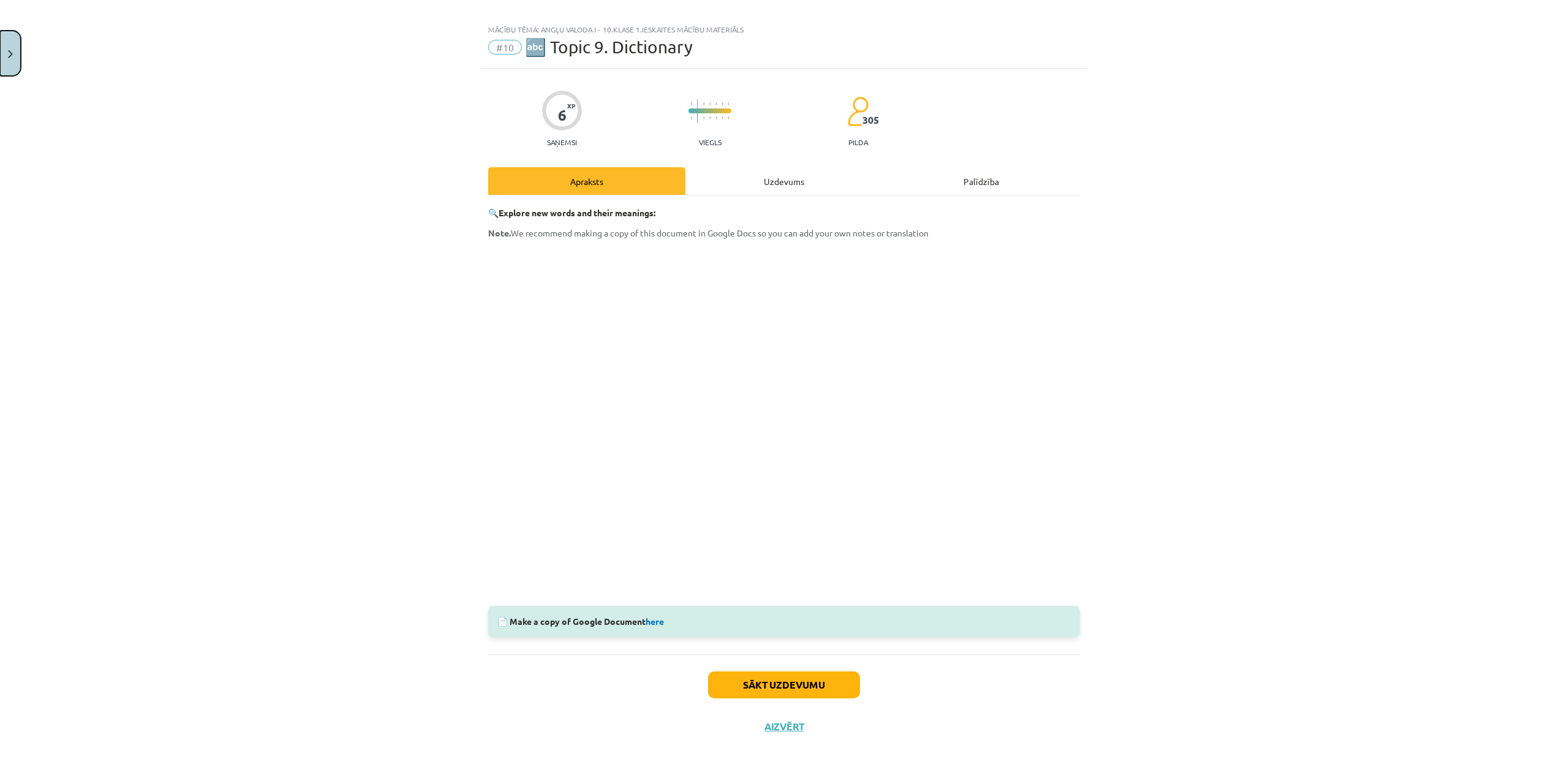
click at [18, 47] on button "Close" at bounding box center [10, 53] width 21 height 45
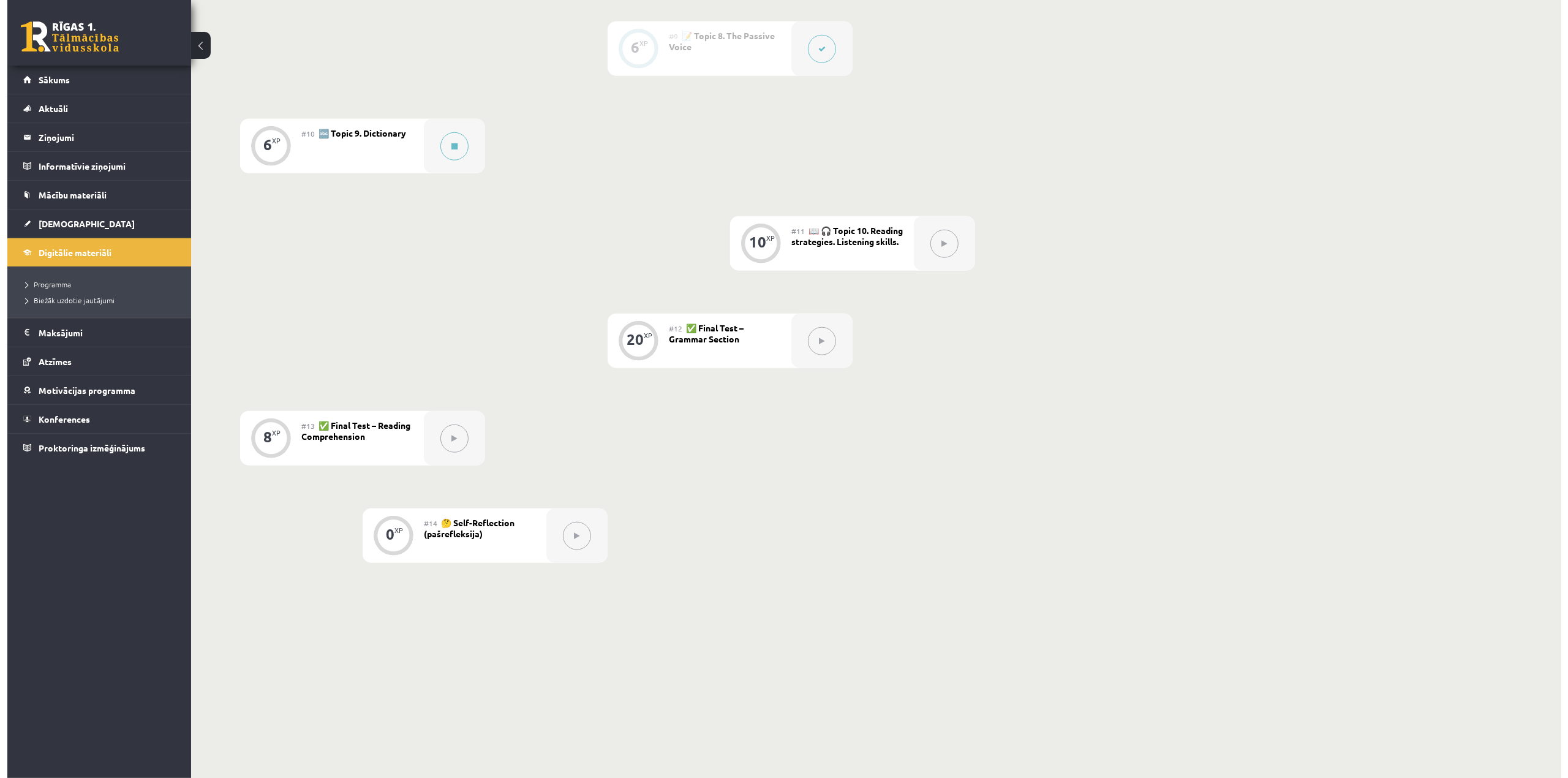
scroll to position [1022, 0]
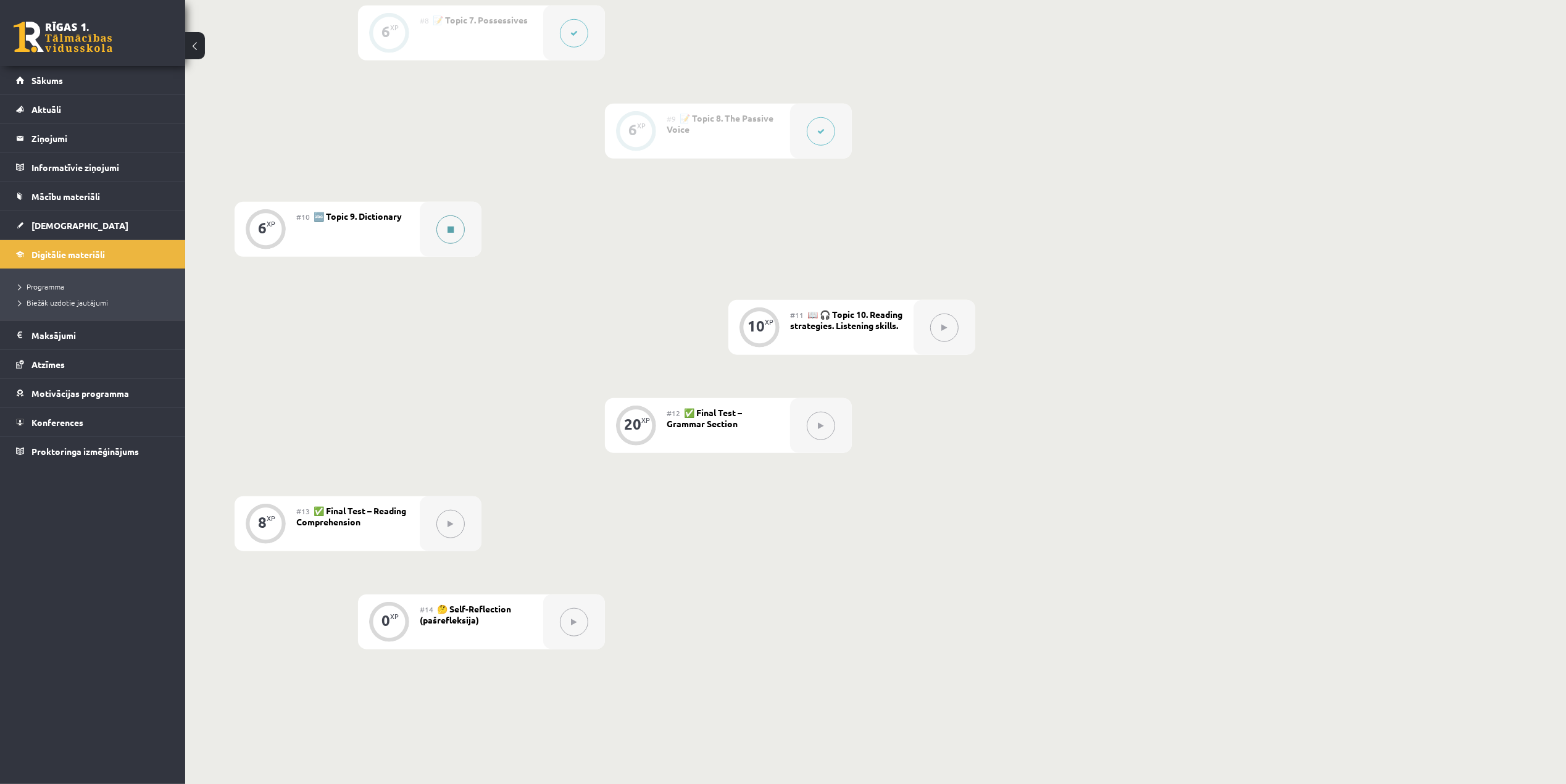
click at [441, 235] on button at bounding box center [450, 229] width 28 height 28
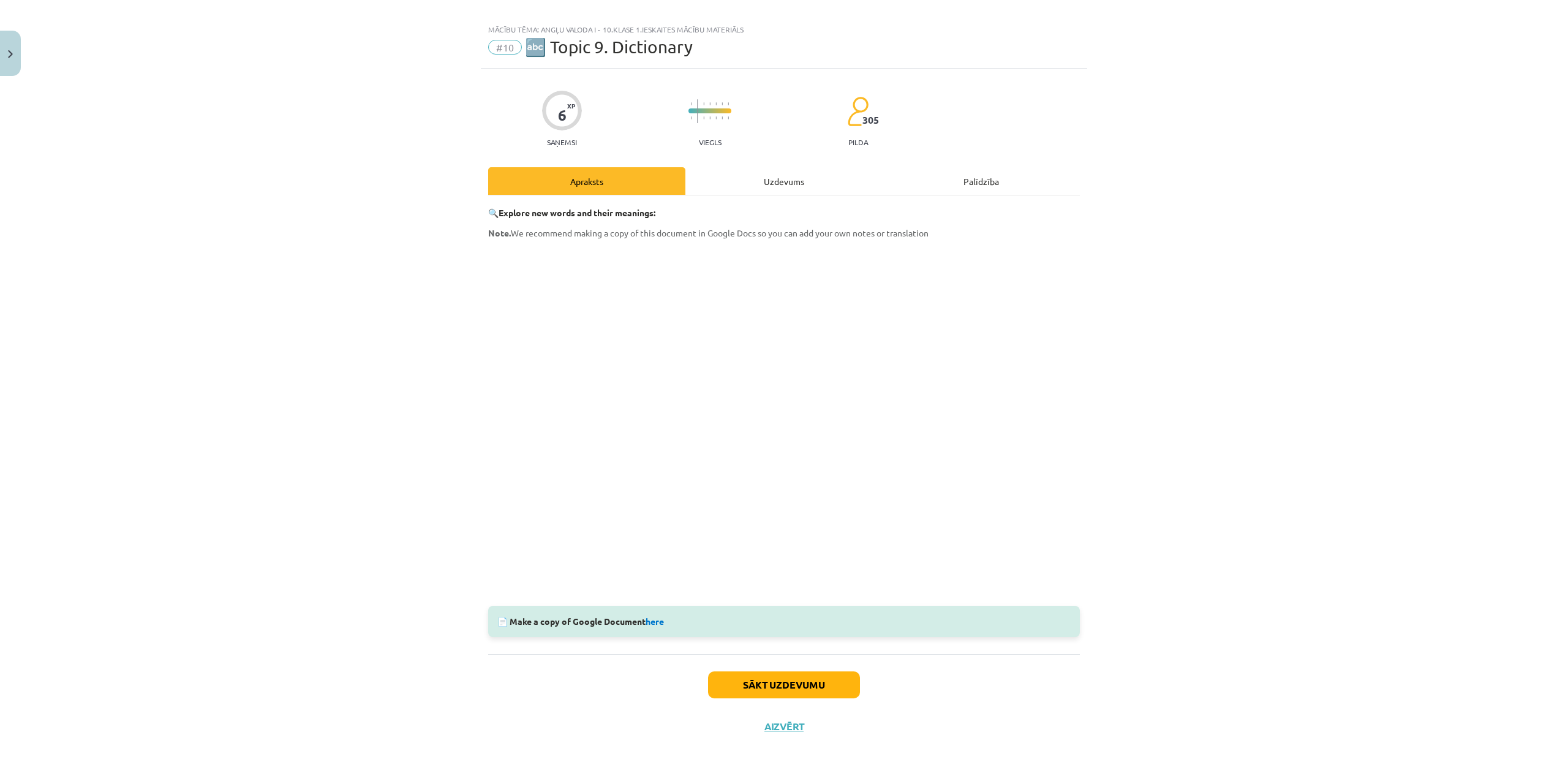
scroll to position [0, 0]
